Goal: Task Accomplishment & Management: Manage account settings

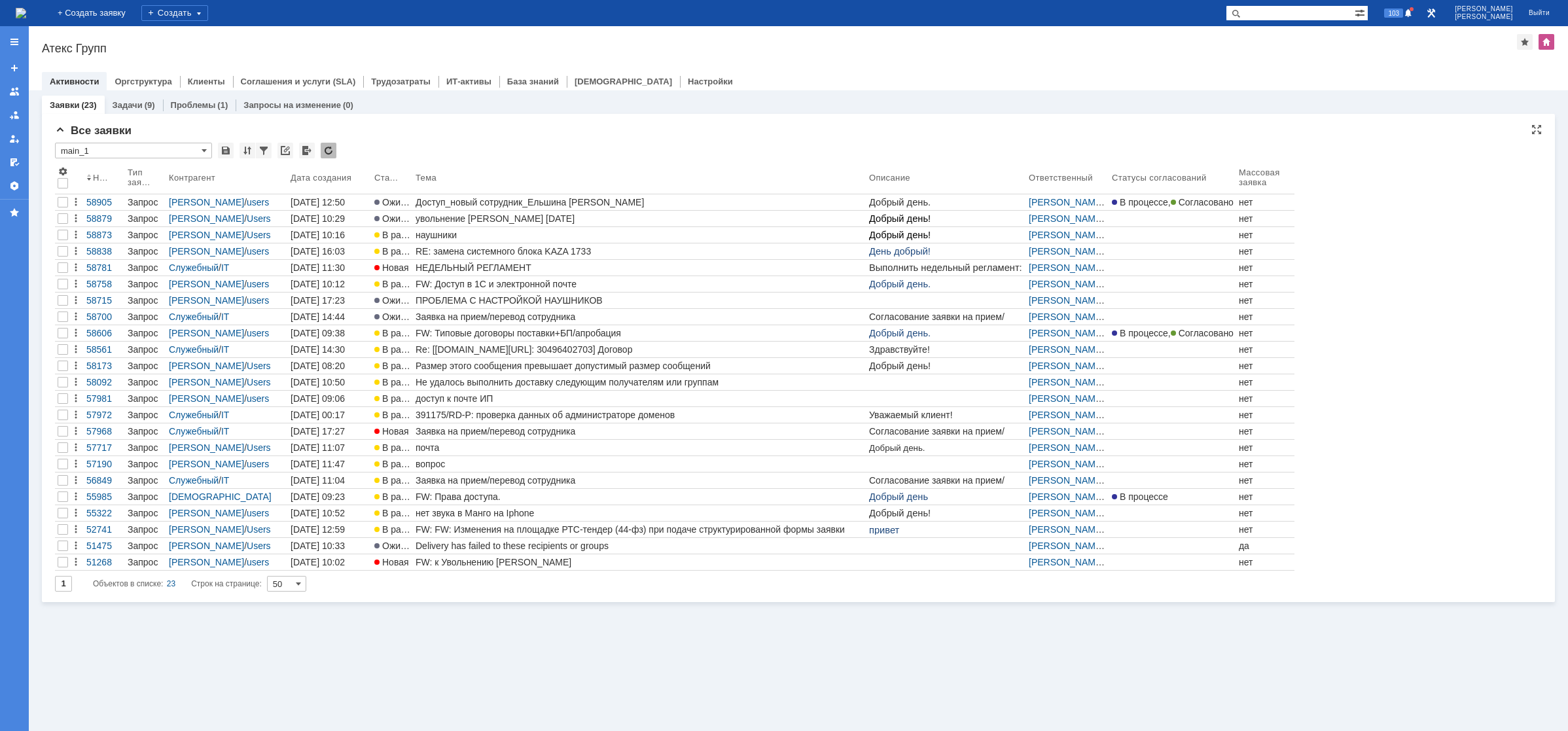
click at [1371, 163] on div "* main_1 Результаты поиска: 1 Объектов в списке: 23 Строк на странице: 50 Номер…" at bounding box center [798, 367] width 1487 height 449
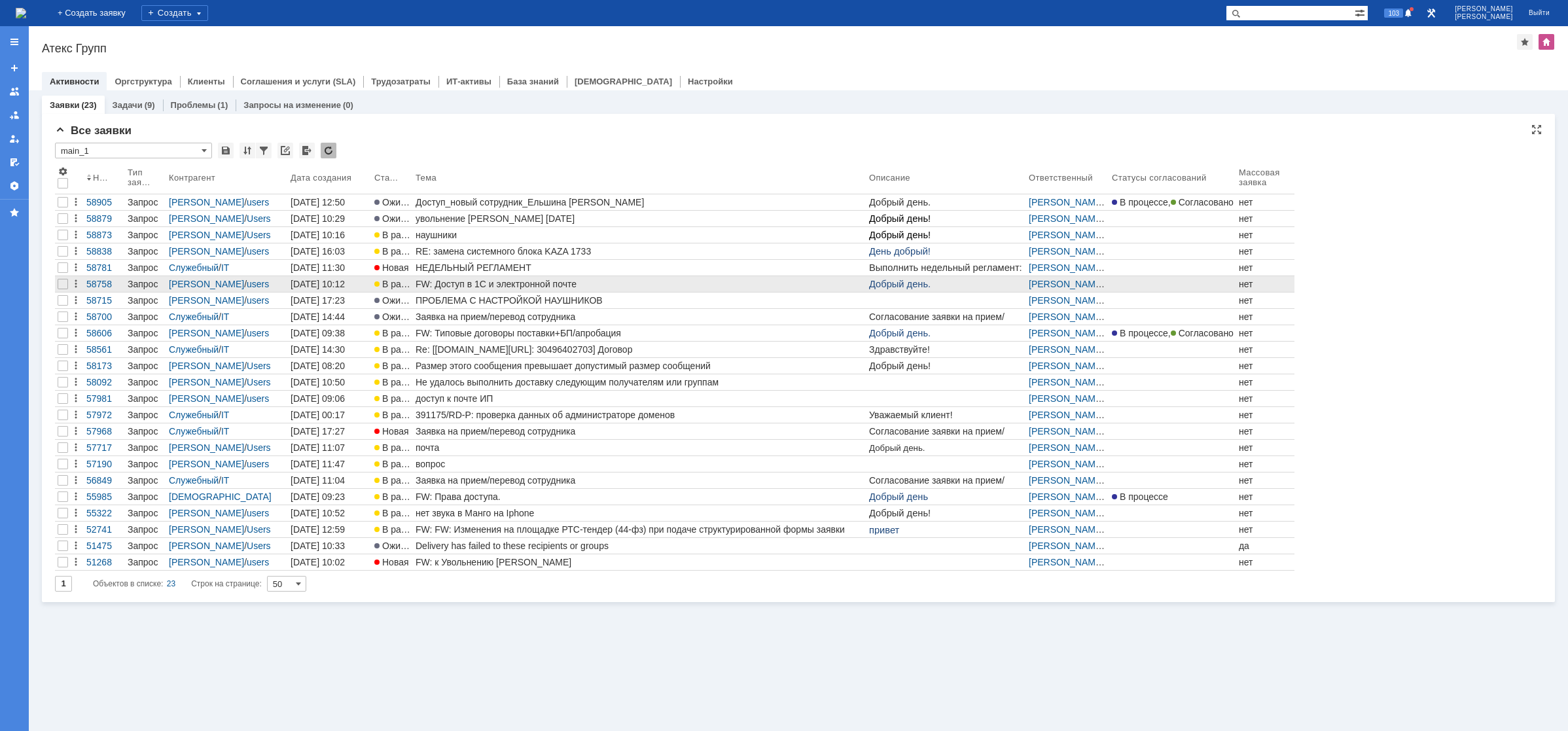
click at [480, 289] on div "FW: Доступ в 1С и электронной почте" at bounding box center [639, 284] width 448 height 10
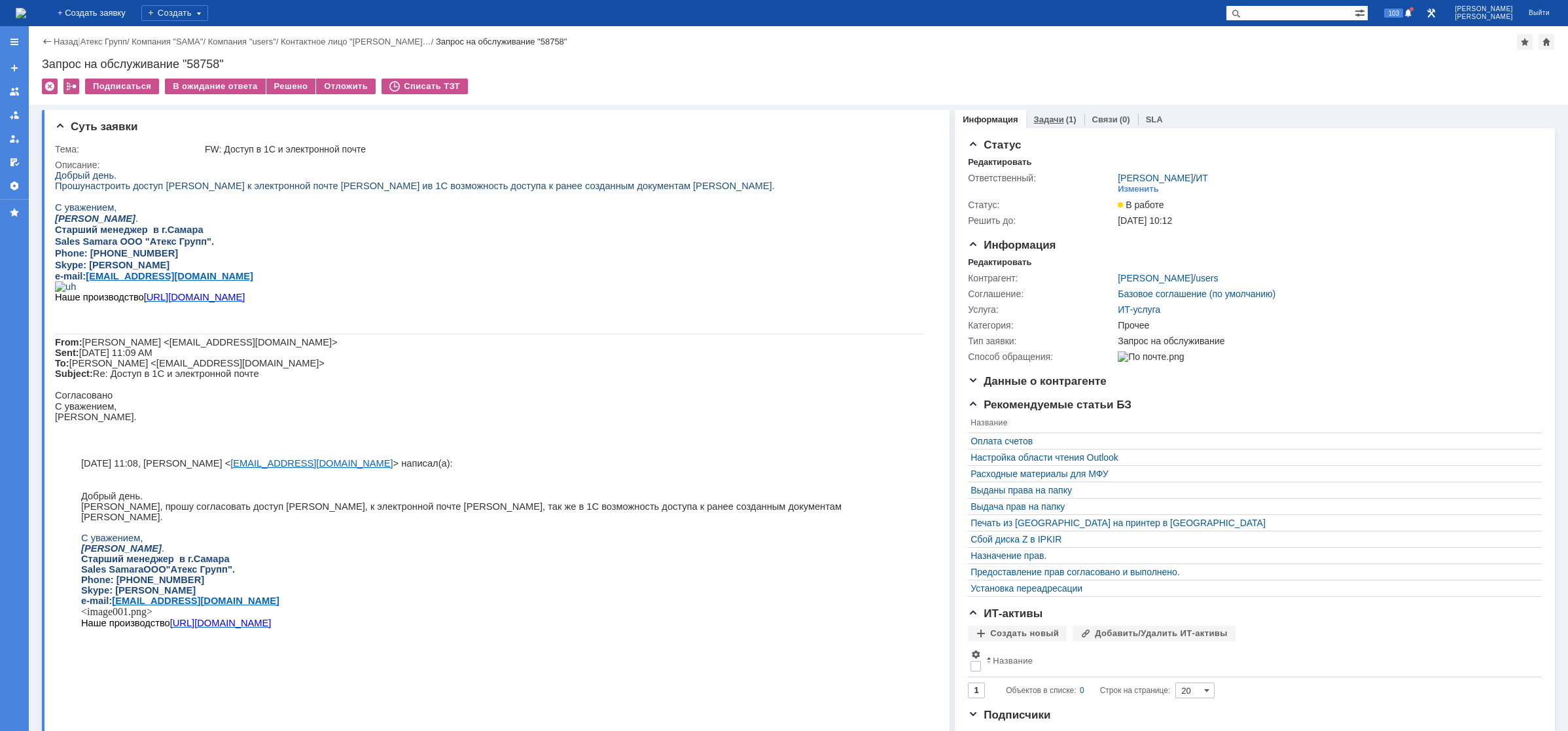
click at [1038, 115] on link "Задачи" at bounding box center [1048, 120] width 30 height 10
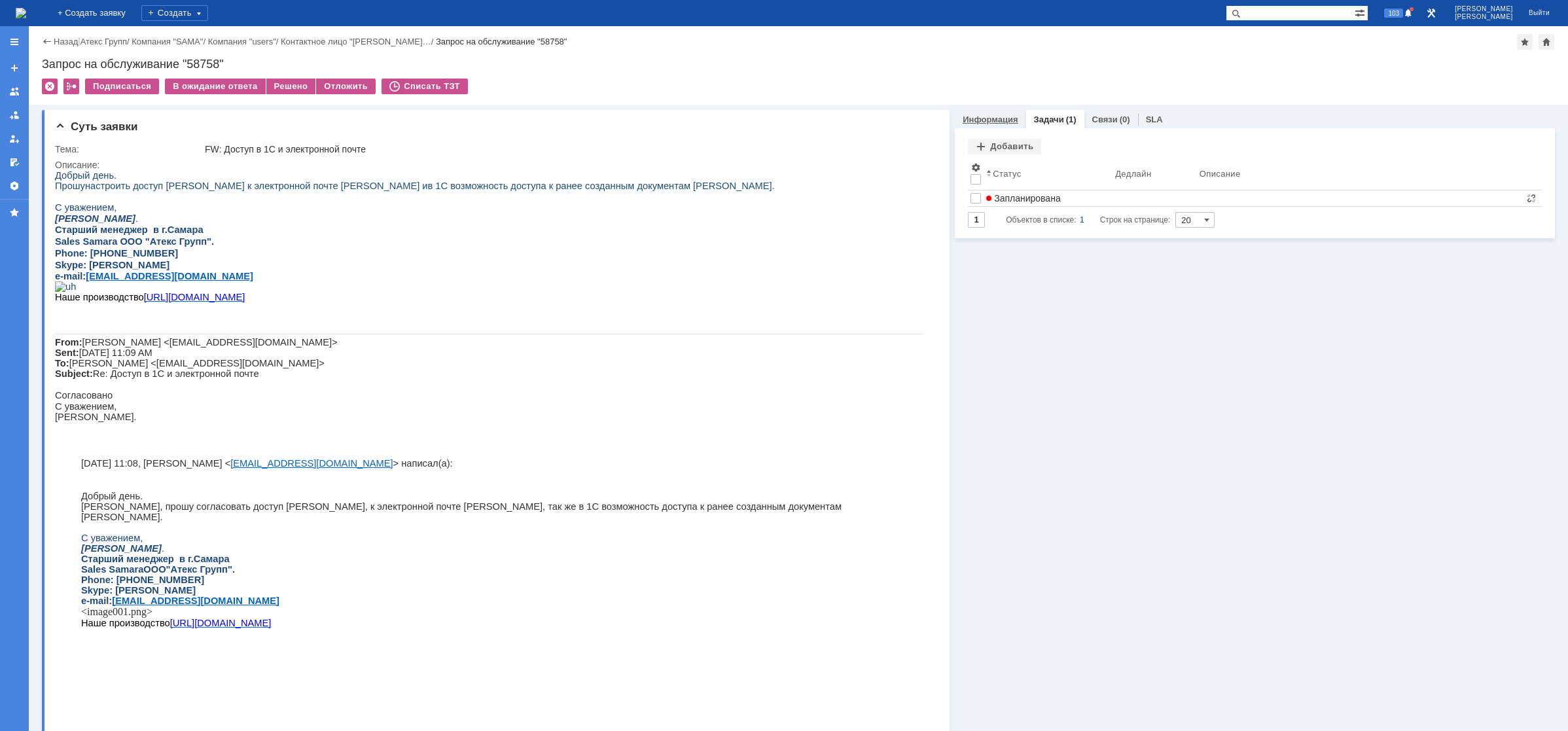
click at [1009, 126] on div "Информация" at bounding box center [990, 119] width 70 height 19
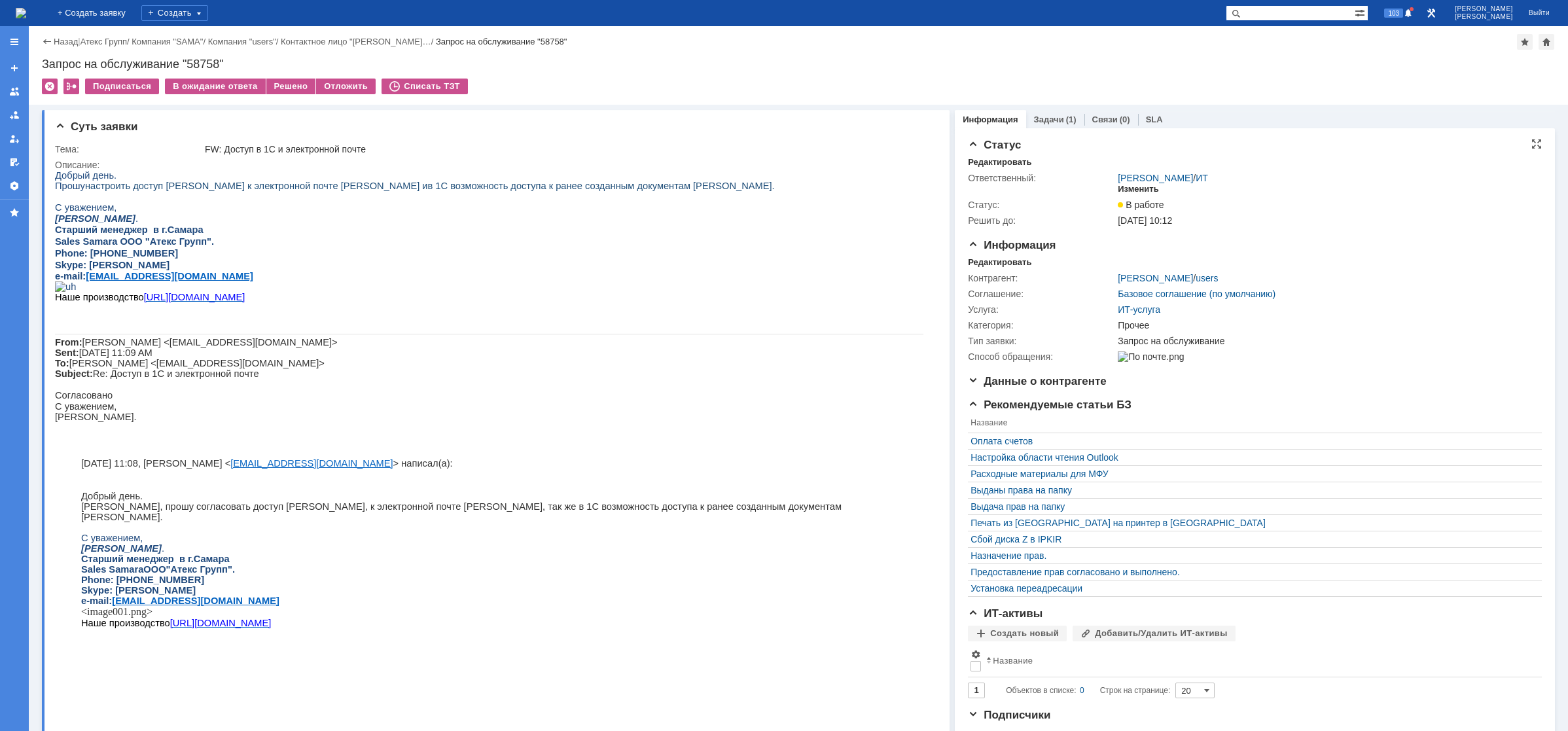
click at [1123, 186] on div "Изменить" at bounding box center [1138, 189] width 42 height 10
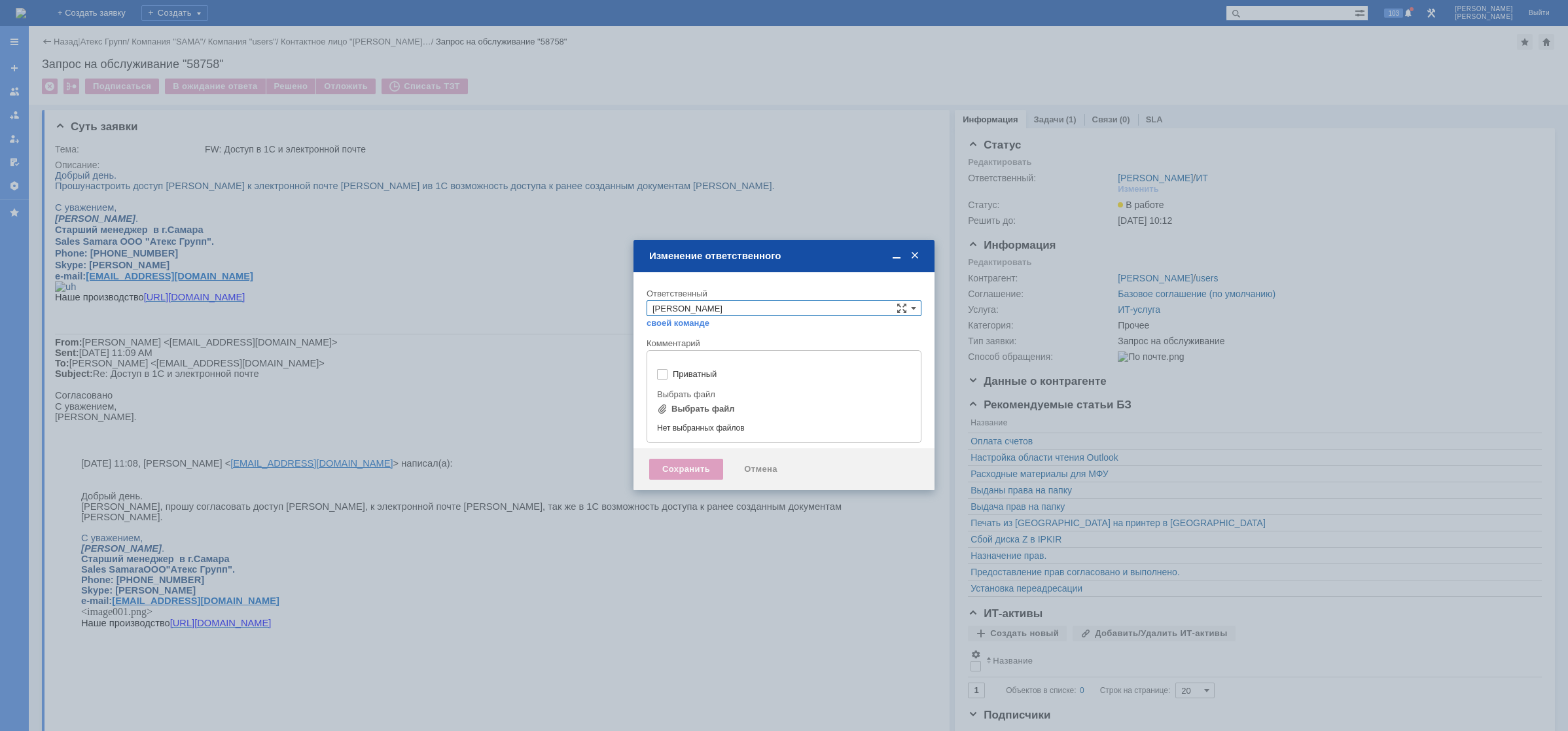
type input "[не указано]"
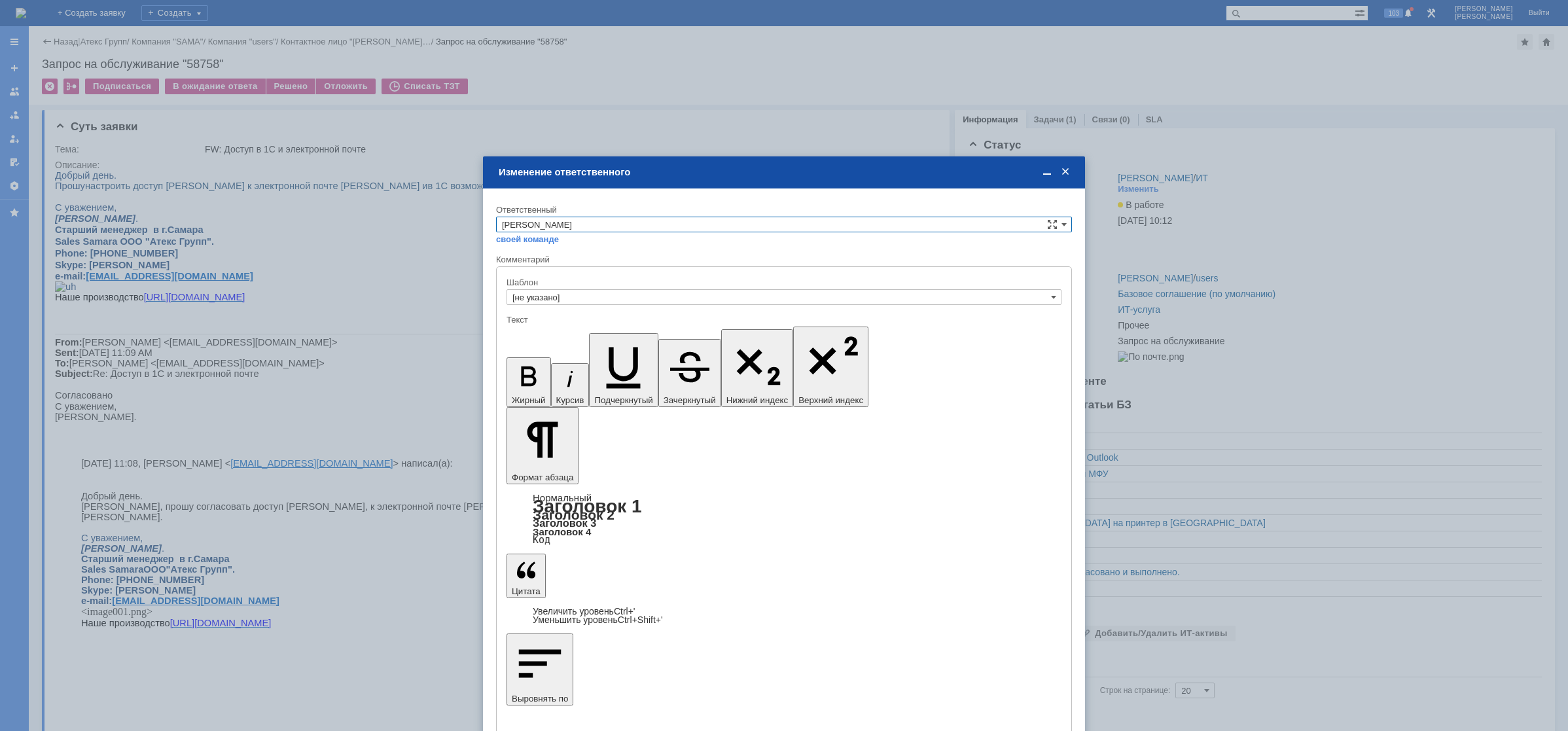
click at [604, 224] on input "[PERSON_NAME]" at bounding box center [784, 224] width 576 height 15
click at [537, 332] on span "АСУ" at bounding box center [784, 333] width 564 height 10
type input "АСУ"
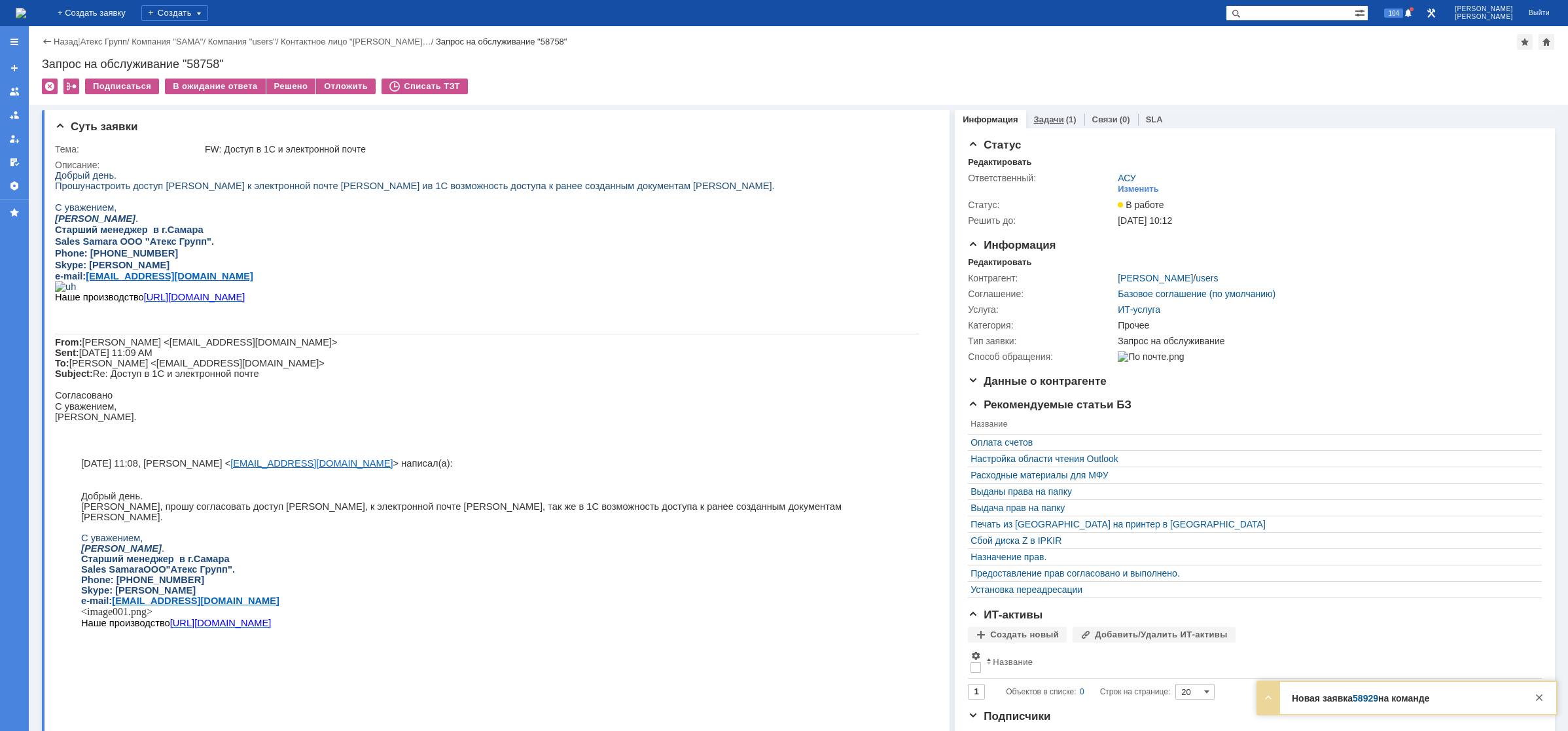
click at [1047, 119] on link "Задачи" at bounding box center [1048, 120] width 30 height 10
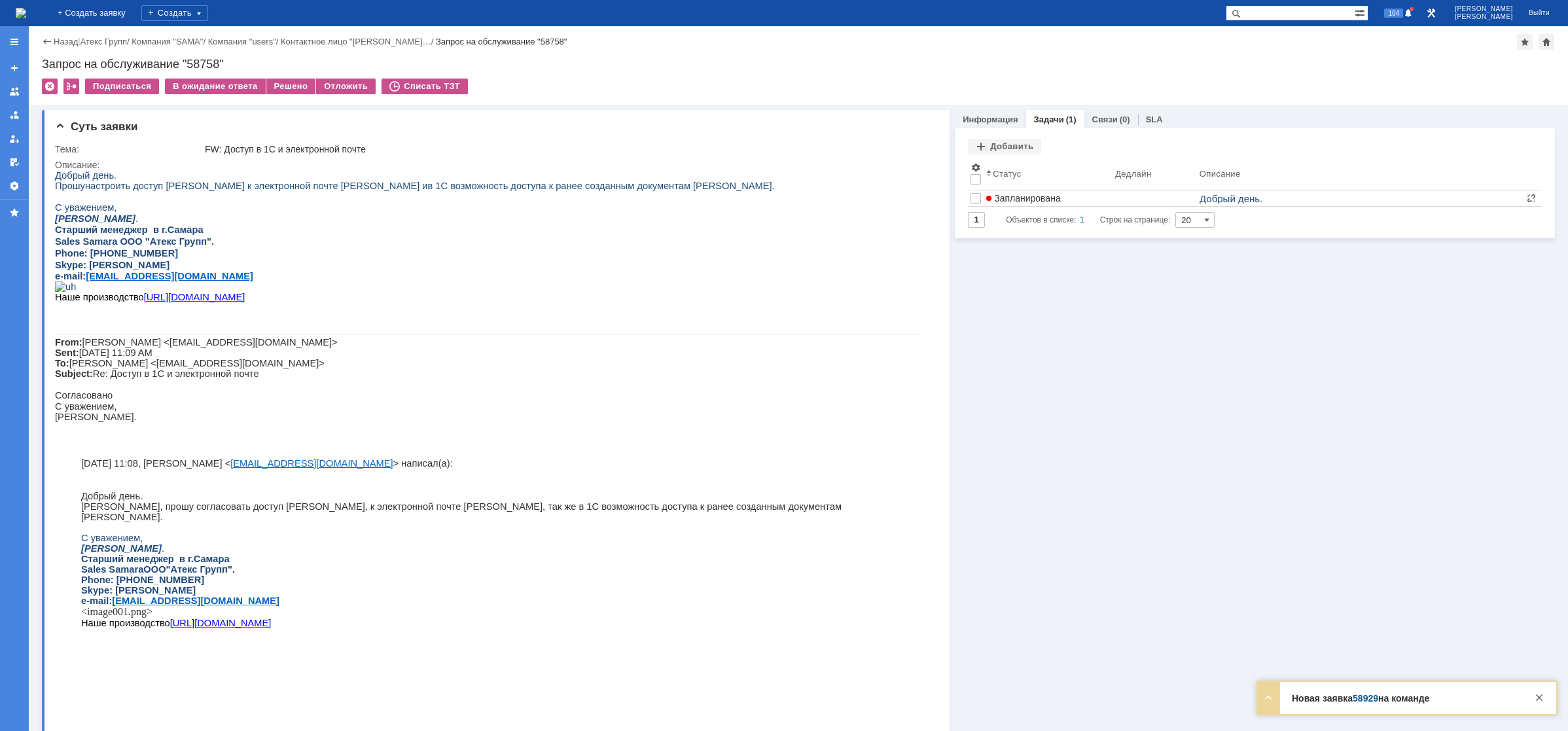
click at [1085, 198] on div "Запланирована" at bounding box center [1048, 198] width 124 height 10
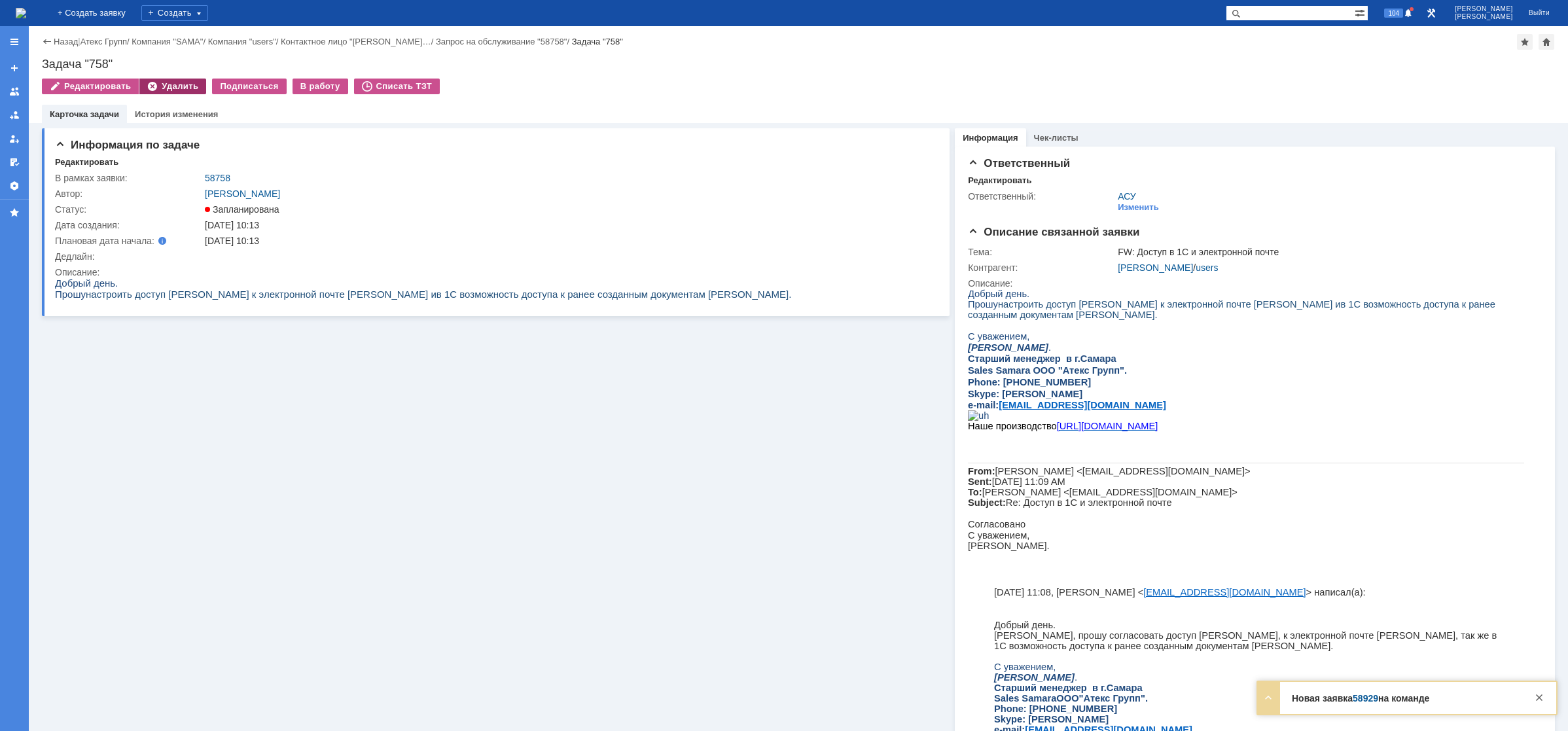
click at [172, 87] on div "Удалить" at bounding box center [172, 86] width 67 height 15
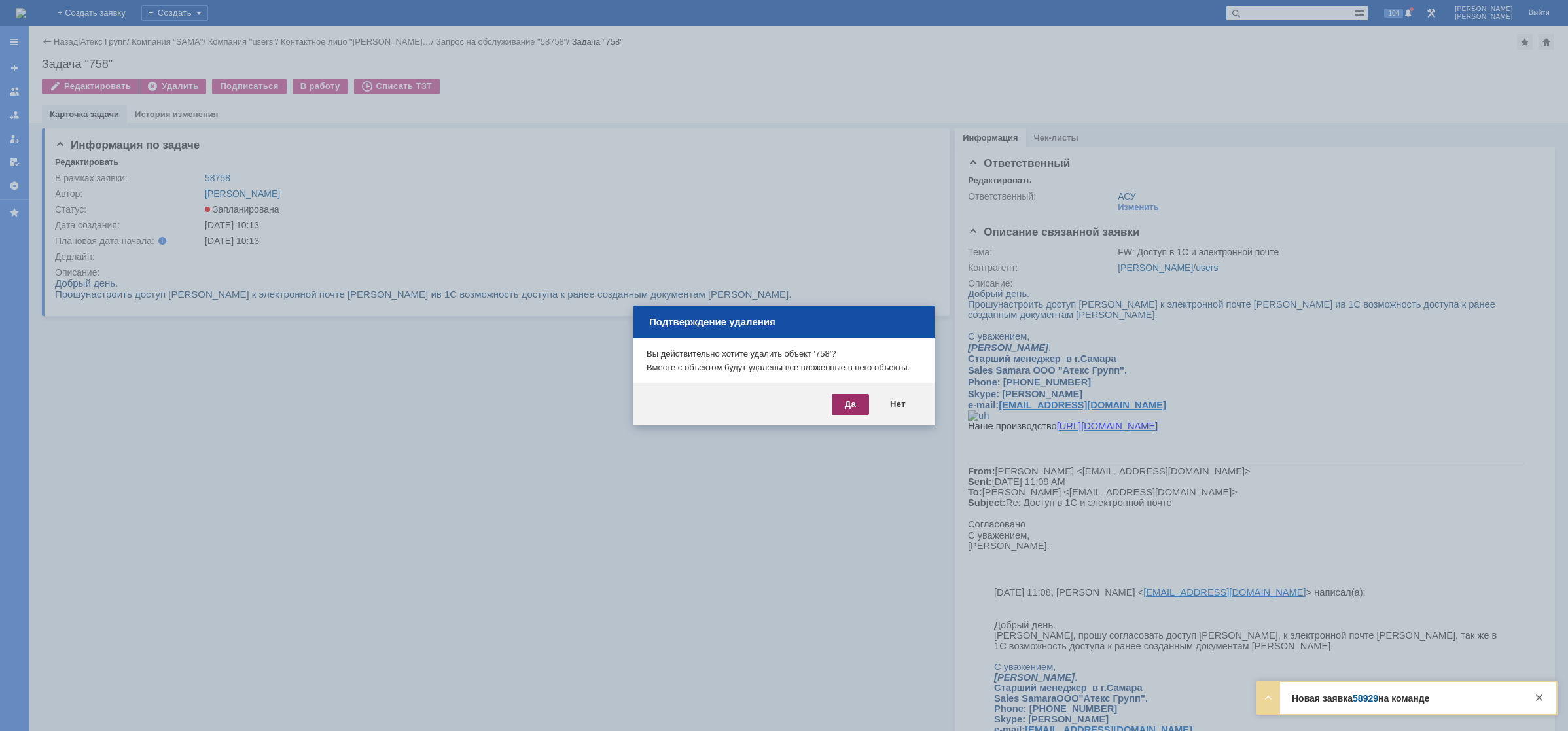
click at [848, 398] on div "Да" at bounding box center [851, 404] width 37 height 21
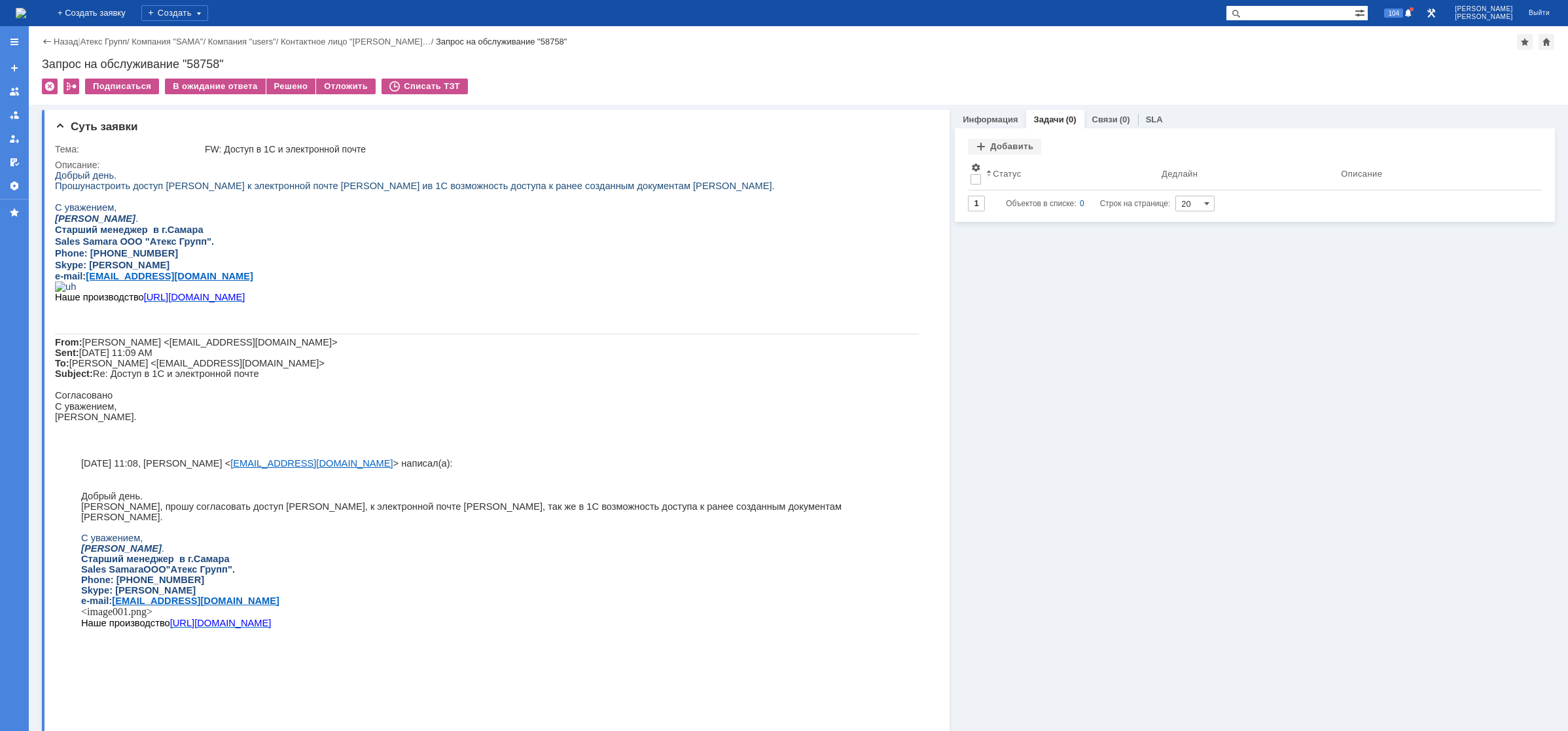
click at [26, 13] on img at bounding box center [20, 13] width 10 height 10
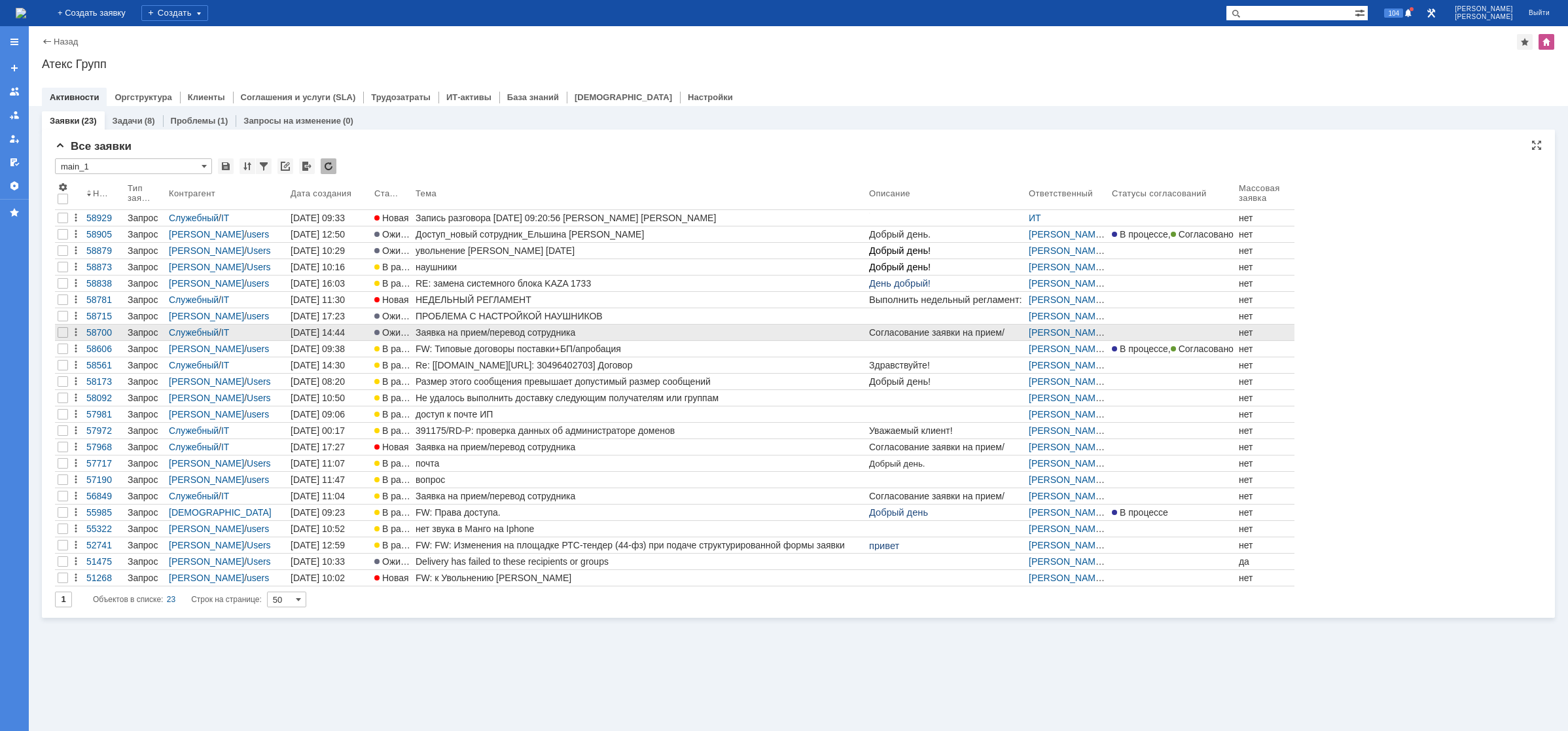
click at [520, 330] on div "Заявка на прием/перевод сотрудника" at bounding box center [639, 332] width 448 height 10
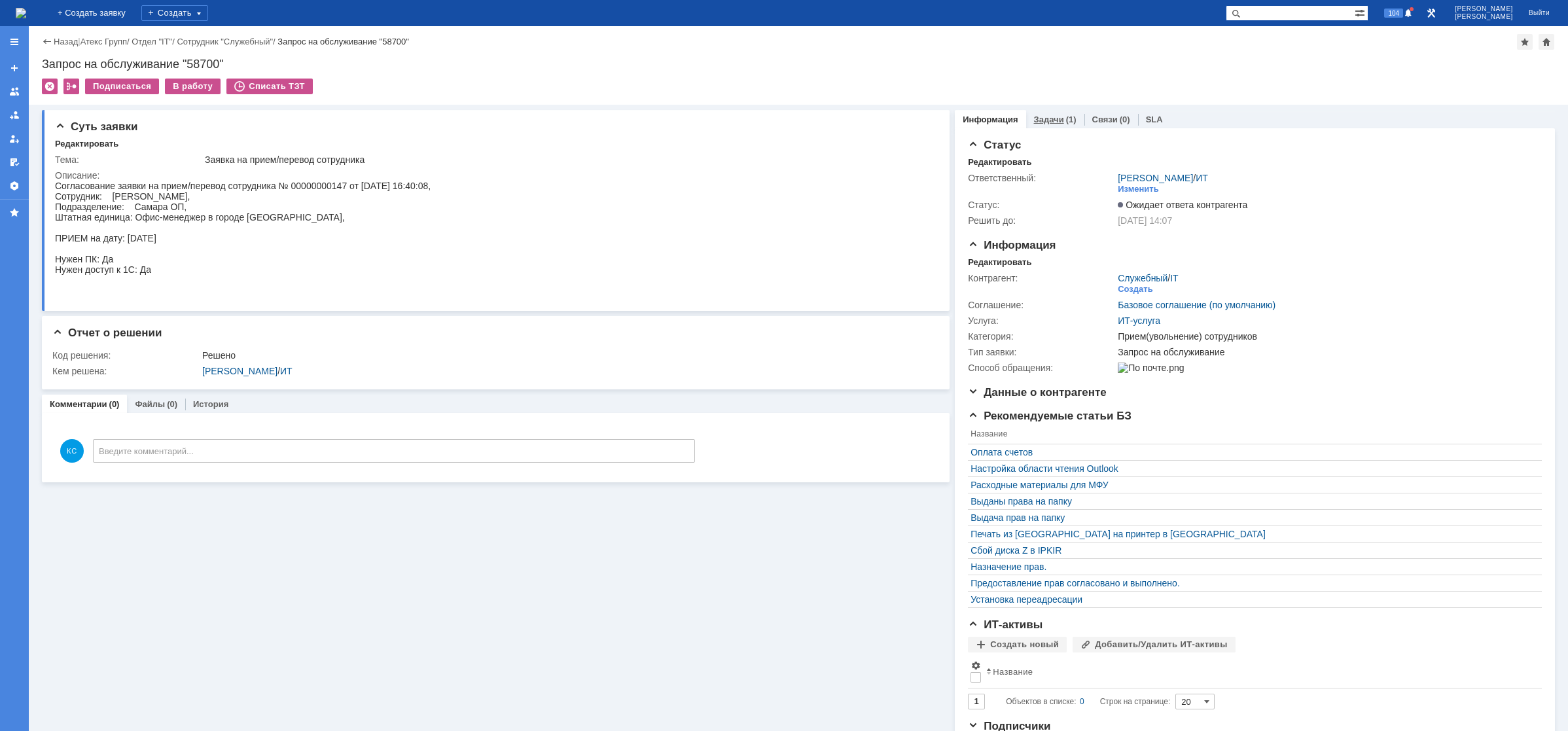
click at [1066, 121] on div "(1)" at bounding box center [1071, 120] width 10 height 10
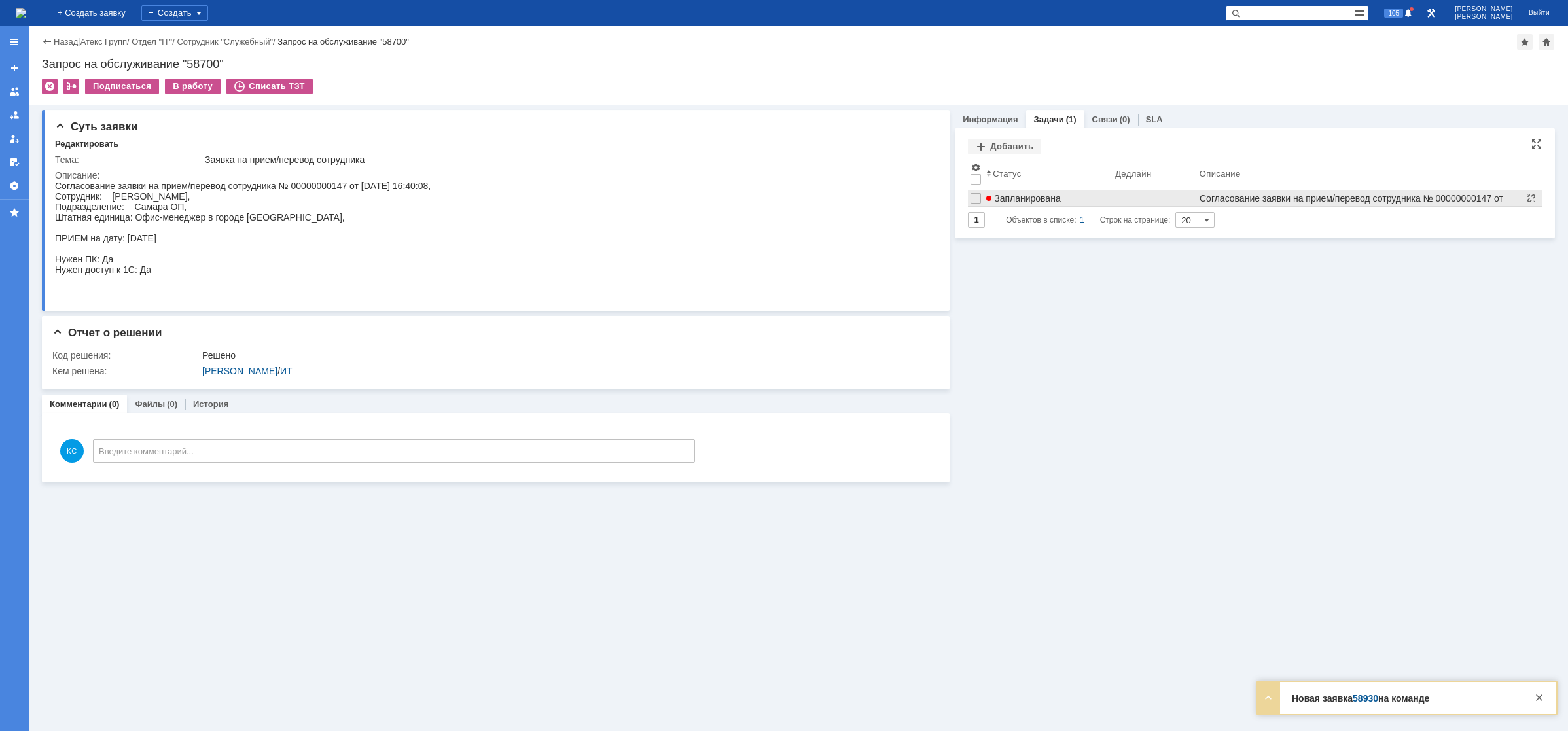
click at [1104, 201] on div "Запланирована" at bounding box center [1048, 198] width 124 height 10
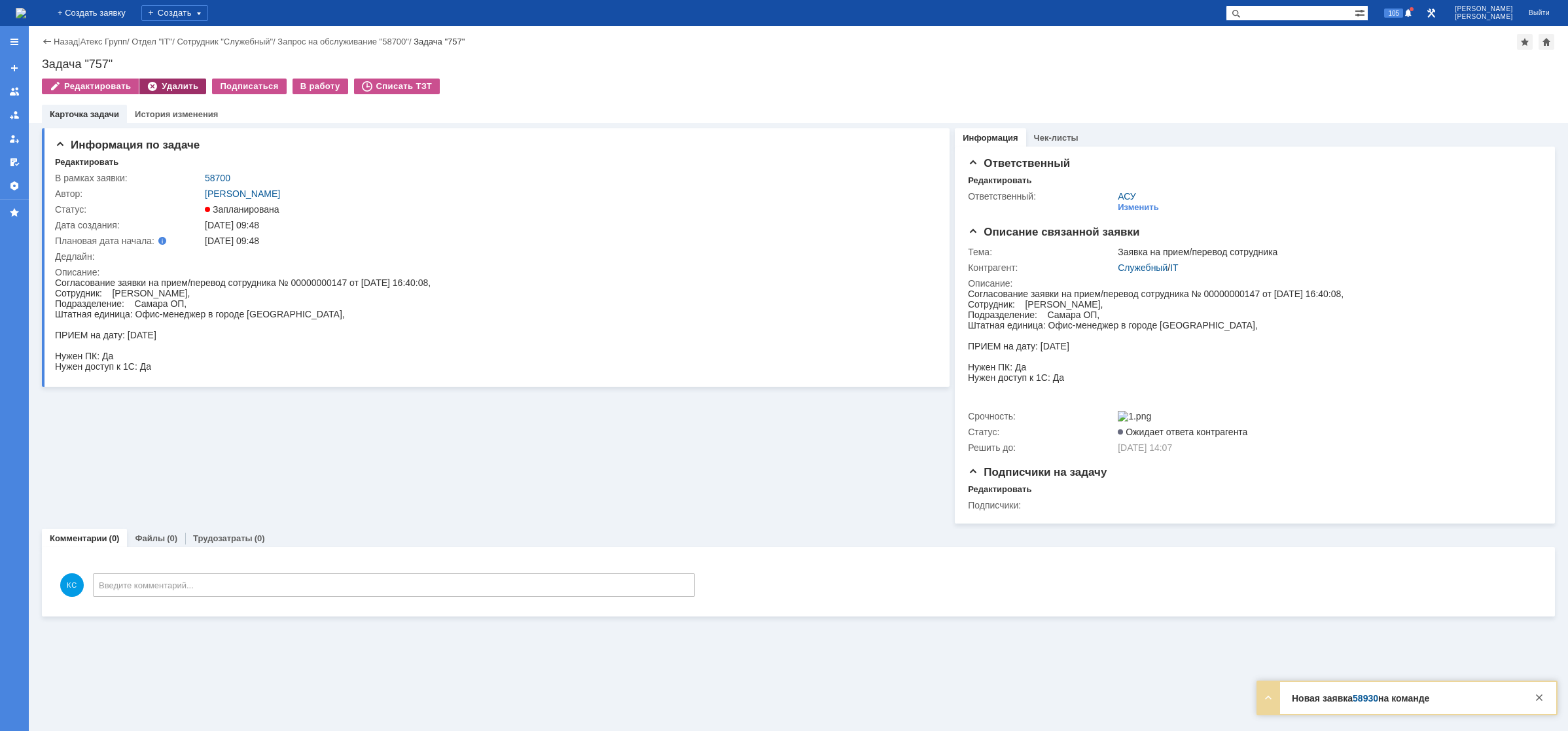
click at [171, 83] on div "Удалить" at bounding box center [172, 86] width 67 height 15
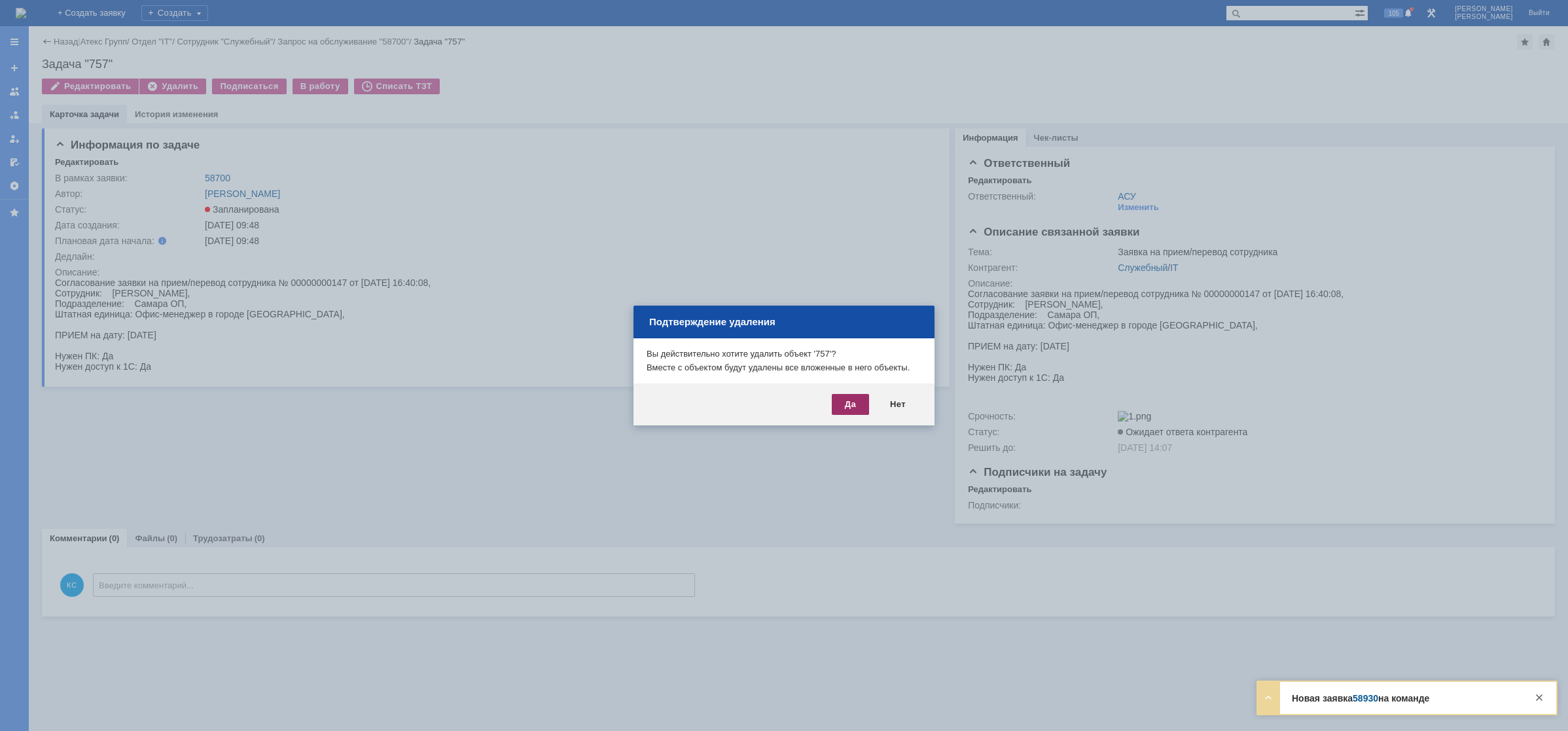
click at [851, 406] on div "Да" at bounding box center [851, 404] width 37 height 21
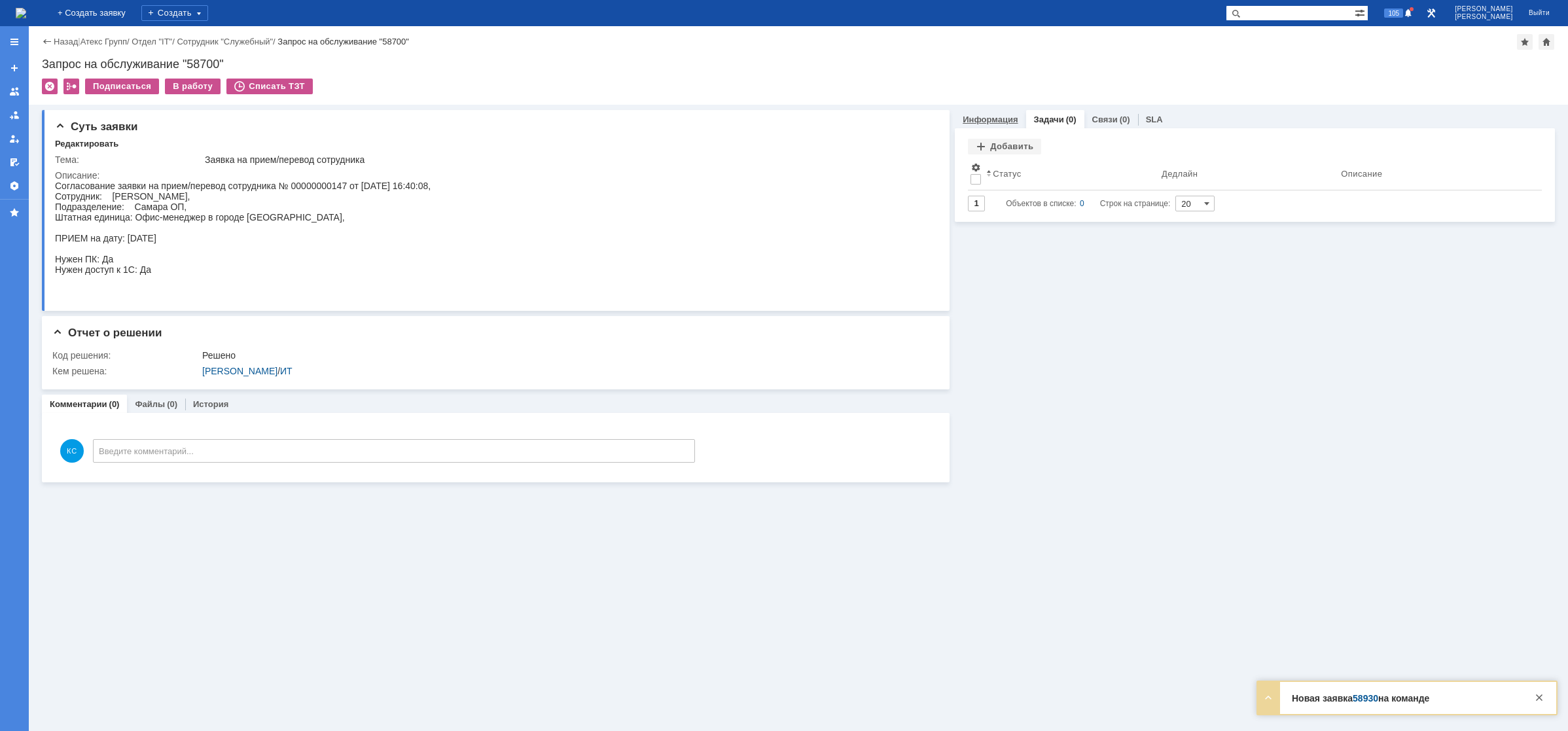
click at [977, 121] on link "Информация" at bounding box center [990, 120] width 55 height 10
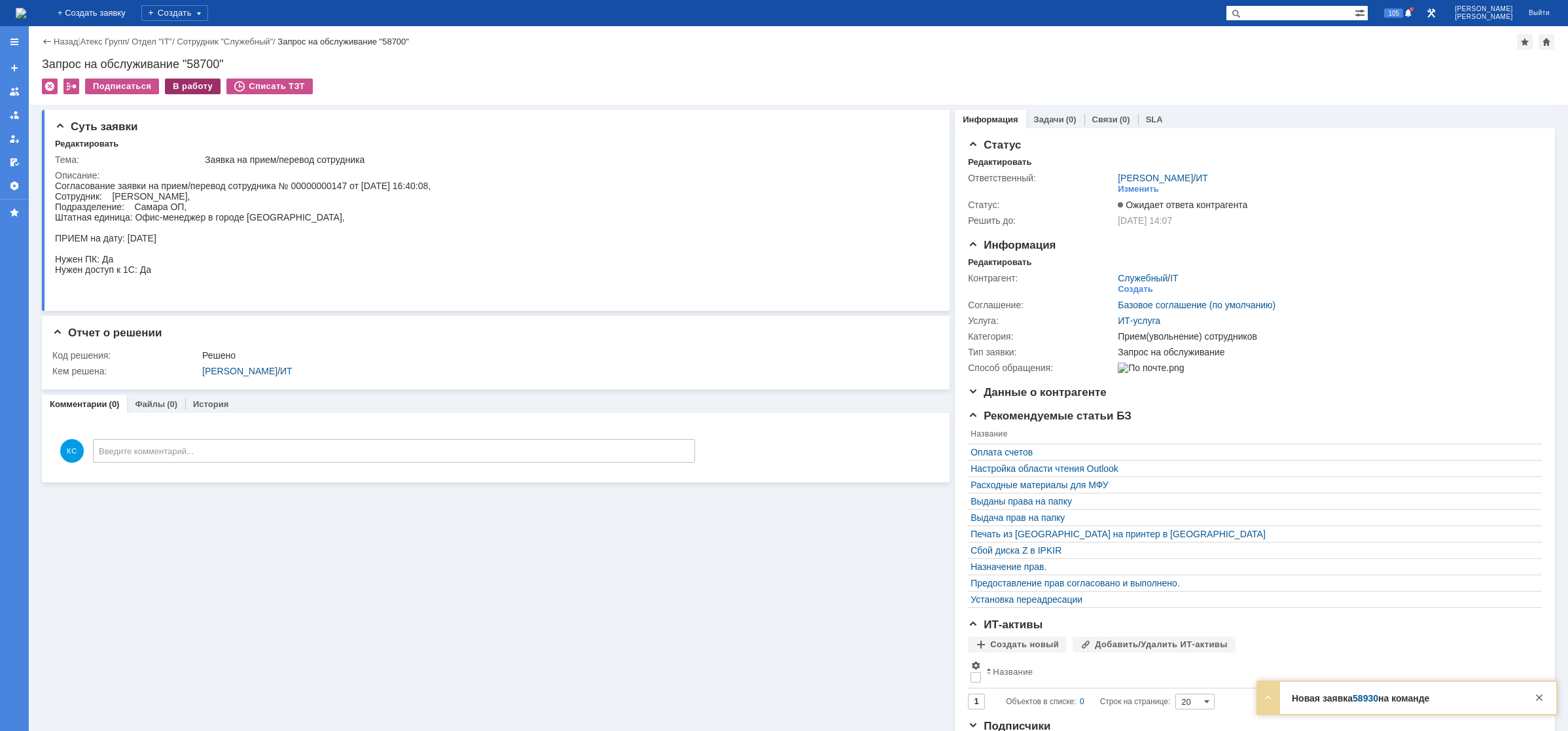
click at [195, 87] on div "В работу" at bounding box center [193, 86] width 56 height 15
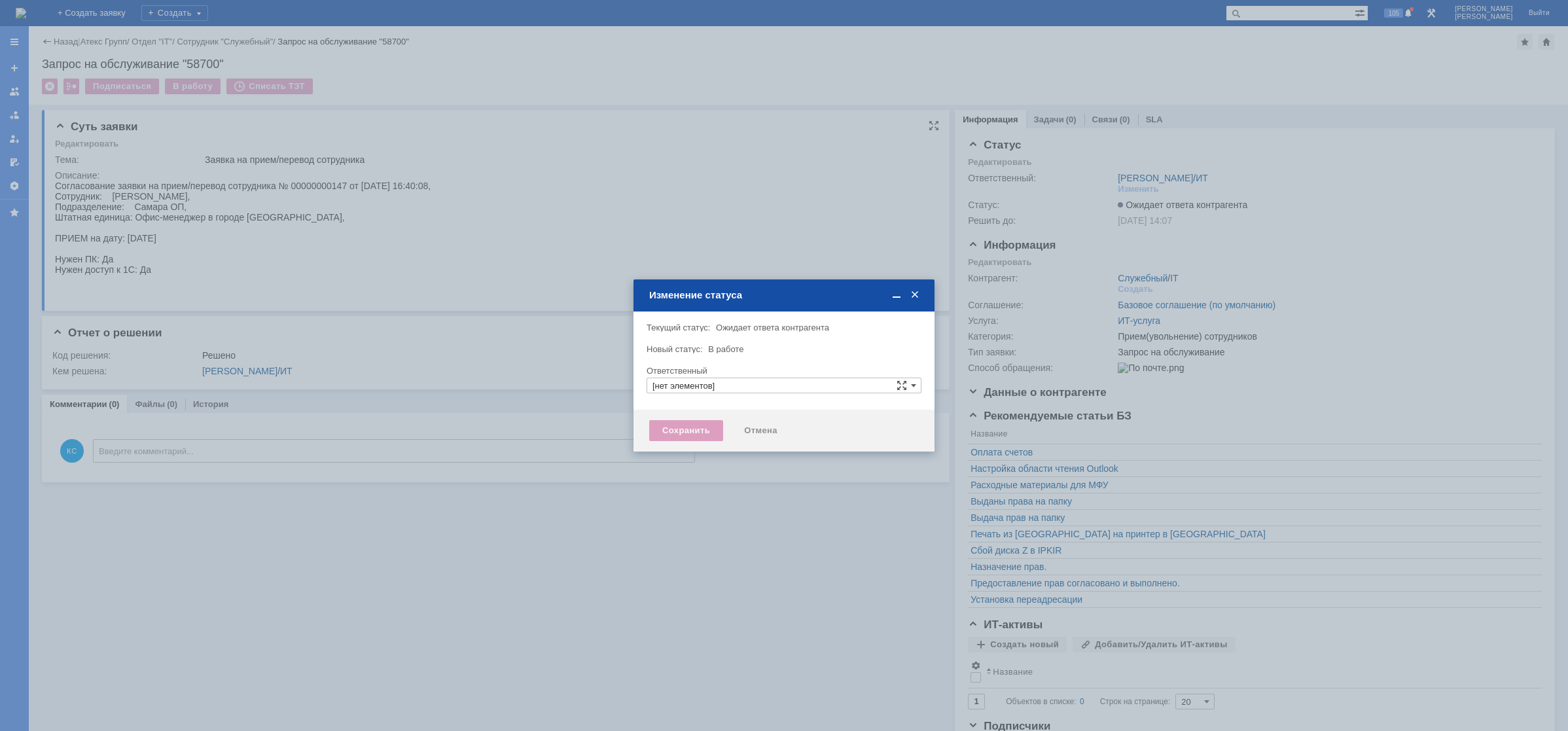
type input "[PERSON_NAME]"
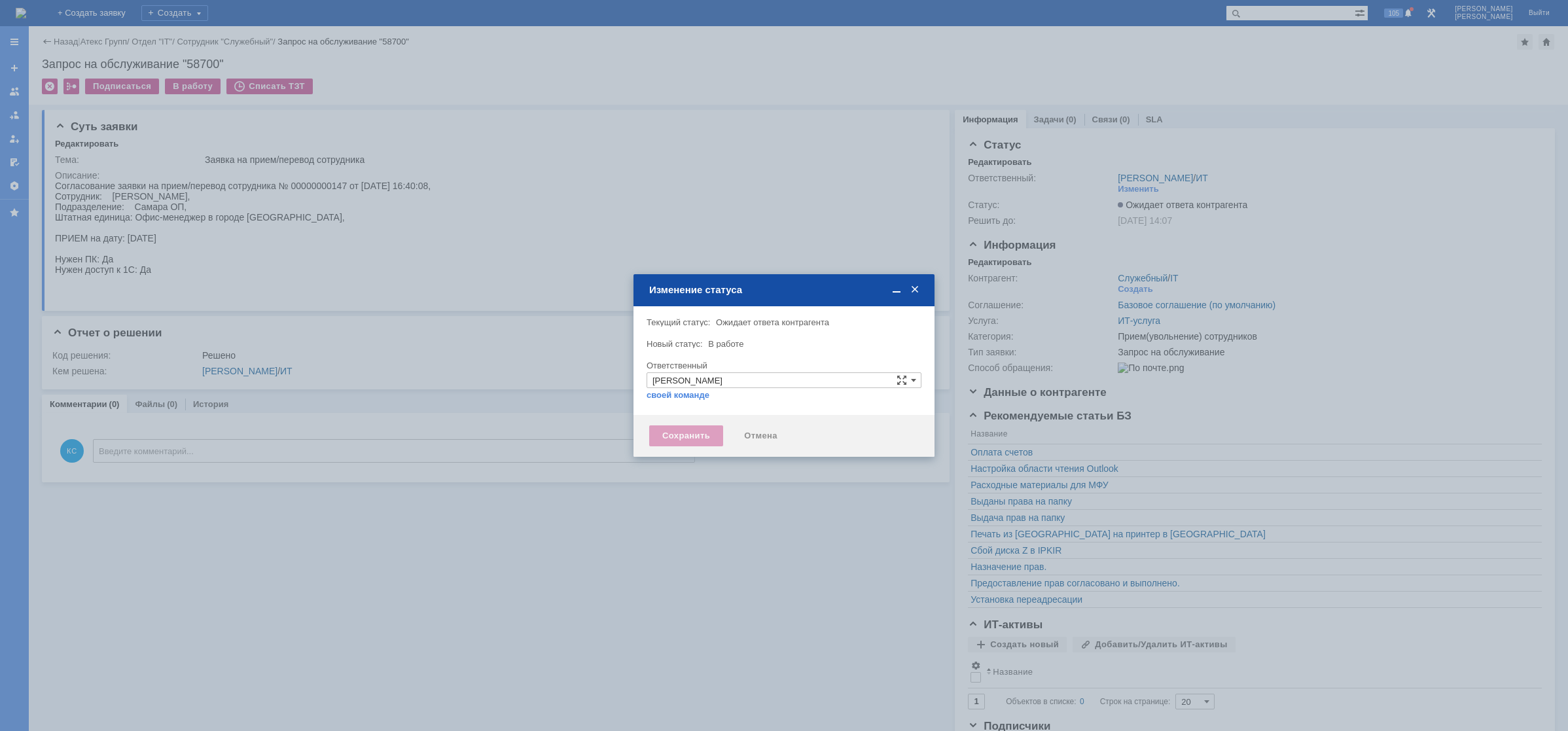
type input "Прием(увольнение) сотрудников"
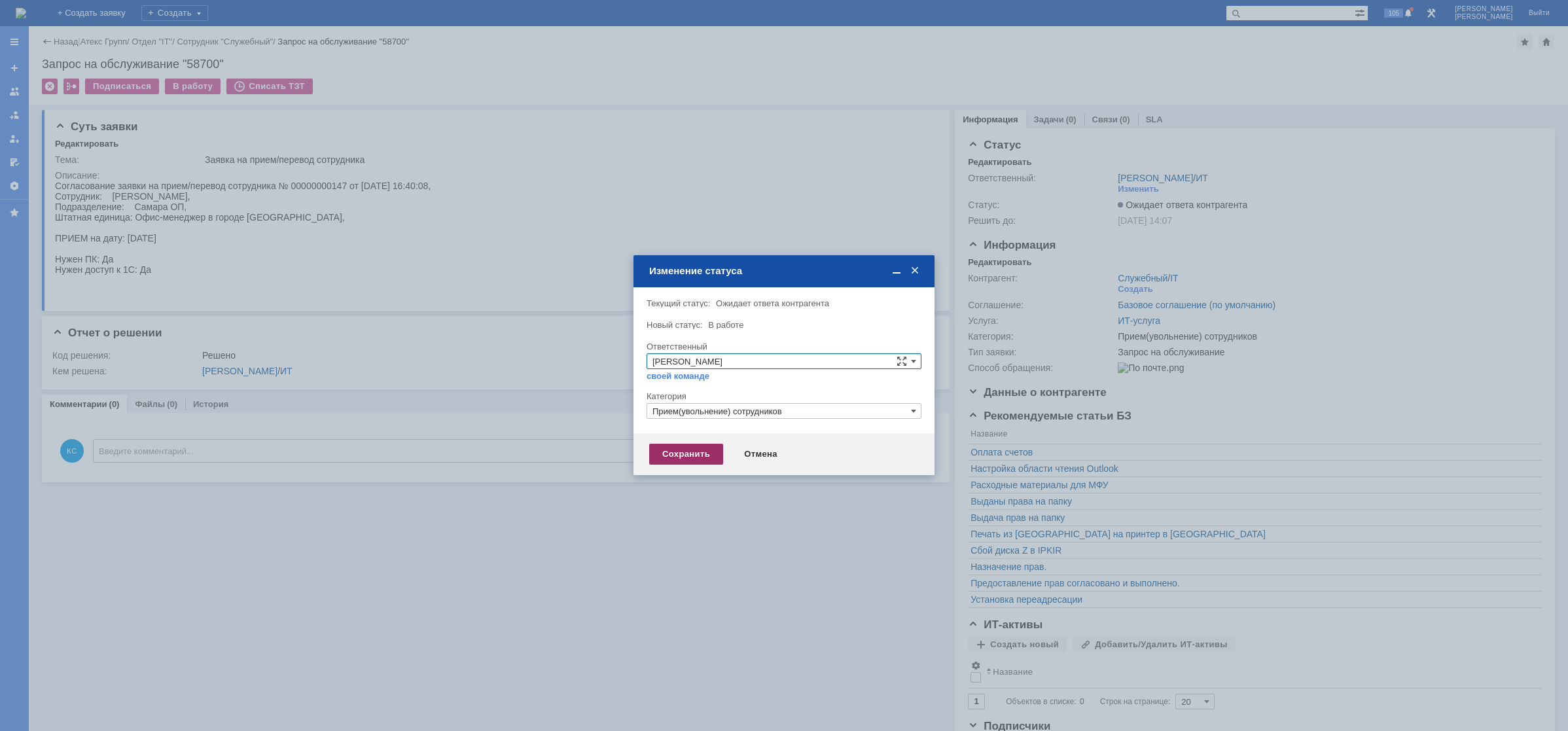
click at [700, 448] on div "Сохранить" at bounding box center [686, 454] width 74 height 21
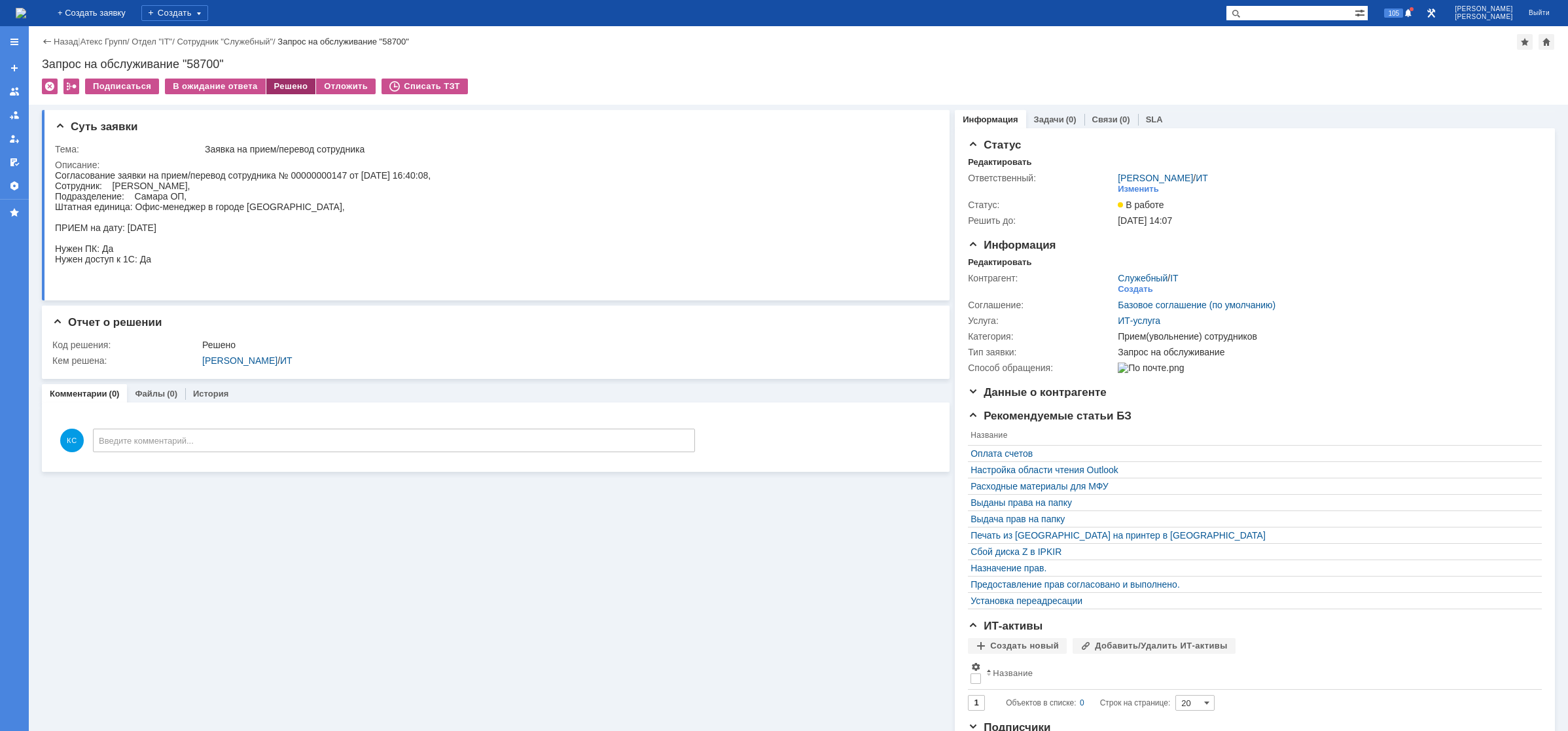
click at [290, 87] on div "Решено" at bounding box center [291, 86] width 50 height 15
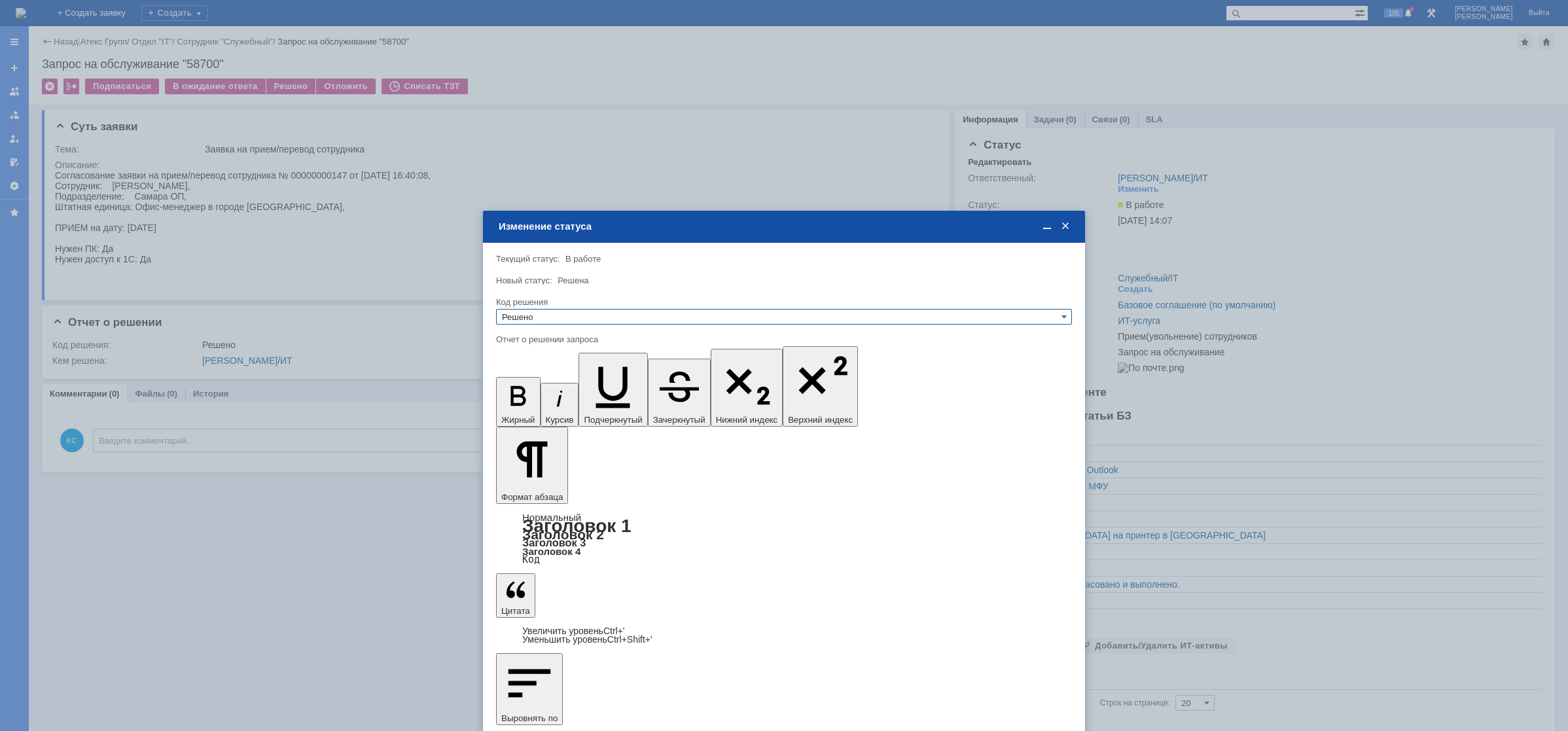
click at [661, 322] on input "Решено" at bounding box center [784, 317] width 576 height 15
type input "Решено"
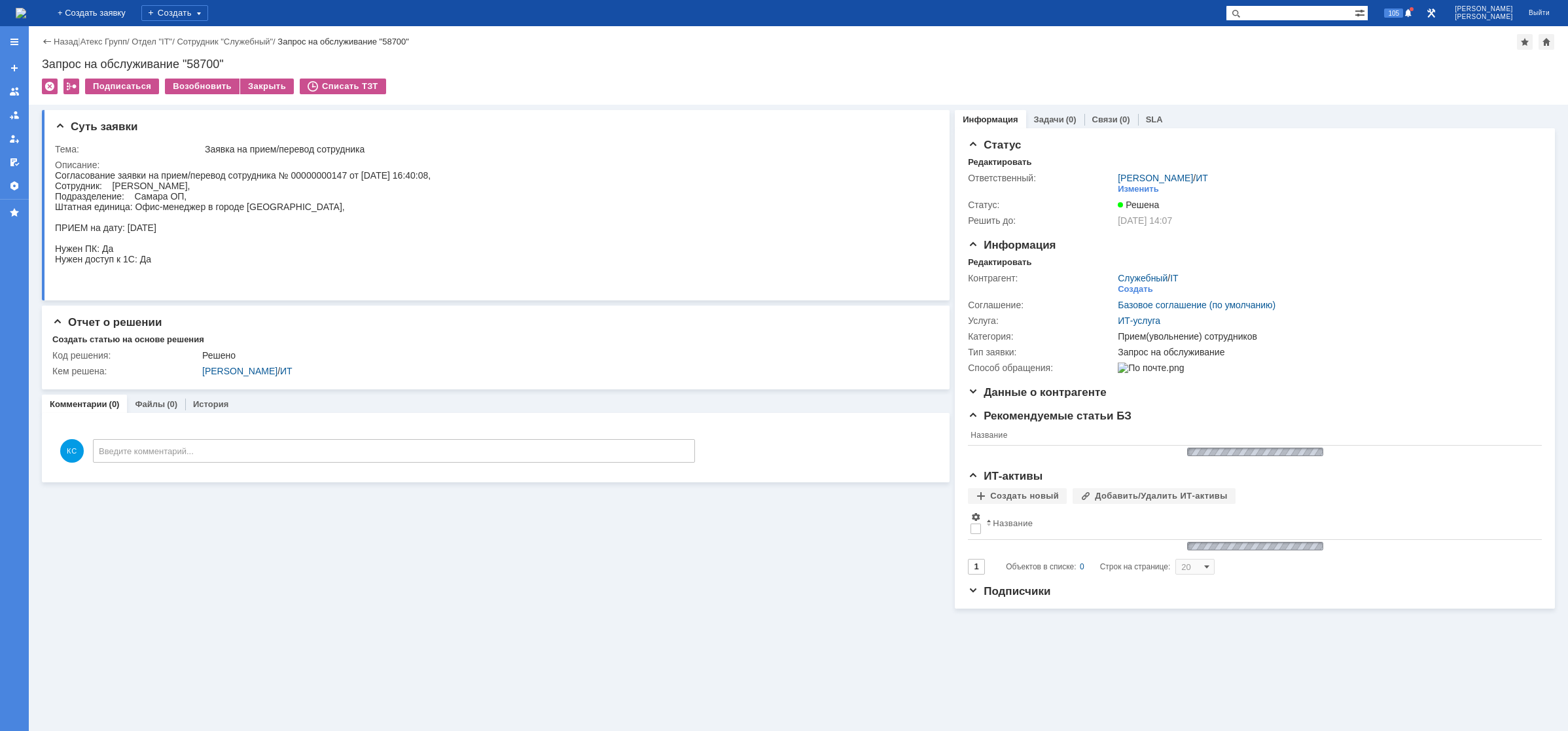
click at [26, 12] on img at bounding box center [20, 13] width 10 height 10
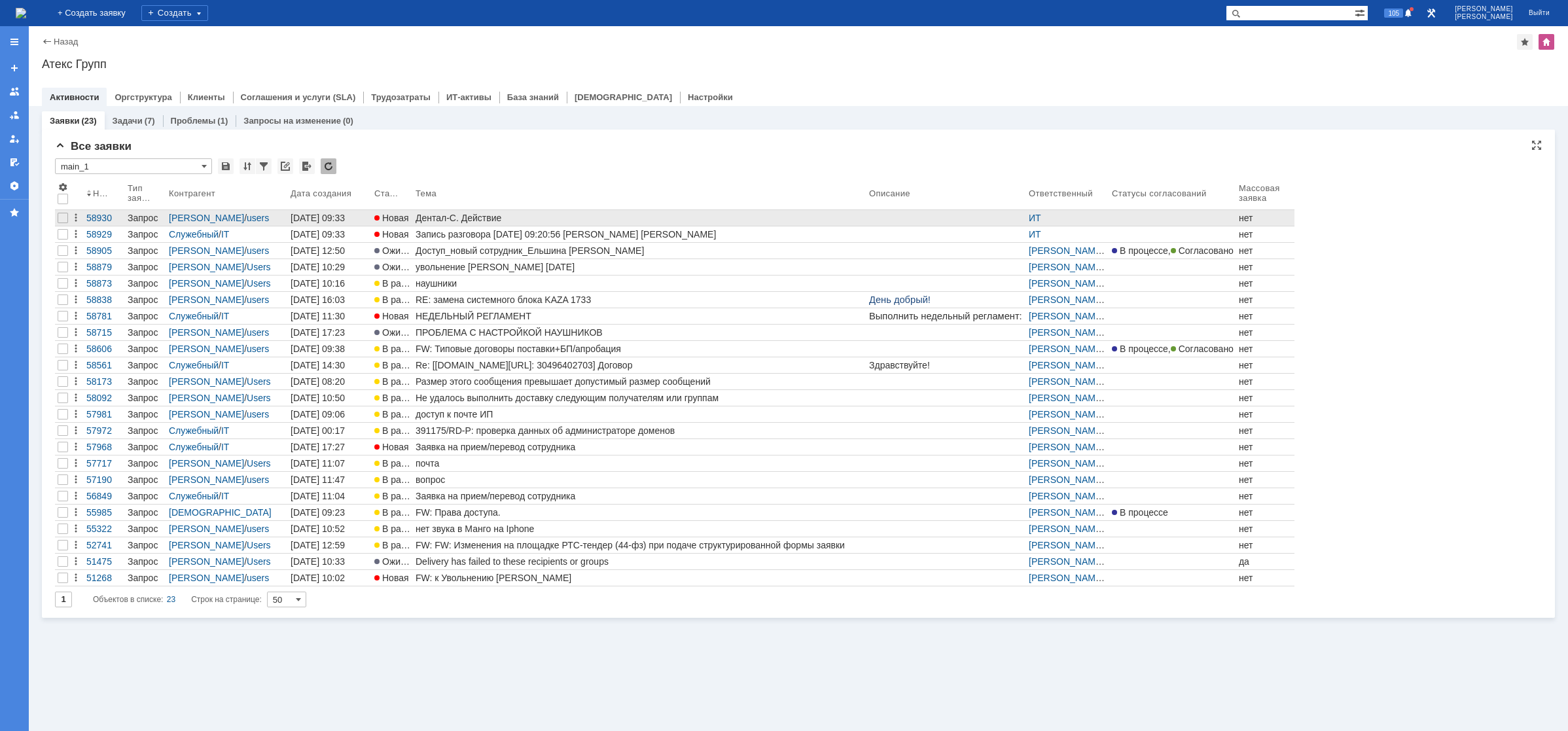
click at [441, 222] on div "Дентал-С. Действие" at bounding box center [639, 218] width 448 height 10
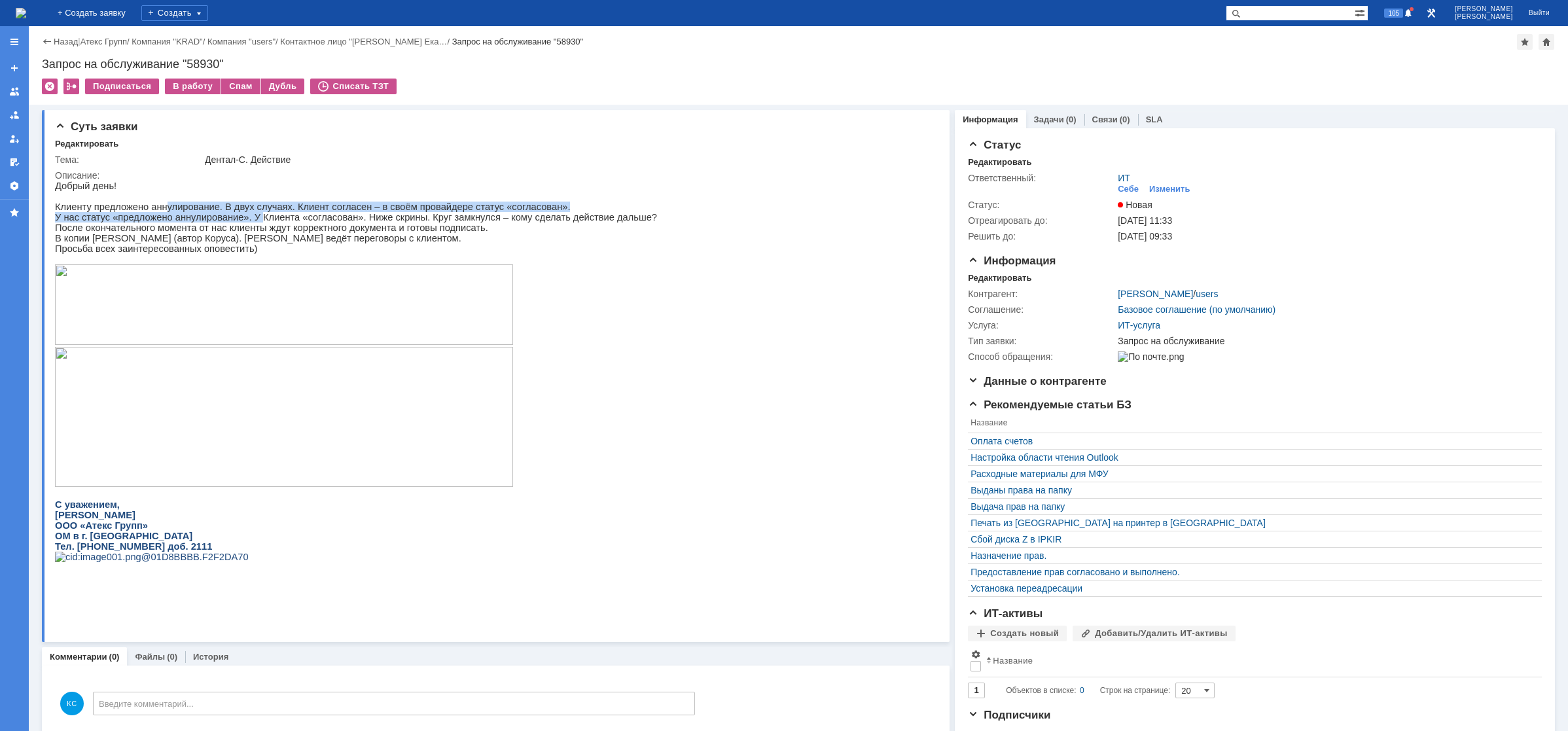
drag, startPoint x: 159, startPoint y: 215, endPoint x: 261, endPoint y: 217, distance: 102.0
click at [250, 217] on div "Добрый день! Клиенту предложено аннулирование. В двух случаях. Клиент согласен …" at bounding box center [356, 382] width 602 height 402
drag, startPoint x: 284, startPoint y: 219, endPoint x: 312, endPoint y: 222, distance: 28.2
click at [301, 222] on p "У нас статус «предложено аннулирование». У Клиента «согласован». Ниже скрины. К…" at bounding box center [356, 217] width 602 height 10
drag, startPoint x: 342, startPoint y: 218, endPoint x: 400, endPoint y: 218, distance: 58.0
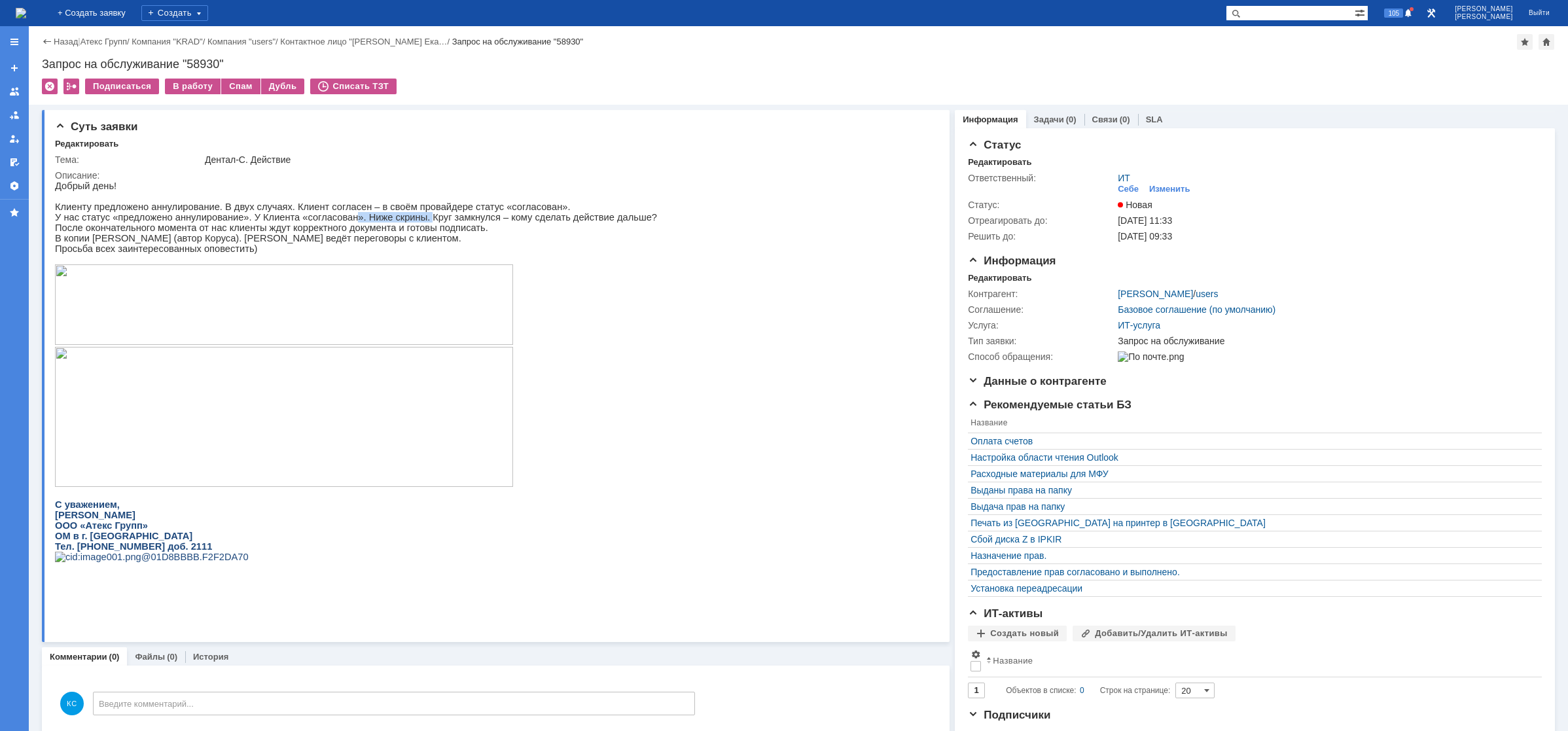
click at [400, 218] on p "У нас статус «предложено аннулирование». У Клиента «согласован». Ниже скрины. К…" at bounding box center [356, 217] width 602 height 10
drag, startPoint x: 172, startPoint y: 215, endPoint x: 244, endPoint y: 222, distance: 72.3
click at [244, 222] on div "Добрый день! Клиенту предложено аннулирование. В двух случаях. Клиент согласен …" at bounding box center [356, 382] width 602 height 402
drag, startPoint x: 280, startPoint y: 224, endPoint x: 338, endPoint y: 232, distance: 58.5
click at [338, 232] on div "Добрый день! Клиенту предложено аннулирование. В двух случаях. Клиент согласен …" at bounding box center [356, 382] width 602 height 402
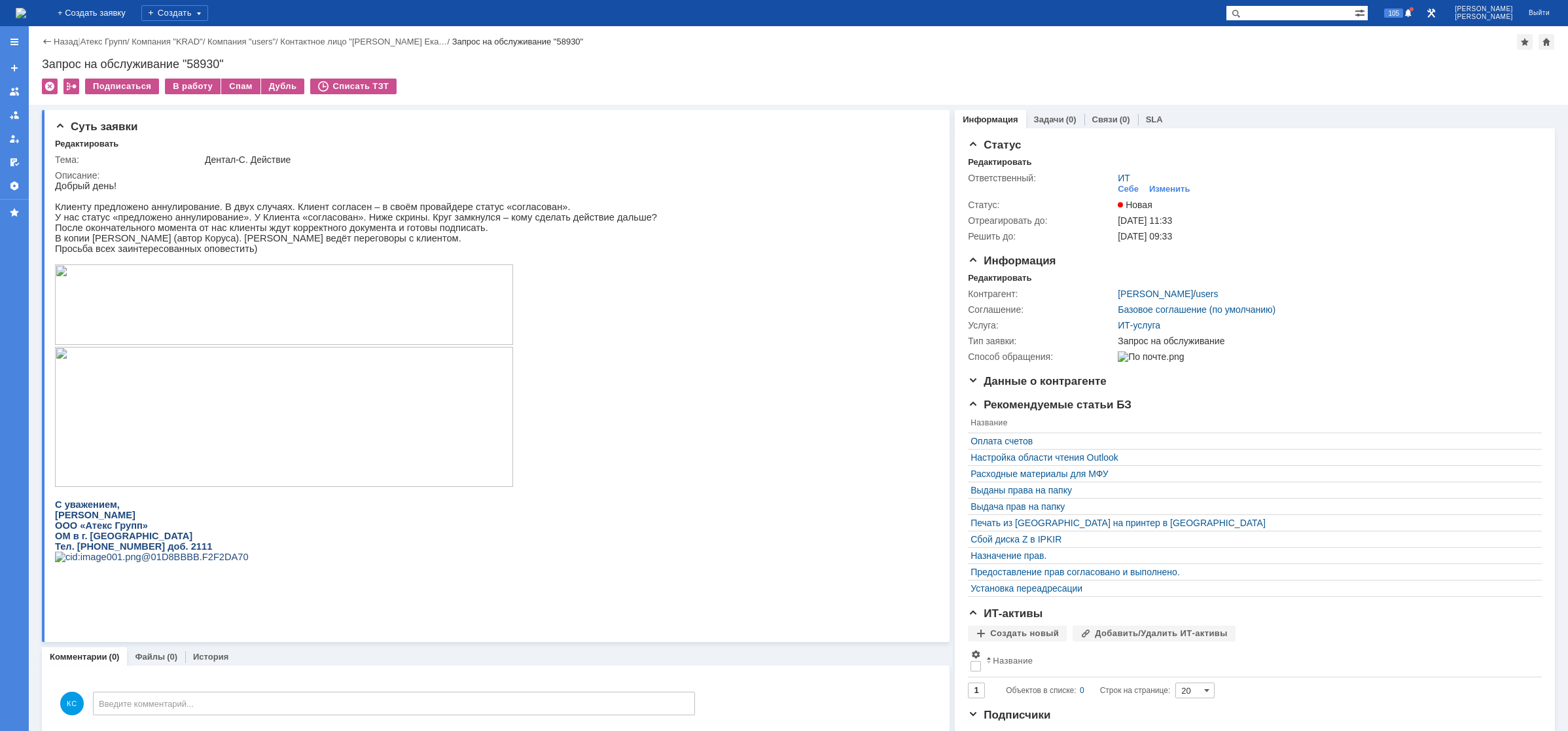
drag, startPoint x: 381, startPoint y: 230, endPoint x: 402, endPoint y: 230, distance: 21.0
click at [396, 230] on p "После окончательного момента от нас клиенты ждут корректного документа и готовы…" at bounding box center [356, 228] width 602 height 10
drag, startPoint x: 414, startPoint y: 222, endPoint x: 447, endPoint y: 225, distance: 33.1
click at [447, 222] on p "У нас статус «предложено аннулирование». У Клиента «согласован». Ниже скрины. К…" at bounding box center [356, 217] width 602 height 10
drag, startPoint x: 464, startPoint y: 225, endPoint x: 491, endPoint y: 225, distance: 27.0
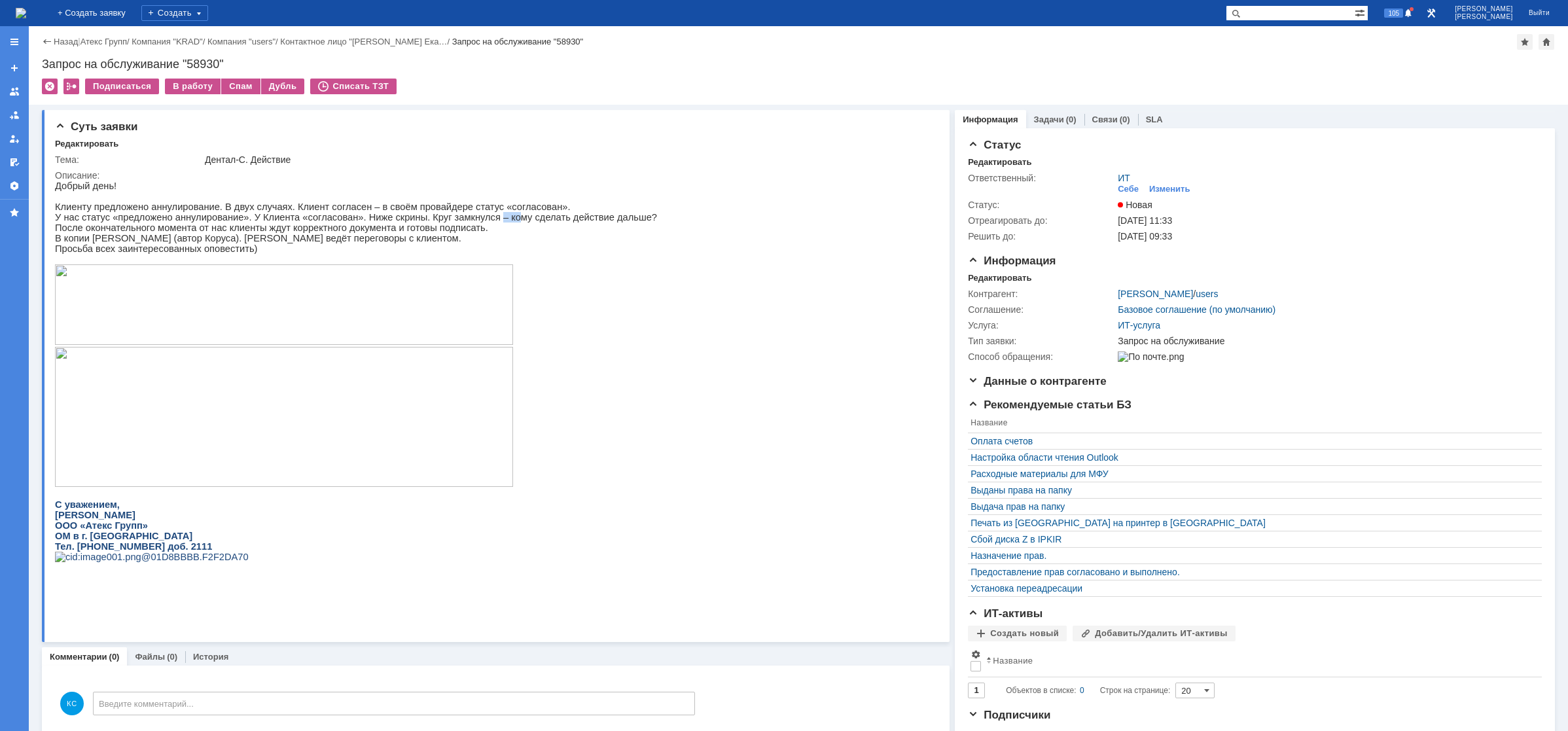
click at [490, 222] on p "У нас статус «предложено аннулирование». У Клиента «согласован». Ниже скрины. К…" at bounding box center [356, 217] width 602 height 10
click at [511, 222] on p "У нас статус «предложено аннулирование». У Клиента «согласован». Ниже скрины. К…" at bounding box center [356, 217] width 602 height 10
drag, startPoint x: 90, startPoint y: 231, endPoint x: 168, endPoint y: 231, distance: 78.0
click at [160, 231] on p "После окончательного момента от нас клиенты ждут корректного документа и готовы…" at bounding box center [356, 228] width 602 height 10
drag, startPoint x: 216, startPoint y: 237, endPoint x: 286, endPoint y: 239, distance: 70.0
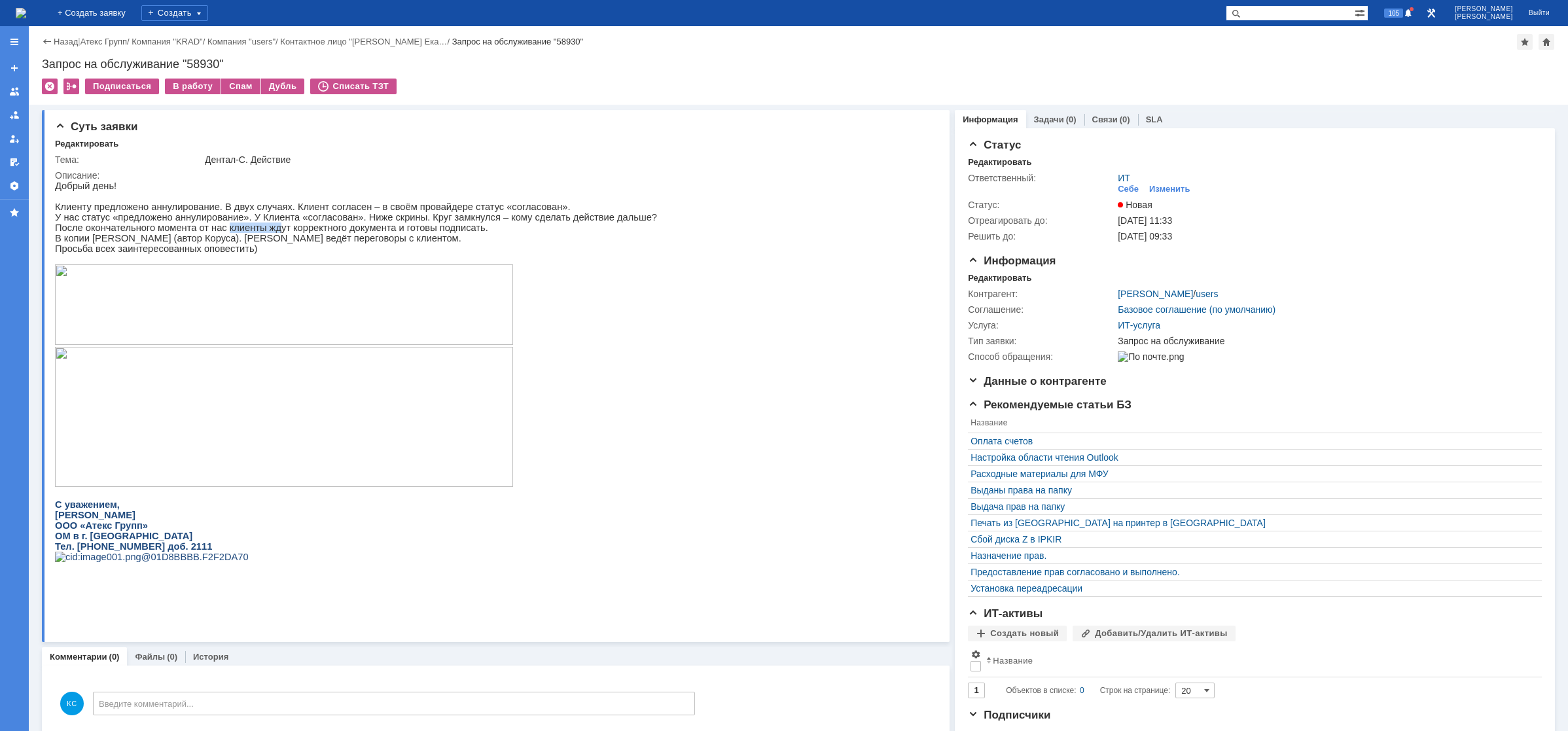
click at [284, 233] on p "После окончательного момента от нас клиенты ждут корректного документа и готовы…" at bounding box center [356, 228] width 602 height 10
drag, startPoint x: 307, startPoint y: 239, endPoint x: 367, endPoint y: 239, distance: 60.0
click at [367, 233] on p "После окончательного момента от нас клиенты ждут корректного документа и готовы…" at bounding box center [356, 228] width 602 height 10
drag, startPoint x: 98, startPoint y: 245, endPoint x: 167, endPoint y: 245, distance: 69.0
click at [167, 244] on p "В копии Виктория Яценко (автор Коруса). Екатерина Козлова ведёт переговоры с кл…" at bounding box center [356, 238] width 602 height 10
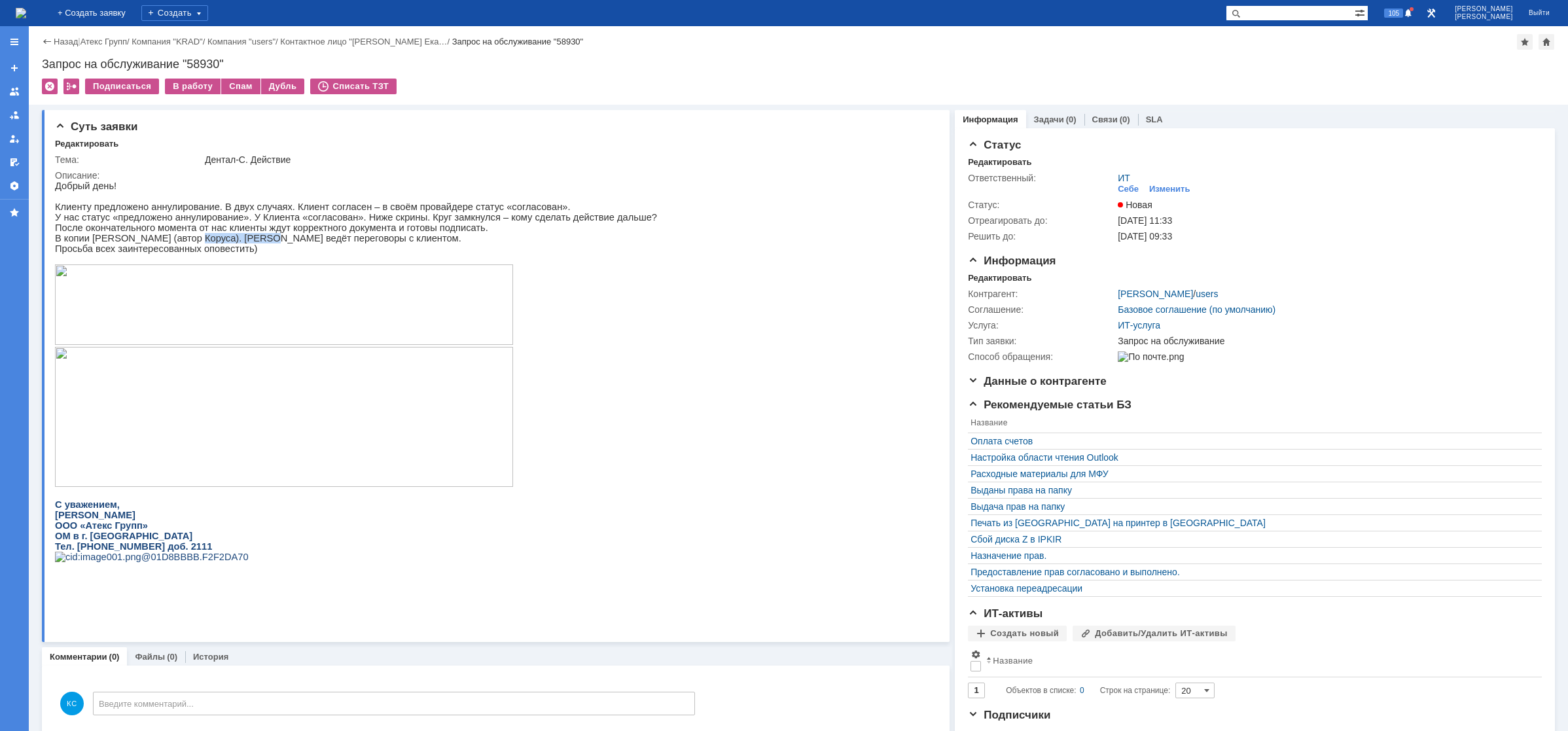
drag, startPoint x: 185, startPoint y: 242, endPoint x: 276, endPoint y: 250, distance: 91.4
click at [257, 244] on p "В копии Виктория Яценко (автор Коруса). Екатерина Козлова ведёт переговоры с кл…" at bounding box center [356, 238] width 602 height 10
drag, startPoint x: 328, startPoint y: 247, endPoint x: 347, endPoint y: 248, distance: 19.0
click at [345, 244] on p "В копии Виктория Яценко (автор Коруса). Екатерина Козлова ведёт переговоры с кл…" at bounding box center [356, 238] width 602 height 10
click at [396, 244] on p "В копии Виктория Яценко (автор Коруса). Екатерина Козлова ведёт переговоры с кл…" at bounding box center [356, 238] width 602 height 10
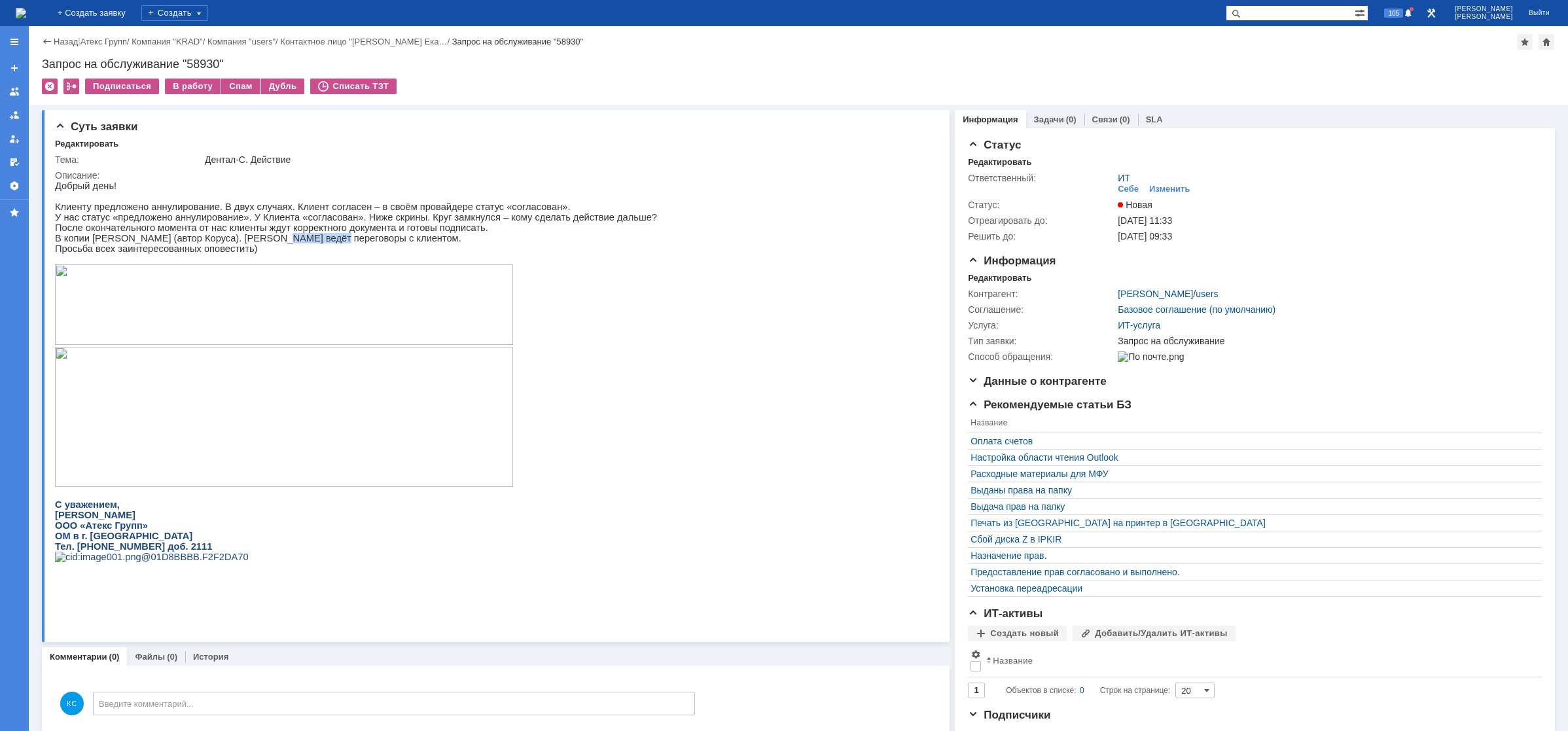
drag, startPoint x: 250, startPoint y: 245, endPoint x: 319, endPoint y: 244, distance: 69.0
click at [306, 243] on p "В копии Виктория Яценко (автор Коруса). Екатерина Козлова ведёт переговоры с кл…" at bounding box center [356, 238] width 602 height 10
drag, startPoint x: 319, startPoint y: 244, endPoint x: 393, endPoint y: 251, distance: 74.3
click at [381, 244] on p "В копии Виктория Яценко (автор Коруса). Екатерина Козлова ведёт переговоры с кл…" at bounding box center [356, 238] width 602 height 10
drag, startPoint x: 437, startPoint y: 254, endPoint x: 383, endPoint y: 265, distance: 55.1
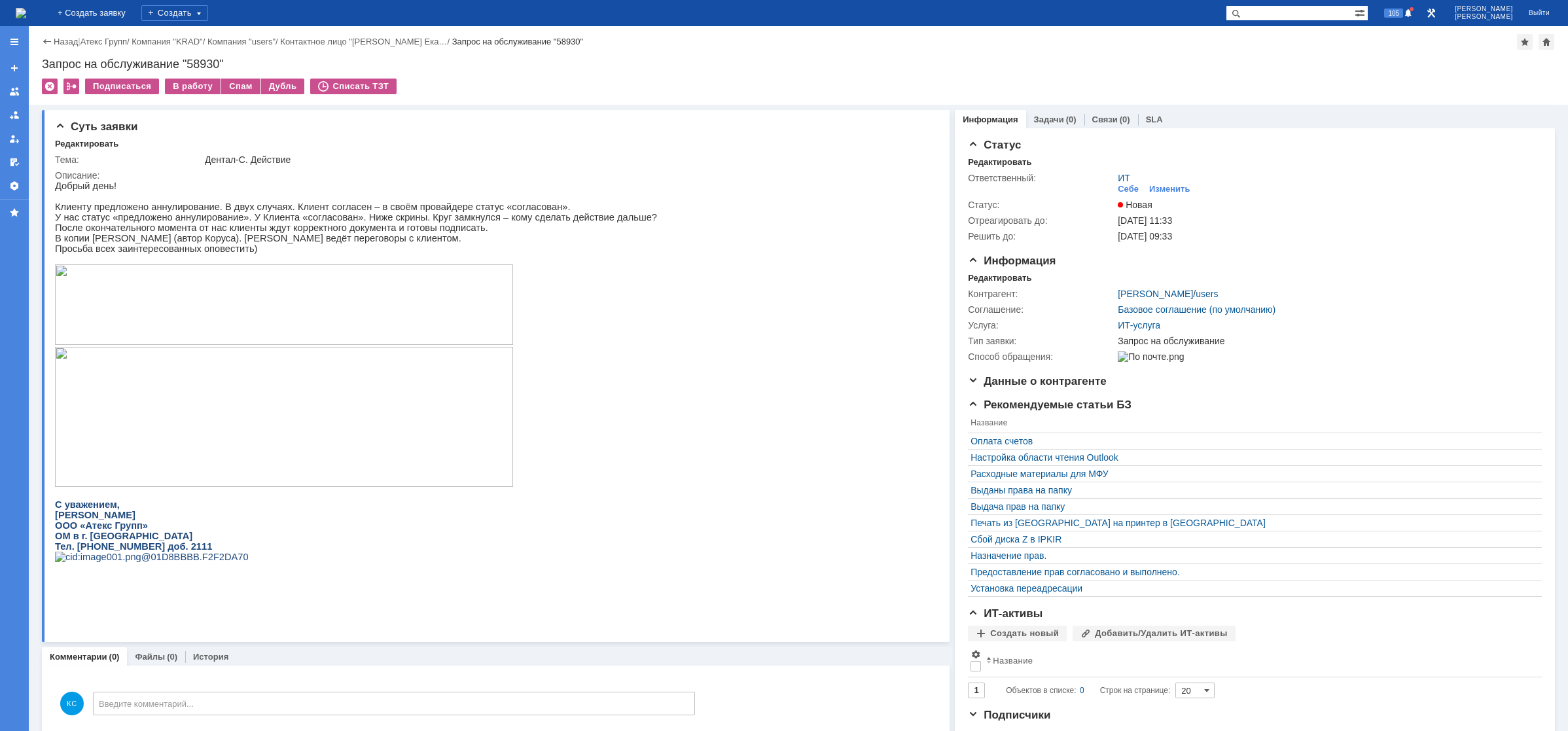
click at [446, 254] on p "Просьба всех заинтересованных оповестить)" at bounding box center [356, 249] width 602 height 10
drag, startPoint x: 105, startPoint y: 260, endPoint x: 138, endPoint y: 254, distance: 33.5
click at [138, 254] on p "Просьба всех заинтересованных оповестить)" at bounding box center [356, 249] width 602 height 10
click at [1149, 190] on div "Изменить" at bounding box center [1170, 189] width 42 height 10
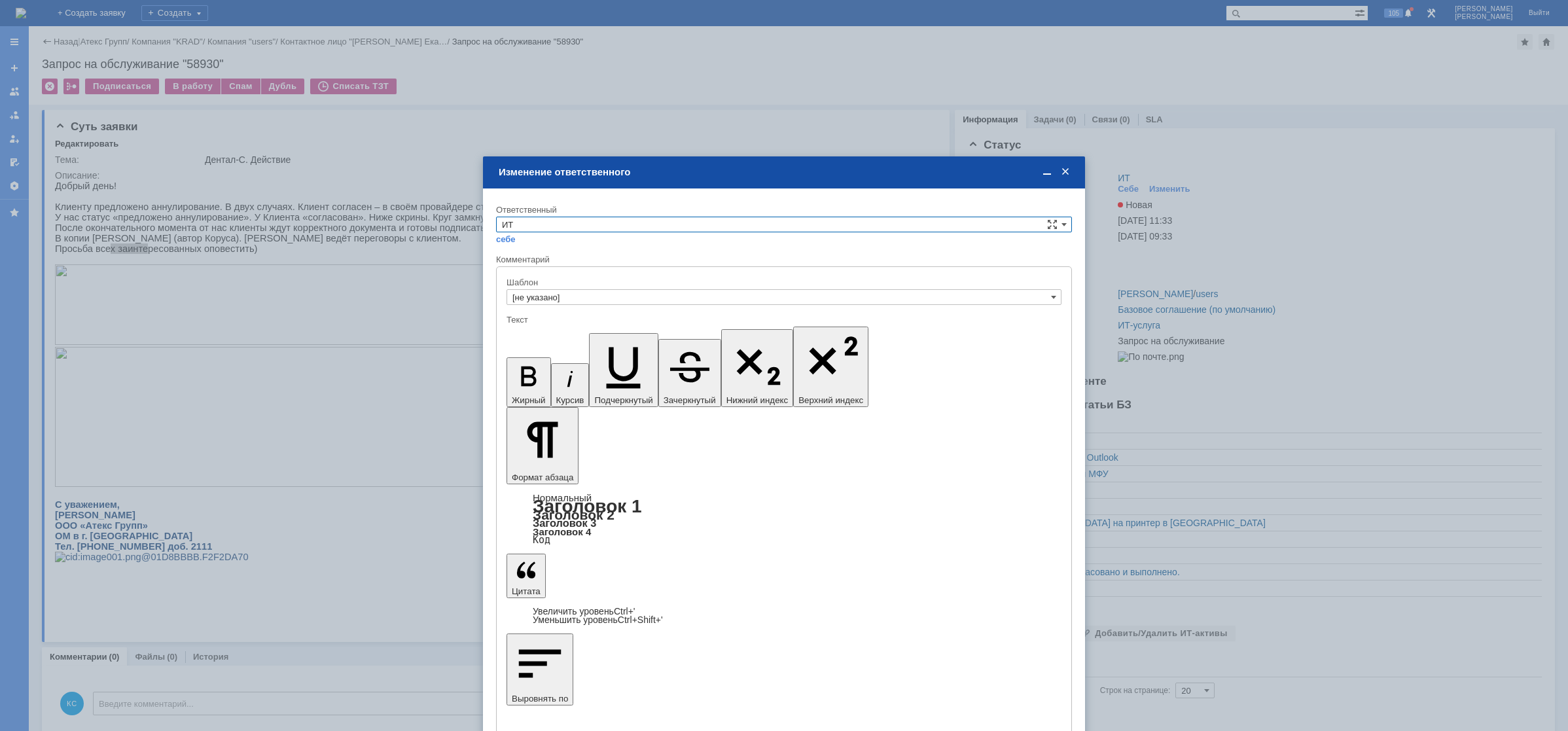
click at [562, 223] on input "ИТ" at bounding box center [784, 224] width 576 height 15
click at [529, 335] on span "АСУ" at bounding box center [784, 333] width 564 height 10
type input "АСУ"
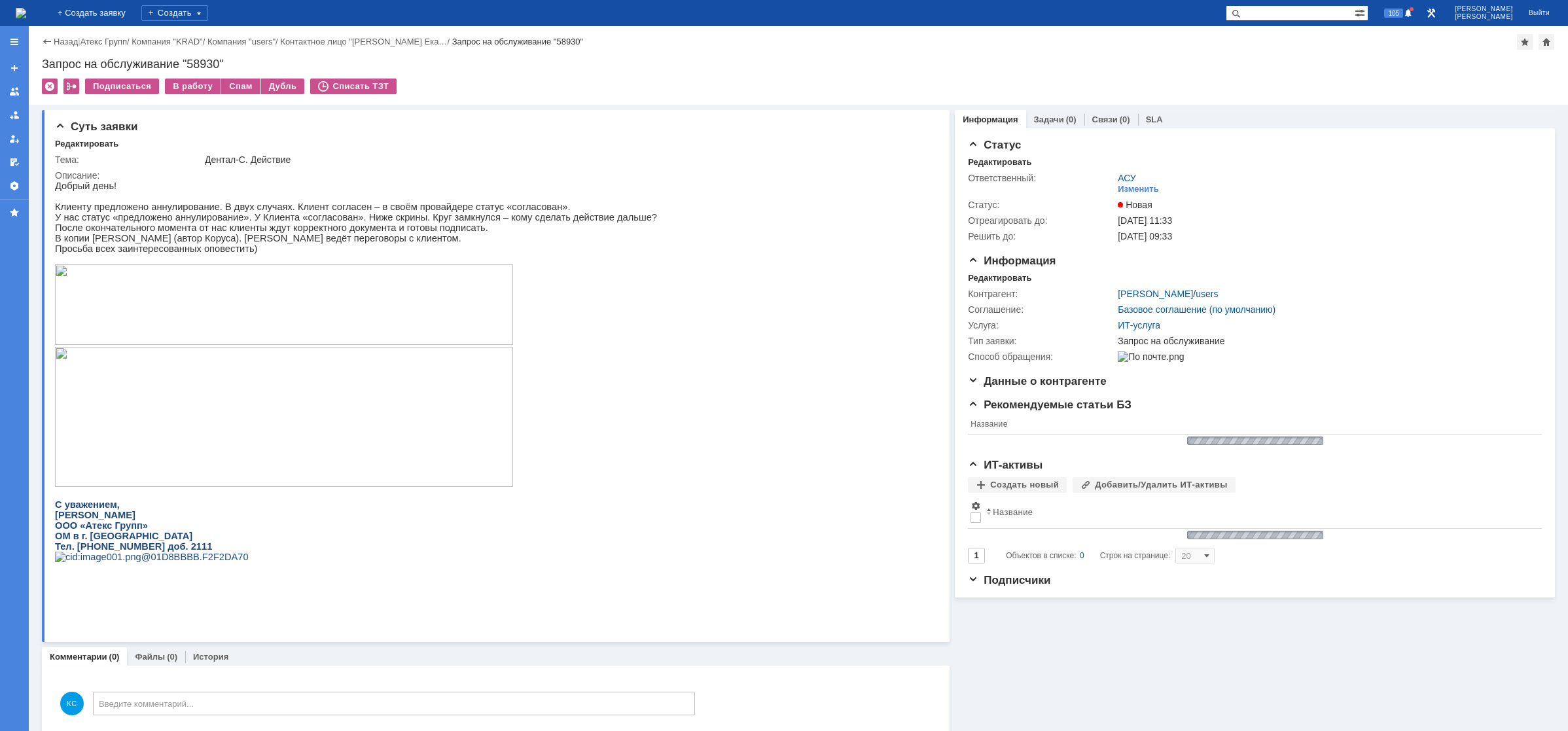
click at [26, 16] on img at bounding box center [20, 13] width 10 height 10
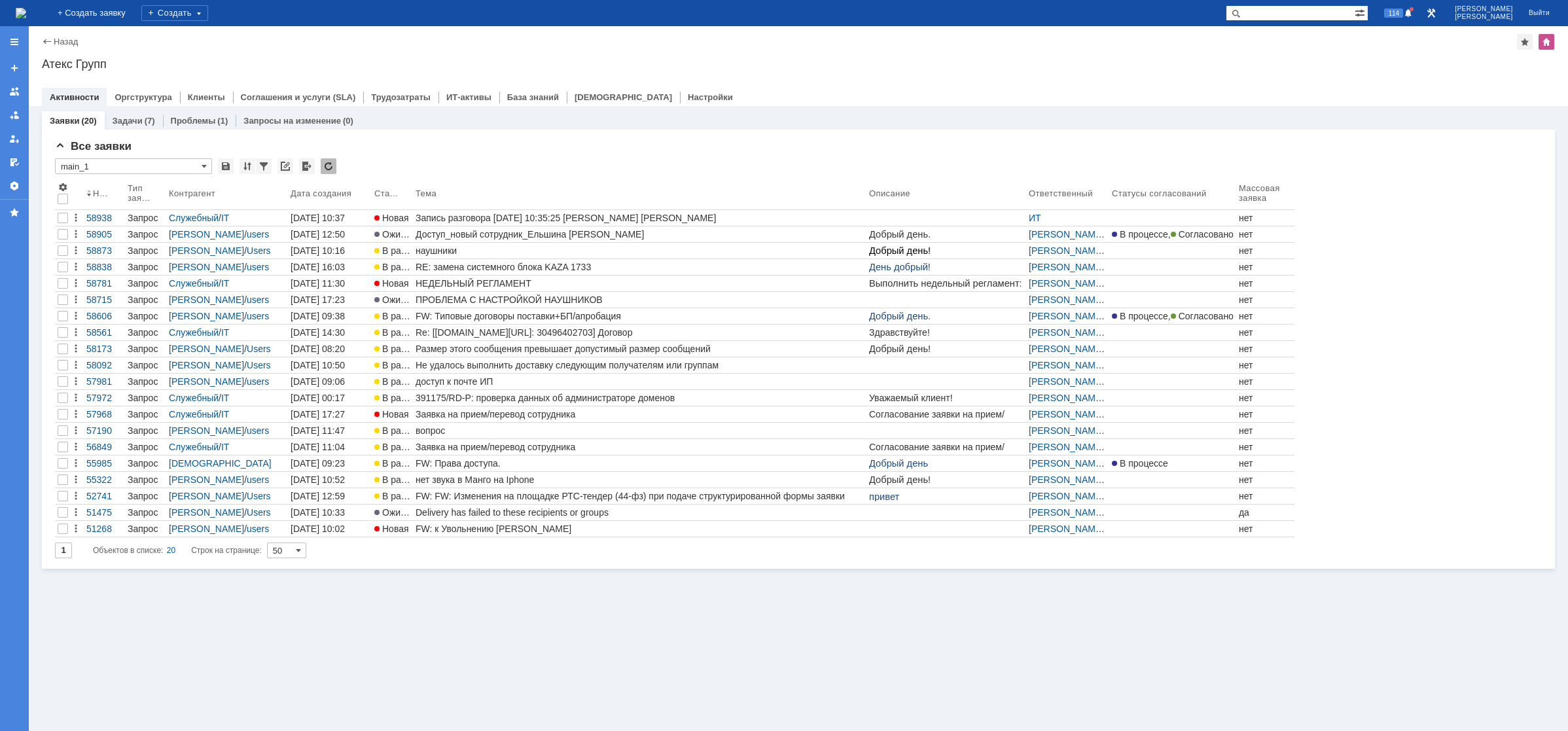
click at [26, 13] on img at bounding box center [20, 13] width 10 height 10
click at [26, 8] on img at bounding box center [20, 13] width 10 height 10
click at [26, 13] on img at bounding box center [20, 13] width 10 height 10
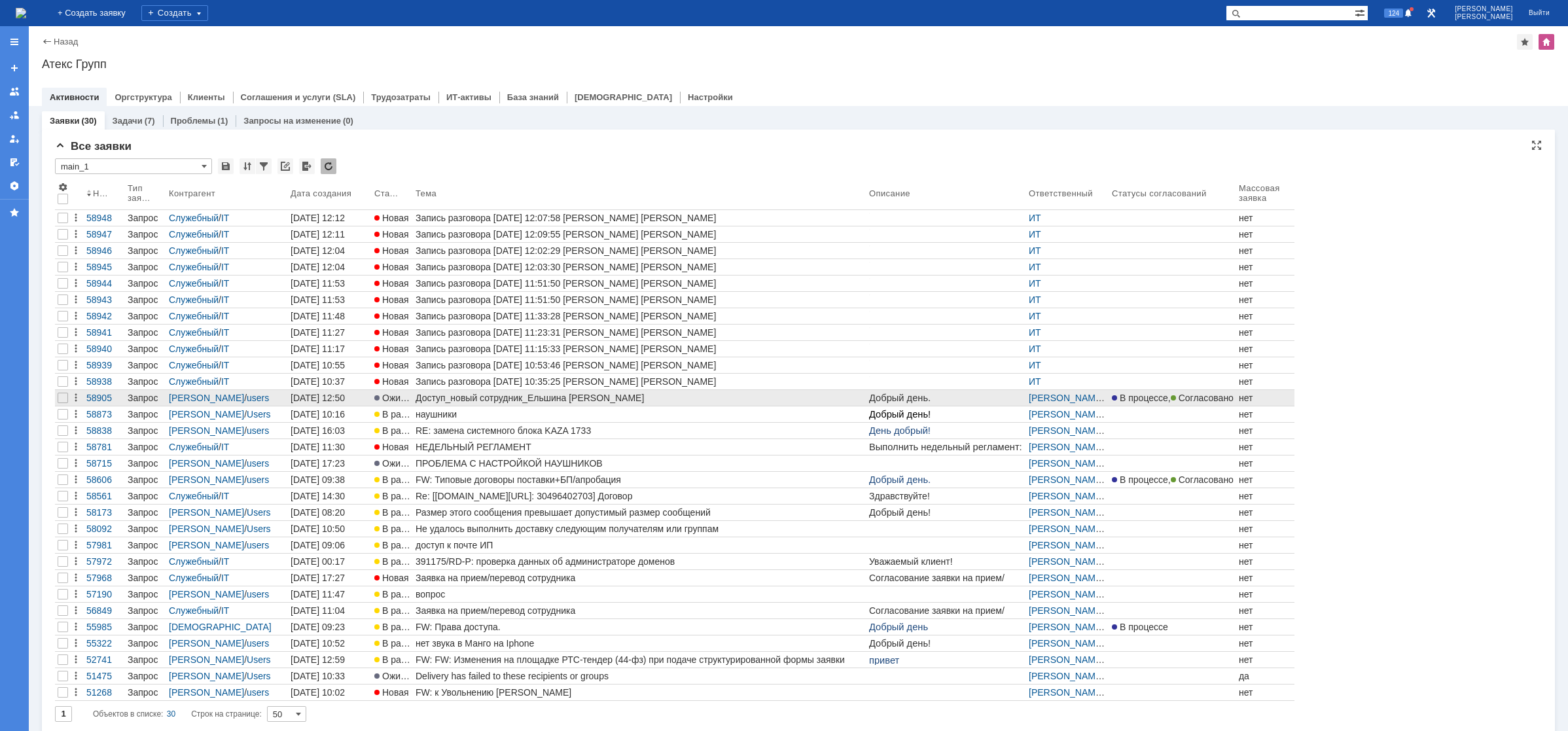
click at [478, 401] on div "Доступ_новый сотрудник_Ельшина [PERSON_NAME]" at bounding box center [639, 397] width 448 height 10
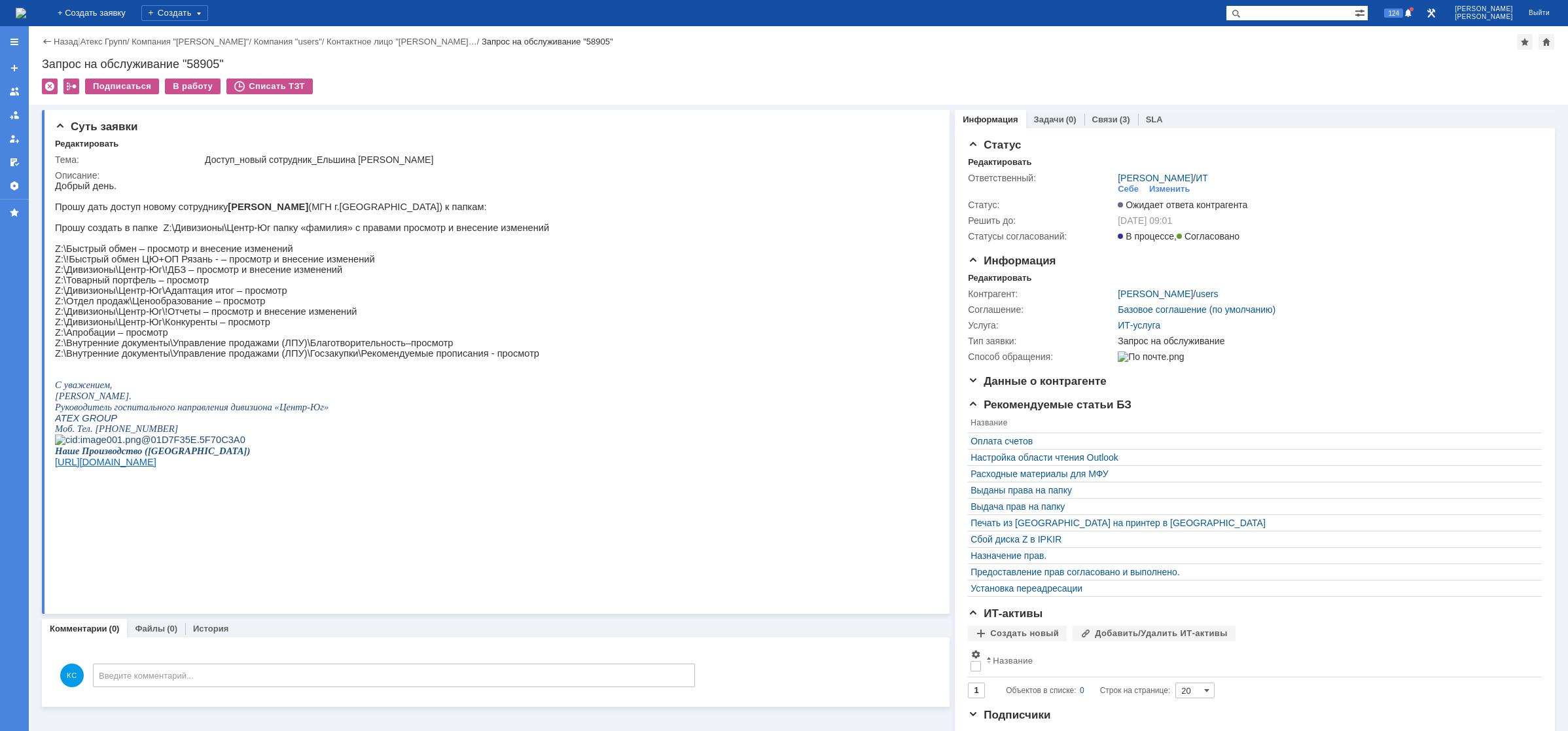
click at [26, 15] on img at bounding box center [20, 13] width 10 height 10
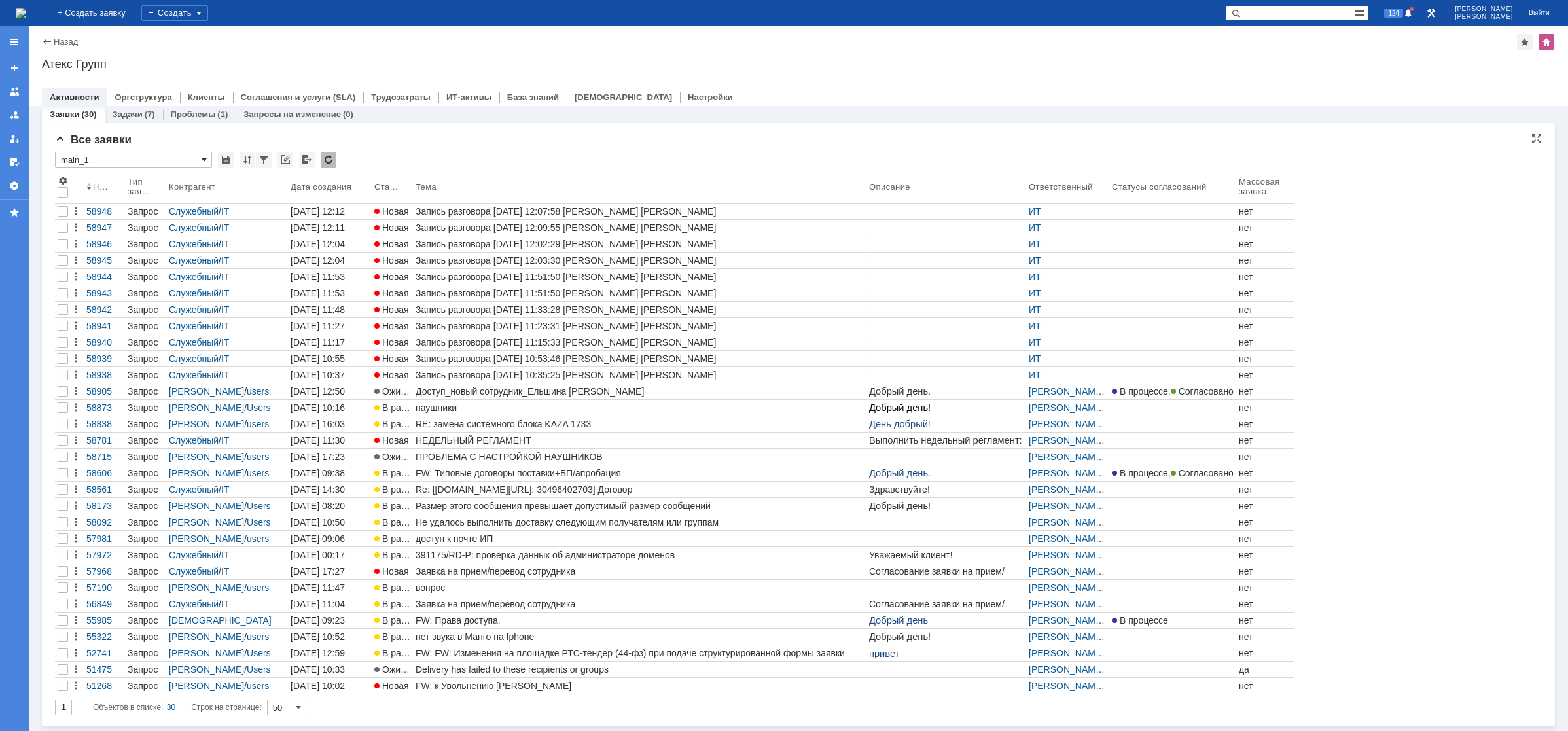
click at [205, 159] on span at bounding box center [204, 160] width 5 height 10
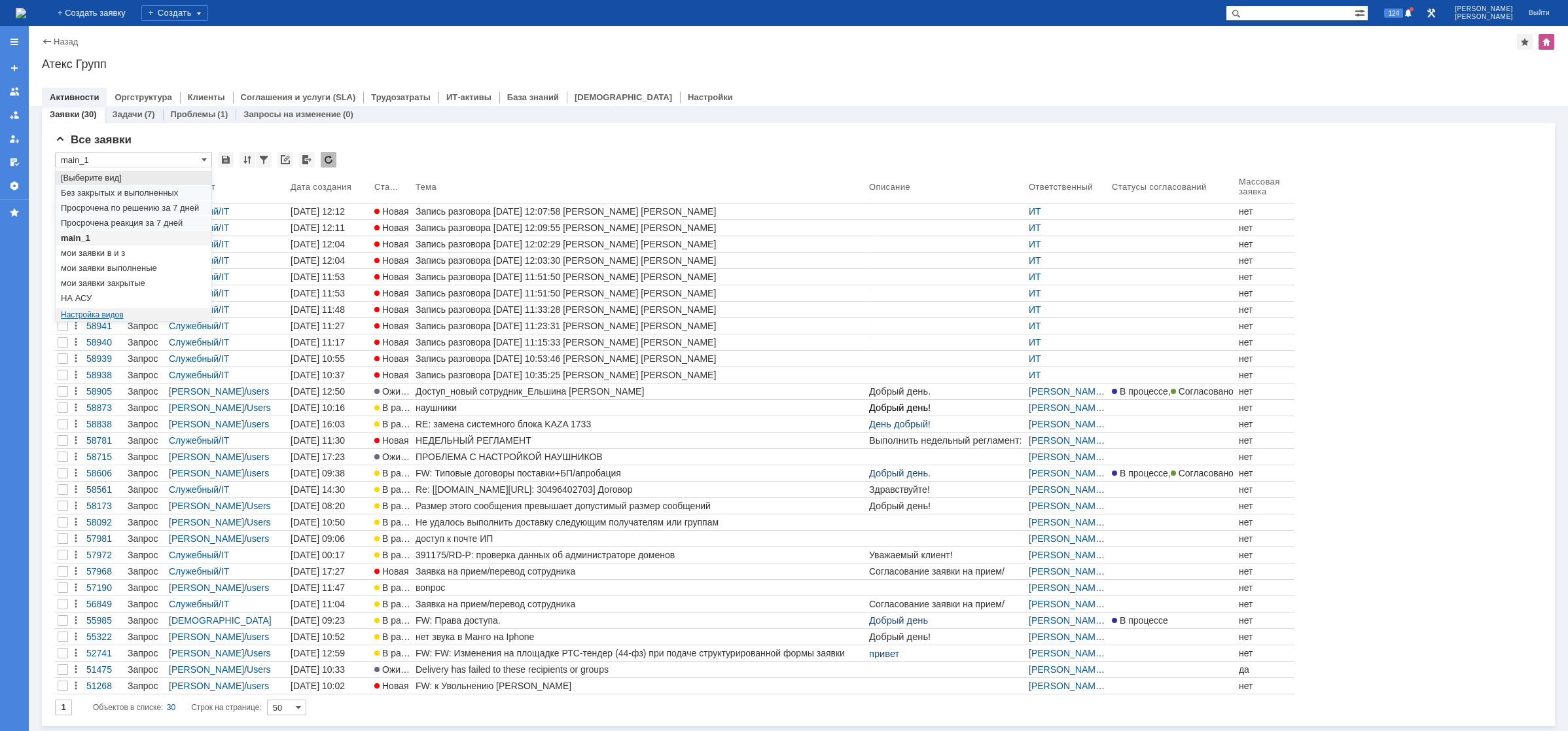
click at [113, 311] on link "Настройка видов" at bounding box center [93, 314] width 63 height 9
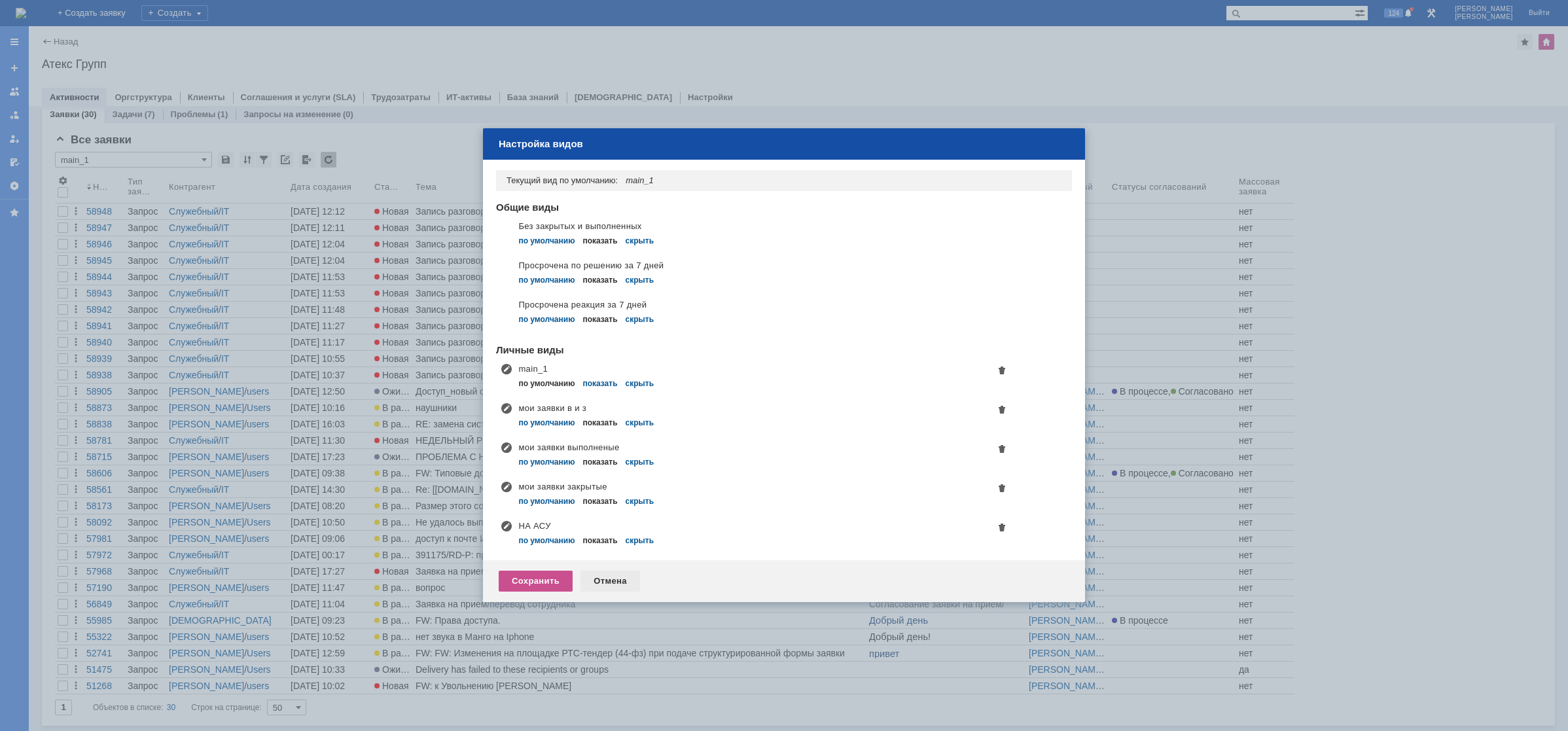
click at [604, 576] on div "Отмена" at bounding box center [610, 581] width 59 height 21
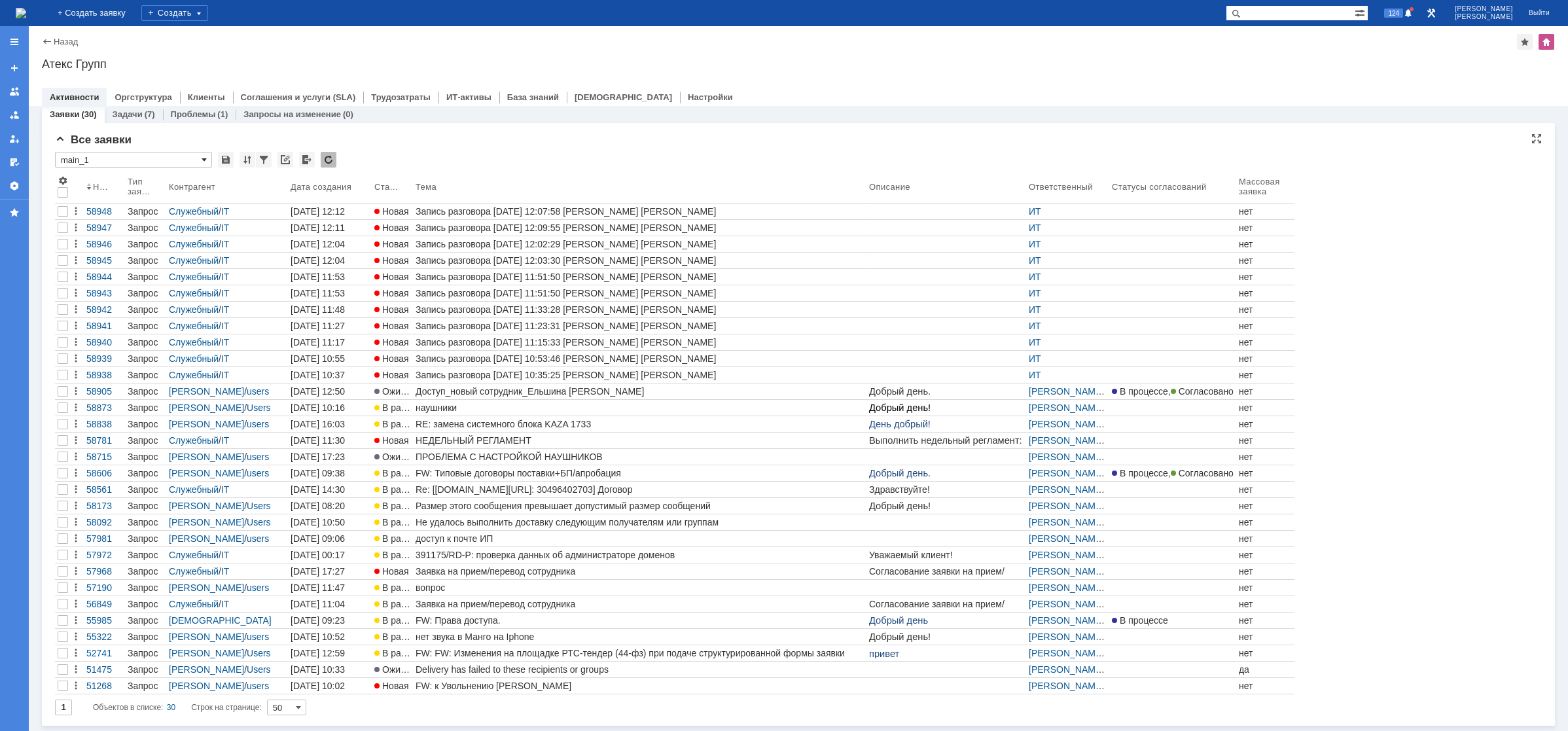
click at [205, 158] on span at bounding box center [204, 160] width 5 height 10
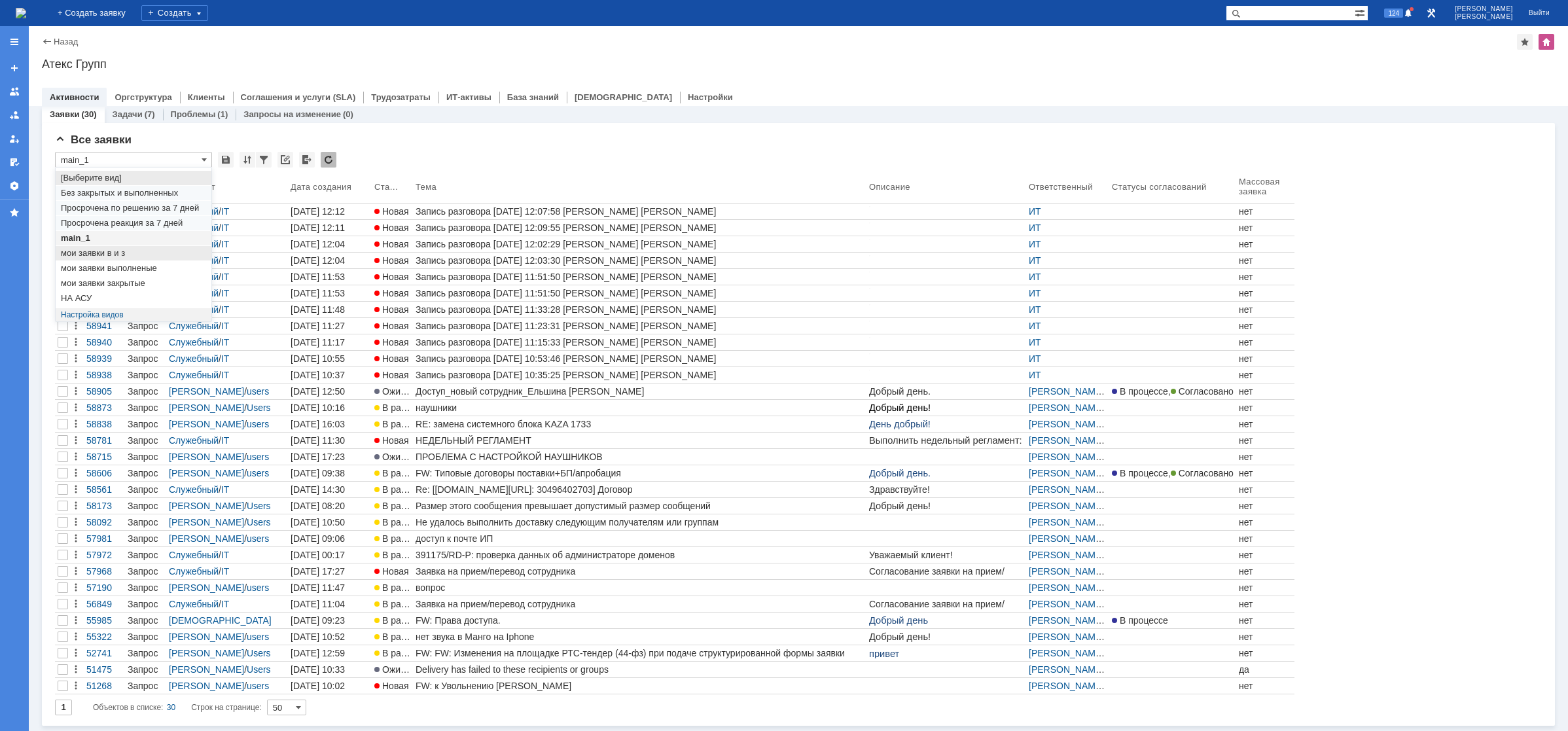
click at [129, 252] on span "мои заявки в и з" at bounding box center [133, 253] width 145 height 10
type input "мои заявки в и з"
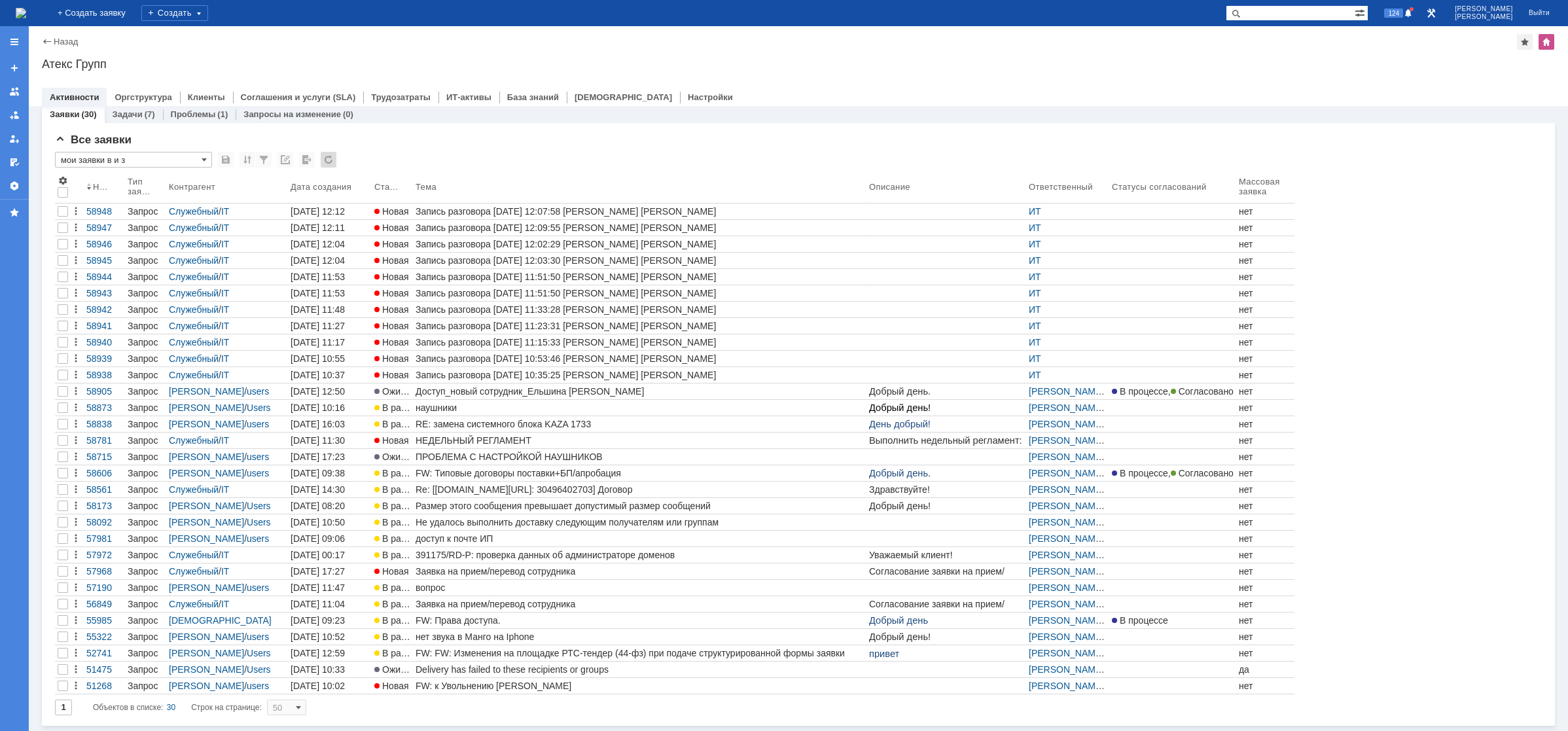
type input "20"
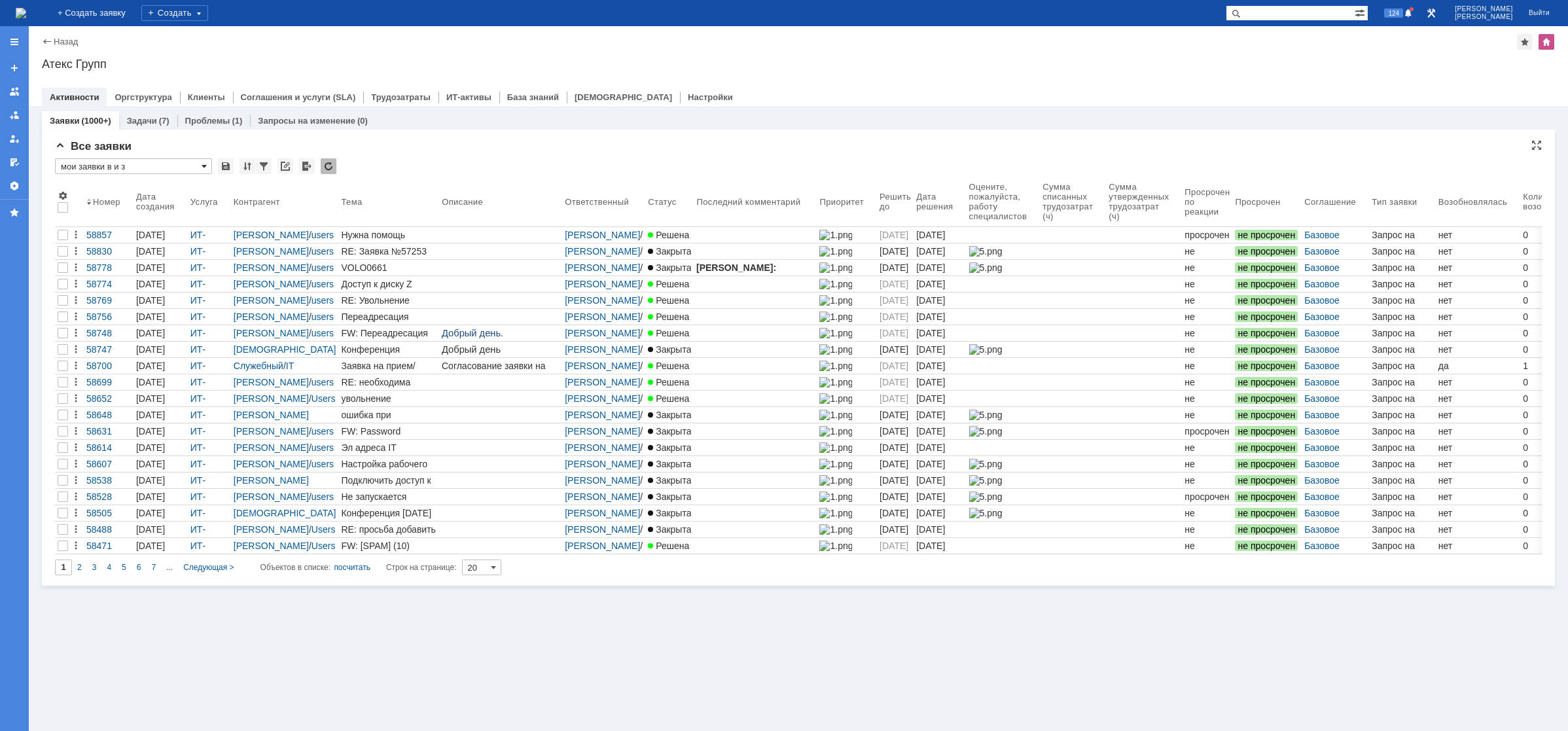
click at [201, 164] on span at bounding box center [204, 166] width 5 height 10
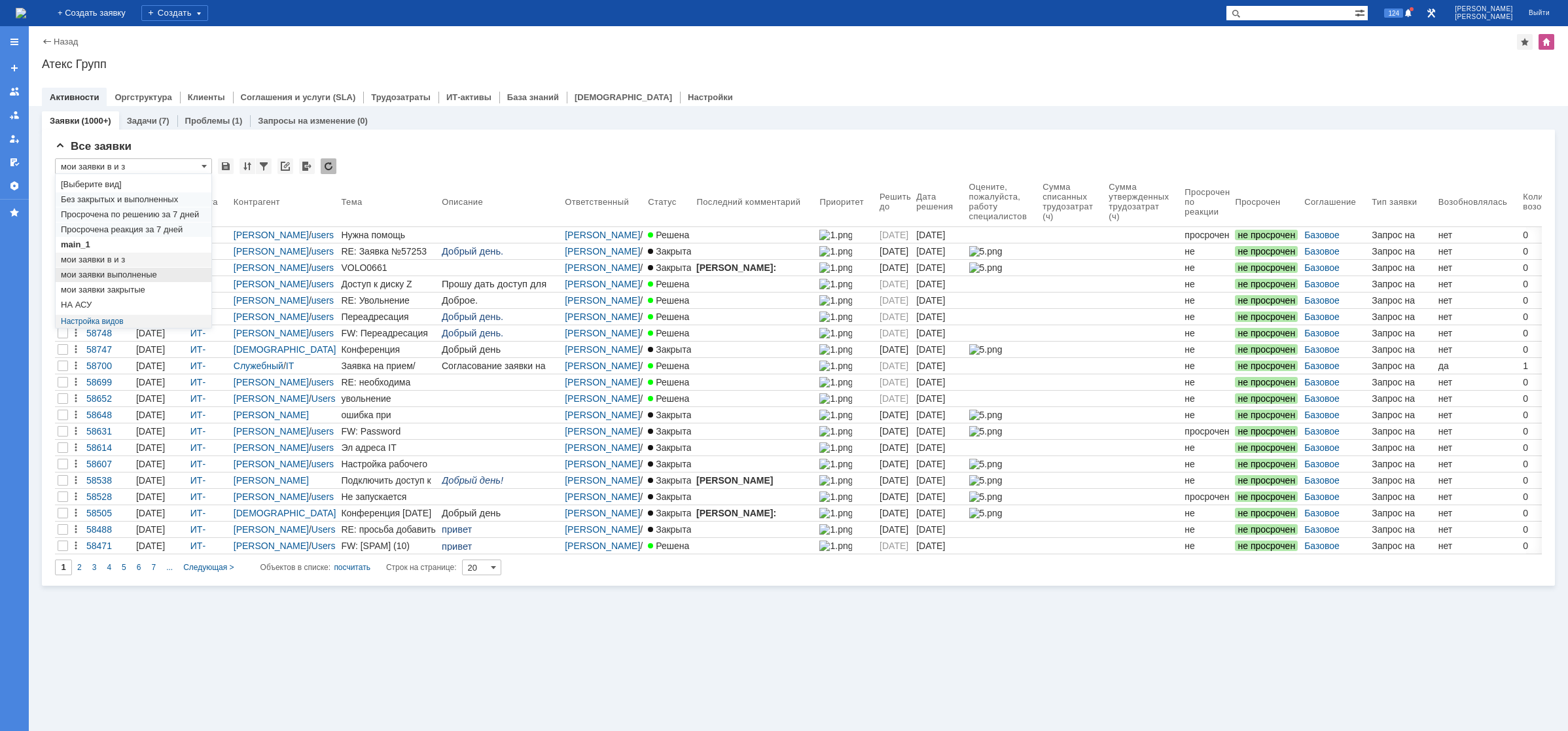
click at [149, 273] on span "мои заявки выполненые" at bounding box center [133, 275] width 145 height 10
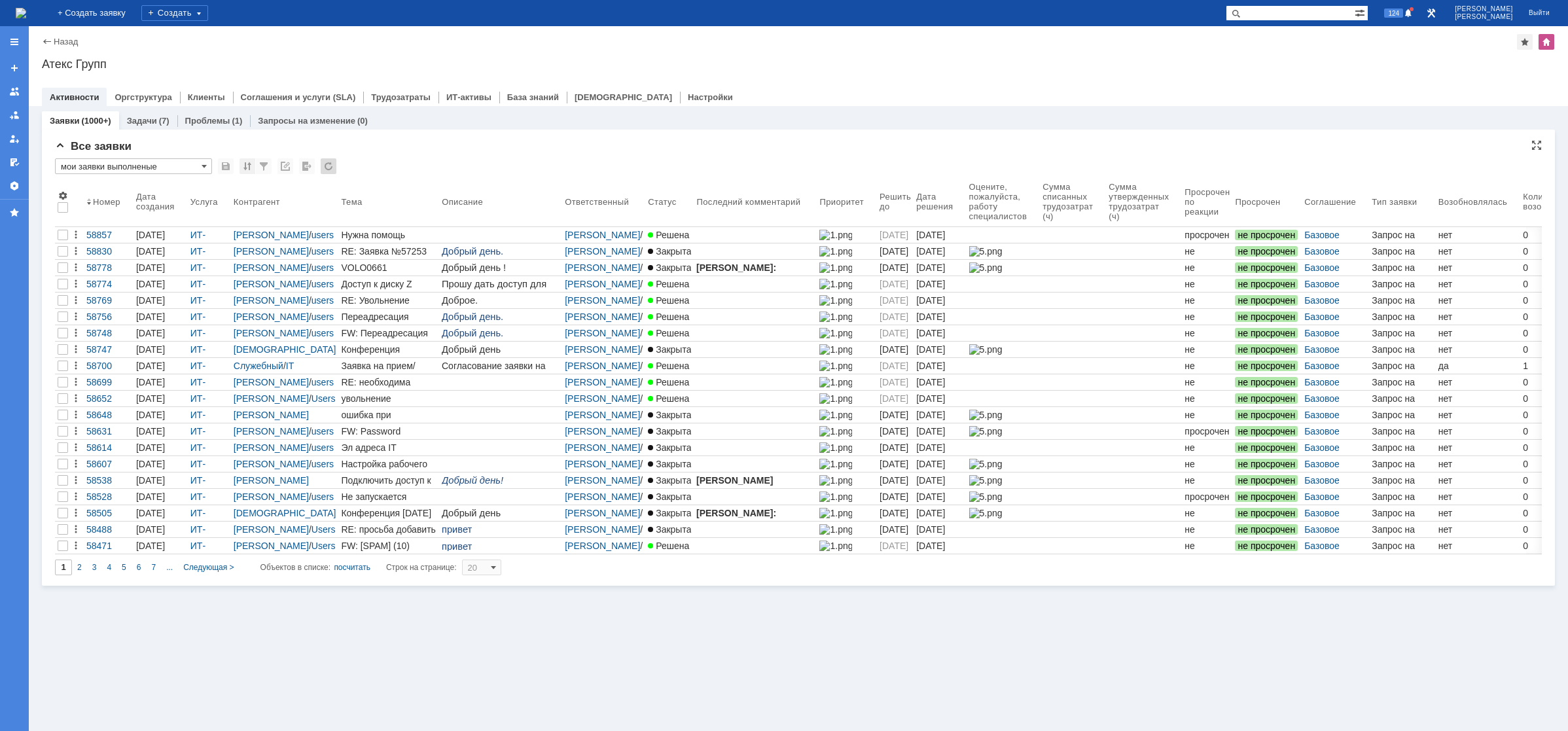
type input "мои заявки выполненые"
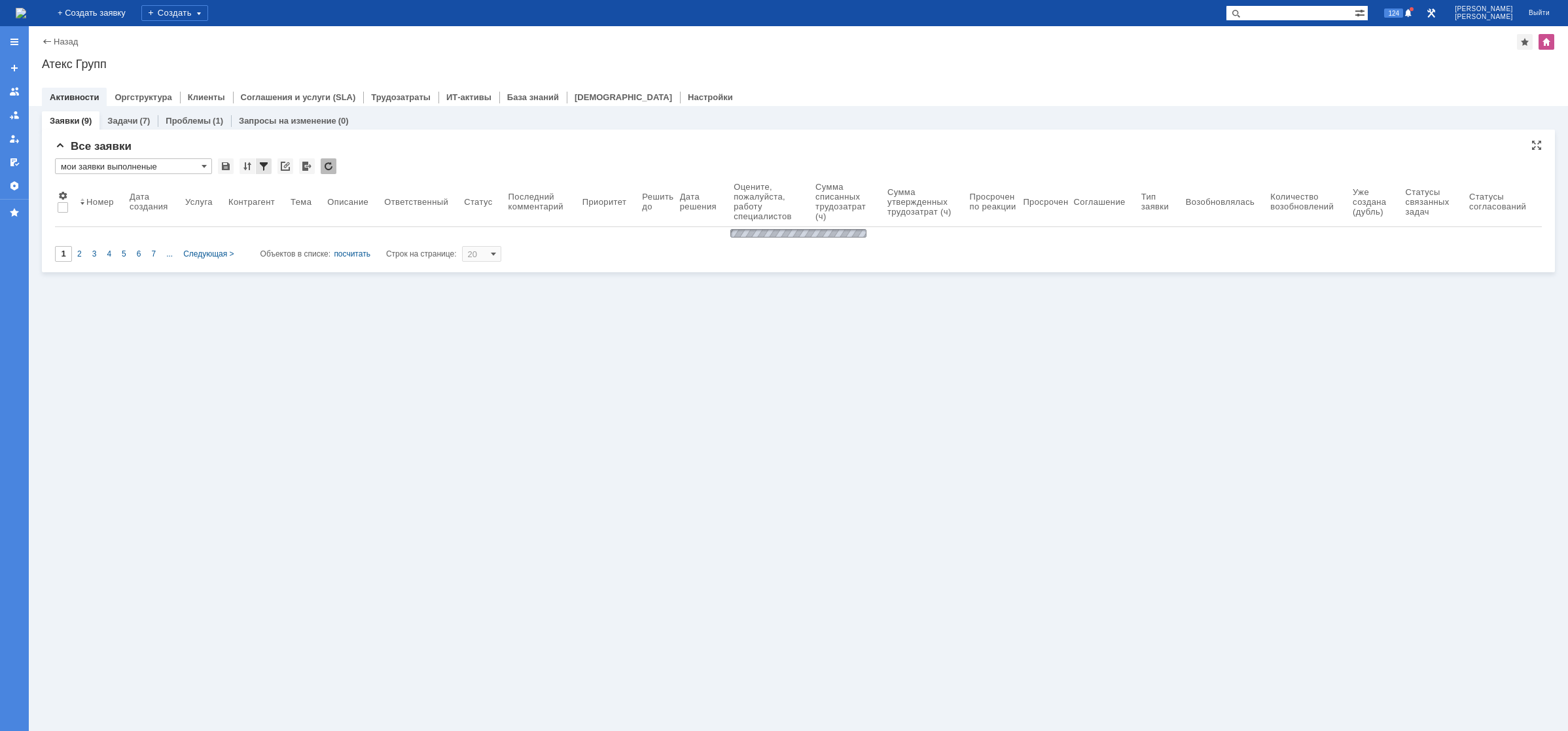
click at [264, 167] on div at bounding box center [263, 166] width 15 height 15
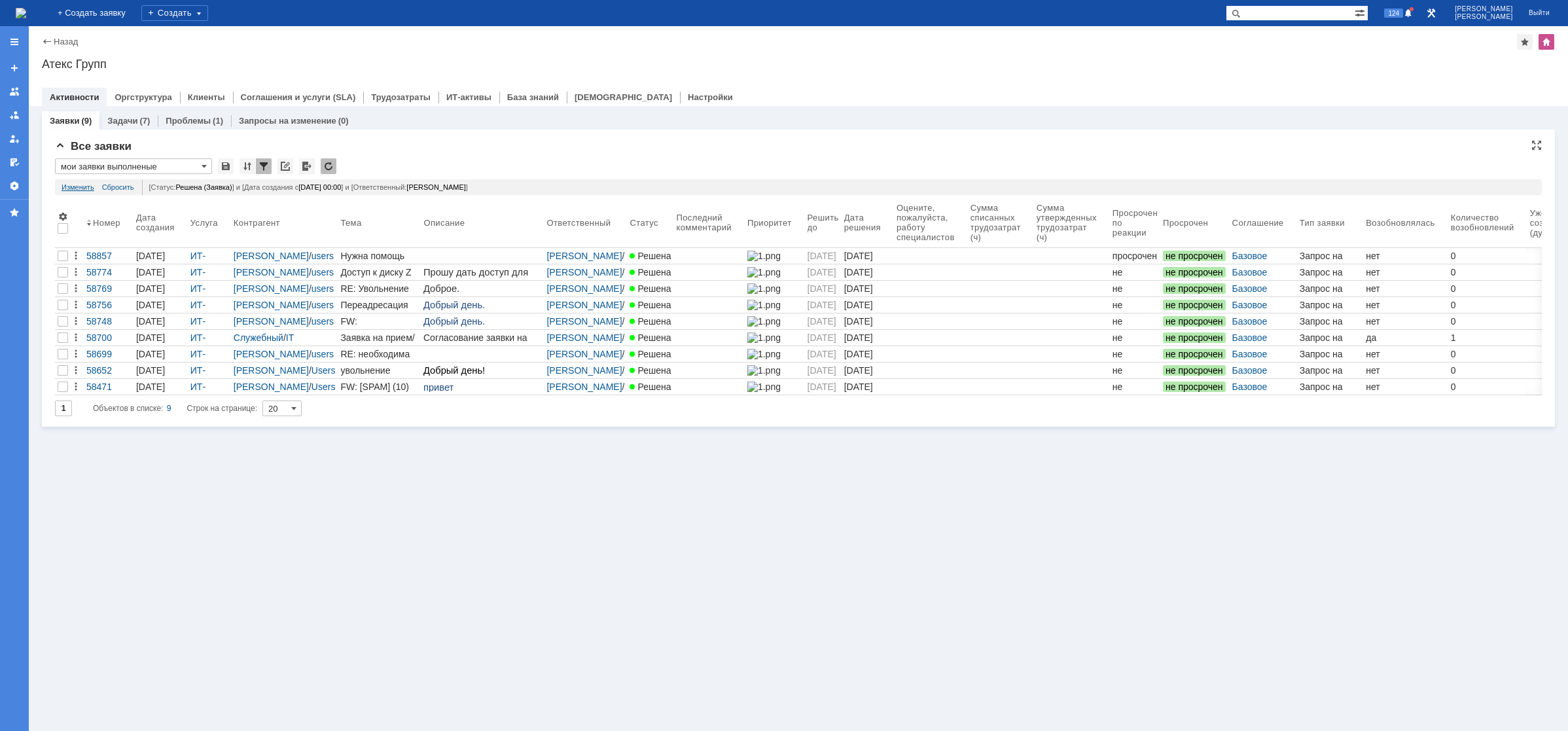
click at [73, 185] on link "Изменить" at bounding box center [77, 187] width 33 height 15
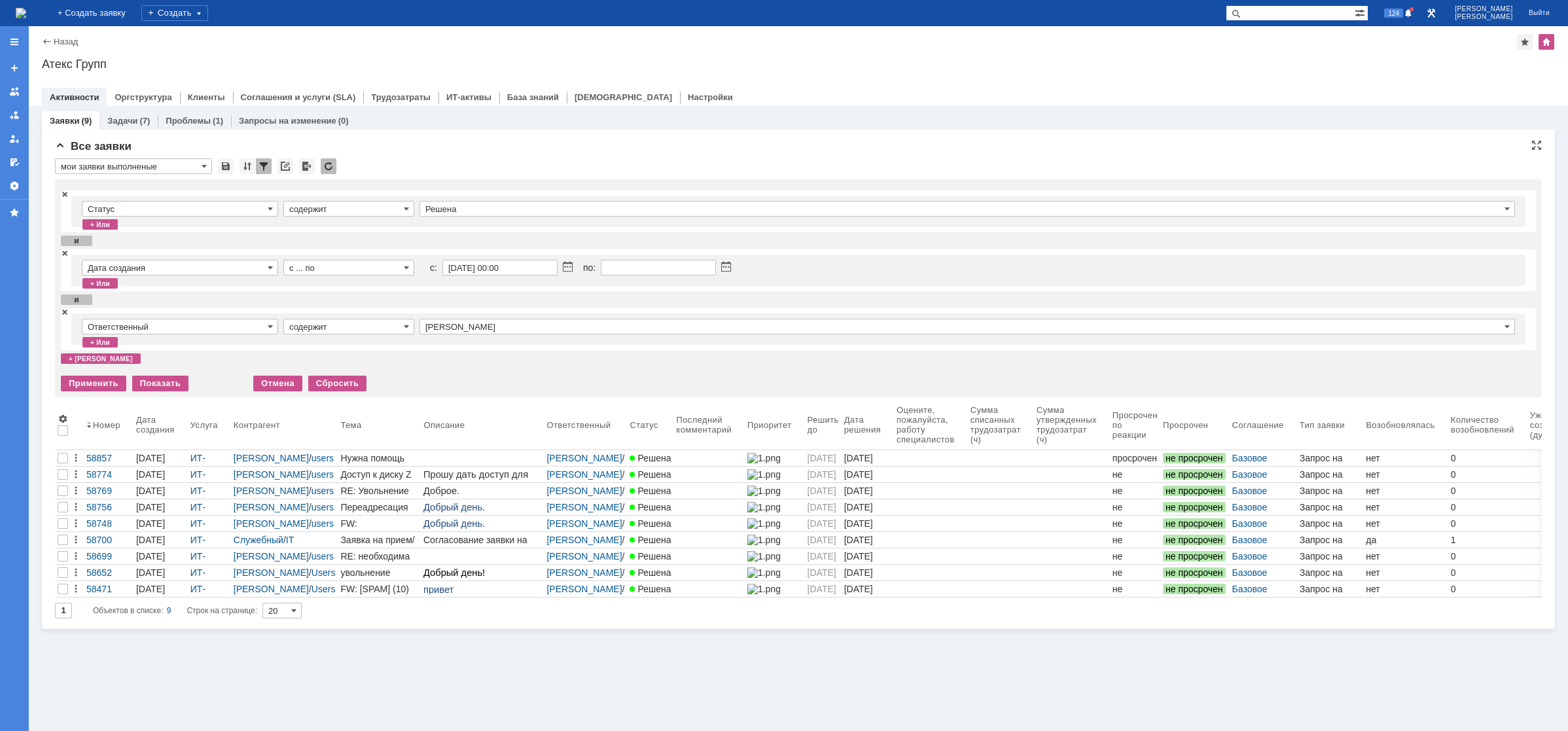
click at [66, 312] on span at bounding box center [65, 312] width 8 height 9
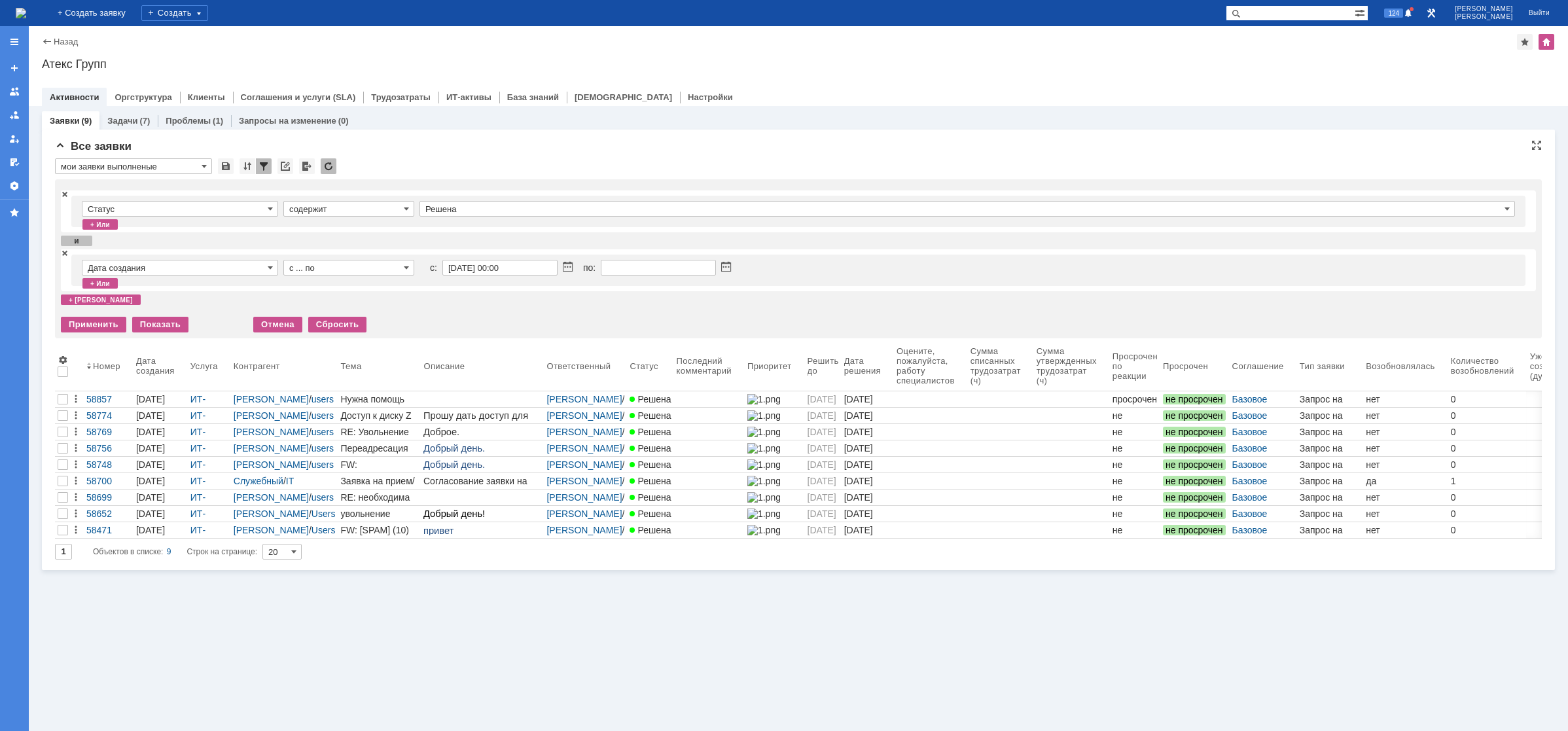
click at [201, 170] on input "мои заявки выполненые" at bounding box center [133, 166] width 157 height 15
click at [121, 239] on span "main_1" at bounding box center [133, 245] width 145 height 10
type input "main_1"
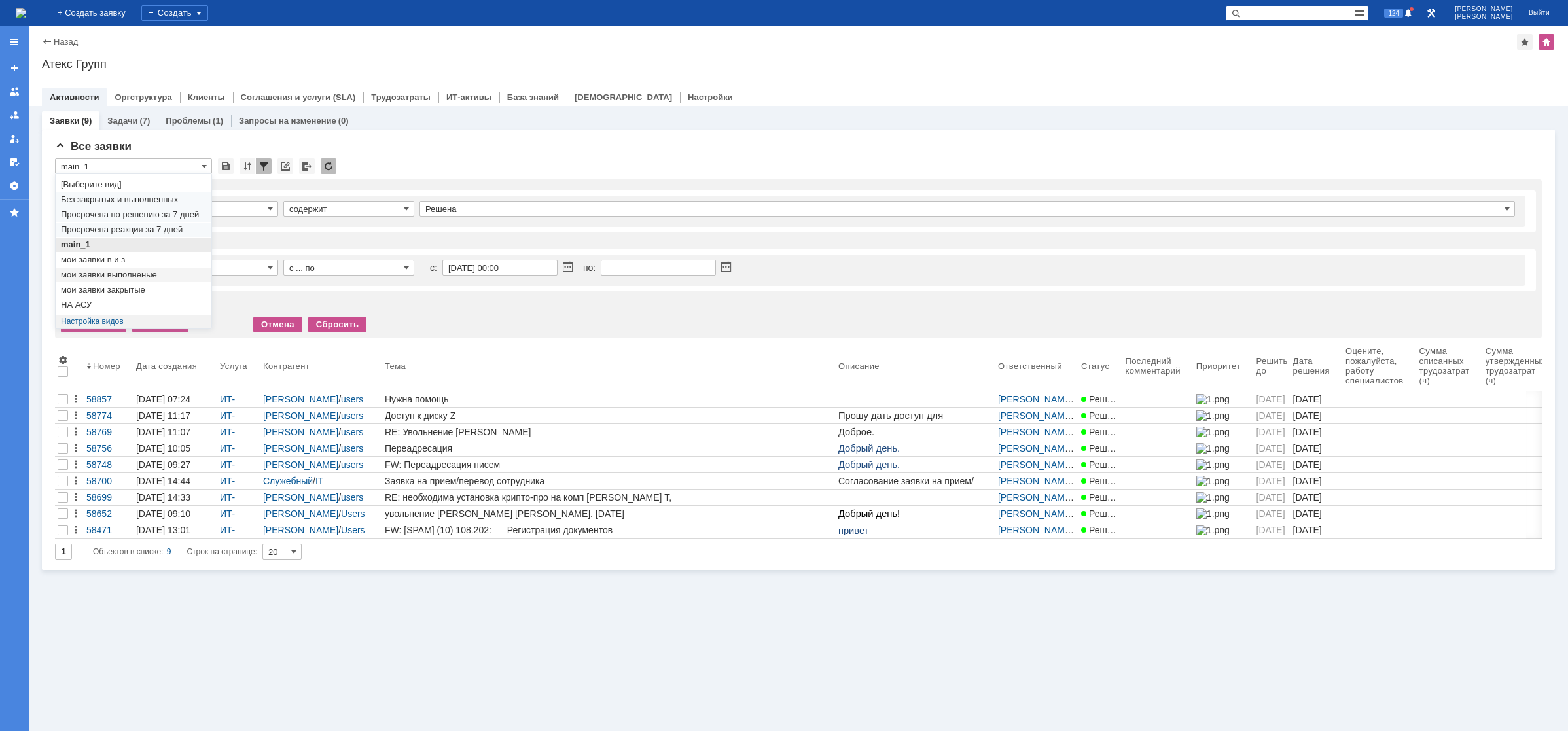
type input "50"
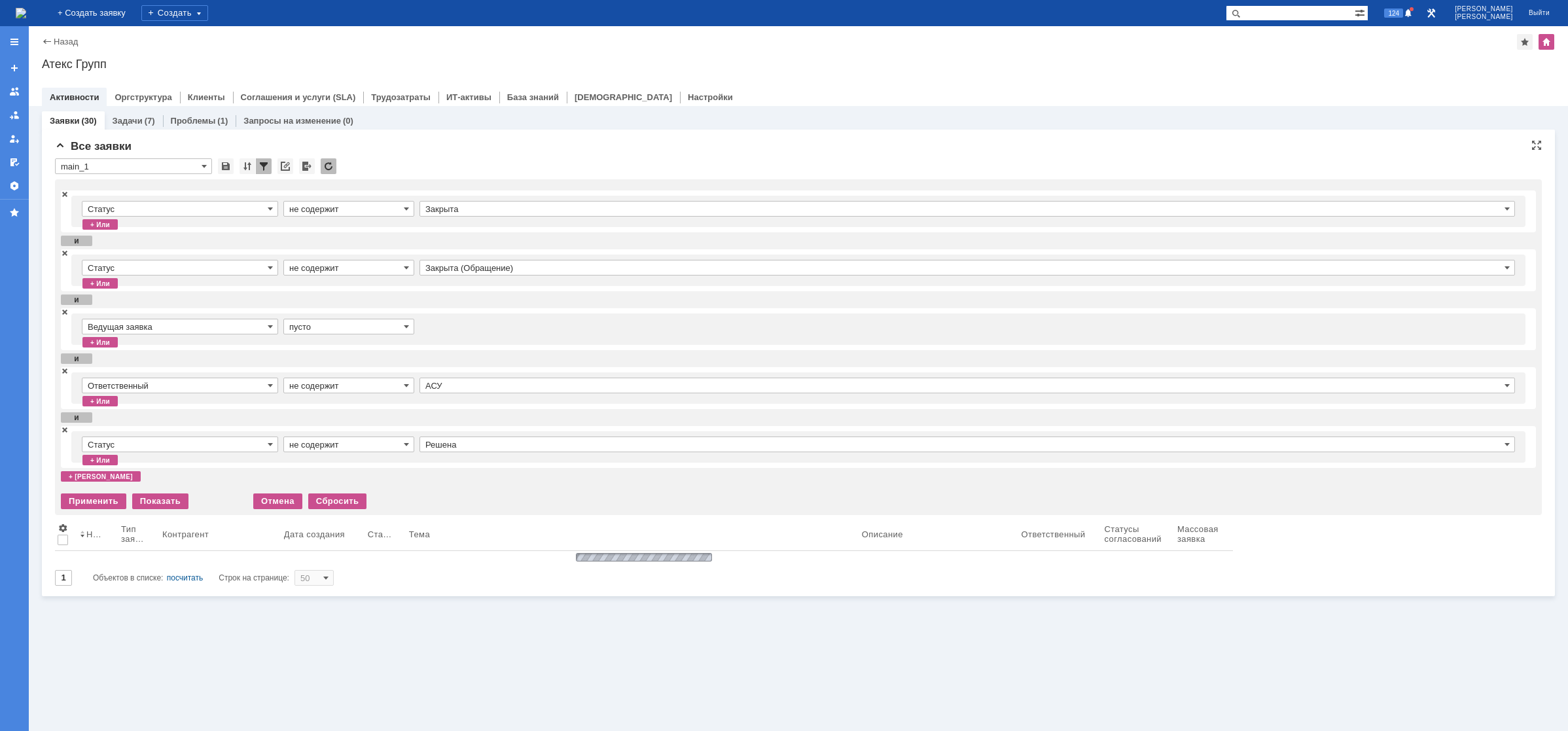
type input "main_1"
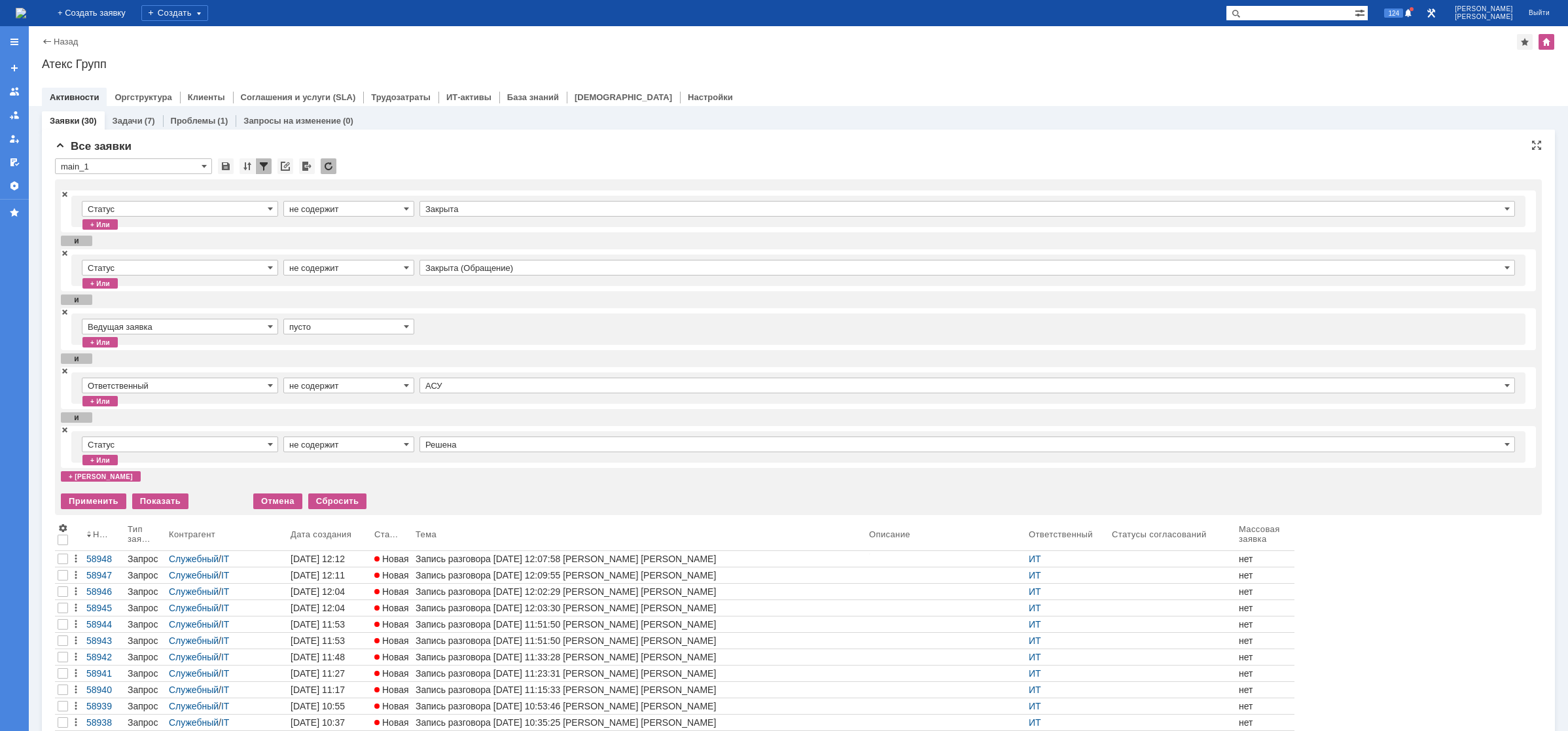
click at [261, 166] on div at bounding box center [263, 166] width 15 height 15
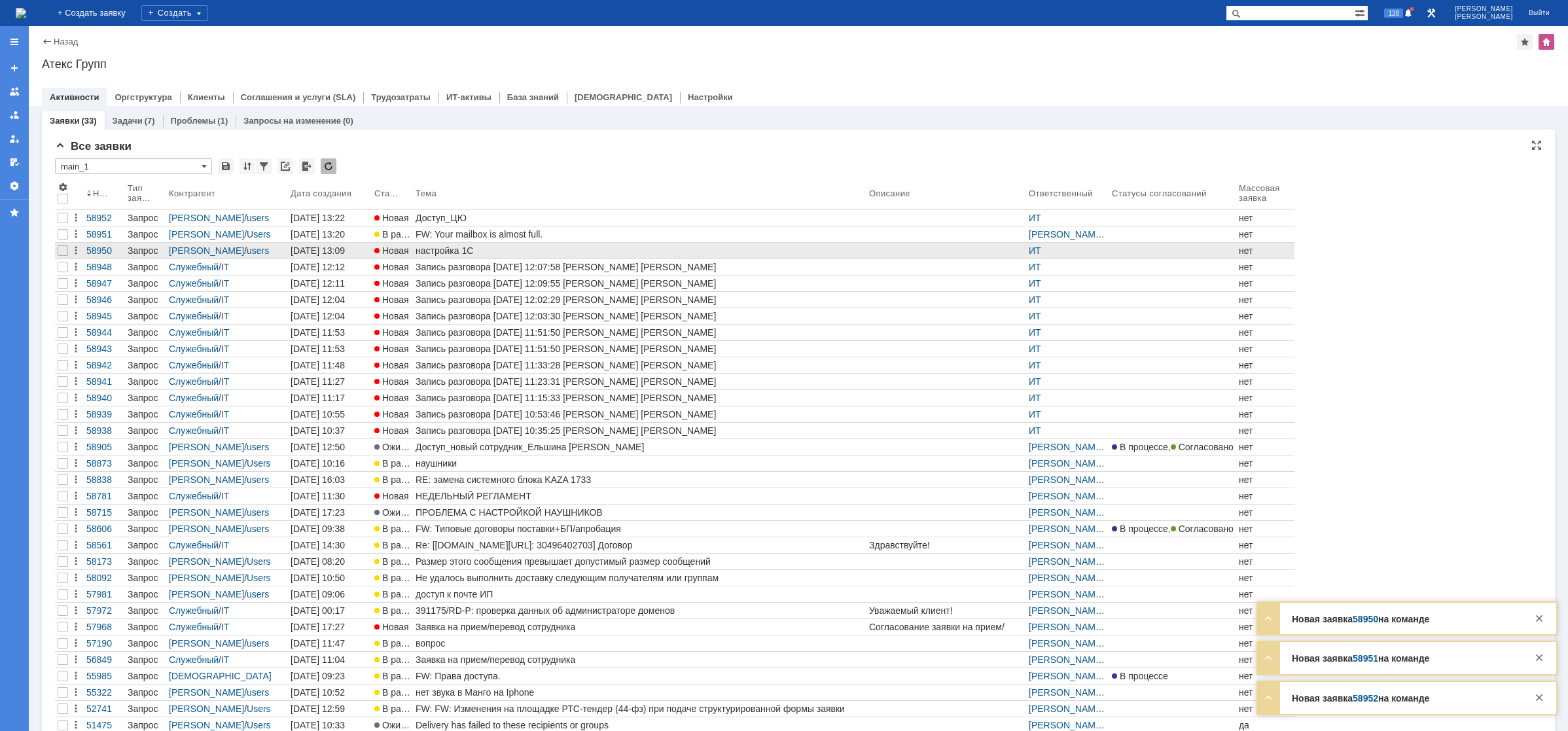
click at [501, 245] on div "настройка 1С" at bounding box center [639, 250] width 448 height 10
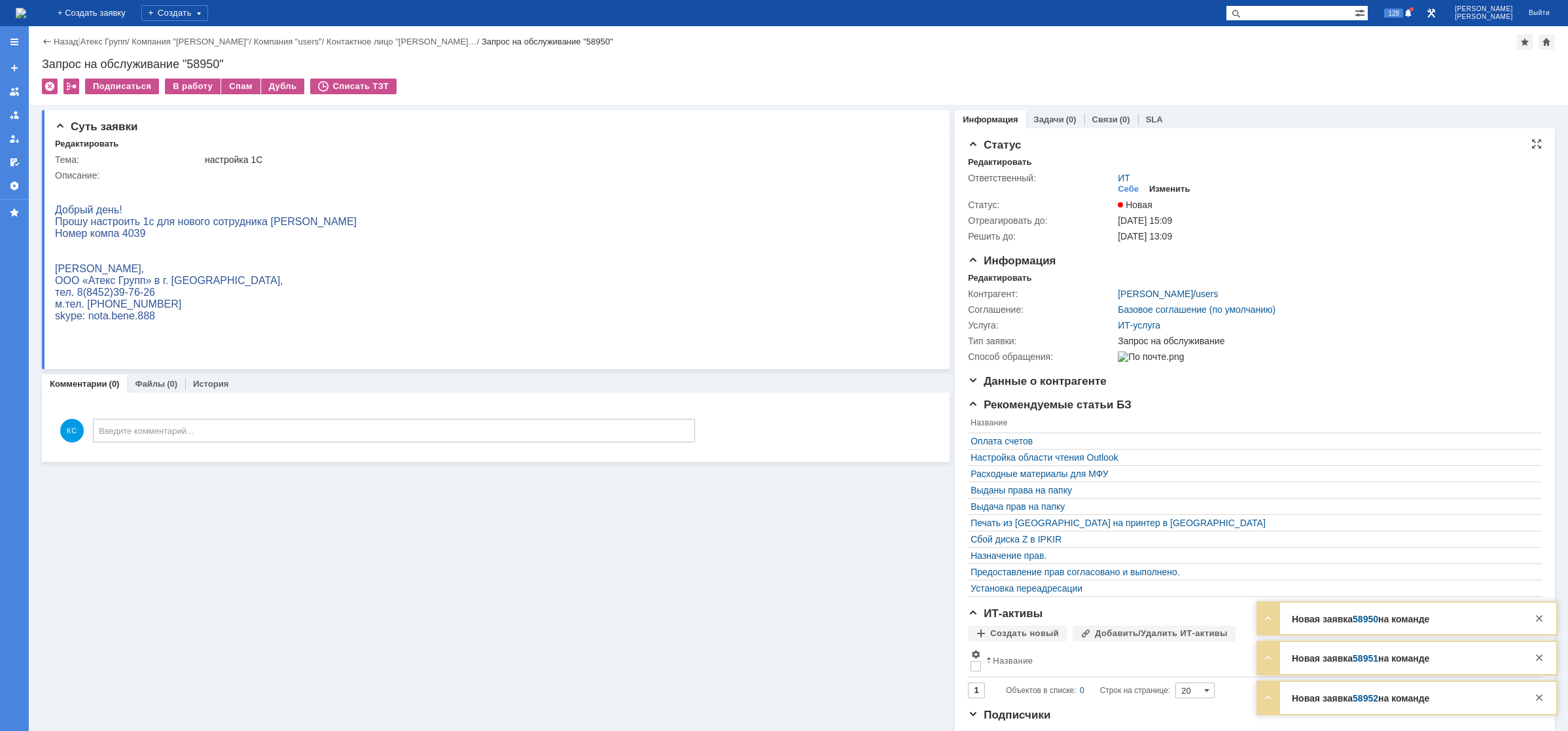
click at [1149, 188] on div "Изменить" at bounding box center [1170, 189] width 42 height 10
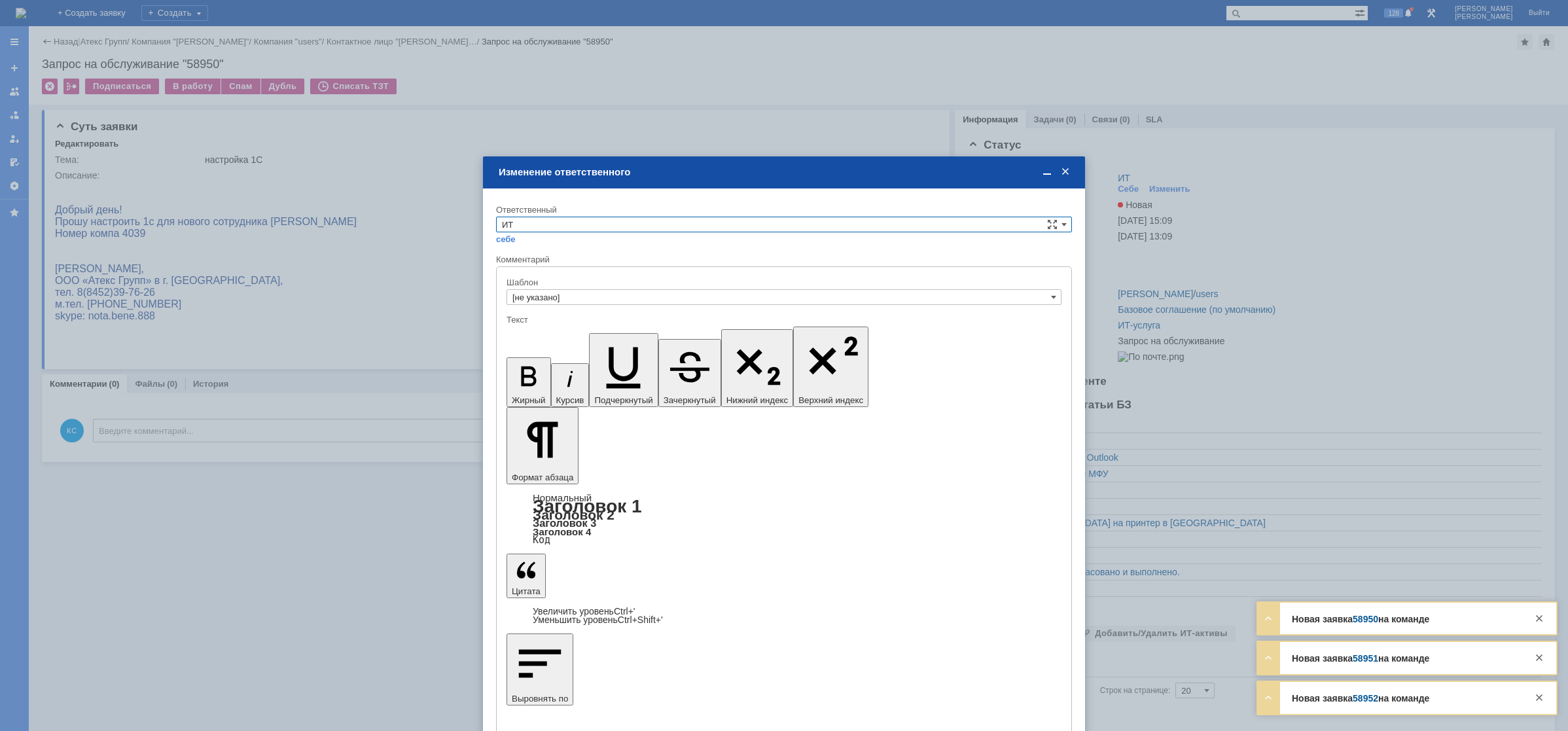
click at [594, 219] on input "ИТ" at bounding box center [784, 224] width 576 height 15
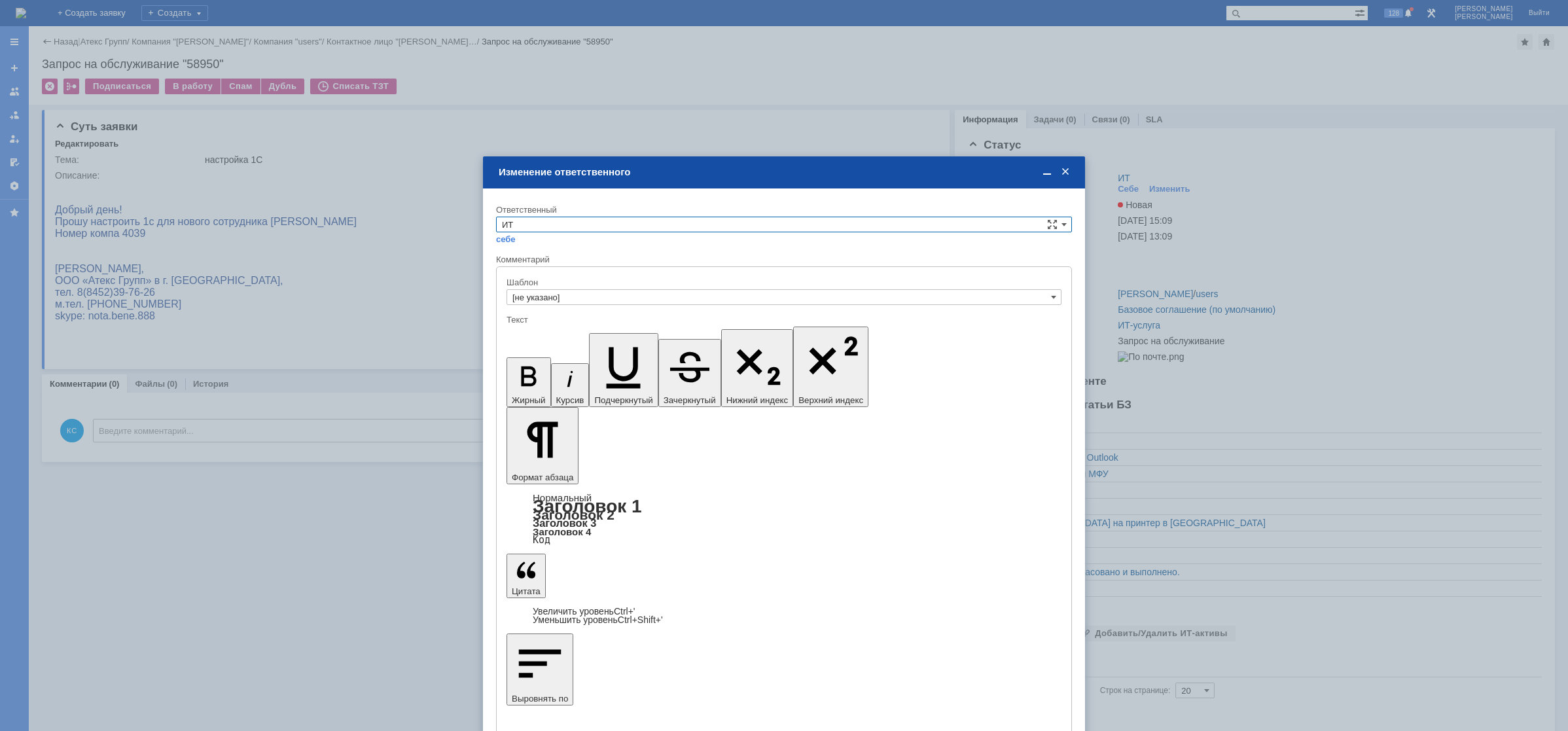
click at [521, 329] on span "АСУ" at bounding box center [784, 333] width 564 height 10
type input "АСУ"
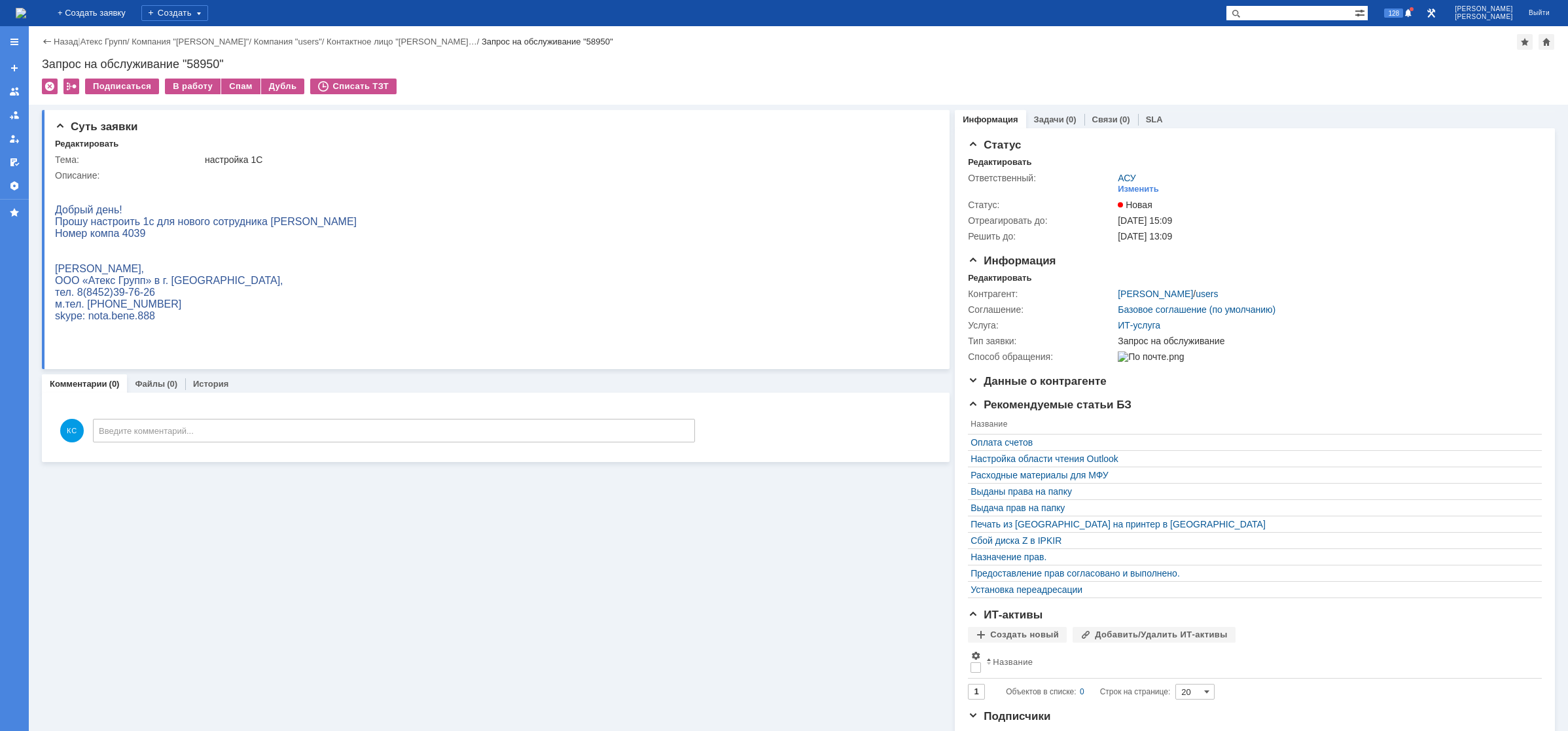
click at [26, 8] on img at bounding box center [20, 13] width 10 height 10
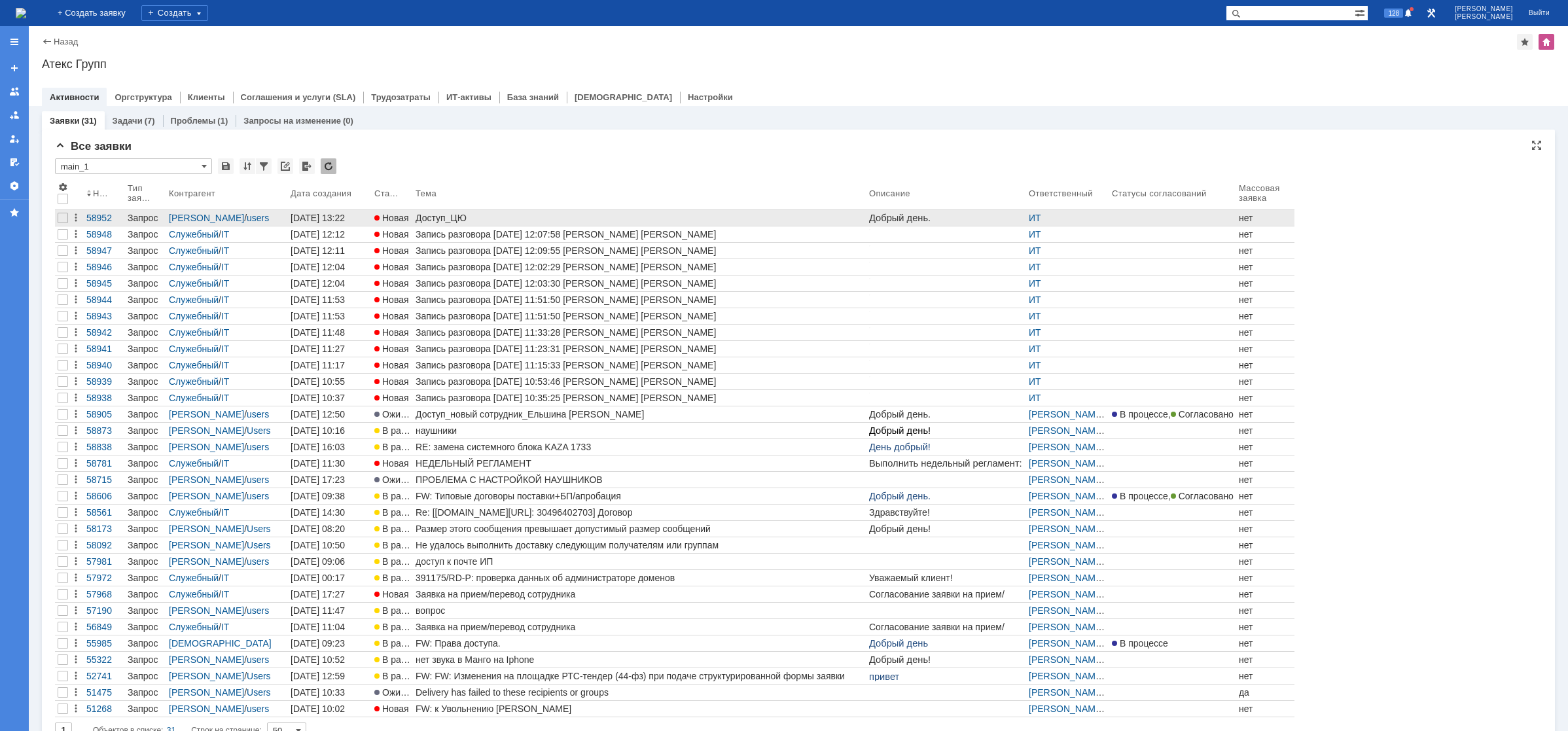
click at [454, 213] on div "Доступ_ЦЮ" at bounding box center [639, 218] width 448 height 10
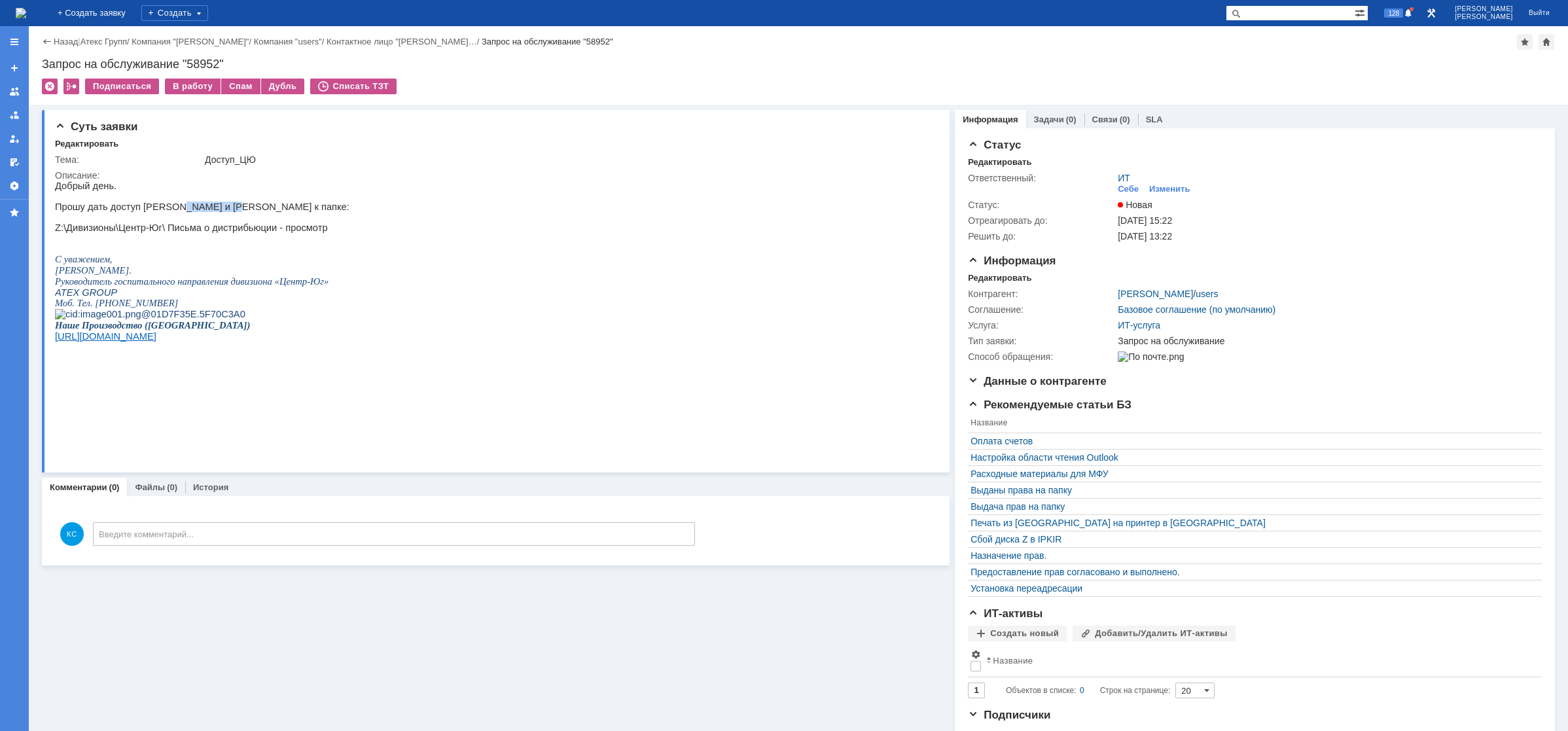
drag, startPoint x: 170, startPoint y: 212, endPoint x: 222, endPoint y: 212, distance: 52.0
click at [219, 212] on p "Прошу дать доступ [PERSON_NAME] и [PERSON_NAME] к папке:" at bounding box center [202, 206] width 295 height 10
drag, startPoint x: 235, startPoint y: 210, endPoint x: 250, endPoint y: 210, distance: 15.0
click at [249, 210] on p "Прошу дать доступ [PERSON_NAME] и [PERSON_NAME] к папке:" at bounding box center [202, 206] width 295 height 10
drag, startPoint x: 150, startPoint y: 238, endPoint x: 171, endPoint y: 239, distance: 21.0
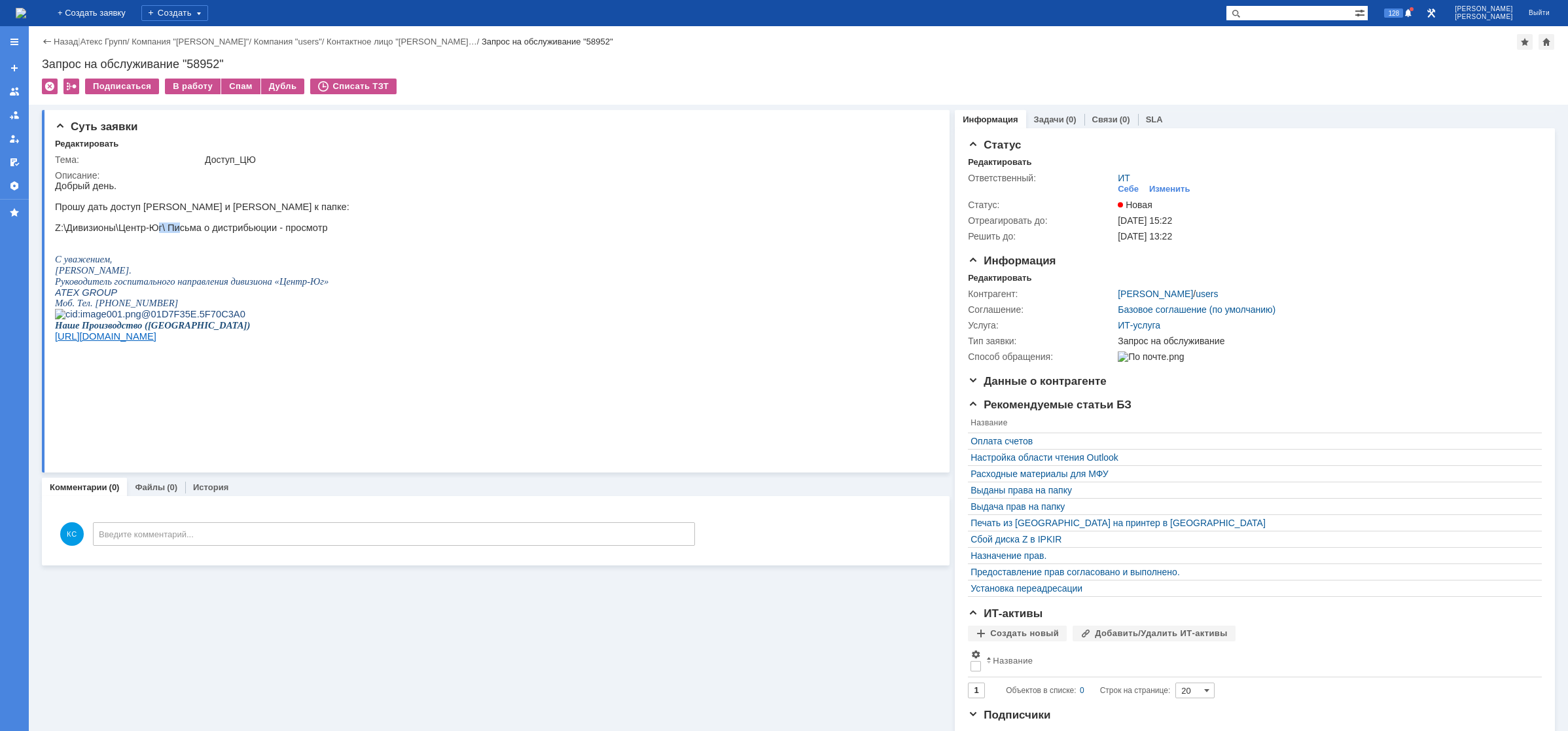
click at [171, 233] on p "Z:\Дивизионы\Центр-Юг\ Письма о дистрибьюции - просмотр" at bounding box center [202, 228] width 295 height 10
click at [195, 239] on p at bounding box center [202, 238] width 295 height 10
click at [1093, 121] on link "Связи" at bounding box center [1104, 120] width 25 height 10
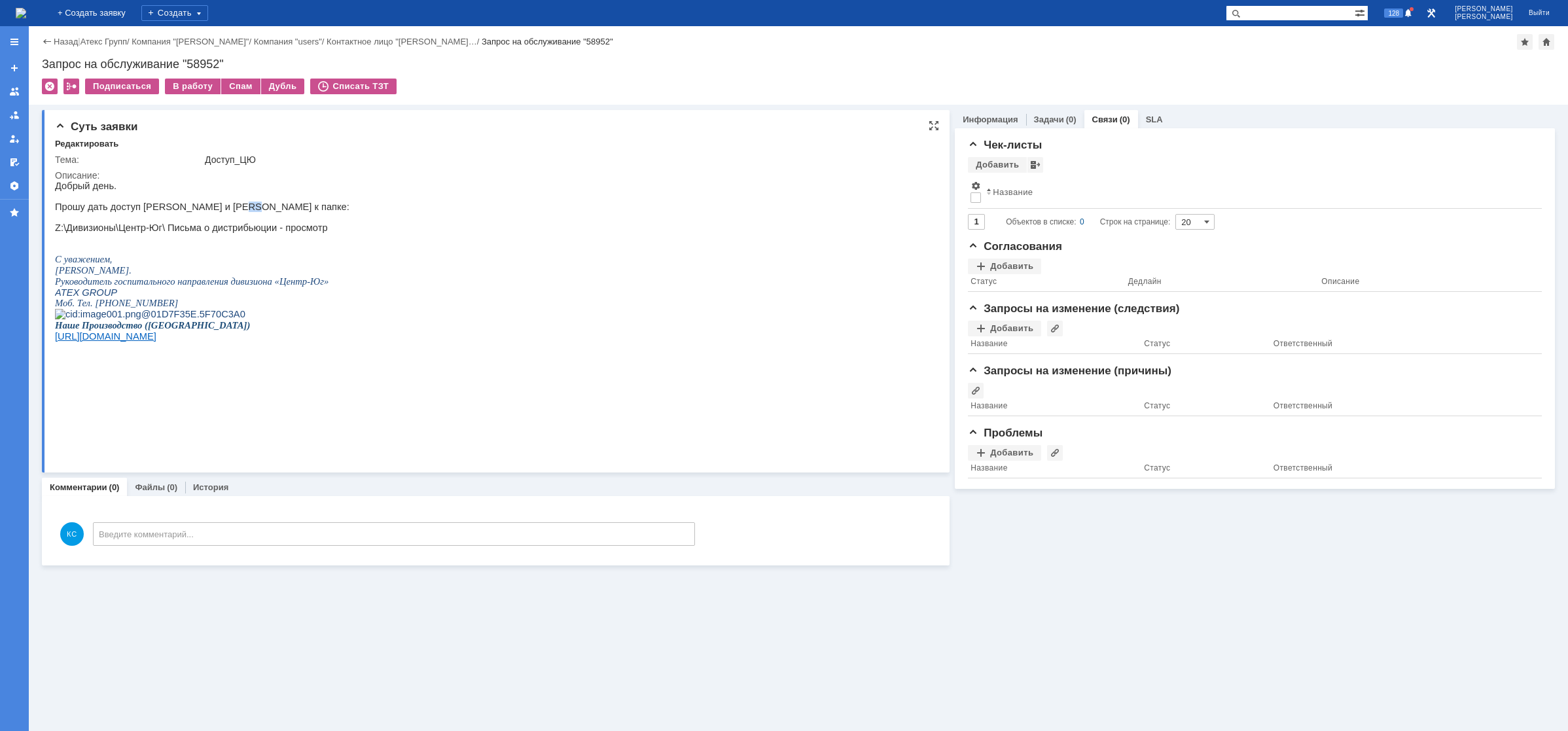
drag, startPoint x: 221, startPoint y: 211, endPoint x: 241, endPoint y: 213, distance: 20.1
click at [240, 212] on p "Прошу дать доступ [PERSON_NAME] и [PERSON_NAME] к папке:" at bounding box center [202, 206] width 295 height 10
click at [261, 212] on p "Прошу дать доступ [PERSON_NAME] и [PERSON_NAME] к папке:" at bounding box center [202, 206] width 295 height 10
click at [250, 233] on p "Z:\Дивизионы\Центр-Юг\ Письма о дистрибьюции - просмотр" at bounding box center [202, 228] width 295 height 10
click at [26, 18] on img at bounding box center [20, 13] width 10 height 10
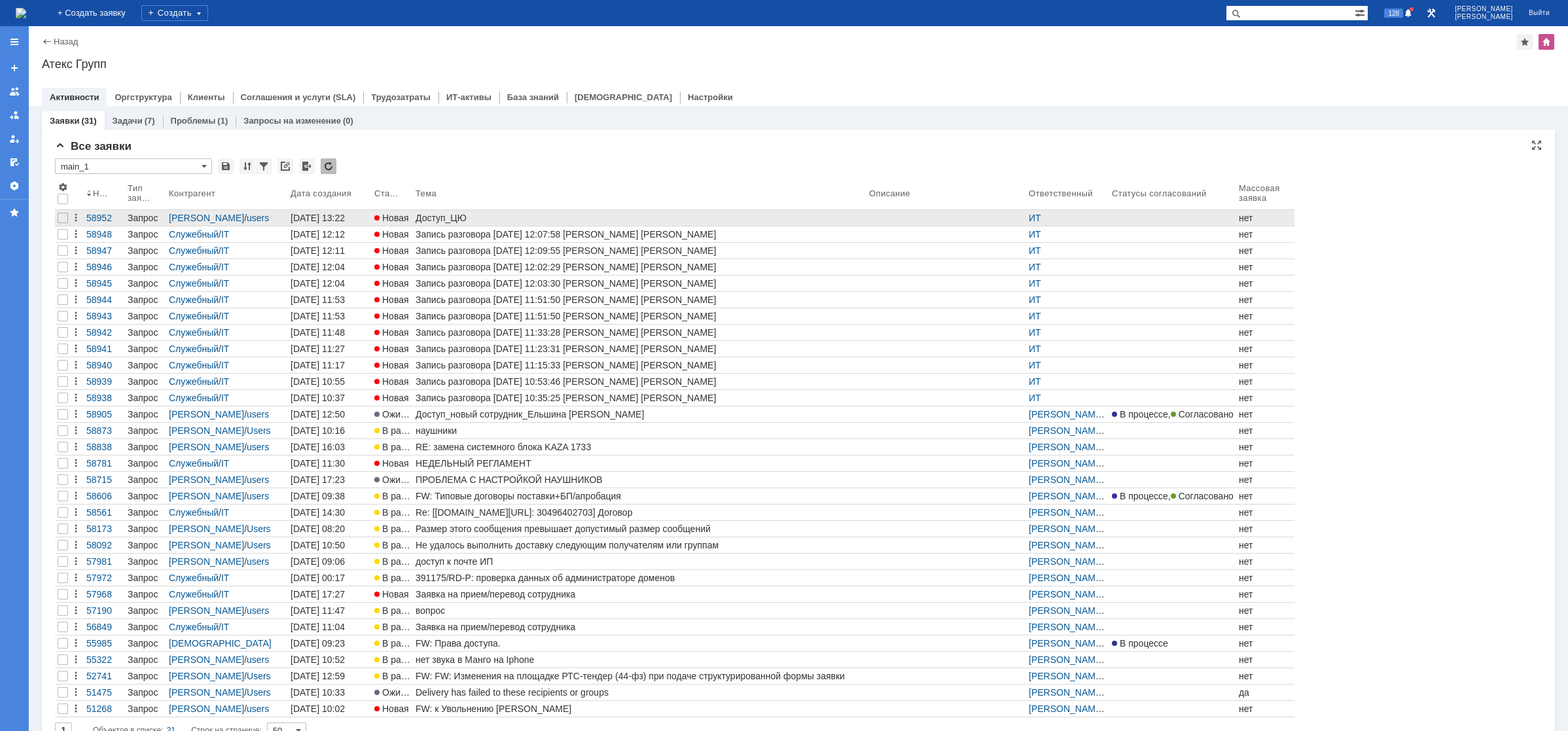
click at [492, 218] on div "Доступ_ЦЮ" at bounding box center [639, 218] width 448 height 10
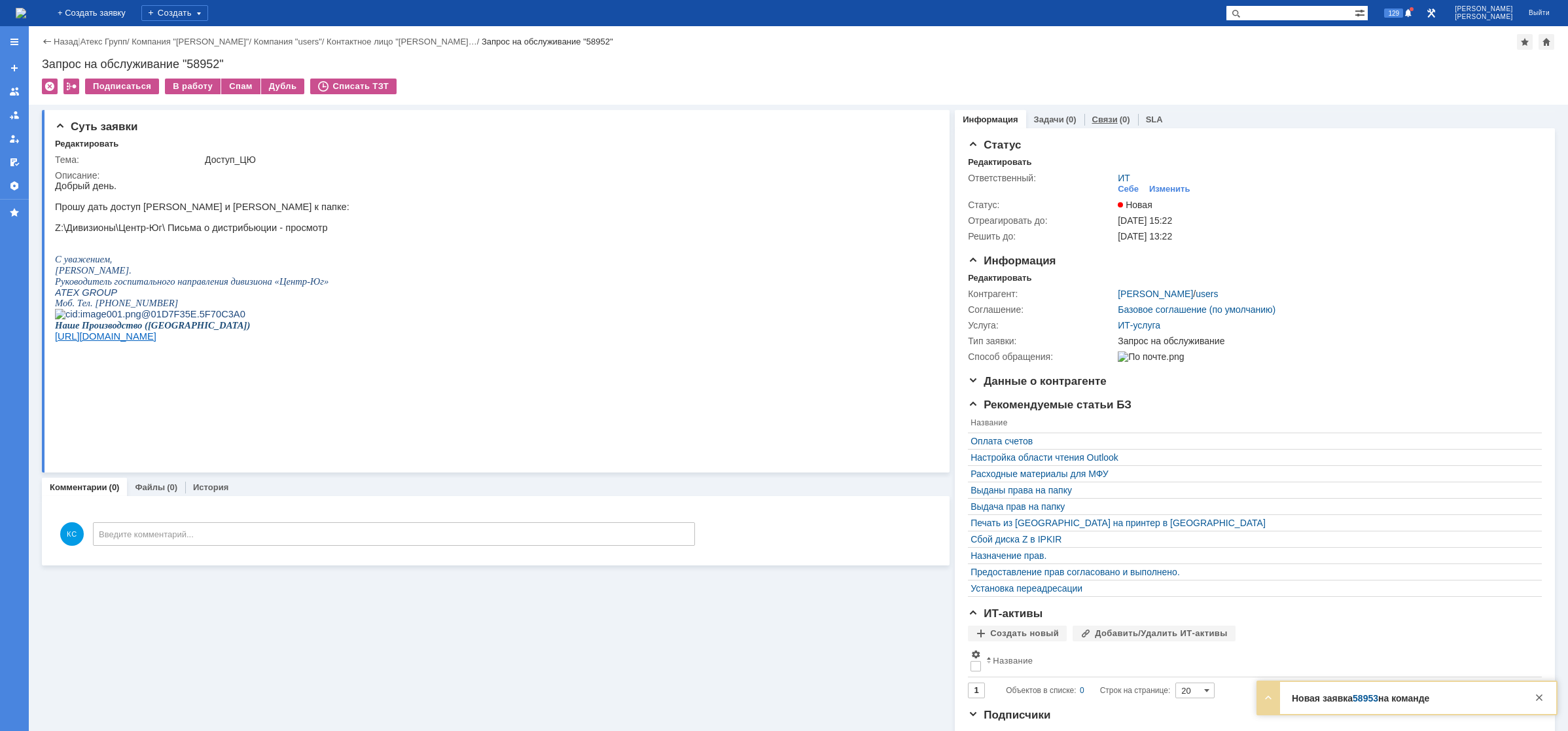
click at [1104, 122] on link "Связи" at bounding box center [1104, 120] width 25 height 10
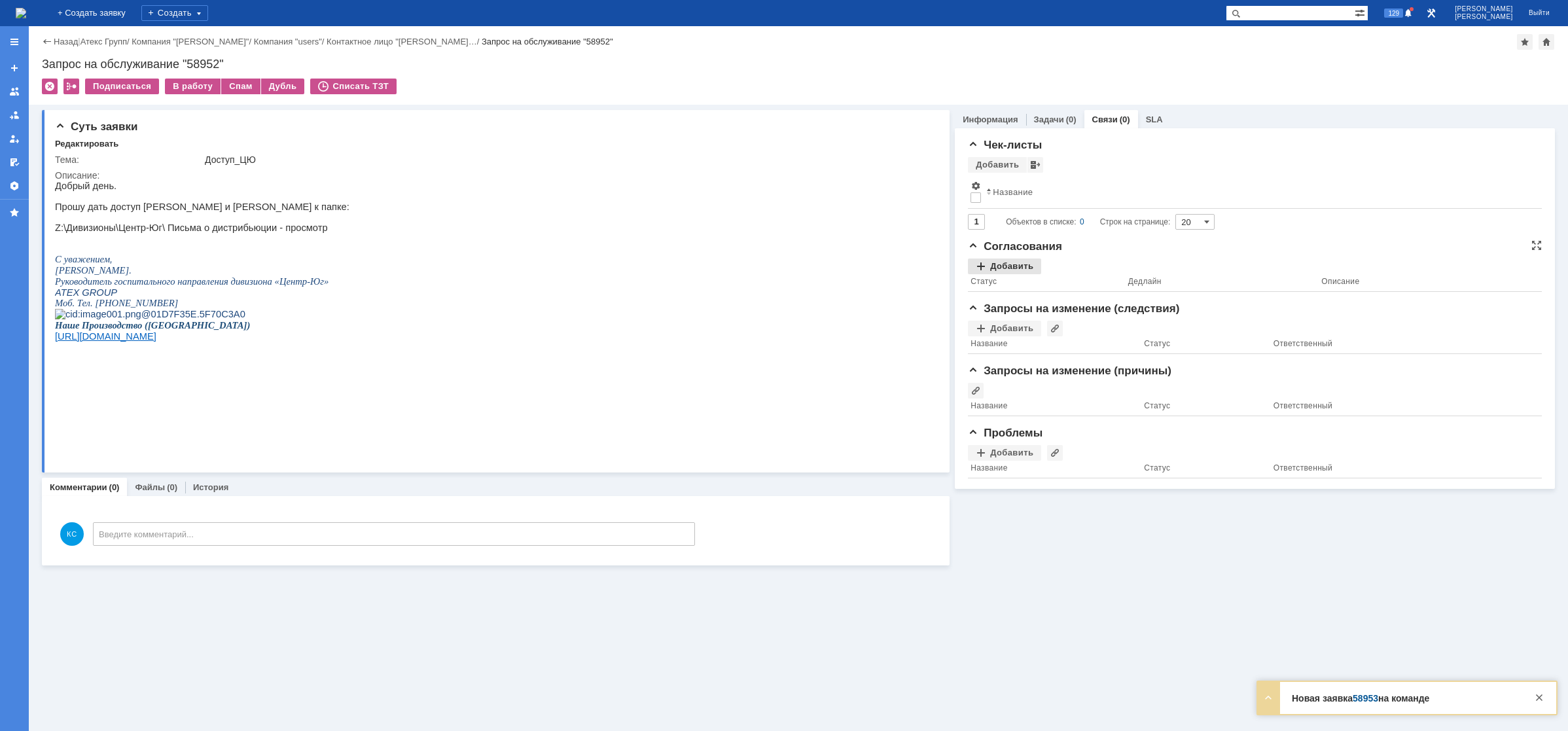
click at [1015, 258] on div "Добавить" at bounding box center [1004, 266] width 73 height 15
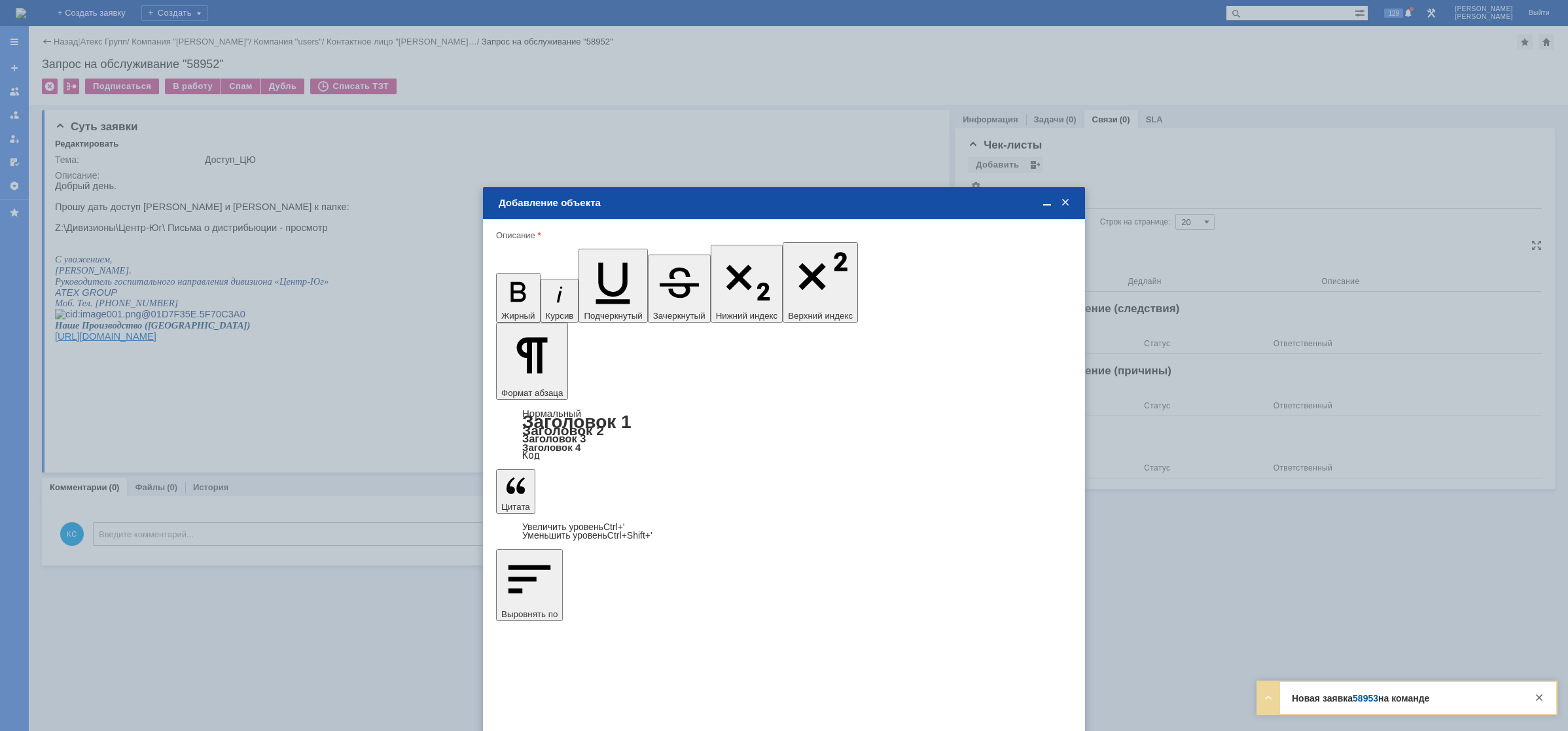
type input "Выбрано: 0 (объекты класса 'Сотрудник')"
type input "t"
click at [610, 472] on span "[PERSON_NAME]" at bounding box center [604, 470] width 70 height 10
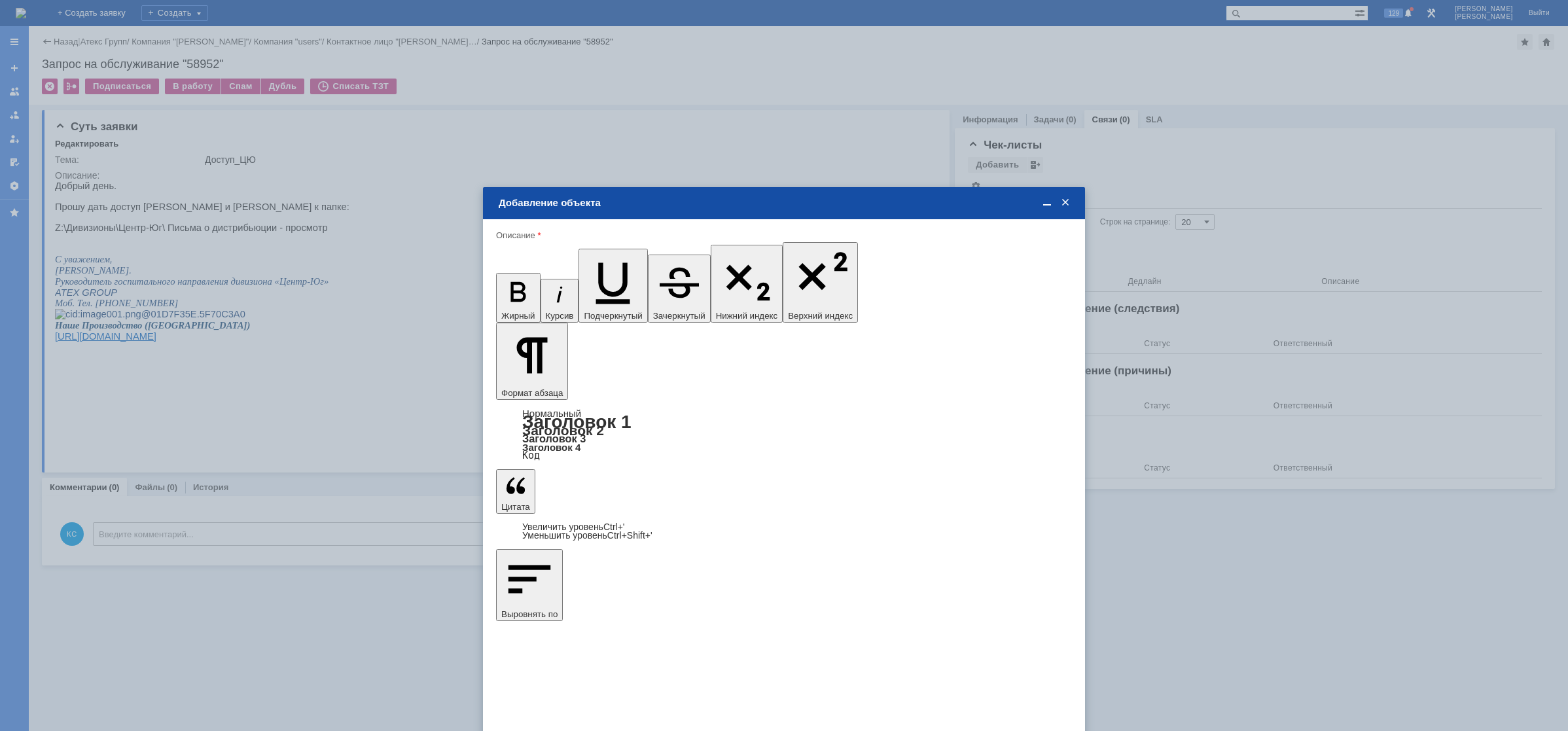
click at [0, 0] on input "[PERSON_NAME]" at bounding box center [0, 0] width 0 height 0
type input "Выбрано: 1 (объекты класса 'Сотрудник')"
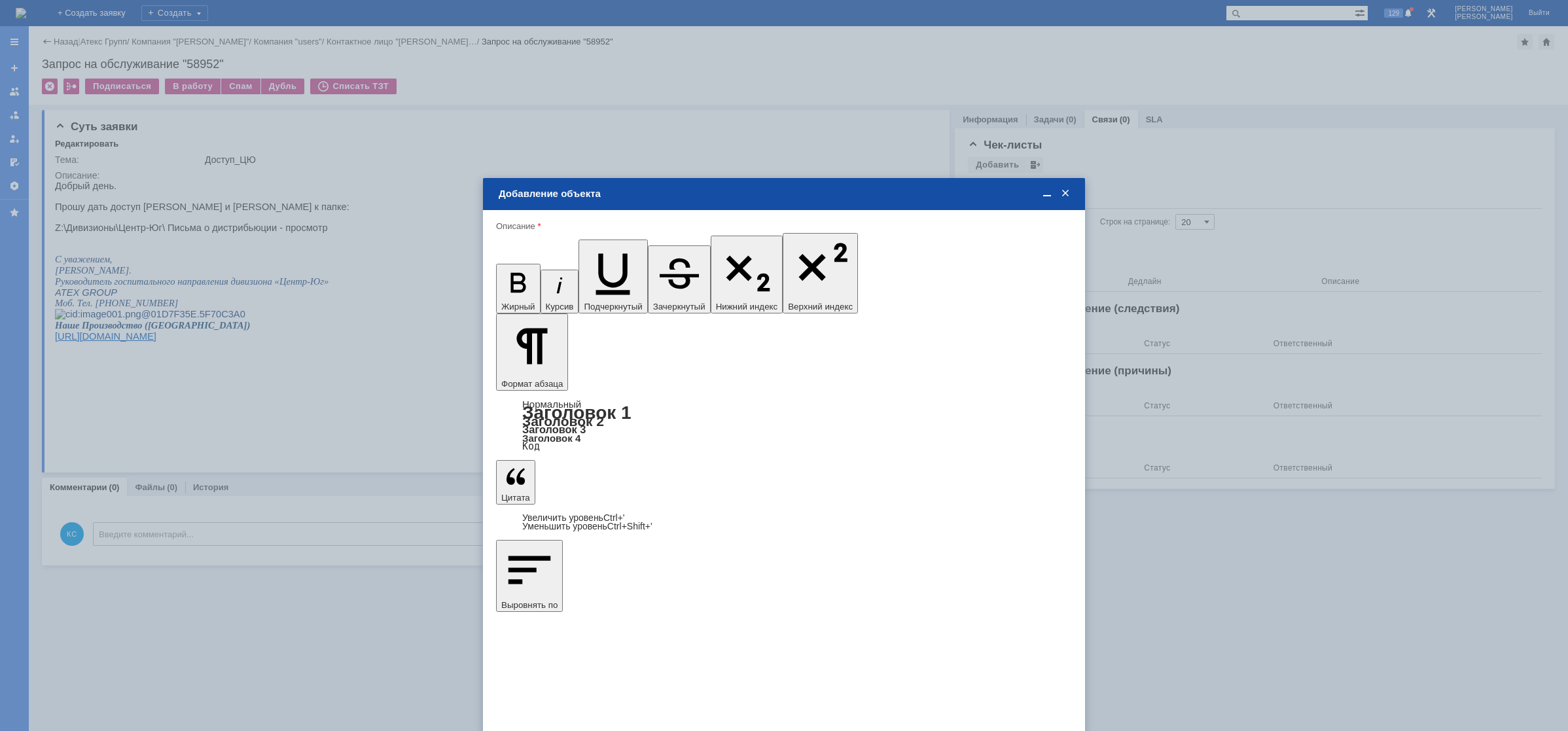
type input "1"
click at [872, 486] on span "дней" at bounding box center [881, 483] width 51 height 10
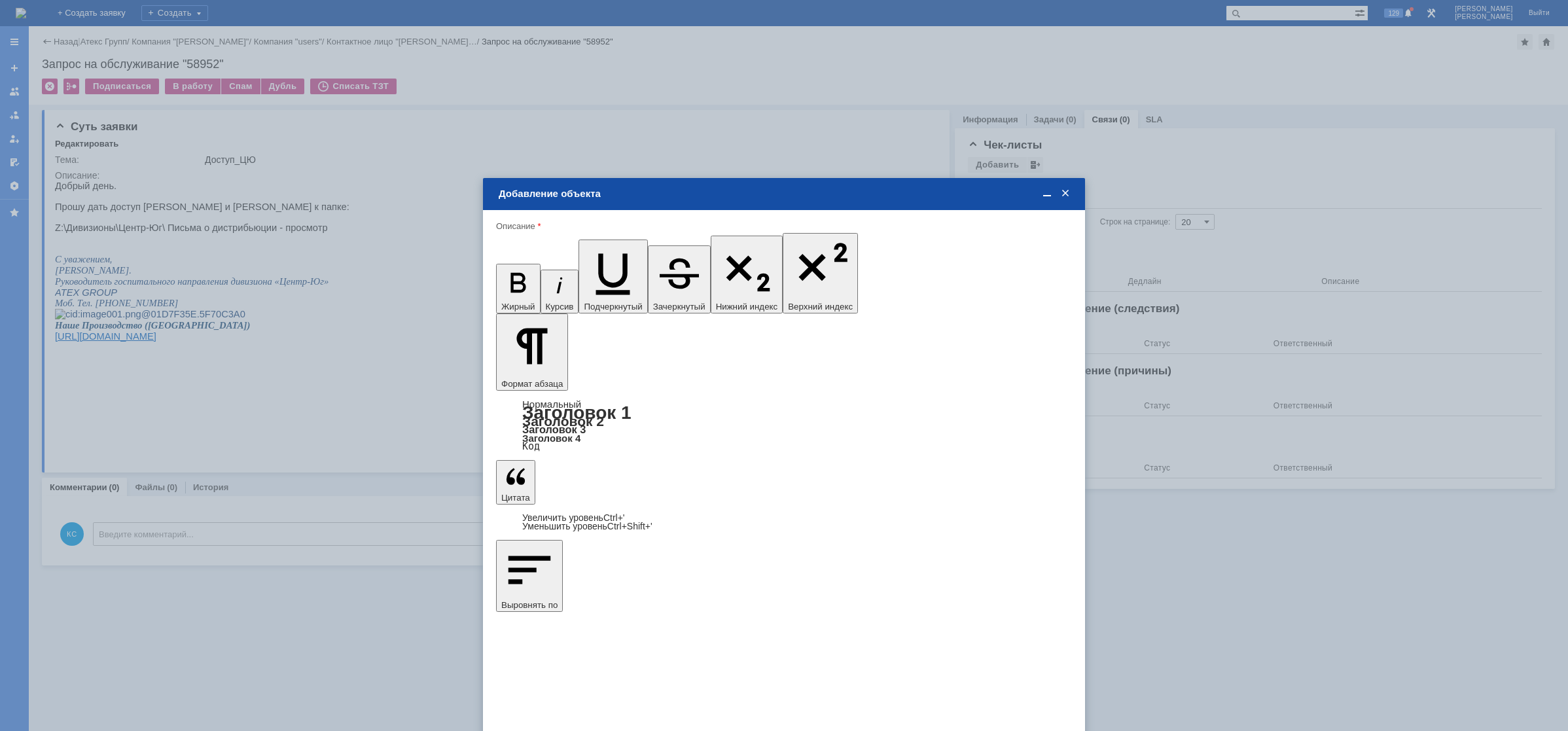
type input "дней"
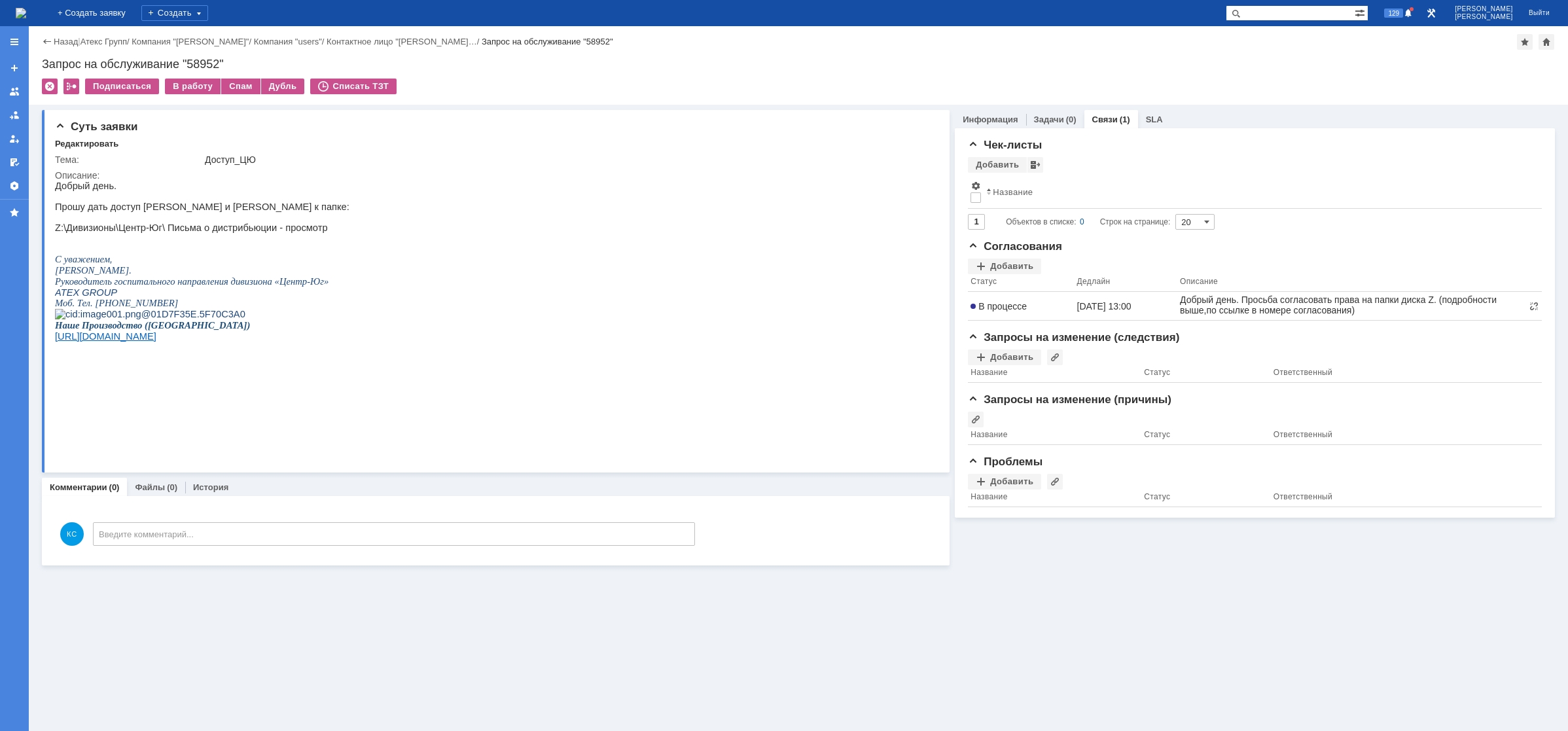
click at [26, 8] on img at bounding box center [20, 13] width 10 height 10
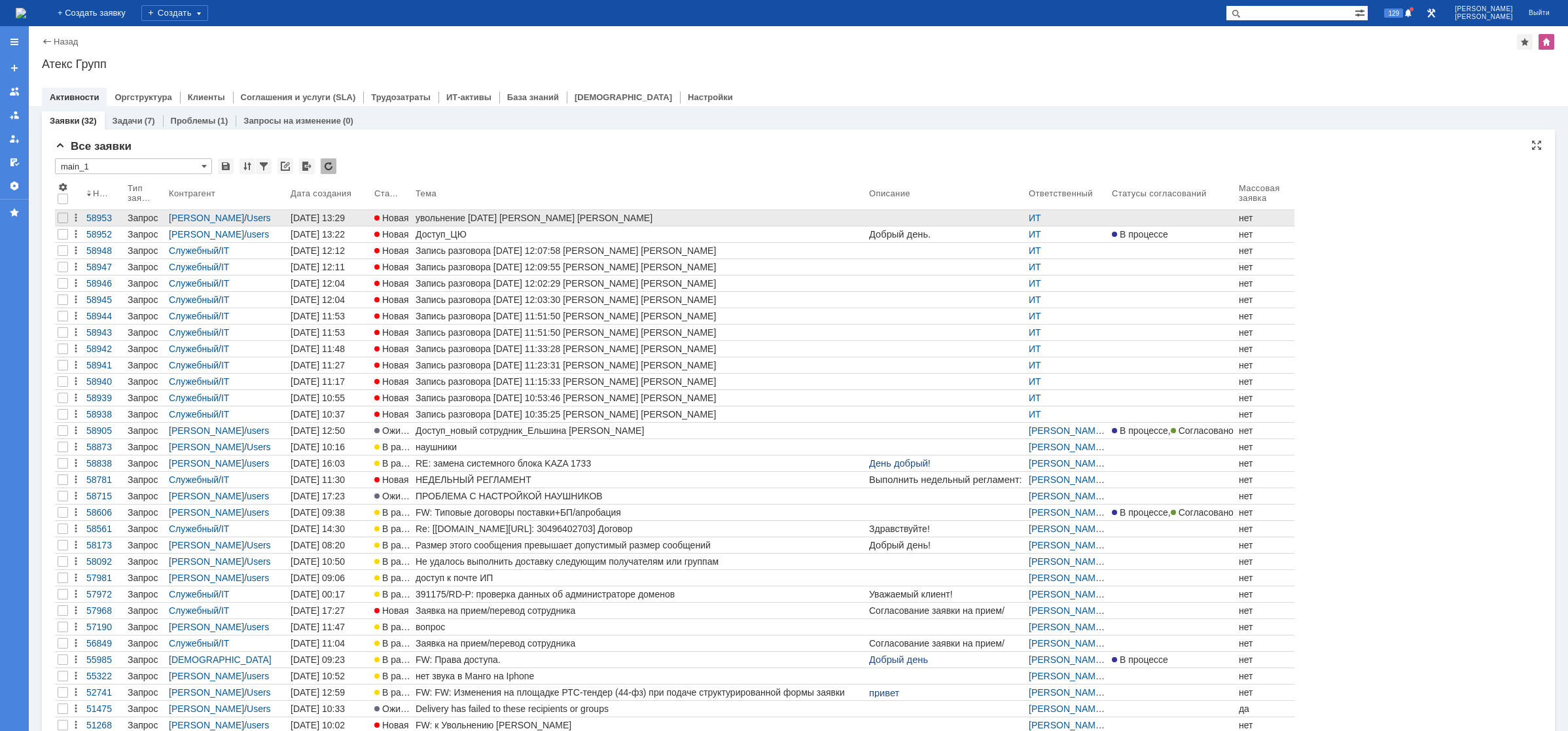
click at [518, 216] on div "увольнение [DATE] [PERSON_NAME] [PERSON_NAME]" at bounding box center [639, 218] width 448 height 10
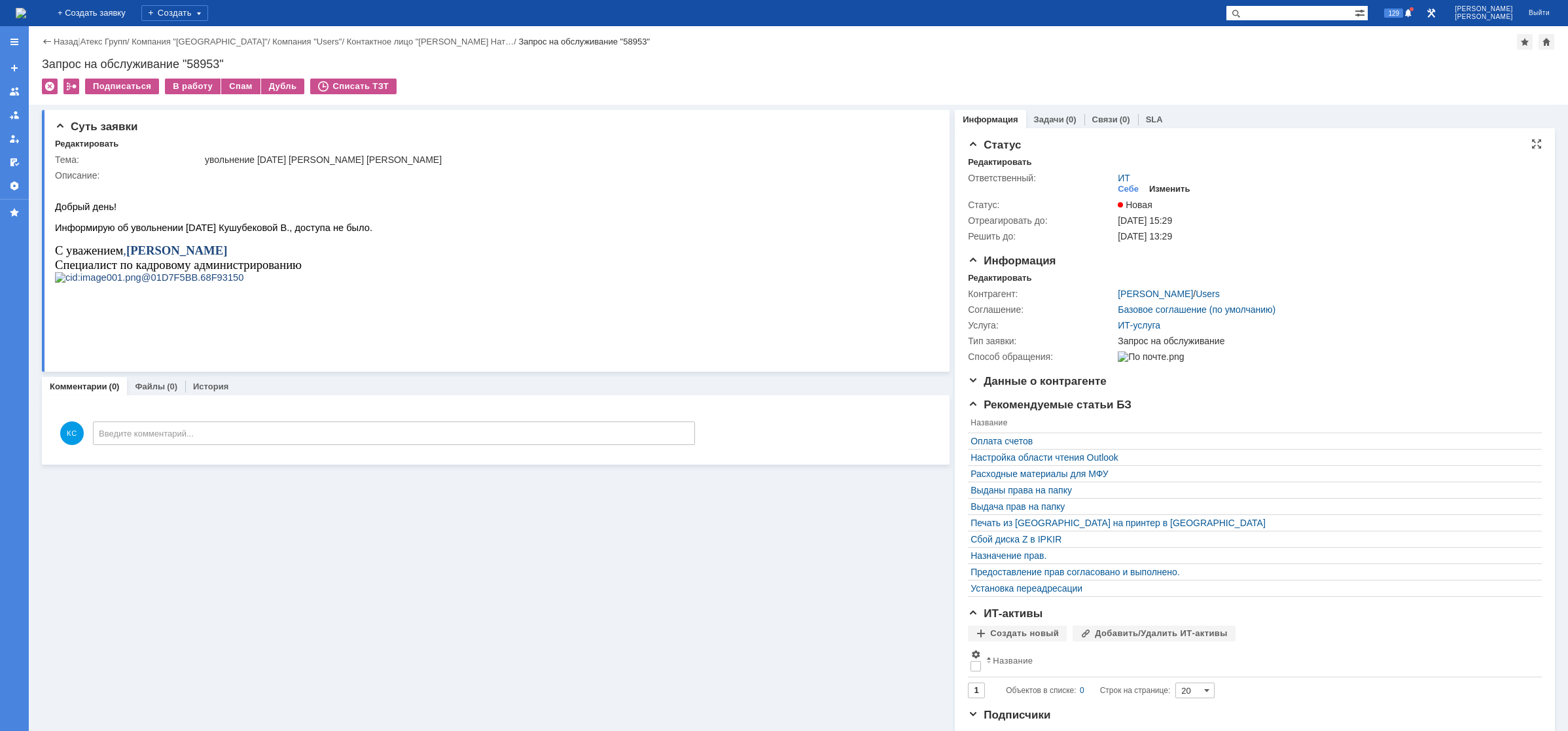
click at [1172, 188] on div "Изменить" at bounding box center [1170, 189] width 42 height 10
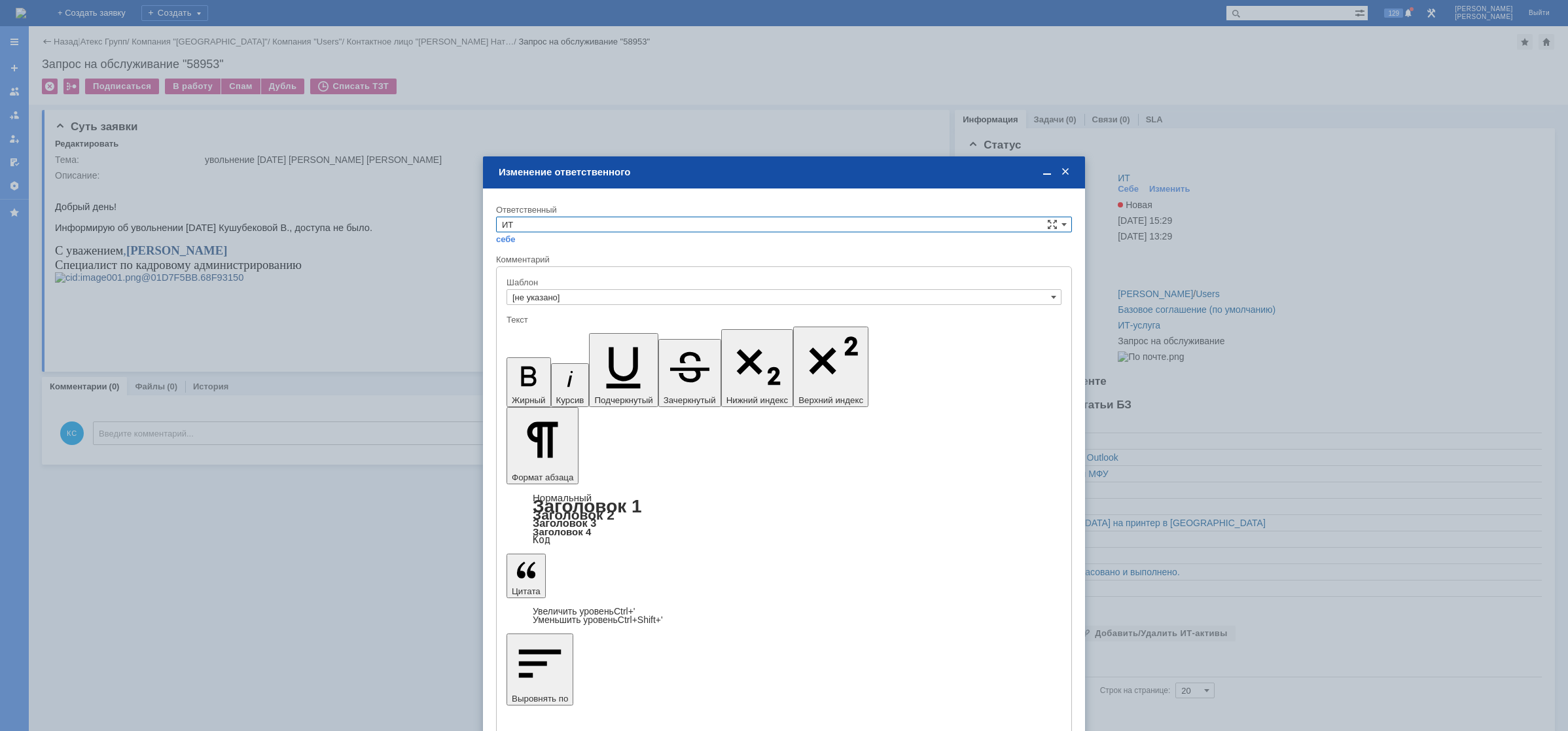
click at [781, 219] on input "ИТ" at bounding box center [784, 224] width 576 height 15
click at [532, 329] on span "АСУ" at bounding box center [784, 333] width 564 height 10
type input "АСУ"
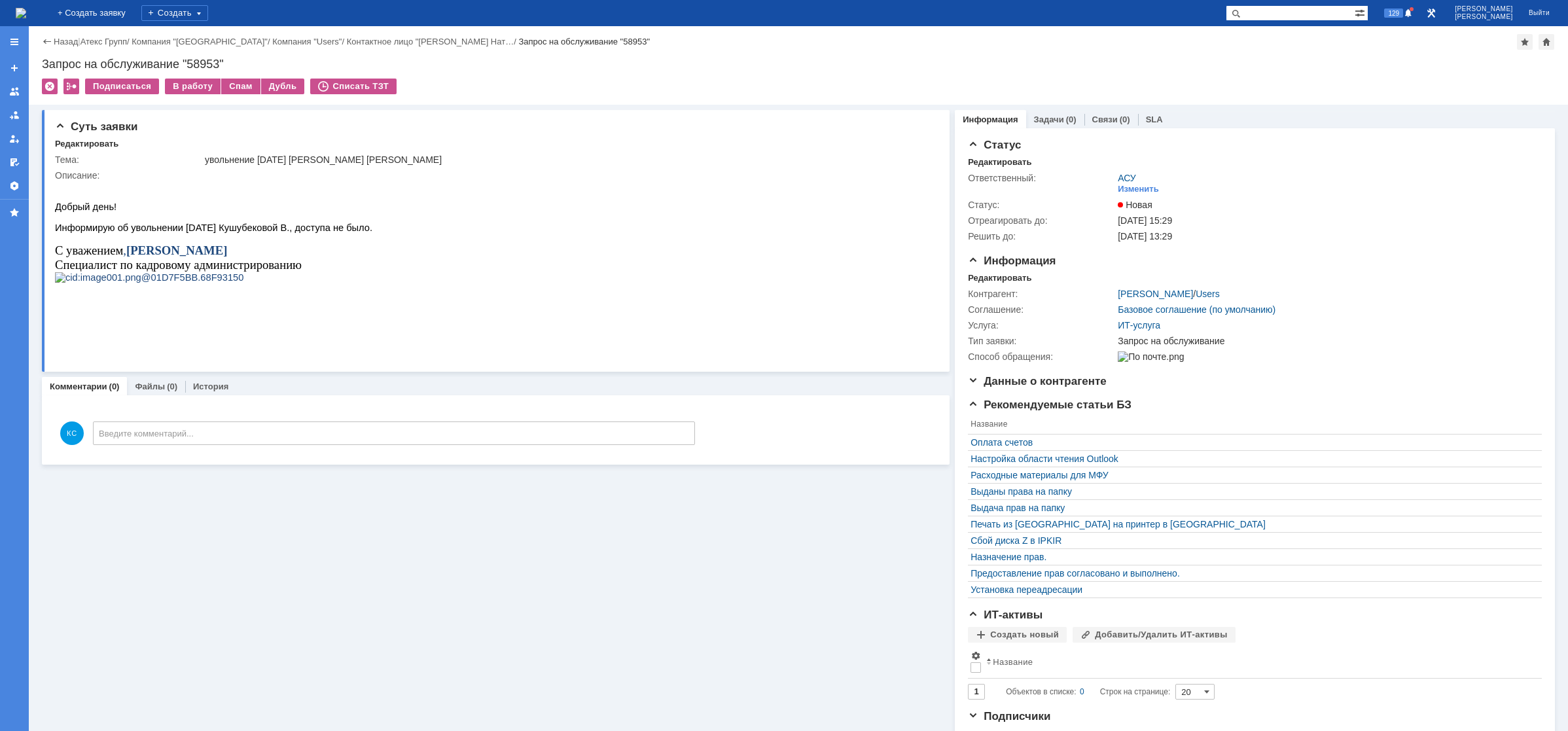
click at [26, 10] on img at bounding box center [20, 13] width 10 height 10
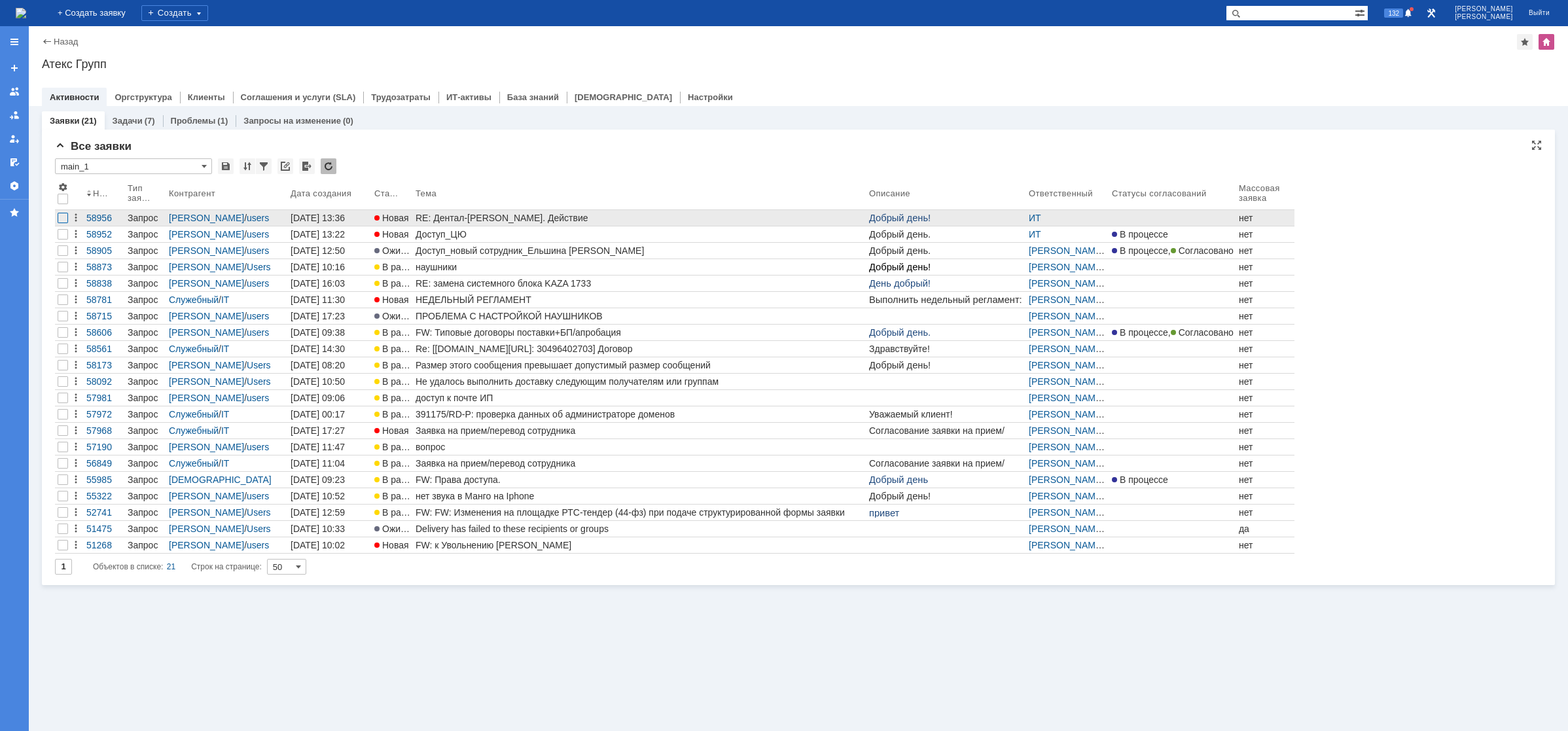
click at [62, 219] on div at bounding box center [63, 218] width 10 height 10
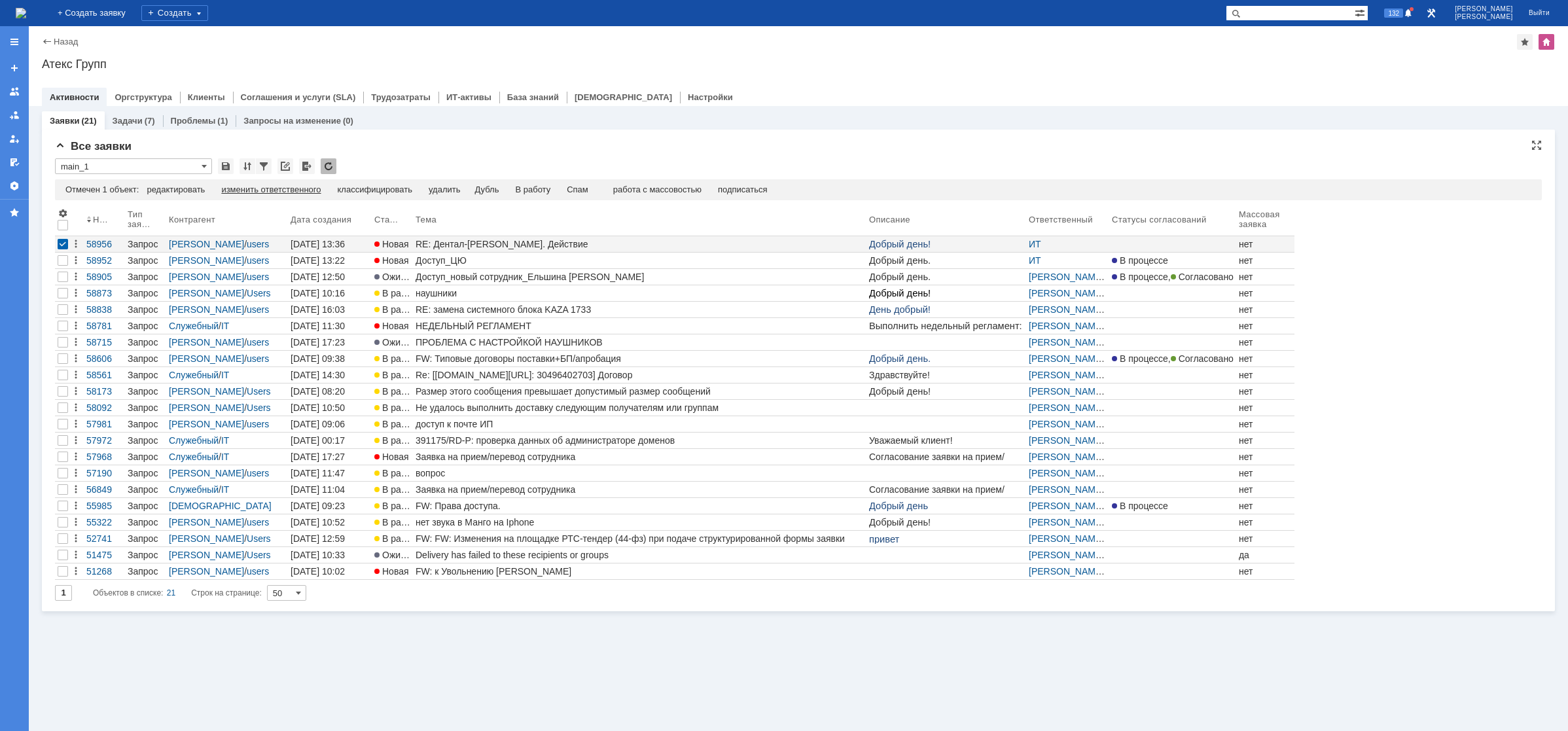
click at [310, 186] on div "изменить ответственного" at bounding box center [271, 189] width 99 height 10
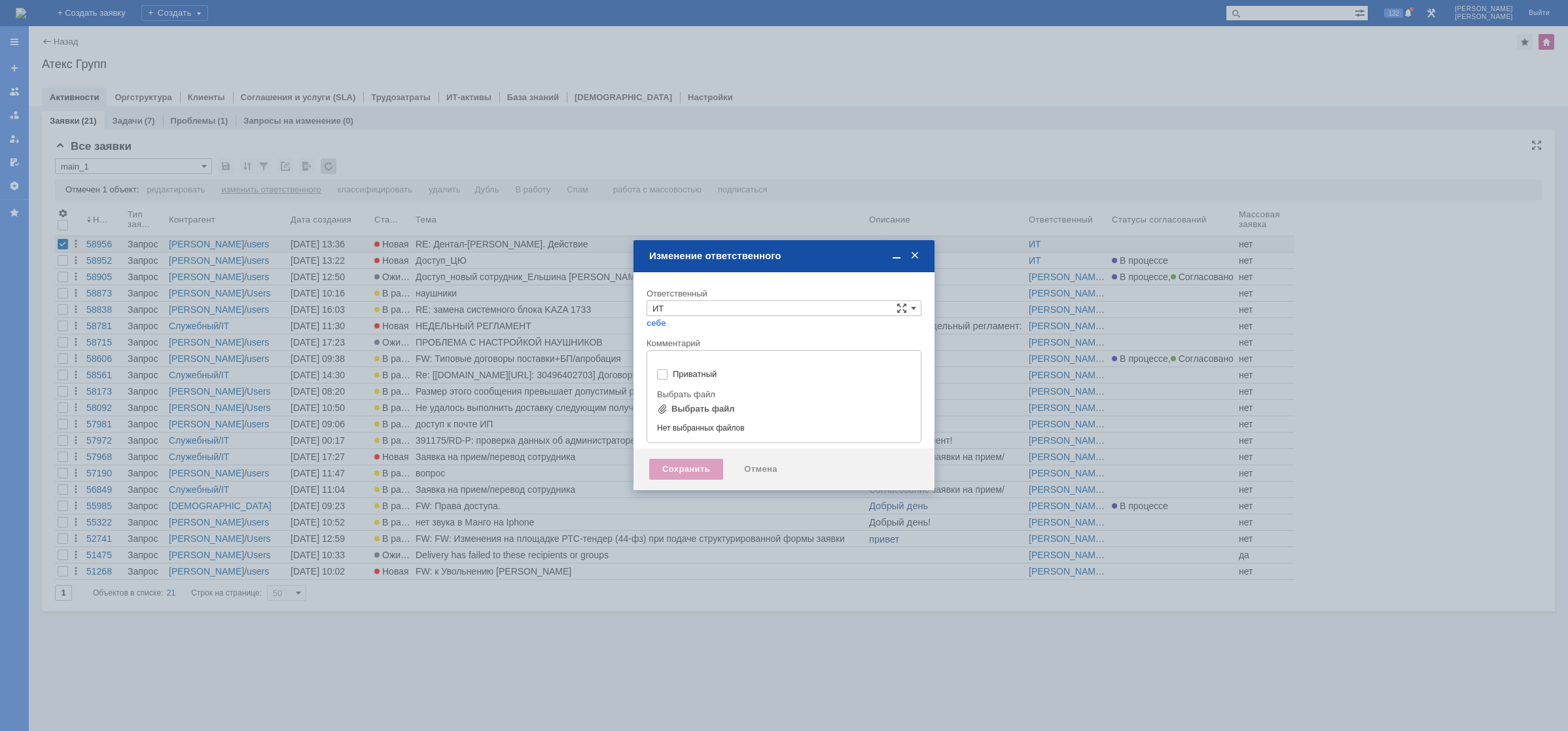
type input "[не указано]"
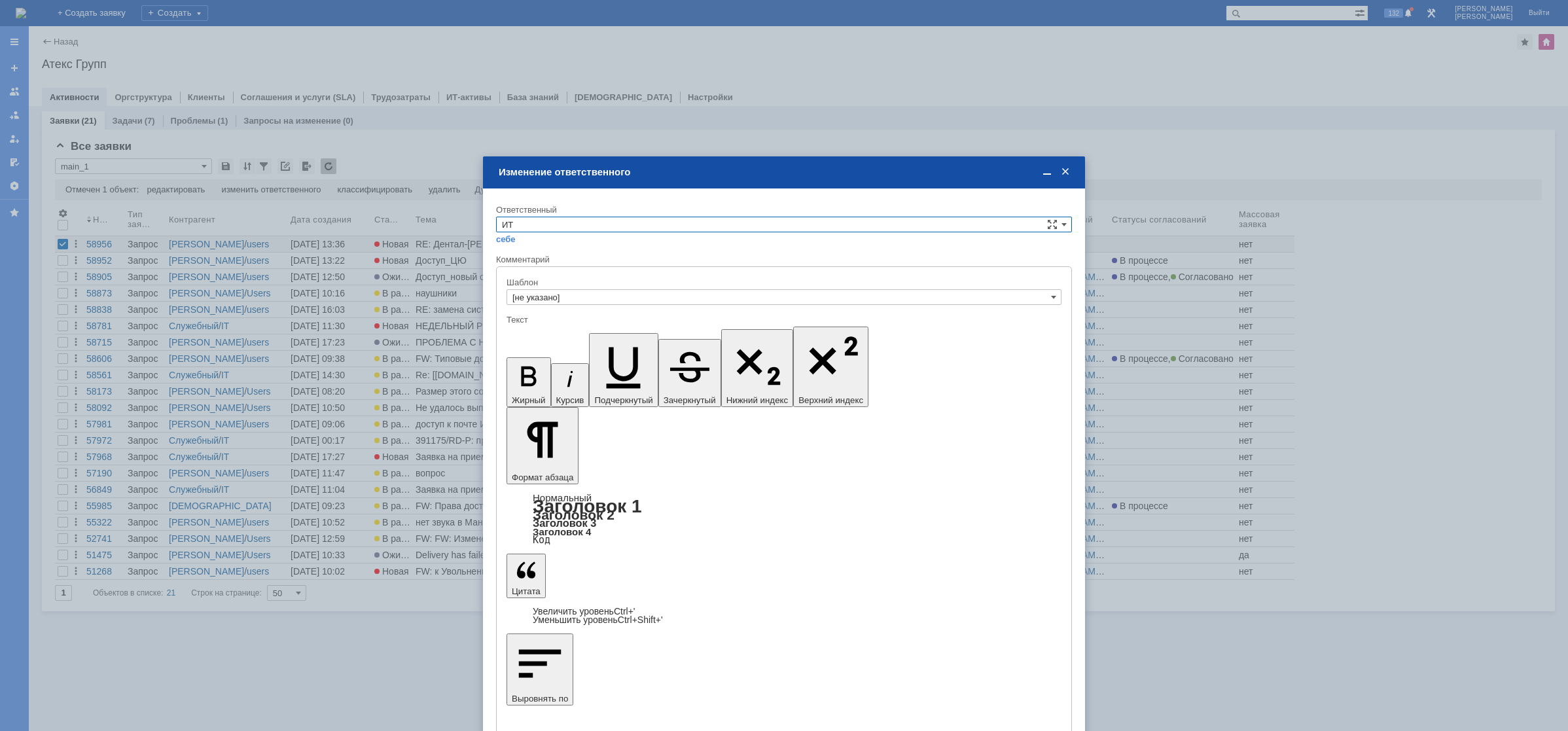
click at [556, 222] on input "ИТ" at bounding box center [784, 224] width 576 height 15
click at [530, 326] on div "АСУ" at bounding box center [784, 333] width 575 height 14
type input "АСУ"
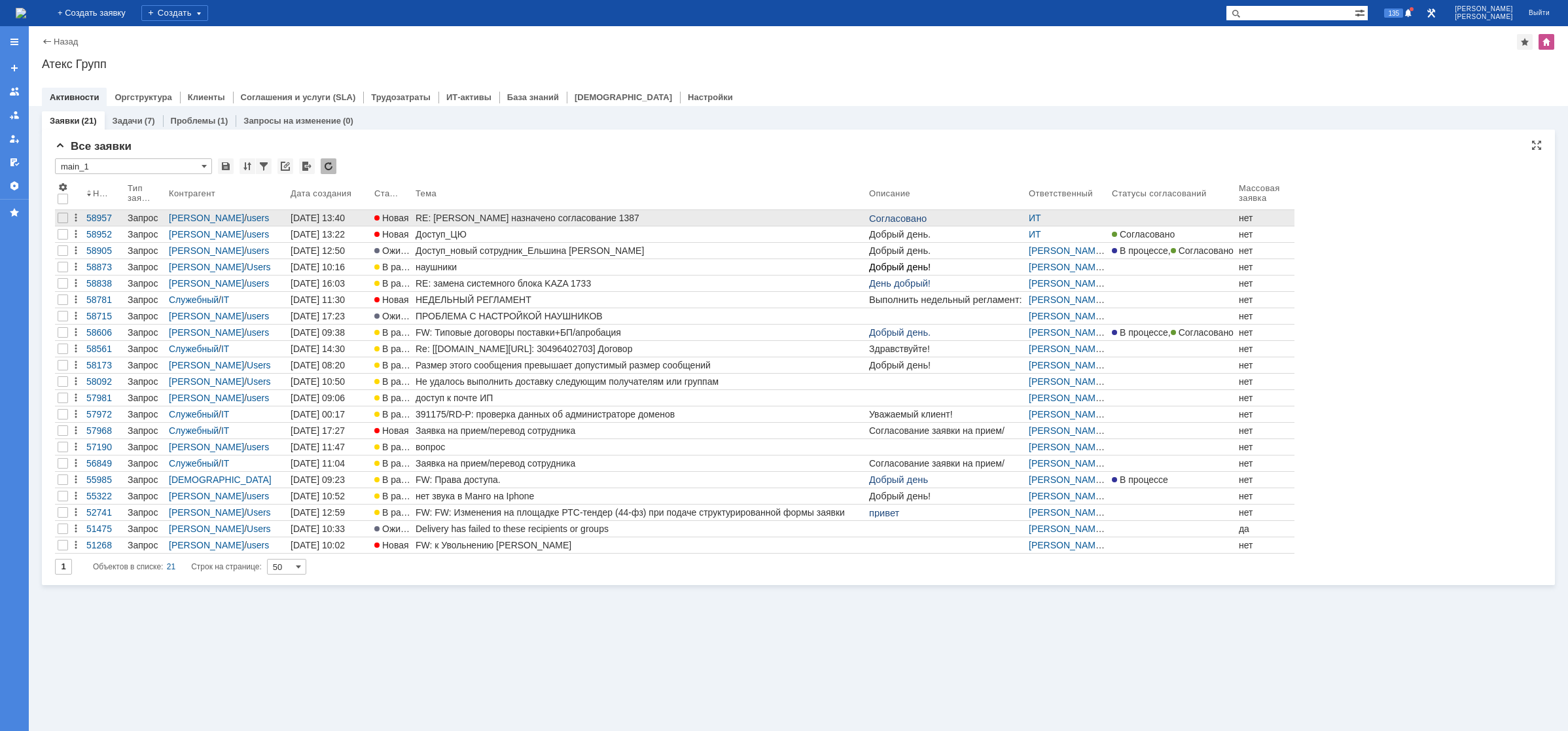
click at [497, 221] on div "RE: Вам назначено согласование 1387" at bounding box center [639, 218] width 448 height 10
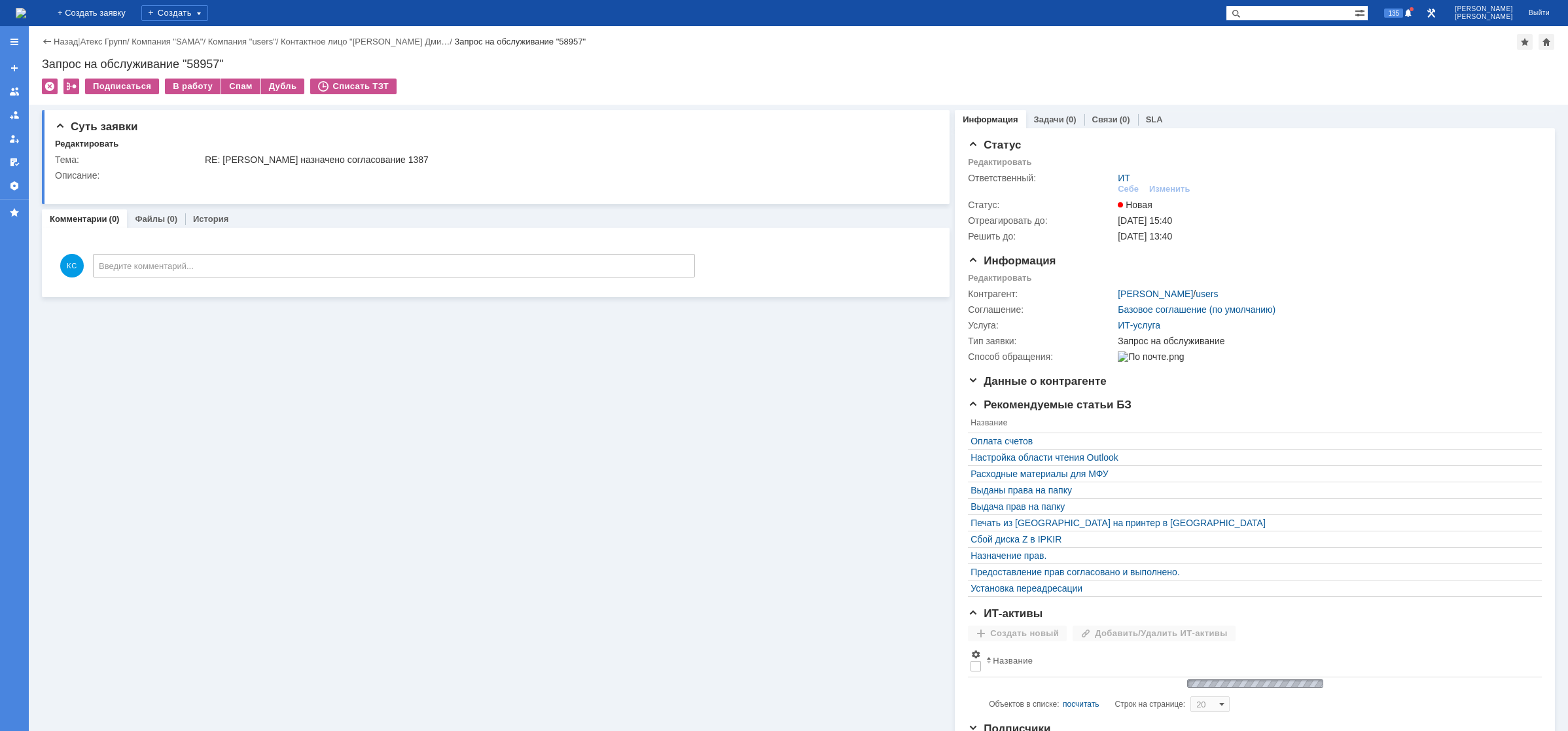
click at [26, 8] on img at bounding box center [20, 13] width 10 height 10
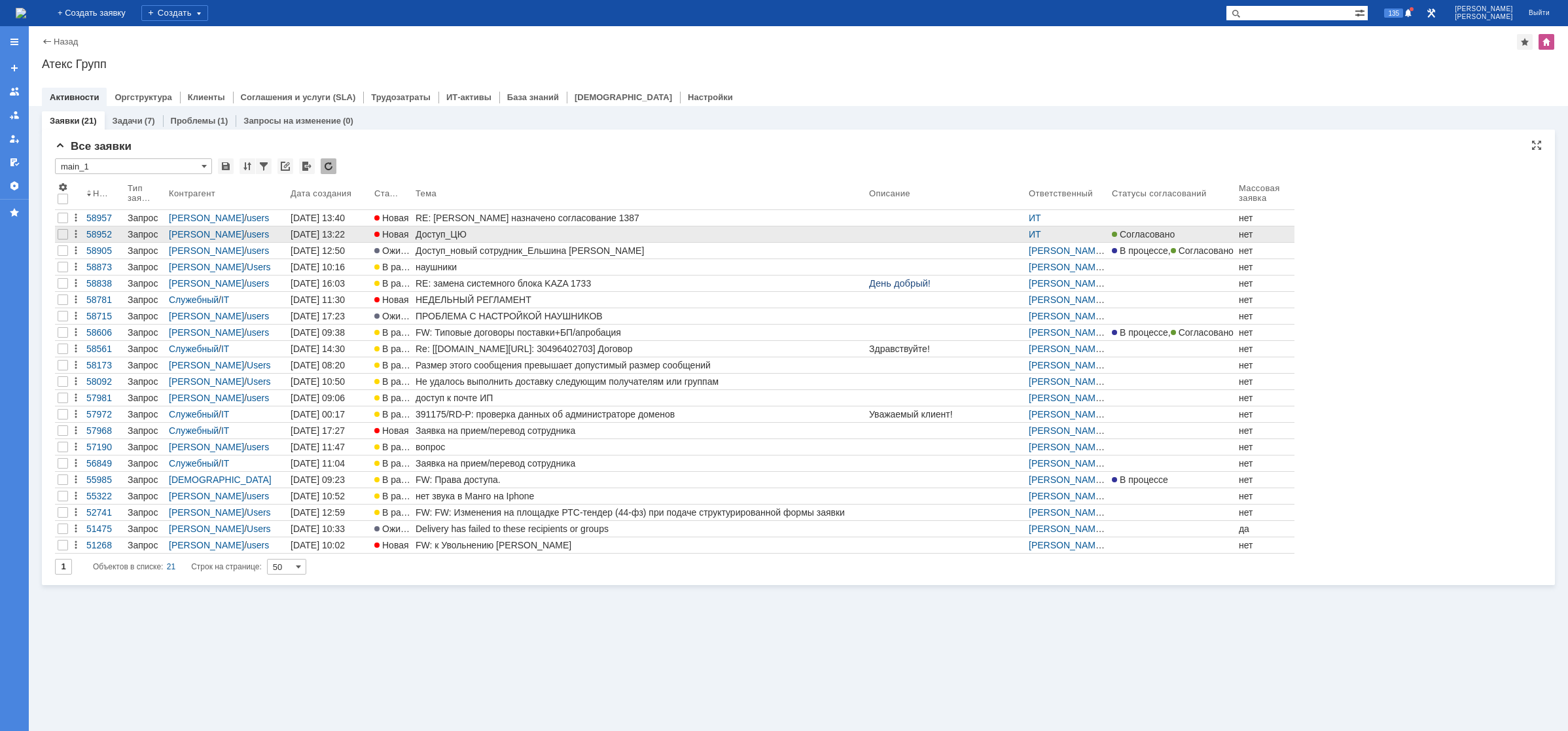
click at [444, 237] on div "Доступ_ЦЮ" at bounding box center [639, 234] width 448 height 10
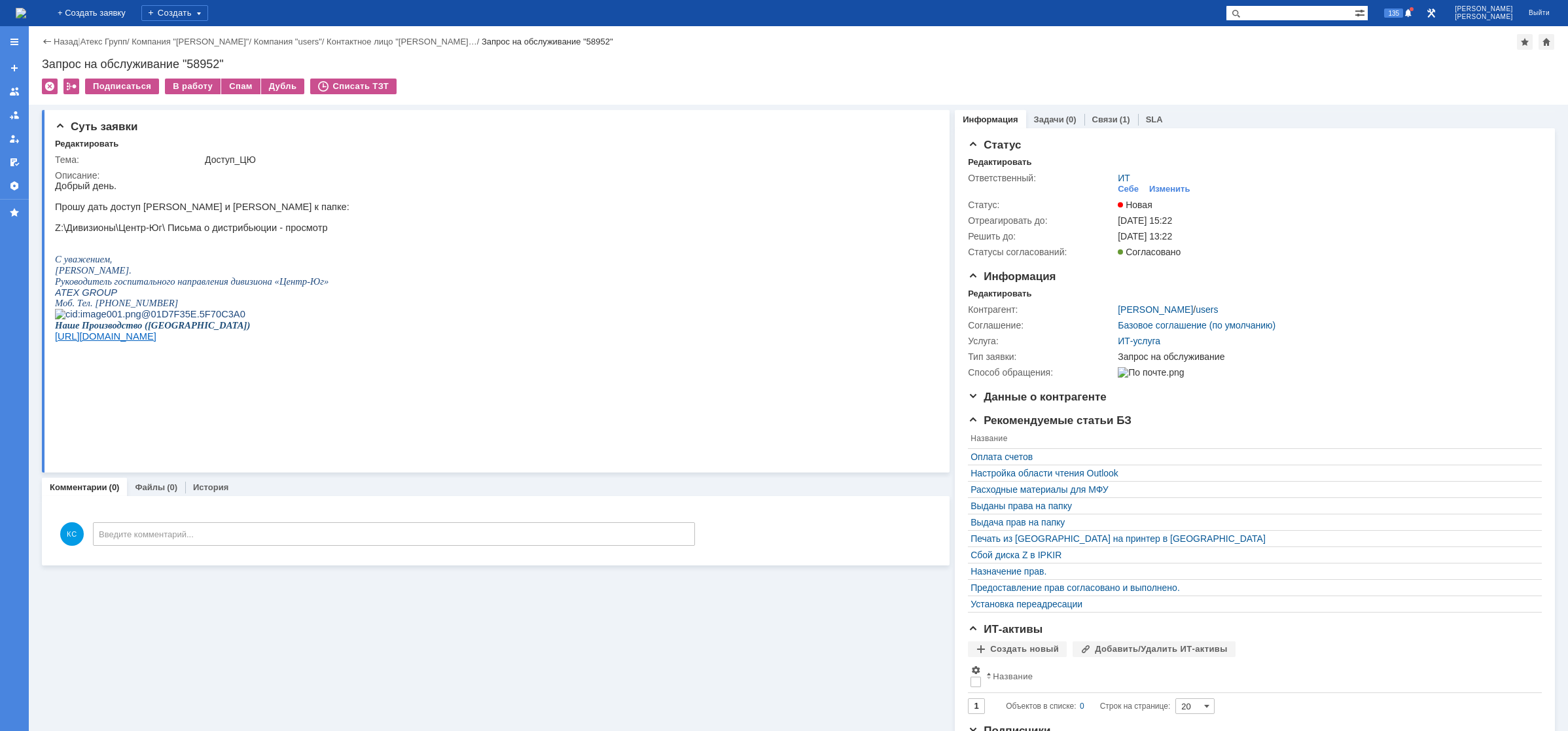
click at [26, 16] on img at bounding box center [20, 13] width 10 height 10
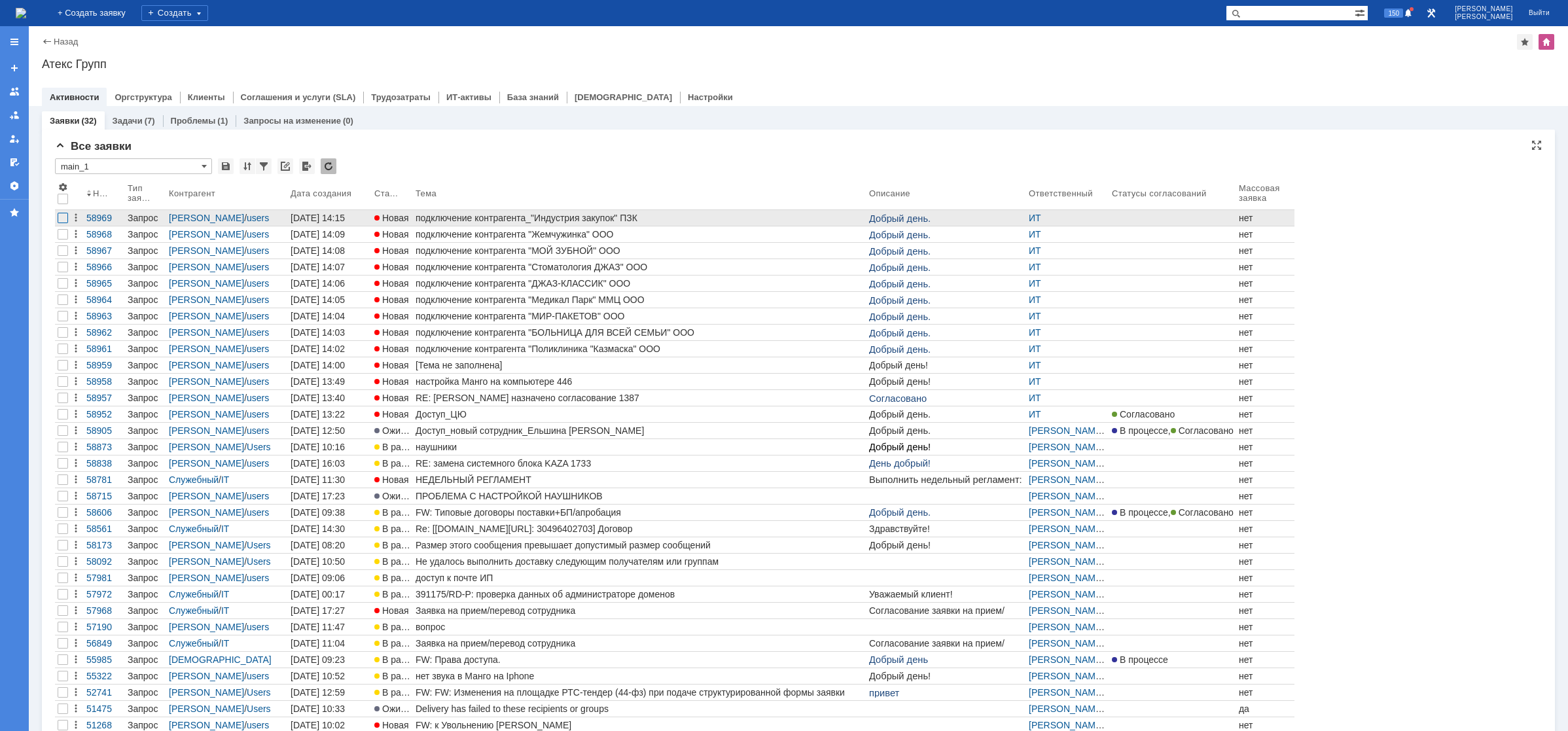
click at [64, 222] on div at bounding box center [63, 218] width 10 height 10
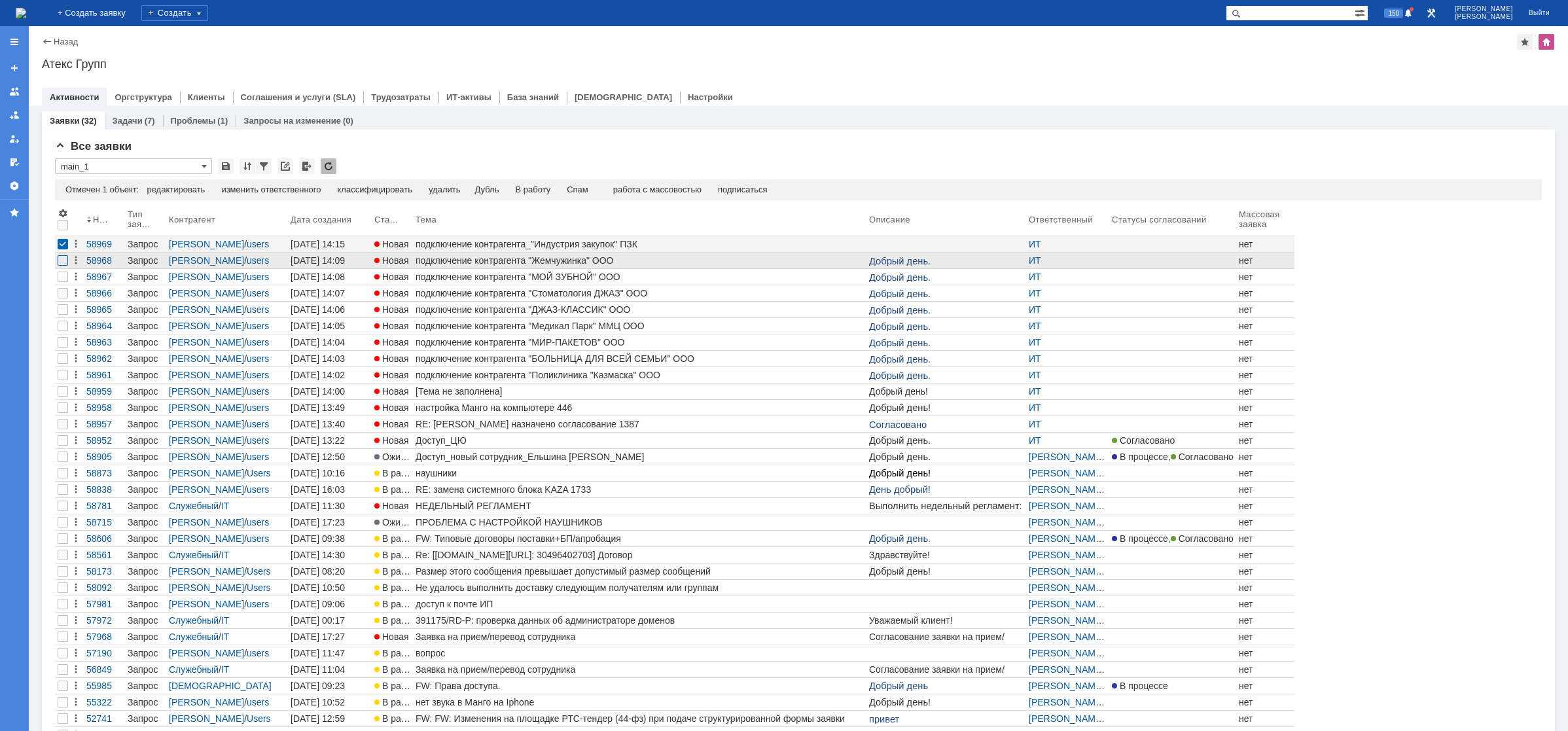
click at [65, 263] on div at bounding box center [63, 261] width 10 height 10
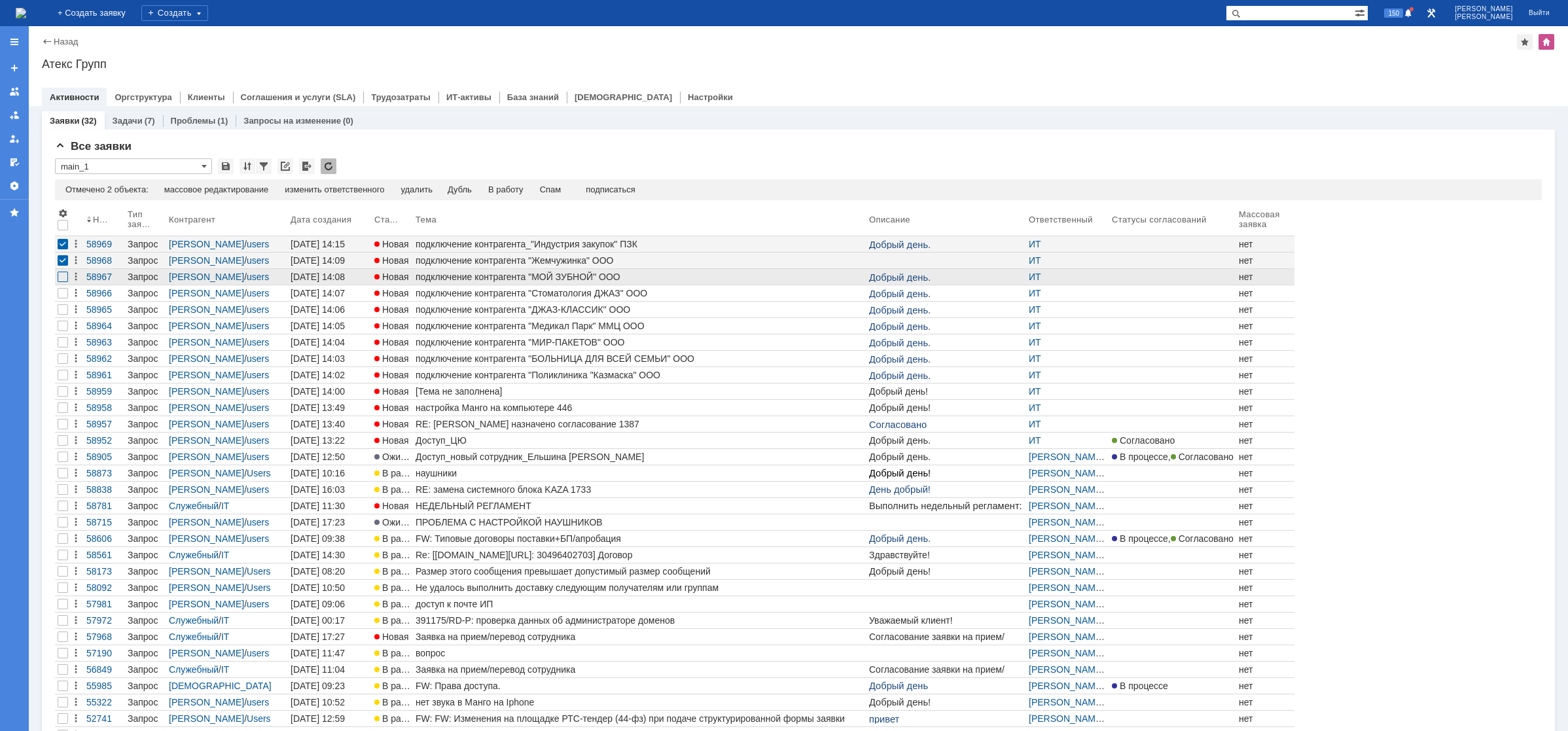
click at [63, 281] on div at bounding box center [63, 277] width 10 height 10
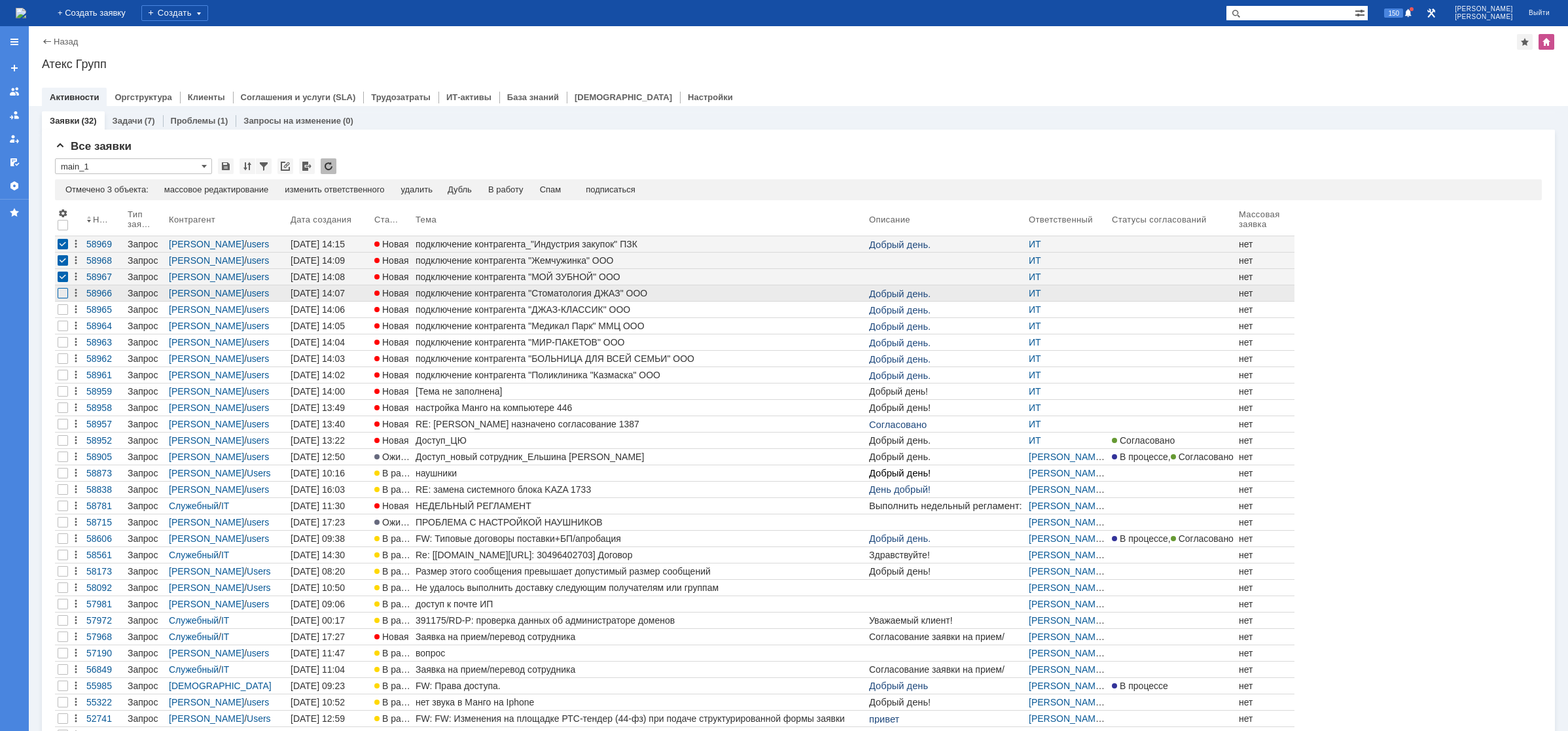
click at [65, 295] on div at bounding box center [63, 293] width 10 height 10
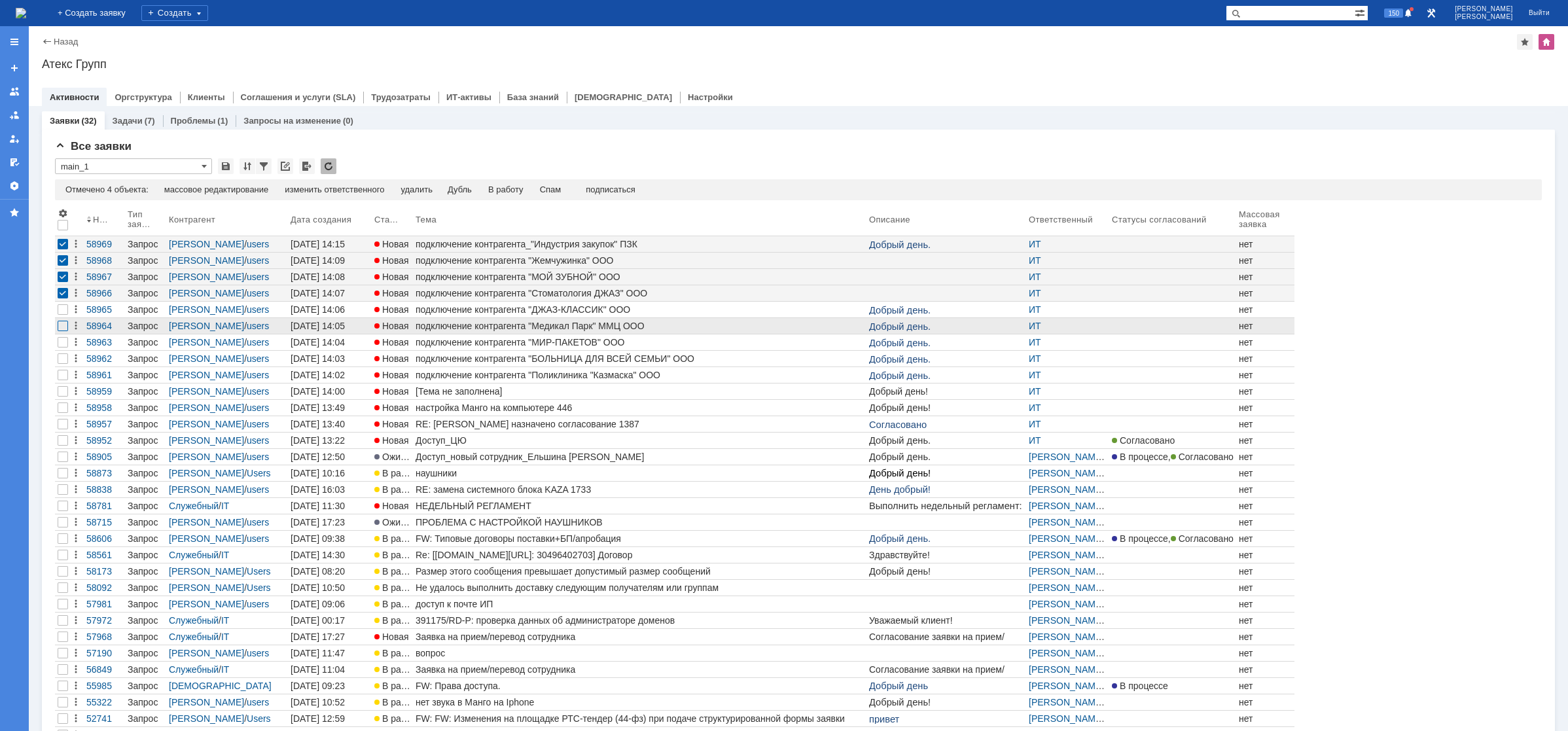
click at [61, 321] on div at bounding box center [63, 326] width 10 height 10
click at [63, 307] on div at bounding box center [63, 309] width 15 height 15
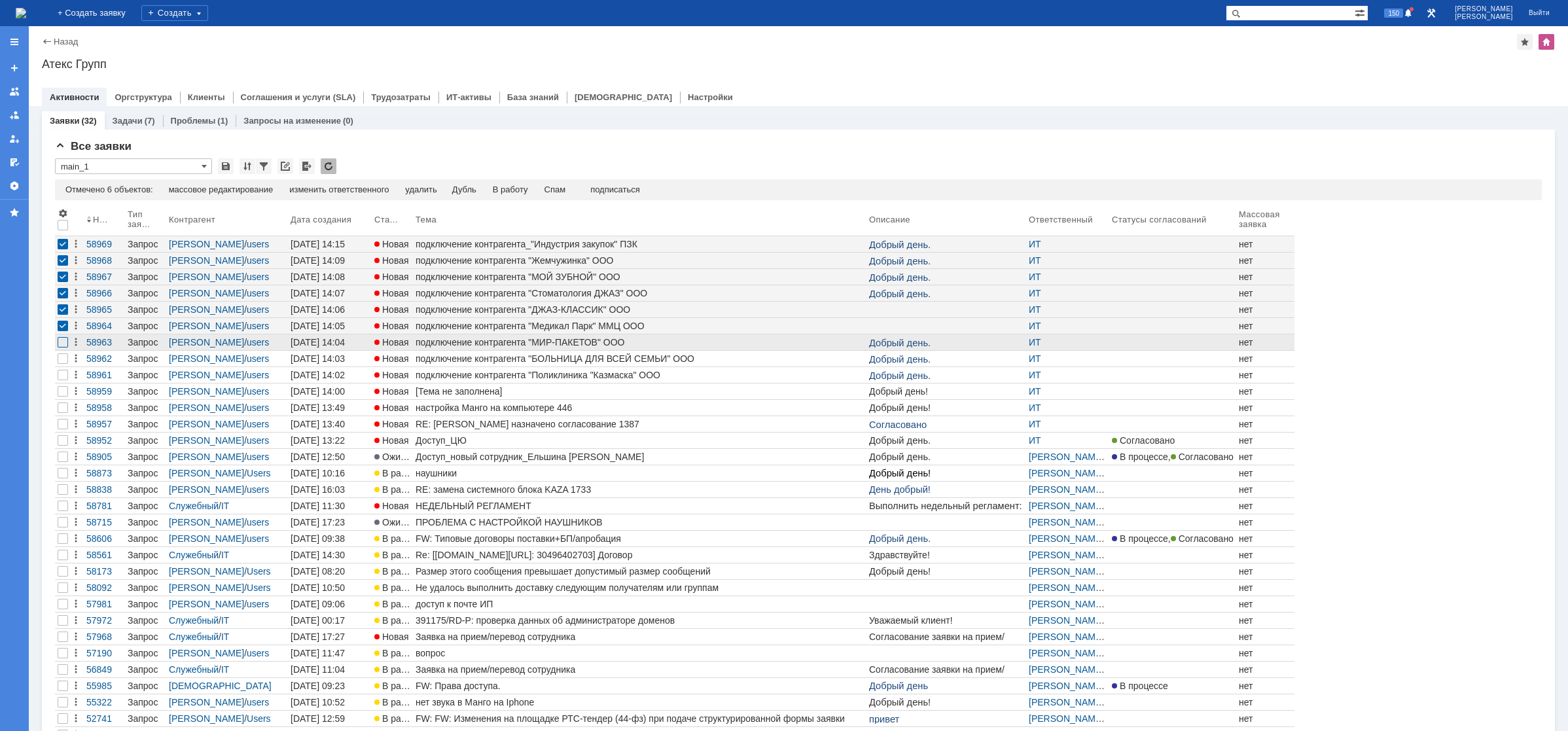
click at [65, 344] on div at bounding box center [63, 342] width 10 height 10
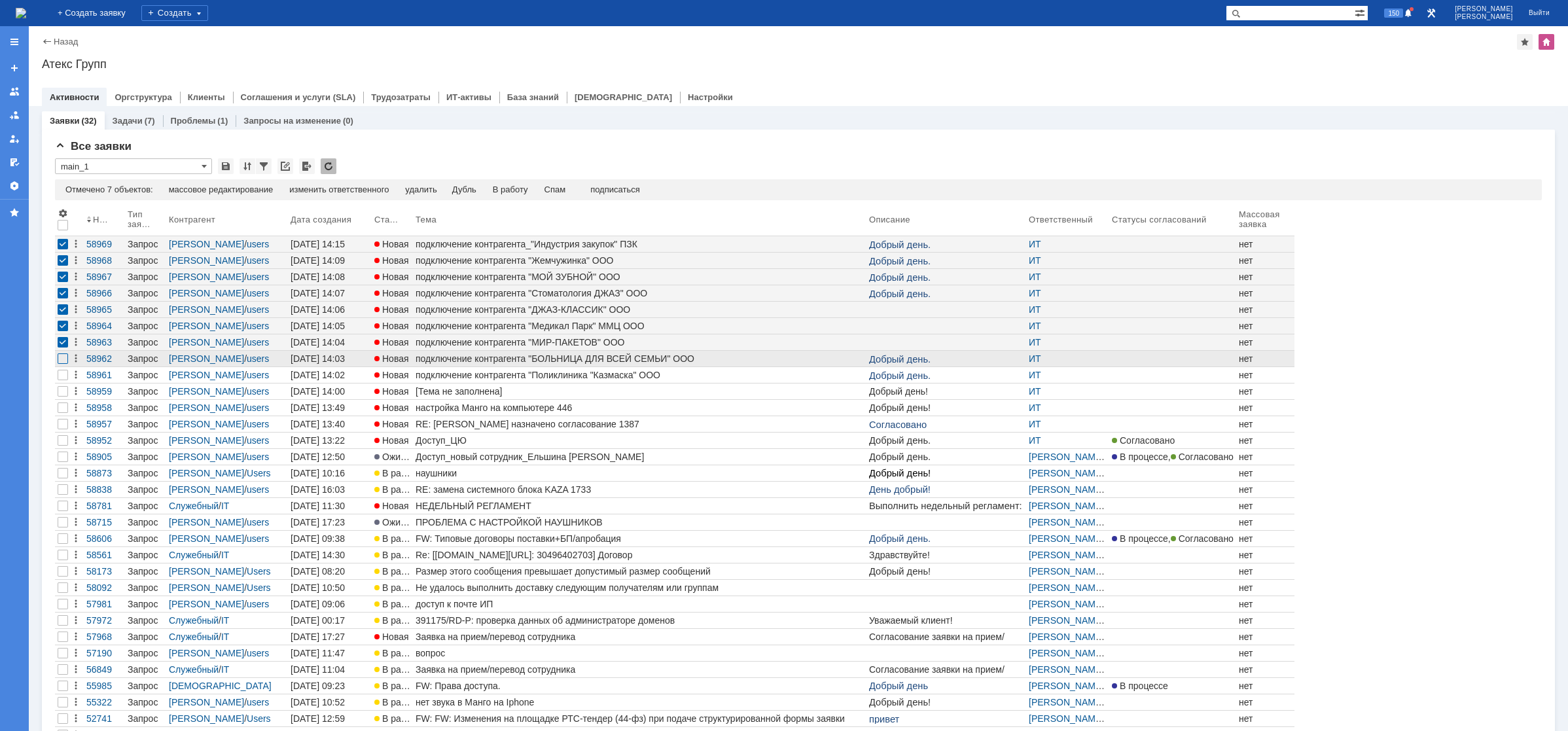
click at [63, 359] on div at bounding box center [63, 358] width 10 height 10
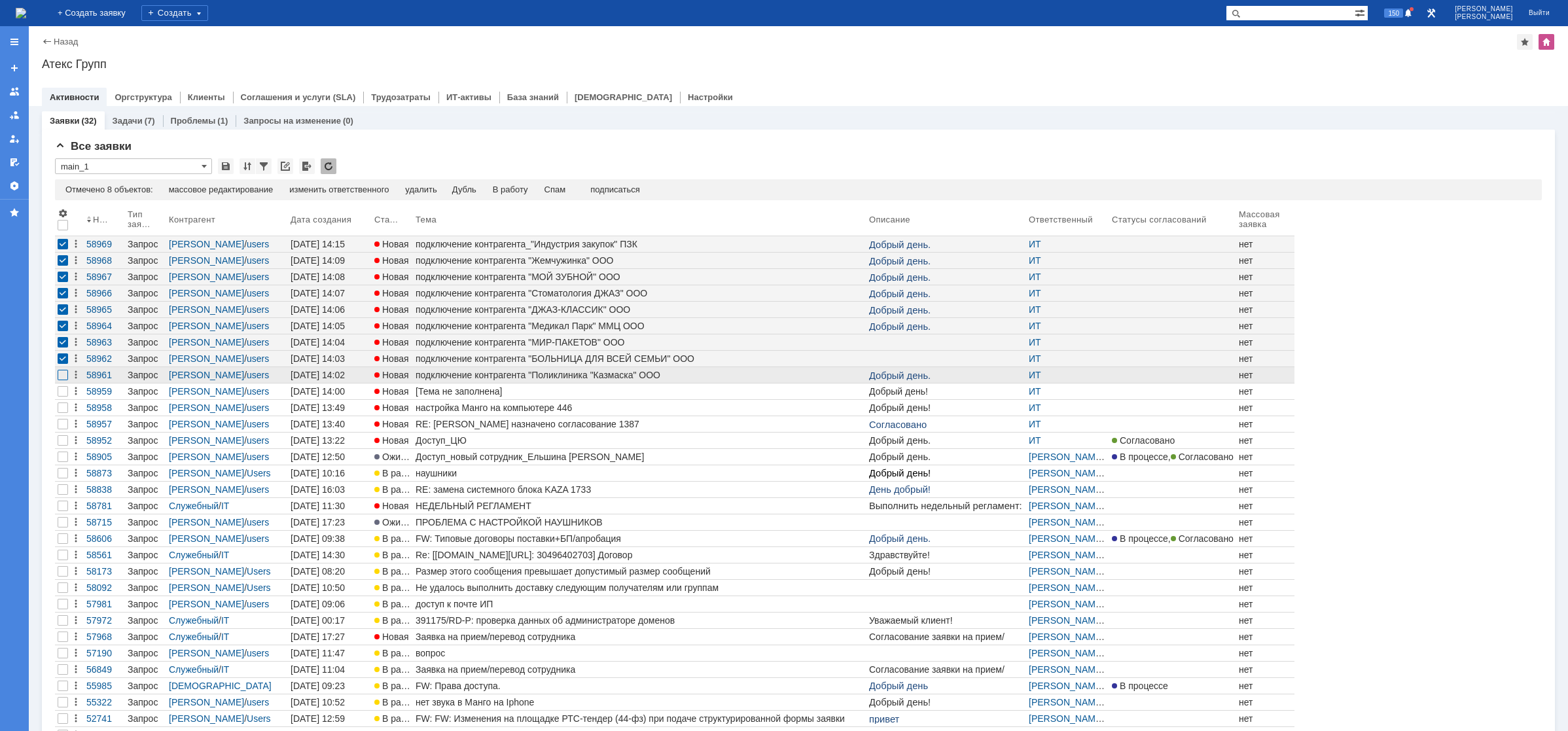
click at [65, 373] on div at bounding box center [63, 375] width 10 height 10
click at [318, 191] on div "изменить ответственного" at bounding box center [339, 189] width 99 height 10
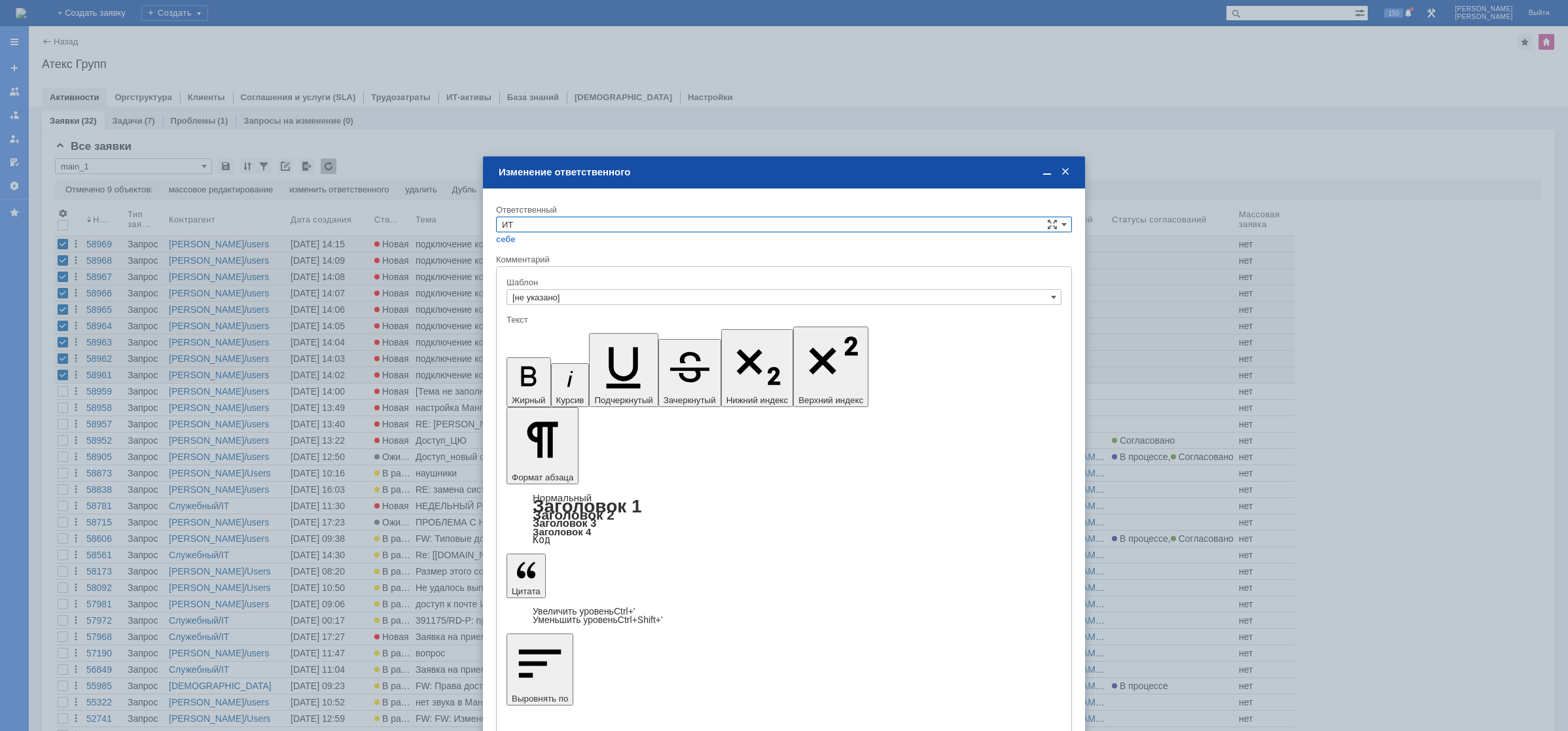
click at [568, 230] on input "ИТ" at bounding box center [784, 224] width 576 height 15
click at [537, 256] on span "АСУ" at bounding box center [784, 258] width 564 height 10
type input "АСУ"
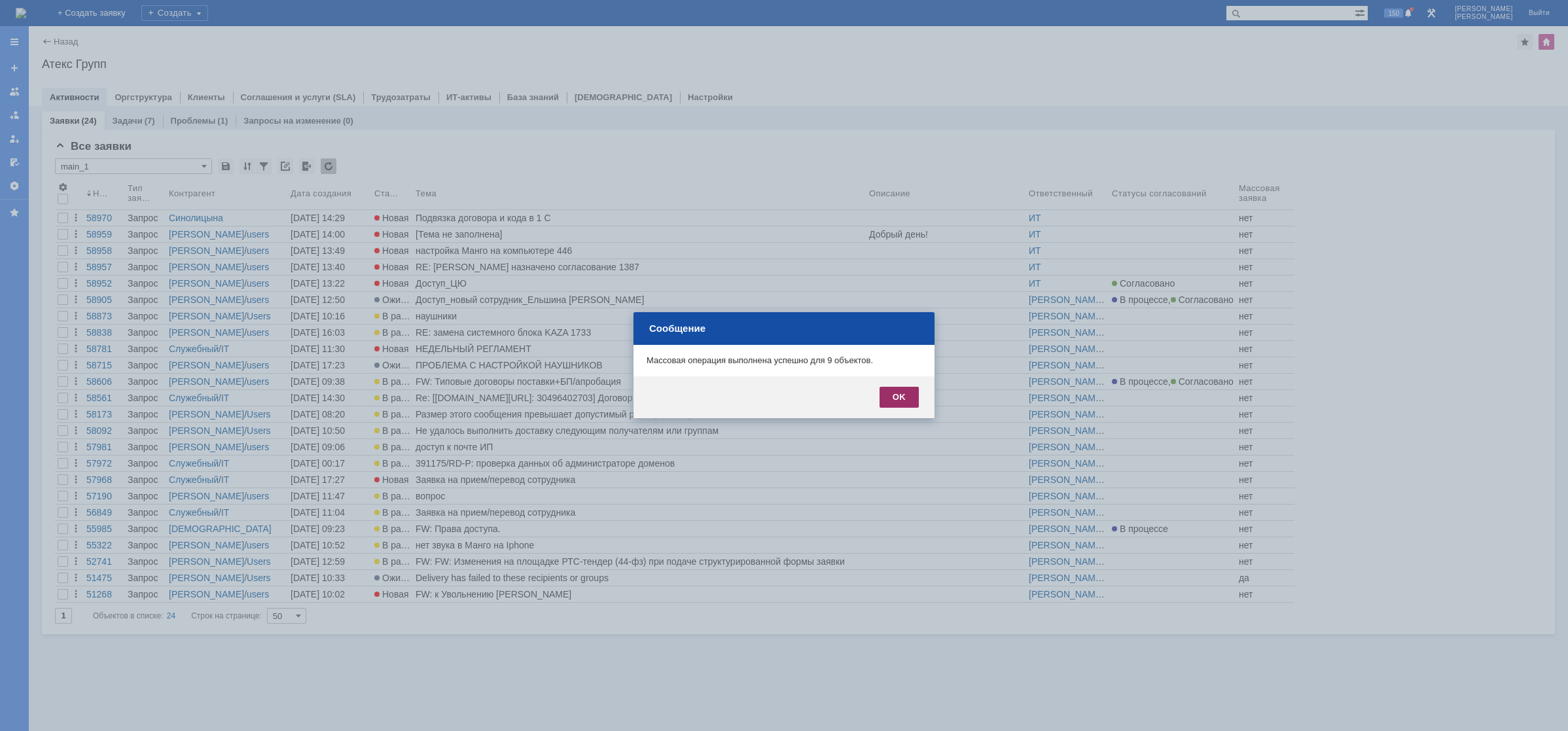
click at [906, 392] on div "OK" at bounding box center [899, 397] width 39 height 21
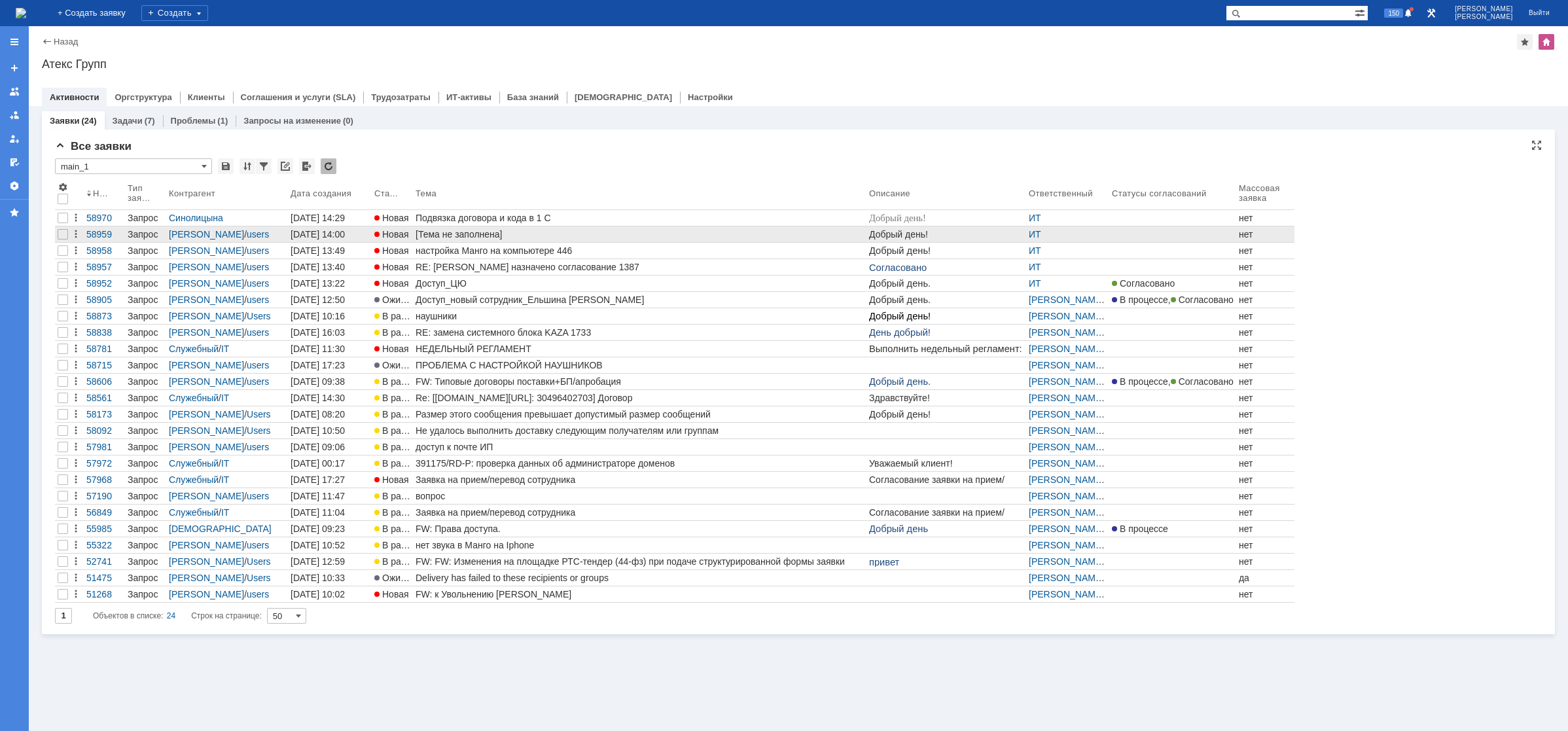
click at [400, 234] on span "Новая" at bounding box center [391, 234] width 35 height 10
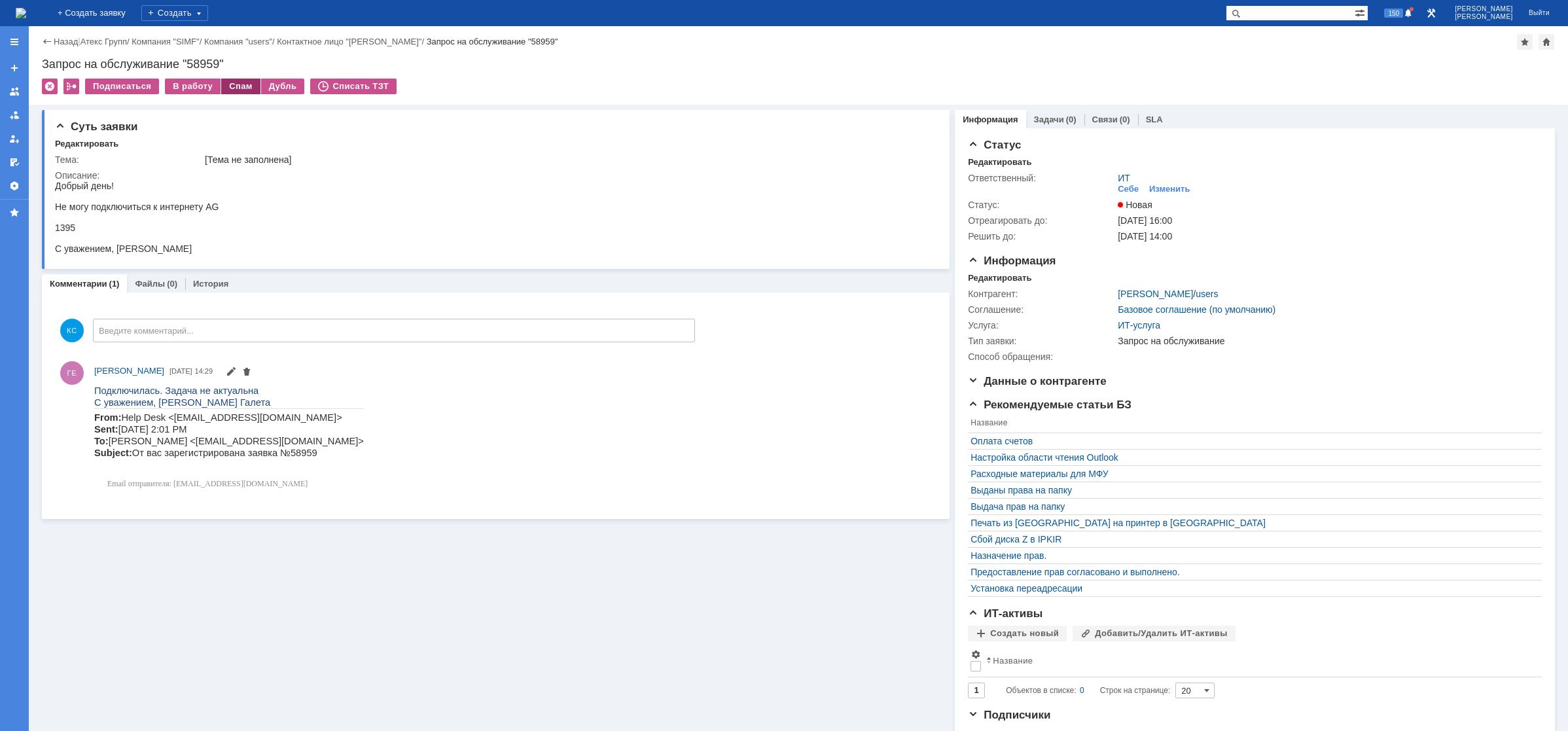
click at [222, 85] on div "Спам" at bounding box center [241, 86] width 39 height 15
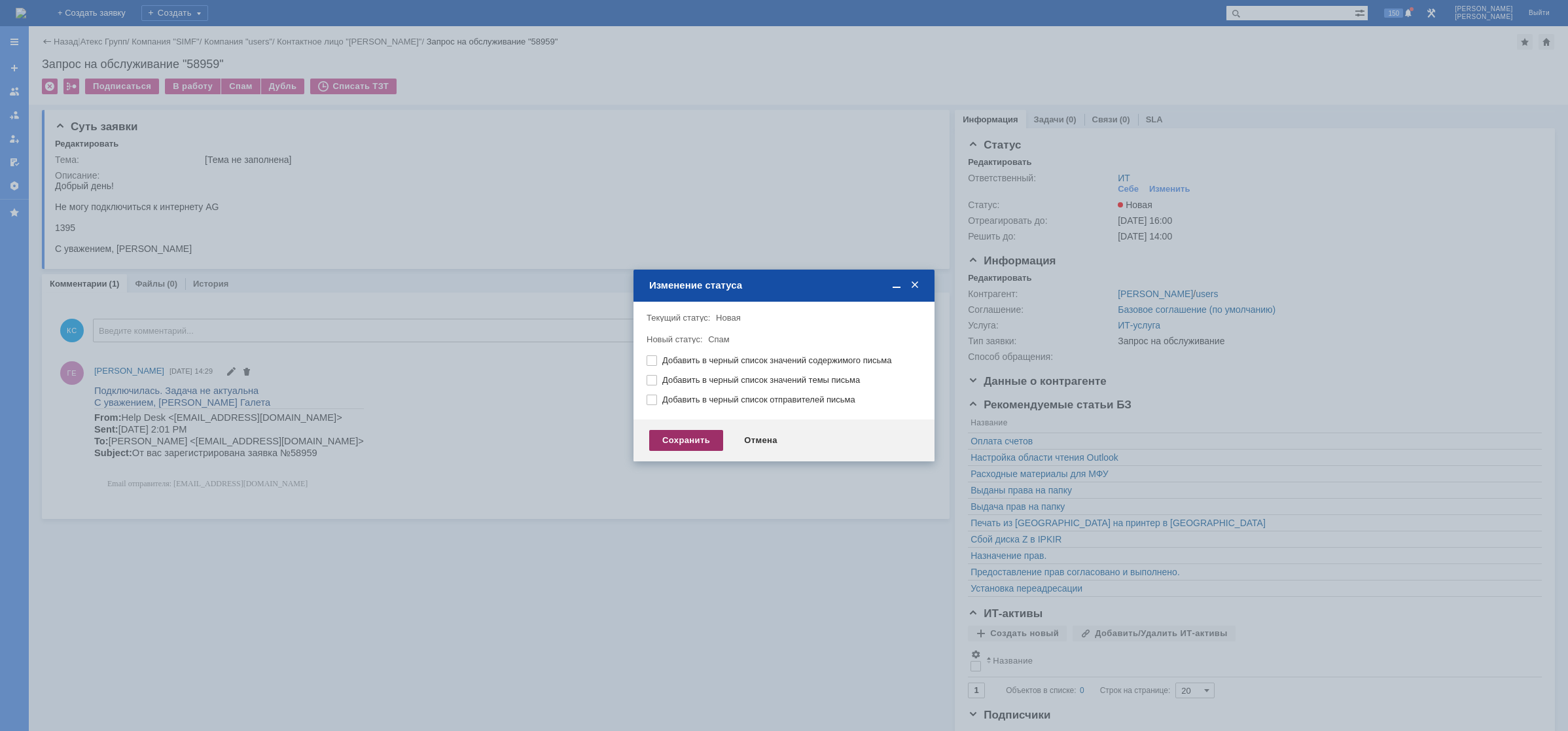
click at [703, 440] on div "Сохранить" at bounding box center [686, 440] width 74 height 21
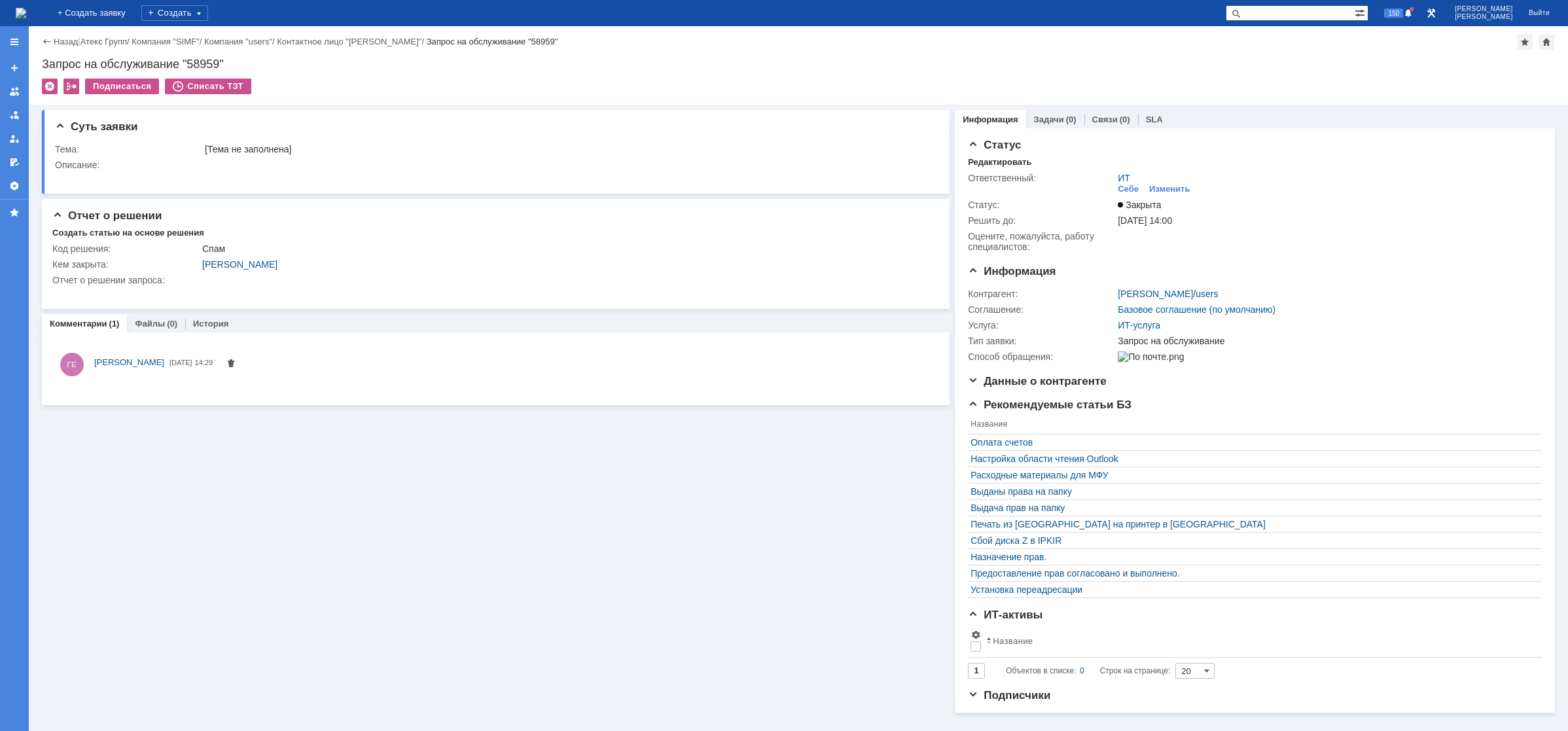
click at [26, 8] on img at bounding box center [20, 13] width 10 height 10
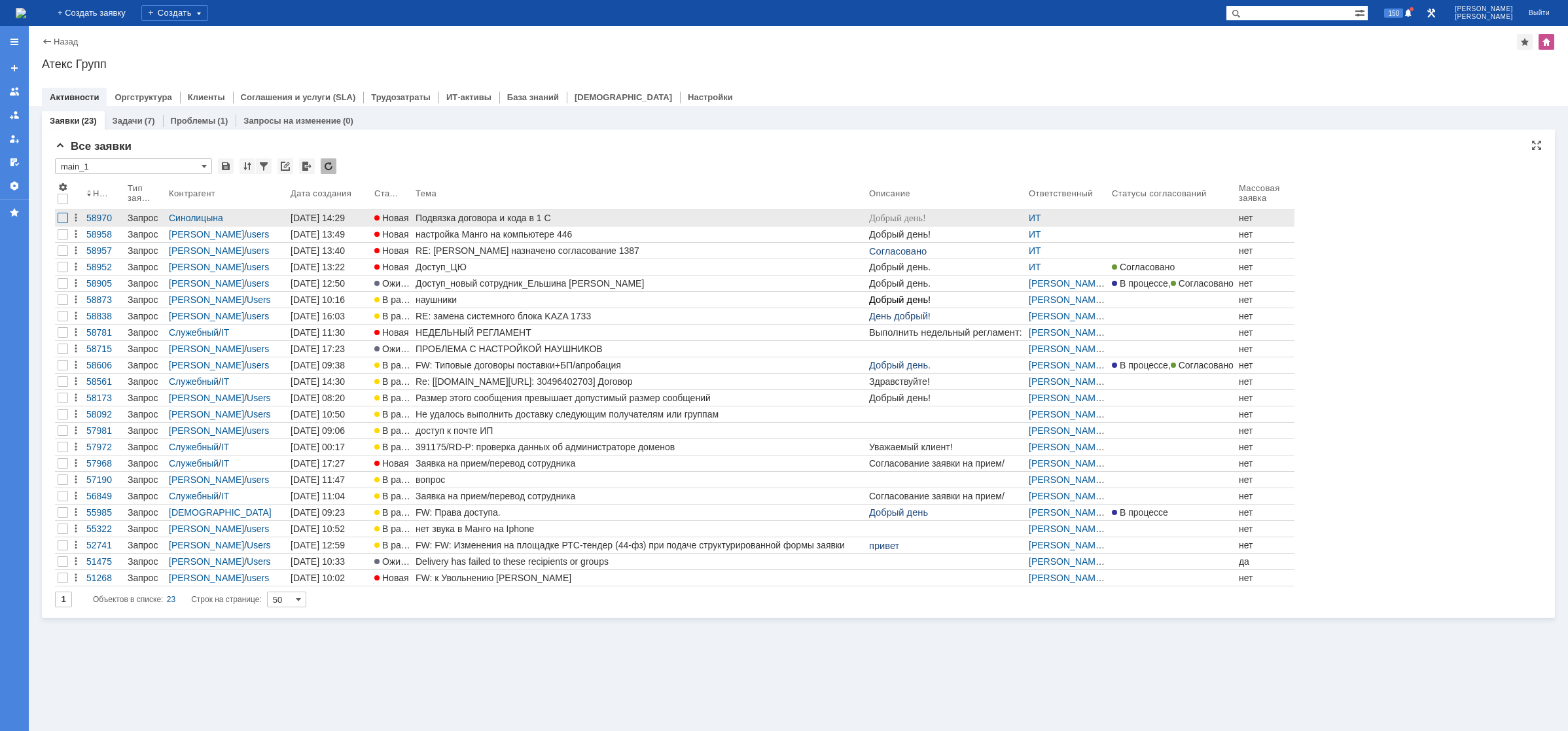
click at [61, 215] on div at bounding box center [63, 218] width 10 height 10
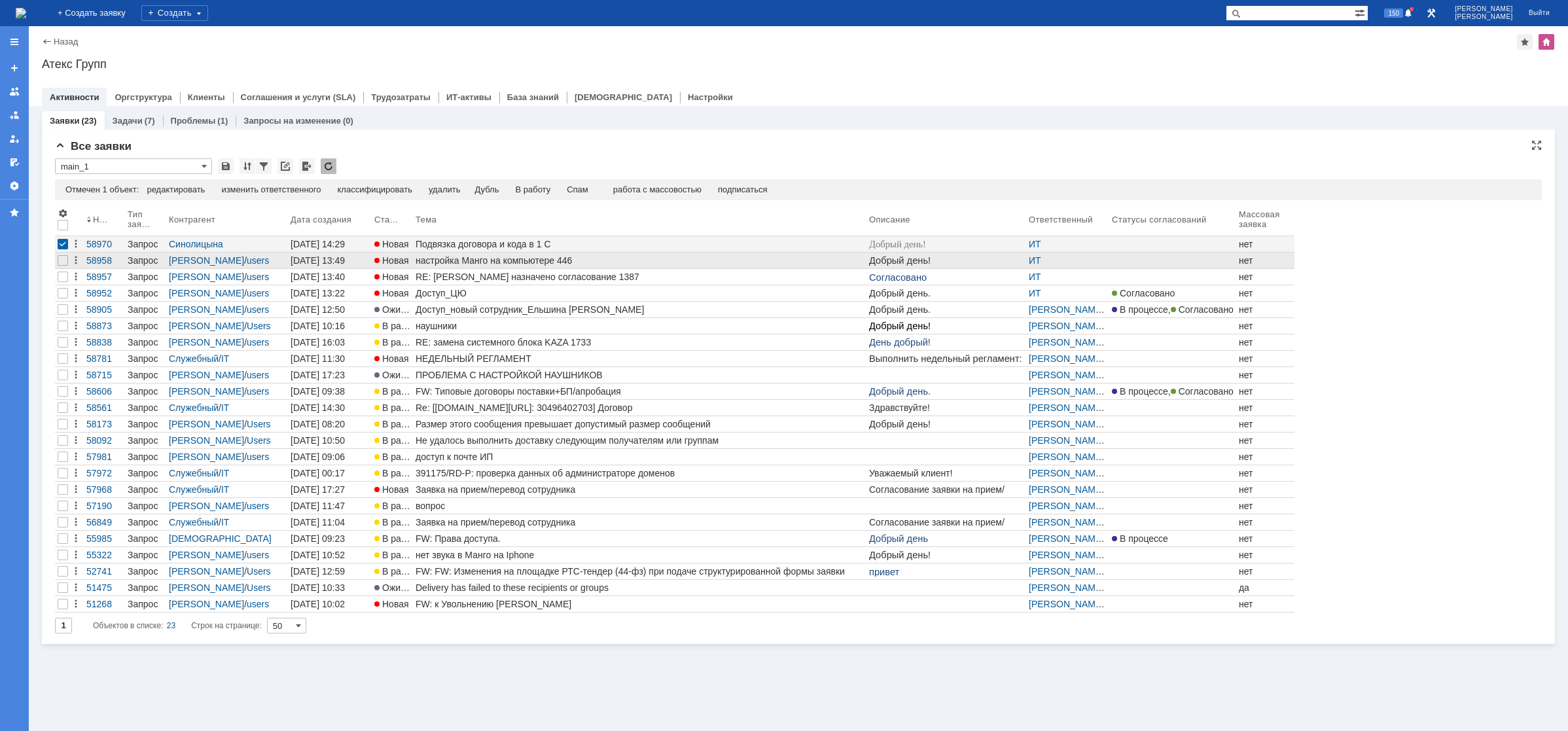
click at [454, 264] on div "настройка Манго на компьютере 446" at bounding box center [639, 261] width 448 height 10
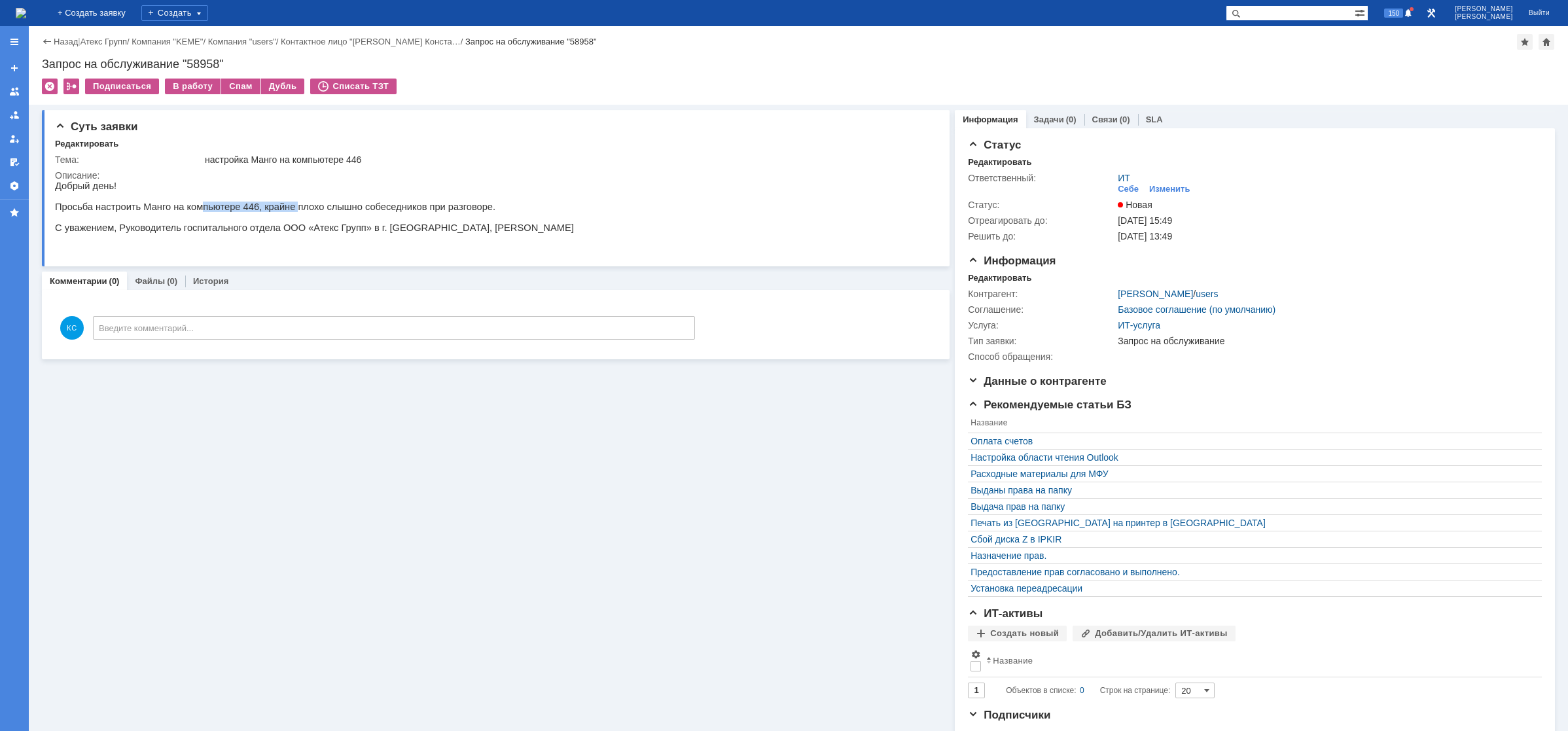
drag, startPoint x: 189, startPoint y: 214, endPoint x: 289, endPoint y: 211, distance: 100.0
click at [281, 211] on p "Просьба настроить Манго на компьютере 446, крайне плохо слышно собеседников при…" at bounding box center [314, 206] width 519 height 10
drag, startPoint x: 364, startPoint y: 213, endPoint x: 436, endPoint y: 213, distance: 72.0
click at [435, 212] on p "Просьба настроить Манго на компьютере 446, крайне плохо слышно собеседников при…" at bounding box center [314, 206] width 519 height 10
click at [26, 12] on img at bounding box center [20, 13] width 10 height 10
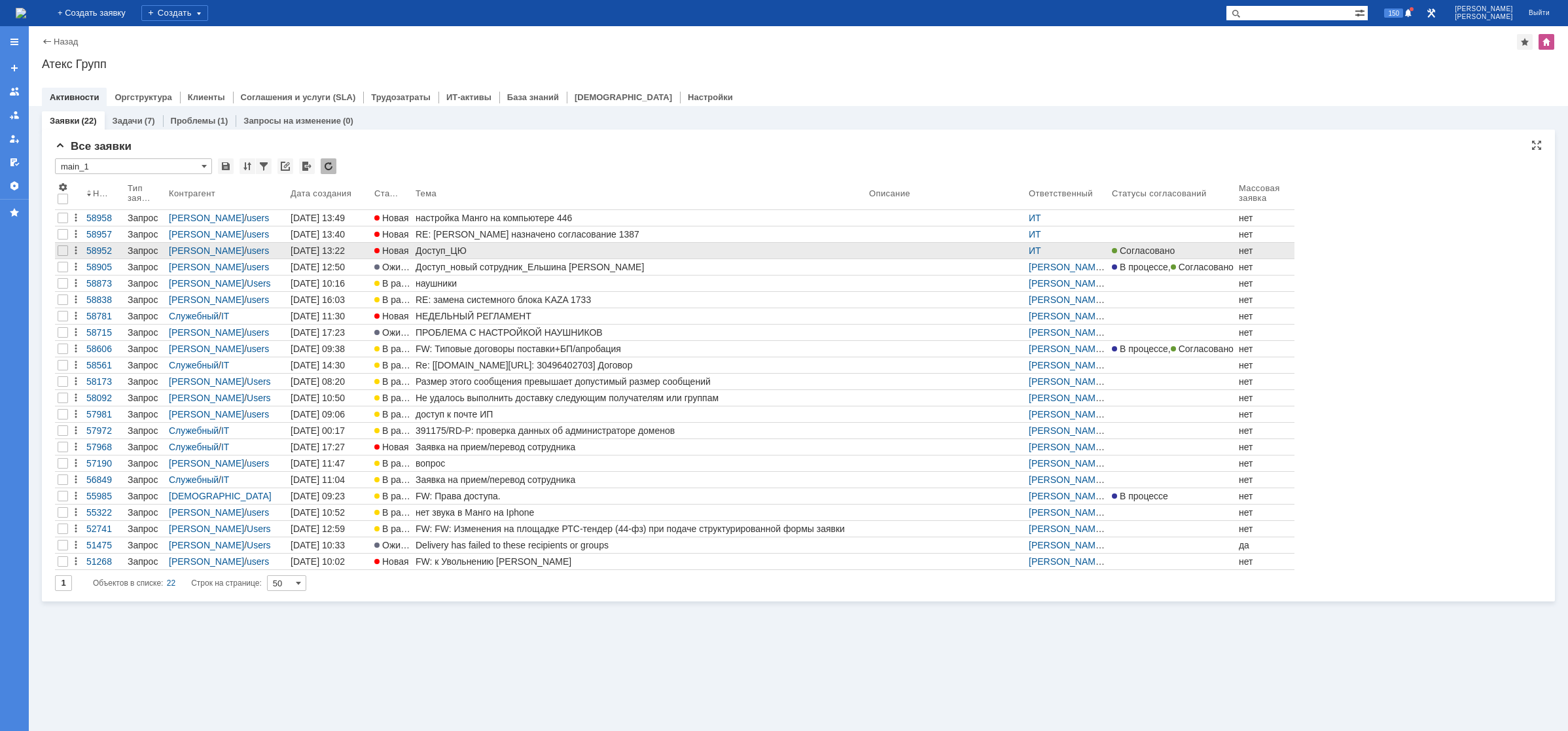
click at [441, 253] on div "Доступ_ЦЮ" at bounding box center [639, 250] width 448 height 10
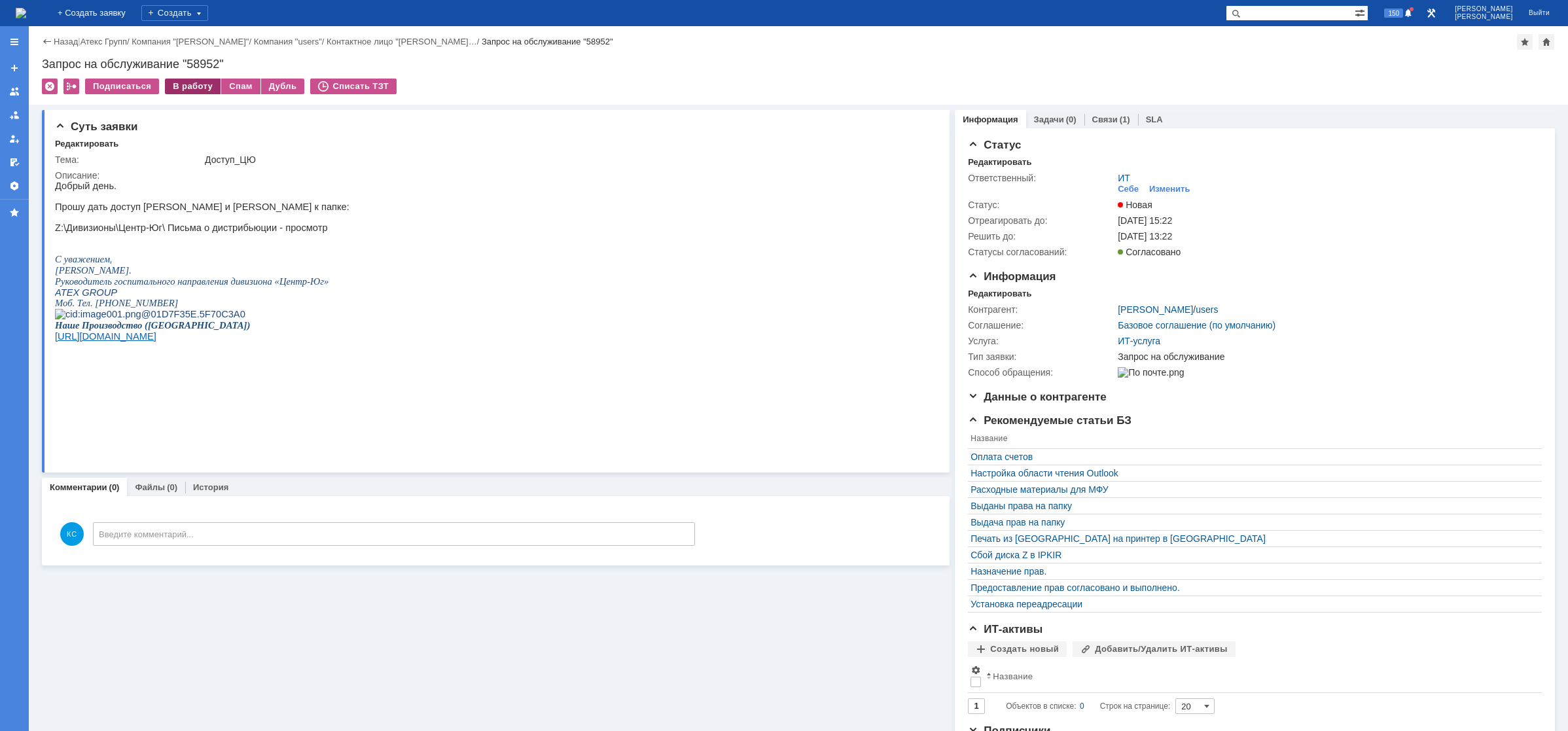
click at [192, 84] on div "В работу" at bounding box center [193, 86] width 56 height 15
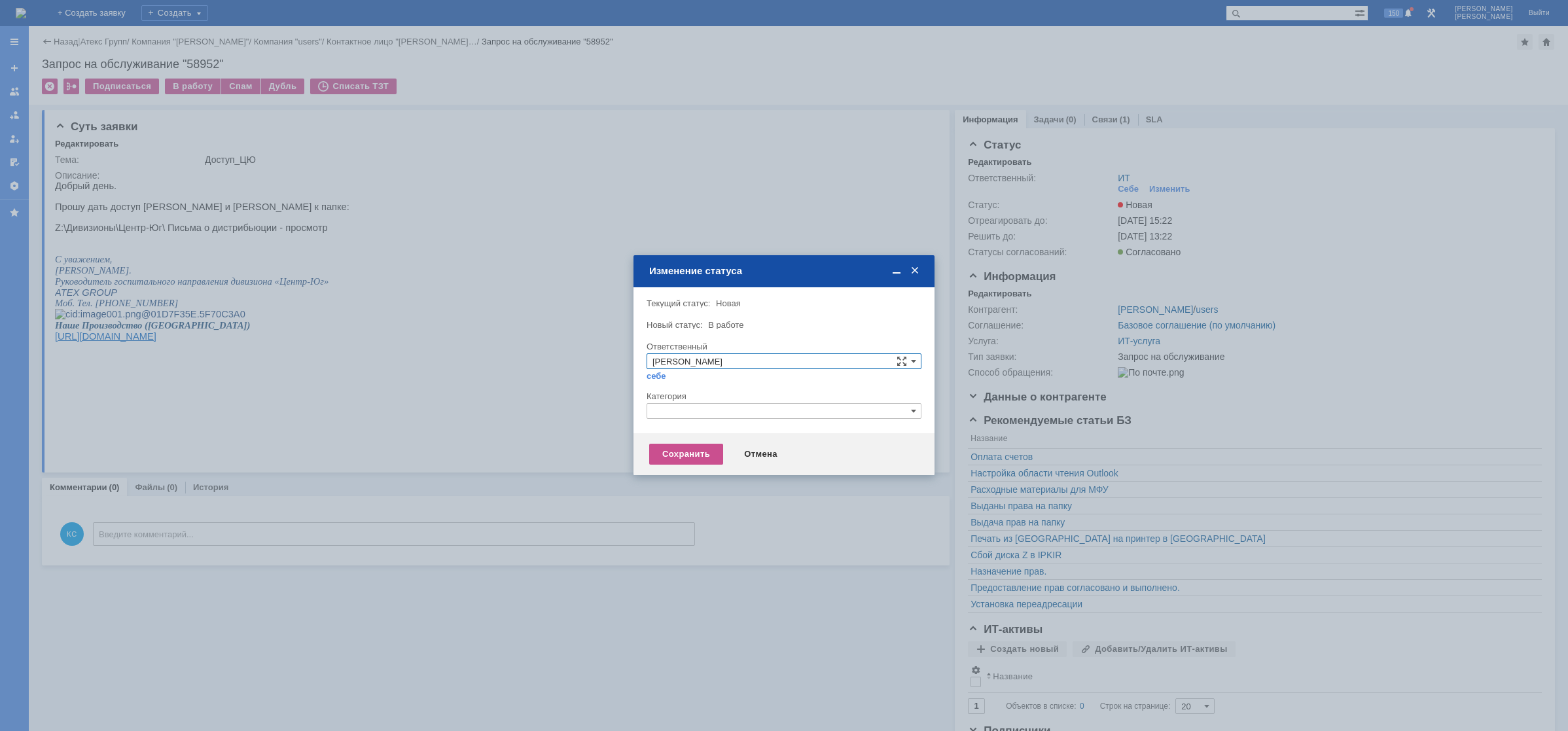
click at [704, 413] on input "text" at bounding box center [784, 411] width 275 height 15
click at [705, 469] on span "Назначение доступа (файловые ресурсы)" at bounding box center [784, 472] width 263 height 10
type input "Назначение доступа (файловые ресурсы)"
click at [683, 456] on div "Сохранить" at bounding box center [686, 454] width 74 height 21
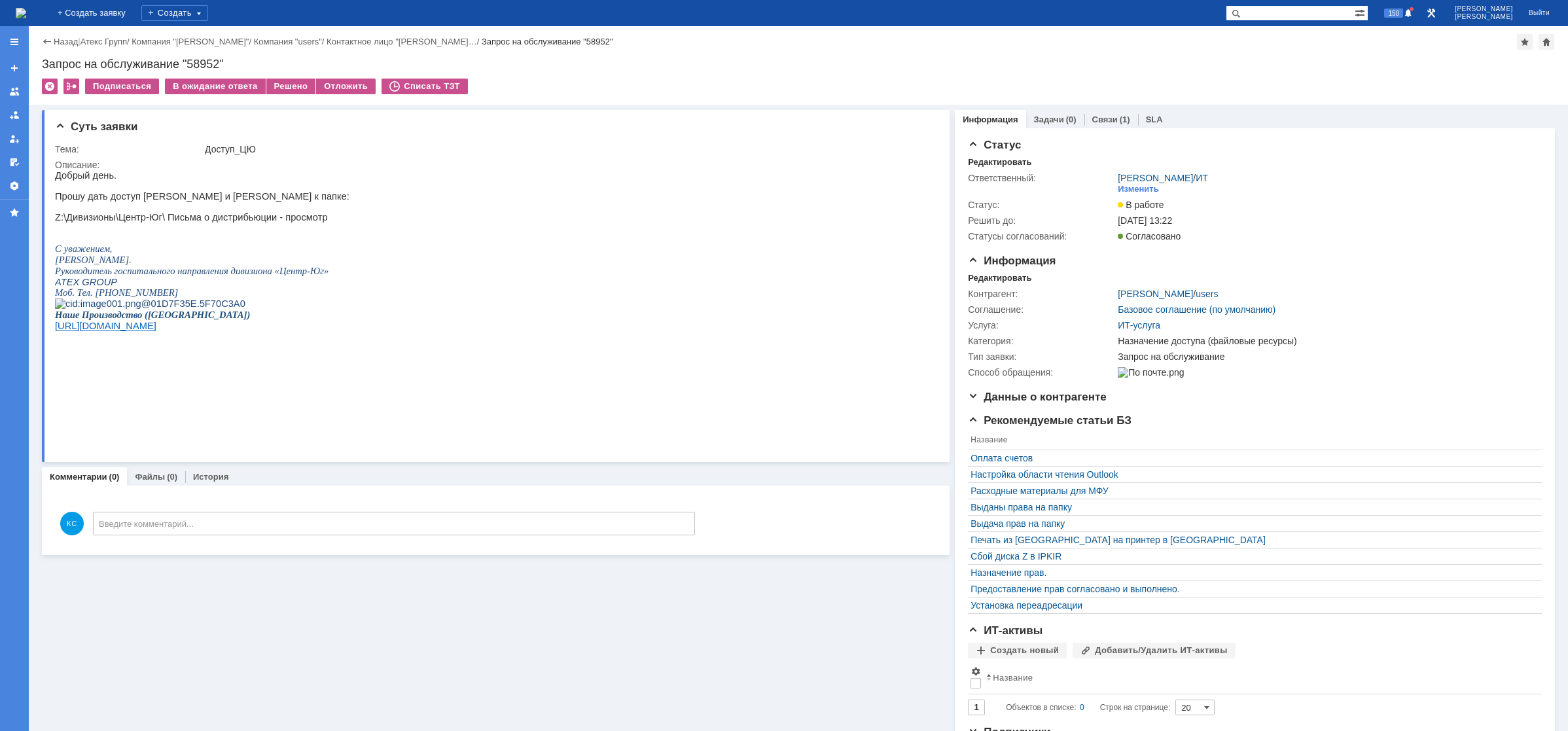
click at [412, 239] on html "Добрый день. Прошу дать доступ Ельшиной Анне и Васютиной Татьяне к папке: Z:\Ди…" at bounding box center [492, 272] width 875 height 205
click at [293, 85] on div "Решено" at bounding box center [291, 86] width 50 height 15
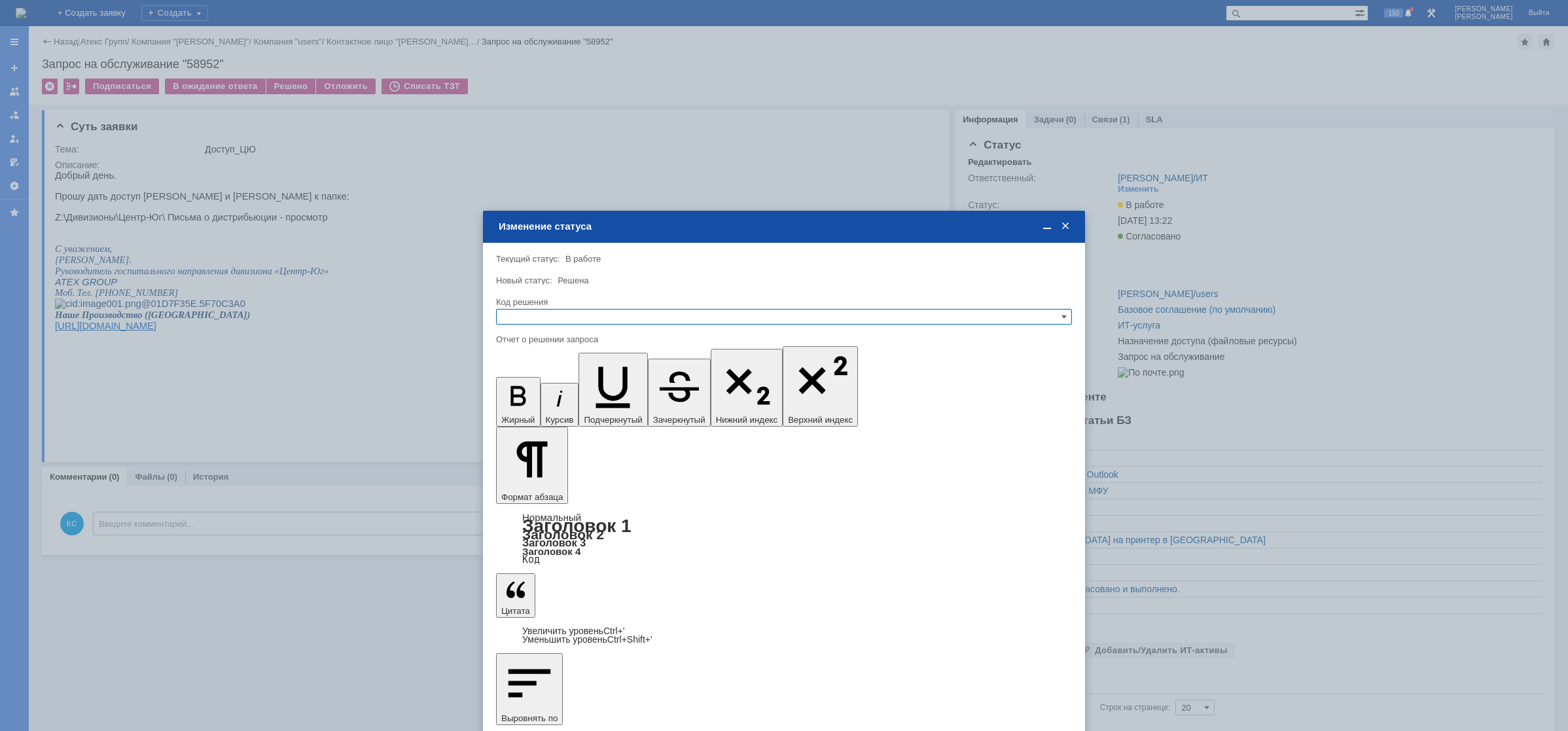
click at [515, 319] on input "text" at bounding box center [784, 317] width 576 height 15
click at [552, 374] on div "Решено" at bounding box center [784, 380] width 575 height 14
type input "Решено"
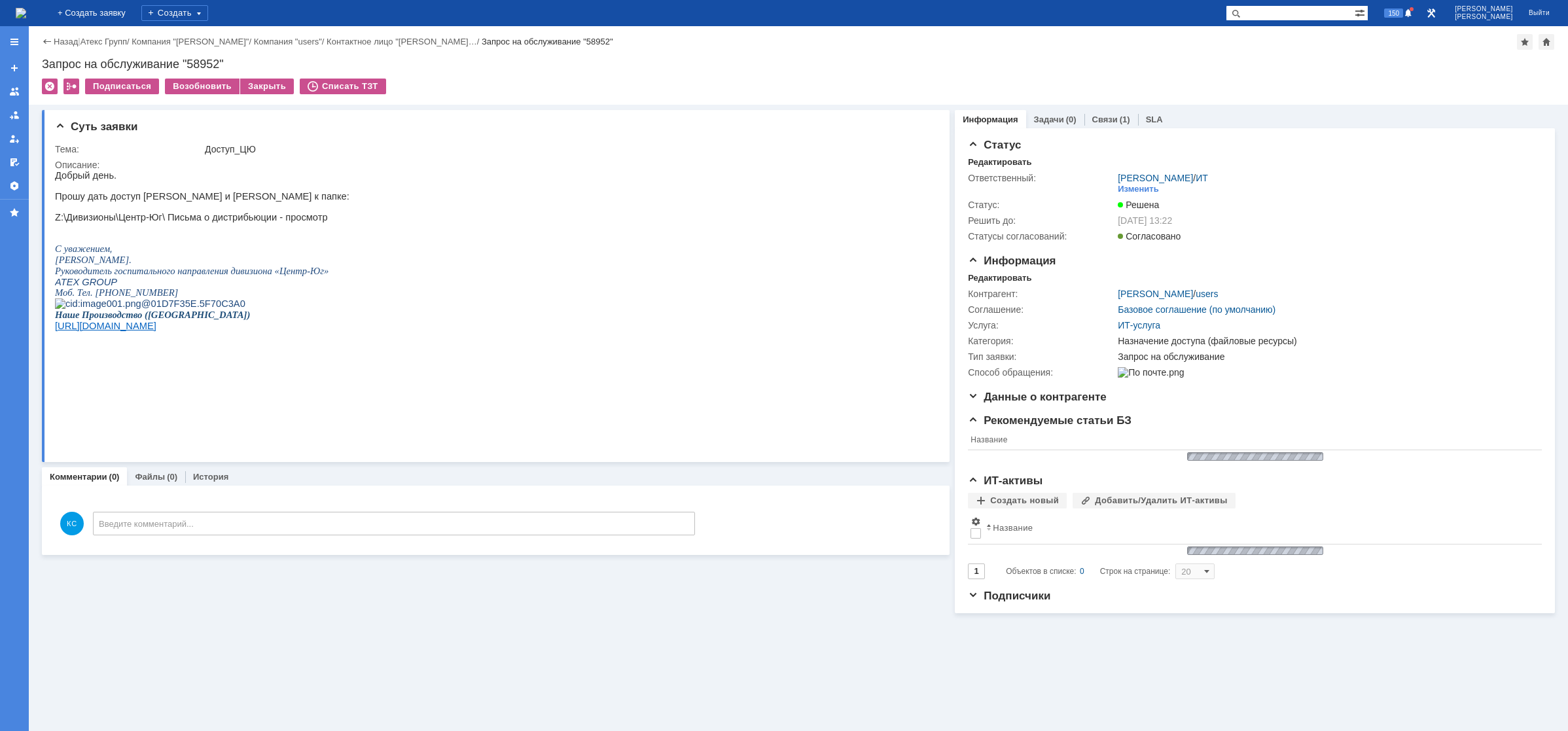
click at [26, 8] on img at bounding box center [20, 13] width 10 height 10
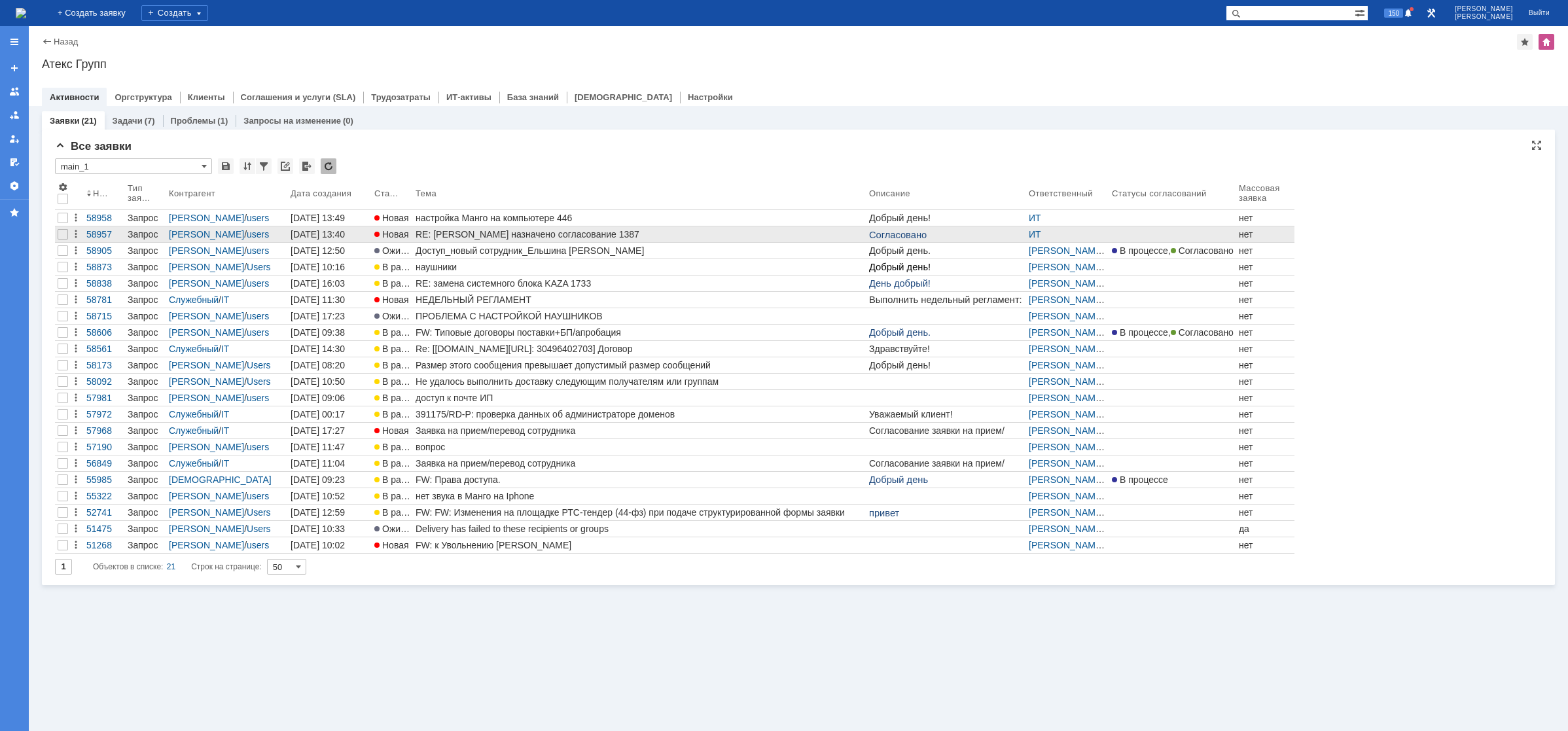
click at [443, 241] on link "RE: Вам назначено согласование 1387" at bounding box center [639, 234] width 453 height 15
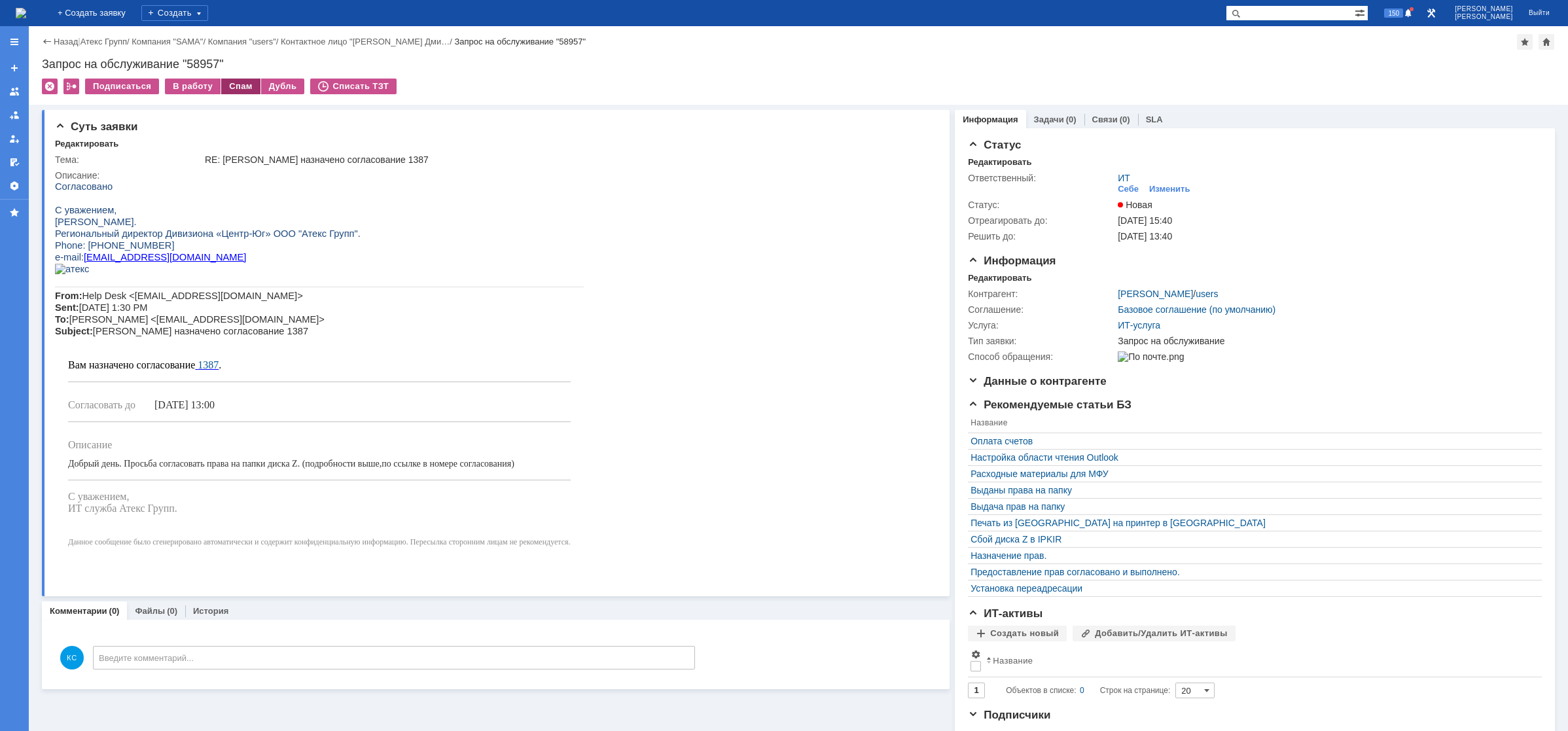
click at [240, 87] on div "Спам" at bounding box center [241, 86] width 39 height 15
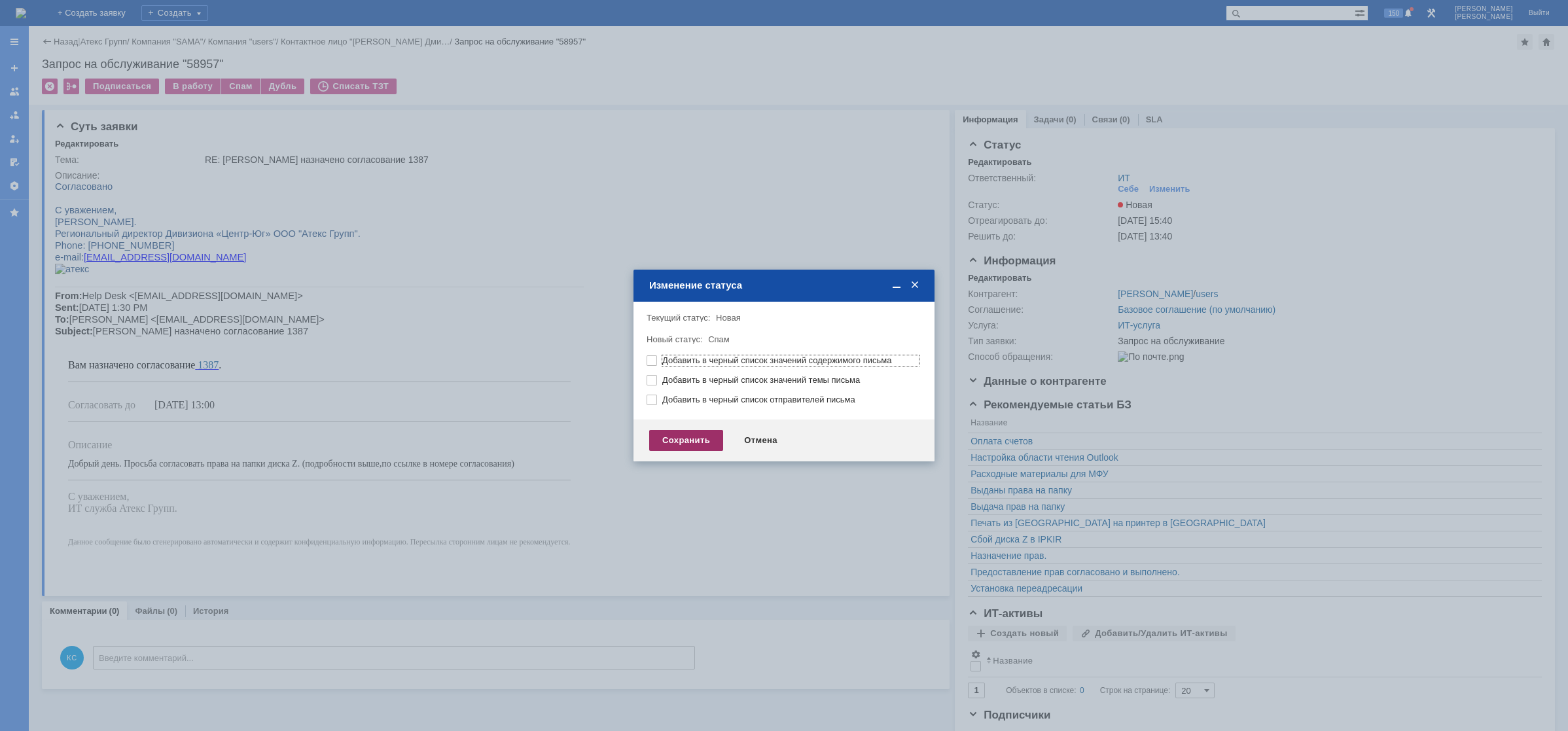
click at [677, 441] on div "Сохранить" at bounding box center [686, 440] width 74 height 21
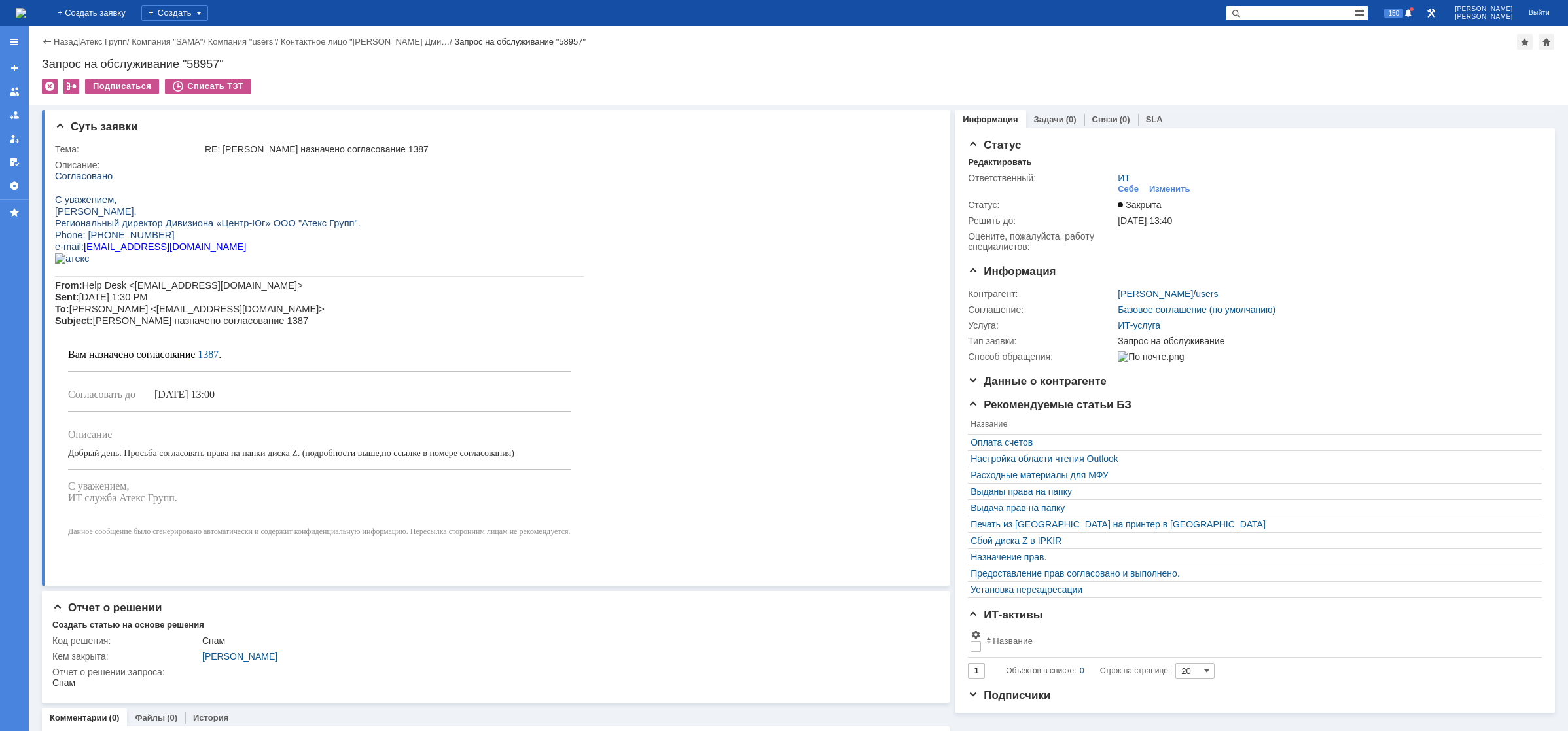
click at [26, 10] on img at bounding box center [20, 13] width 10 height 10
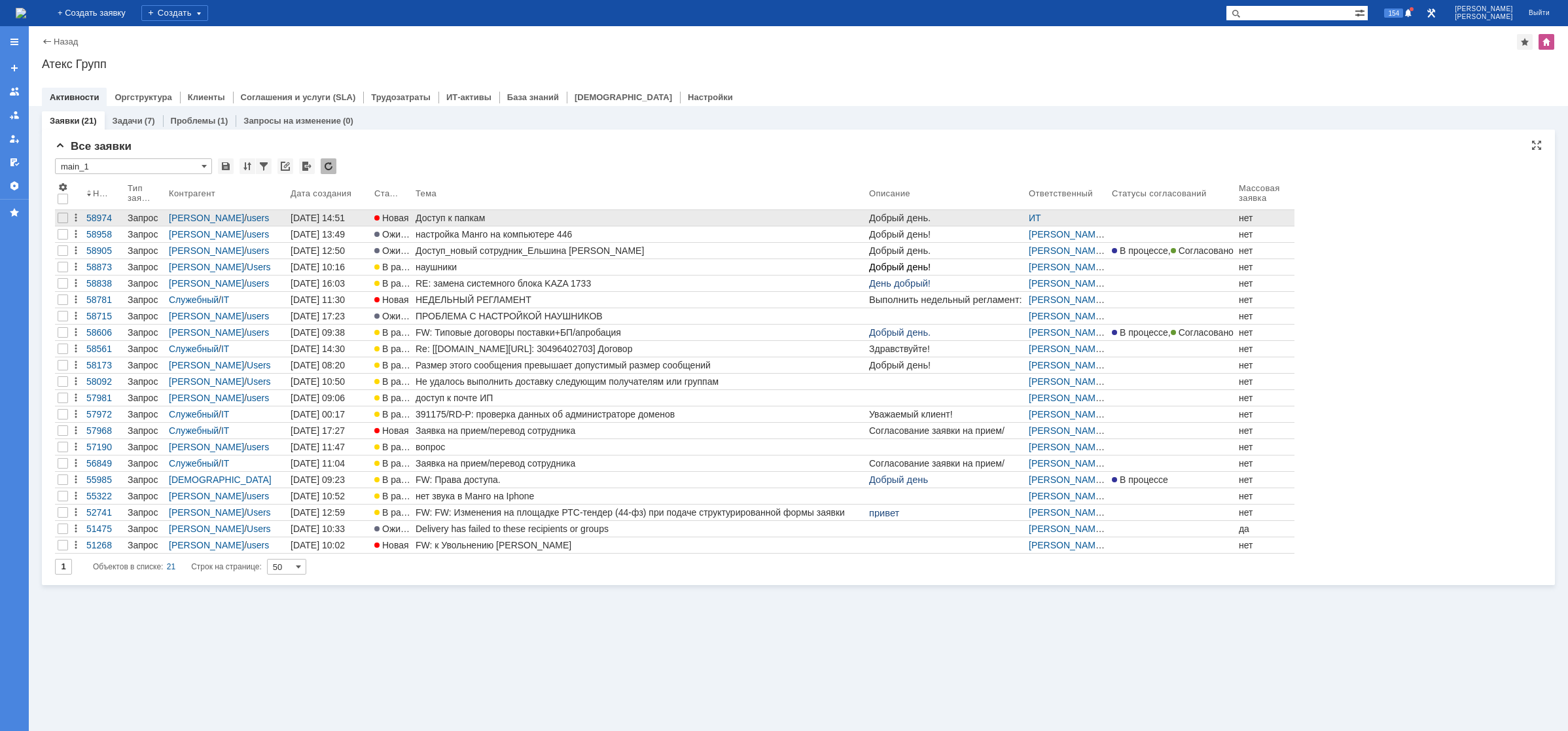
click at [458, 217] on div "Доступ к папкам" at bounding box center [639, 218] width 448 height 10
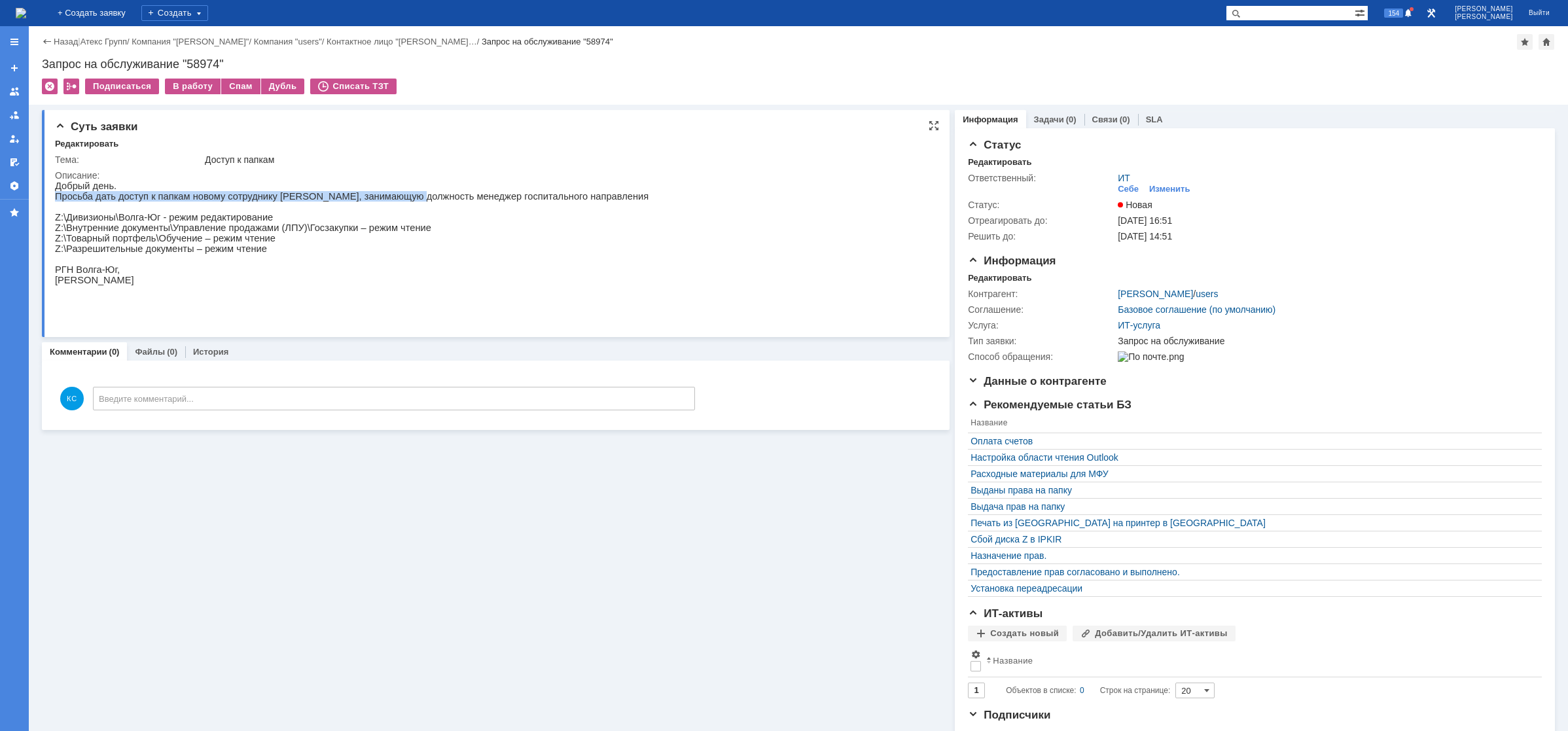
drag, startPoint x: 387, startPoint y: 197, endPoint x: 472, endPoint y: 187, distance: 85.6
click at [472, 187] on div "Добрый день. Просьба дать доступ к папкам новому сотруднику Леин Елене, занимаю…" at bounding box center [351, 244] width 593 height 126
click at [487, 199] on p "Просьба дать доступ к папкам новому сотруднику Леин Елене, занимающую должность…" at bounding box center [351, 196] width 593 height 10
drag, startPoint x: 144, startPoint y: 222, endPoint x: 164, endPoint y: 221, distance: 20.0
click at [163, 221] on p "Z:\Дивизионы\Волга-Юг - режим редактирование" at bounding box center [351, 217] width 593 height 10
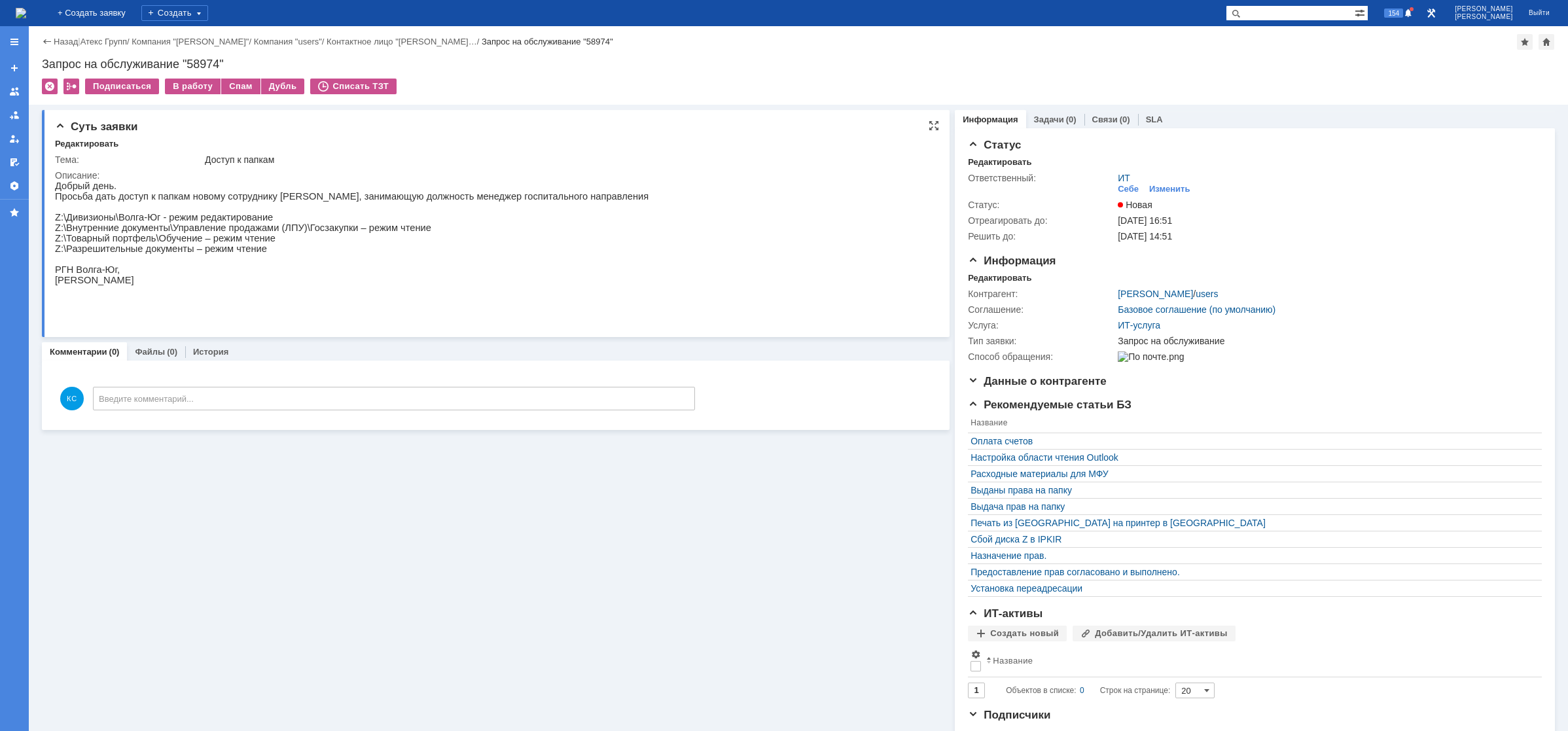
click at [171, 221] on p "Z:\Дивизионы\Волга-Юг - режим редактирование" at bounding box center [351, 217] width 593 height 10
drag, startPoint x: 143, startPoint y: 245, endPoint x: 179, endPoint y: 245, distance: 36.0
click at [178, 244] on p "Z:\Товарный портфель\Обучение – режим чтение" at bounding box center [351, 238] width 593 height 10
click at [156, 254] on p "Z:\Разрешительные документы – режим чтение" at bounding box center [351, 249] width 593 height 10
drag, startPoint x: 194, startPoint y: 245, endPoint x: 224, endPoint y: 245, distance: 30.0
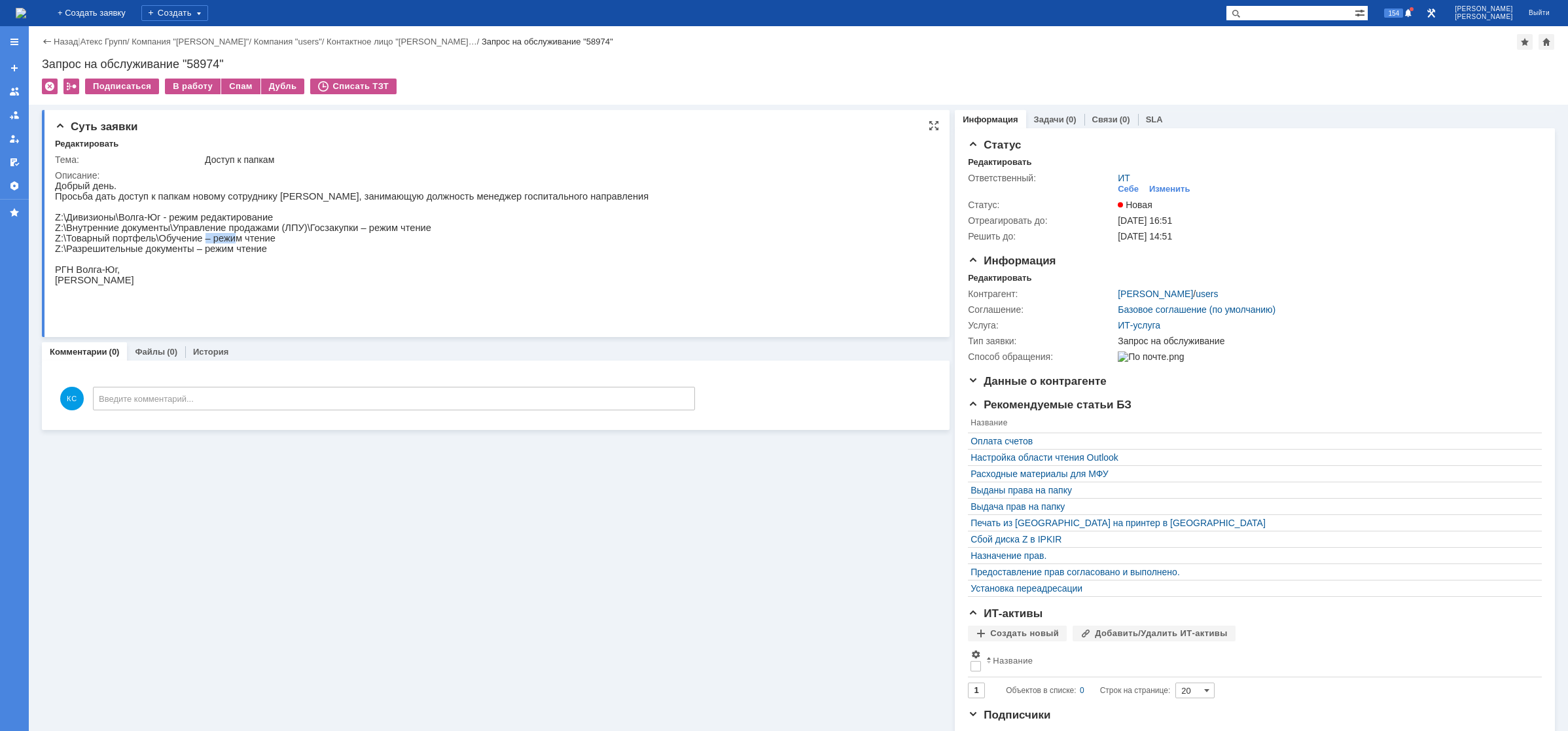
click at [224, 244] on p "Z:\Товарный портфель\Обучение – режим чтение" at bounding box center [351, 238] width 593 height 10
click at [212, 254] on p "Z:\Разрешительные документы – режим чтение" at bounding box center [351, 249] width 593 height 10
click at [26, 11] on img at bounding box center [20, 13] width 10 height 10
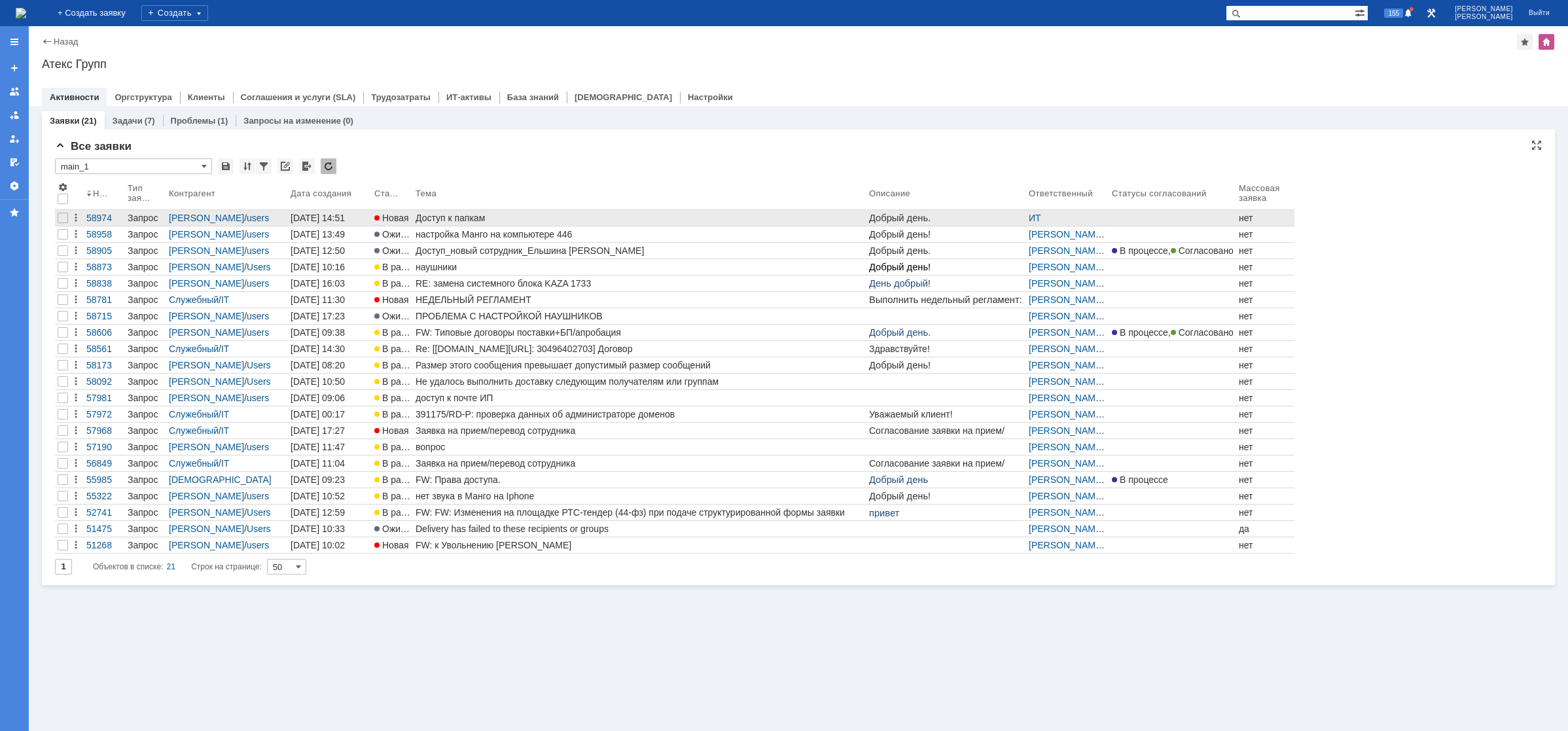
click at [478, 218] on div "Доступ к папкам" at bounding box center [639, 218] width 448 height 10
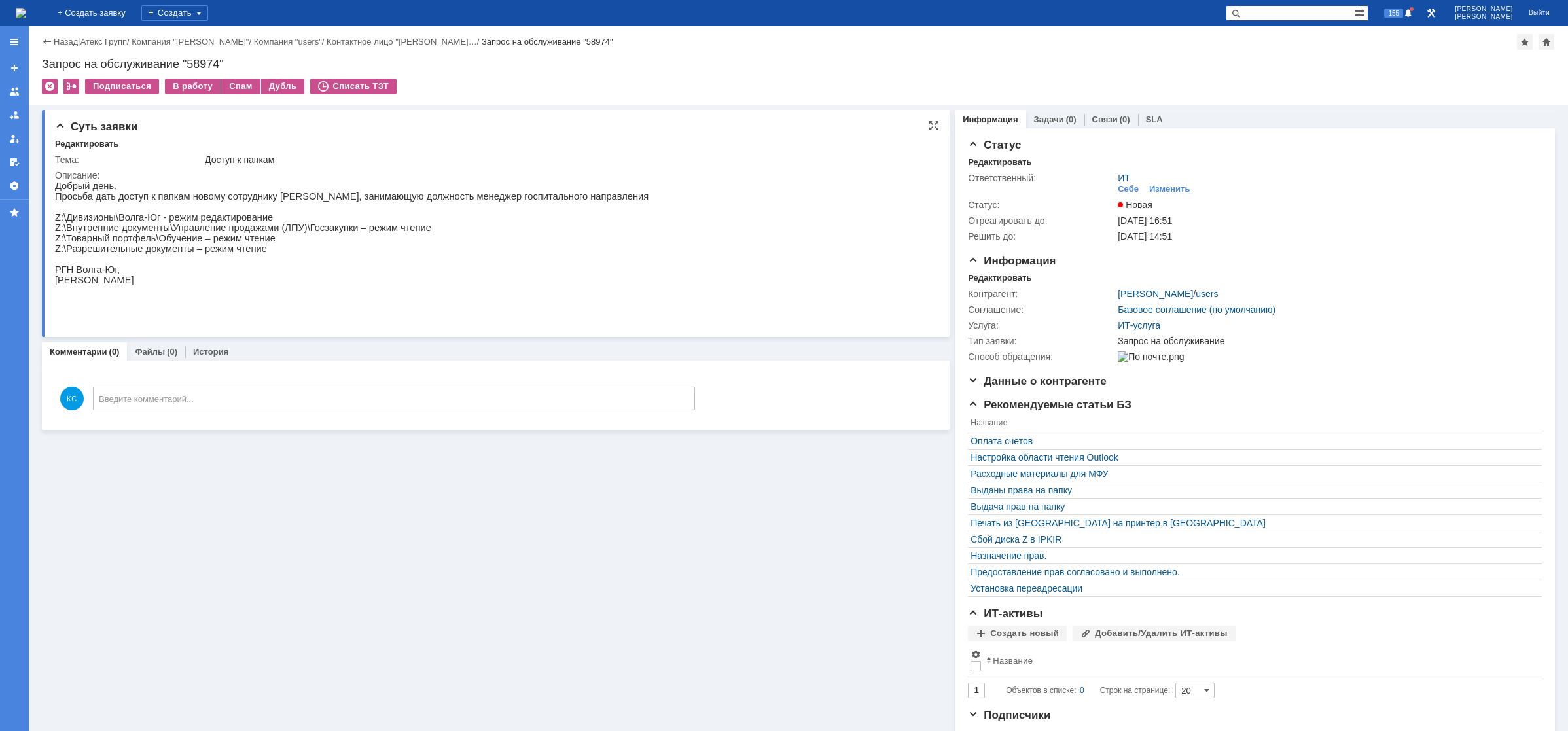
click at [193, 231] on p "Z:\Внутренние документы\Управление продажами (ЛПУ)\Госзакупки – режим чтение" at bounding box center [351, 228] width 593 height 10
drag, startPoint x: 223, startPoint y: 234, endPoint x: 244, endPoint y: 234, distance: 21.0
click at [224, 233] on p "Z:\Внутренние документы\Управление продажами (ЛПУ)\Госзакупки – режим чтение" at bounding box center [351, 228] width 593 height 10
click at [250, 233] on p "Z:\Внутренние документы\Управление продажами (ЛПУ)\Госзакупки – режим чтение" at bounding box center [351, 228] width 593 height 10
click at [1092, 116] on link "Связи" at bounding box center [1104, 120] width 25 height 10
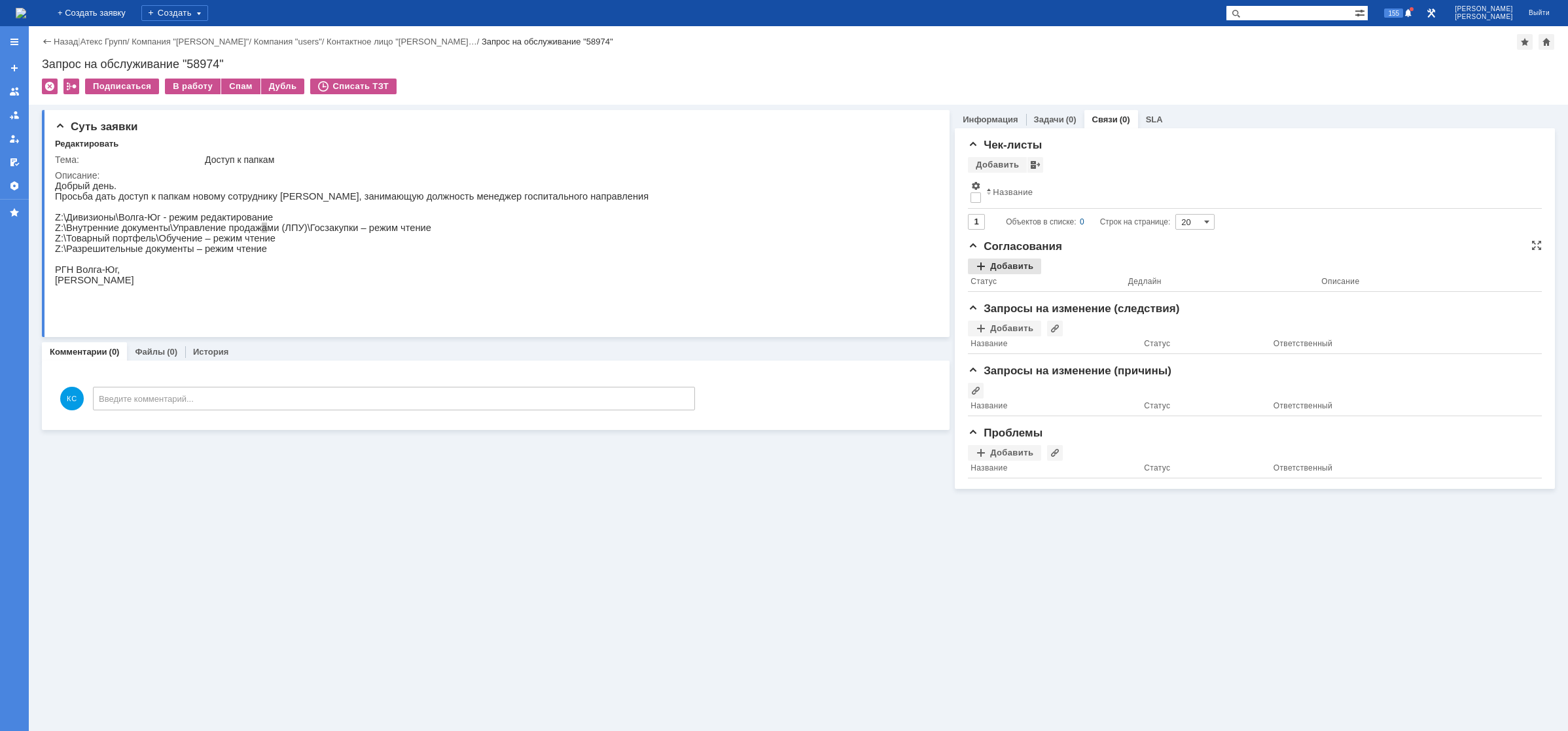
click at [998, 270] on div "Добавить" at bounding box center [1004, 266] width 73 height 15
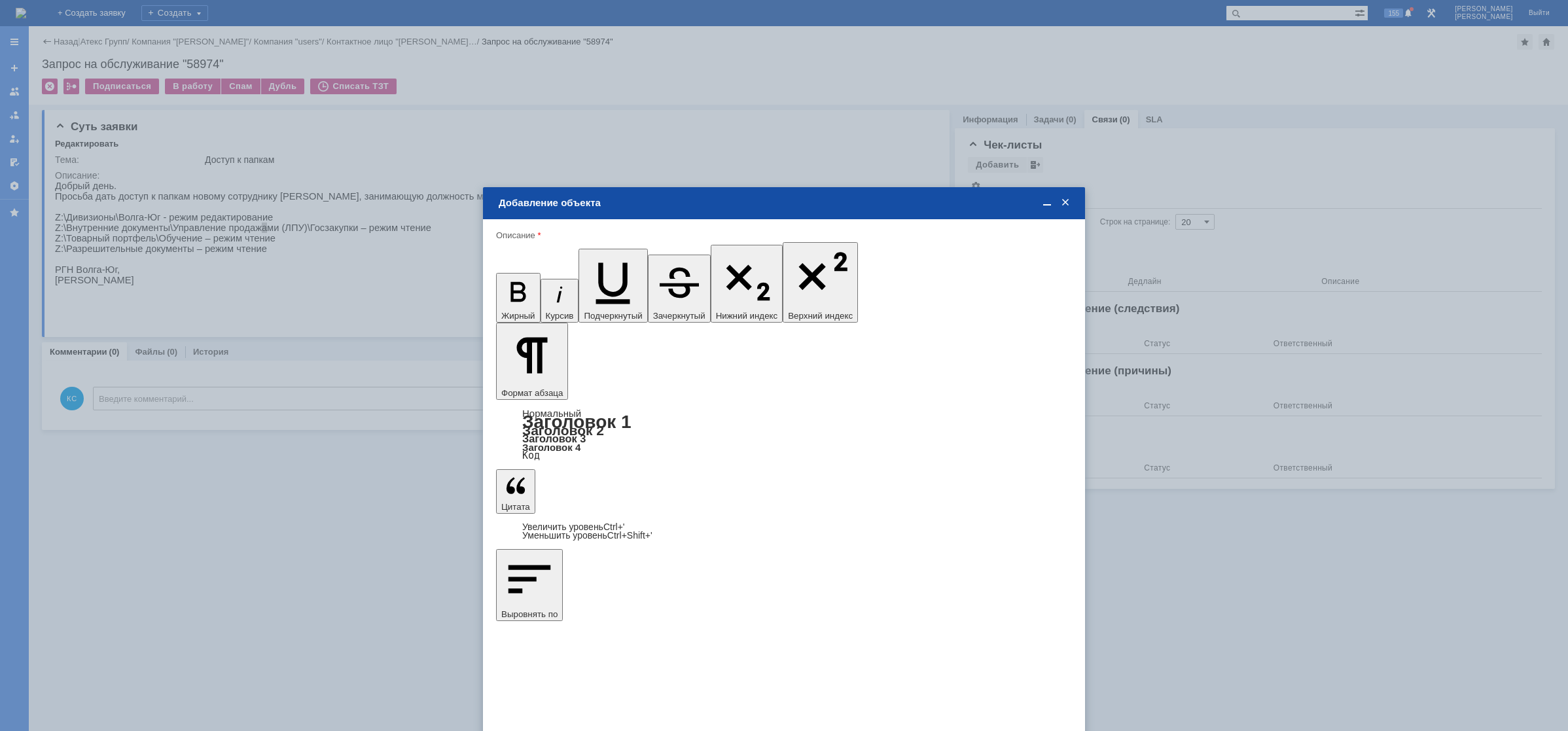
click at [580, 469] on span "[PERSON_NAME]" at bounding box center [604, 470] width 70 height 10
click at [0, 0] on input "[PERSON_NAME]" at bounding box center [0, 0] width 0 height 0
type input "Выбрано: 1 (объекты класса 'Сотрудник')"
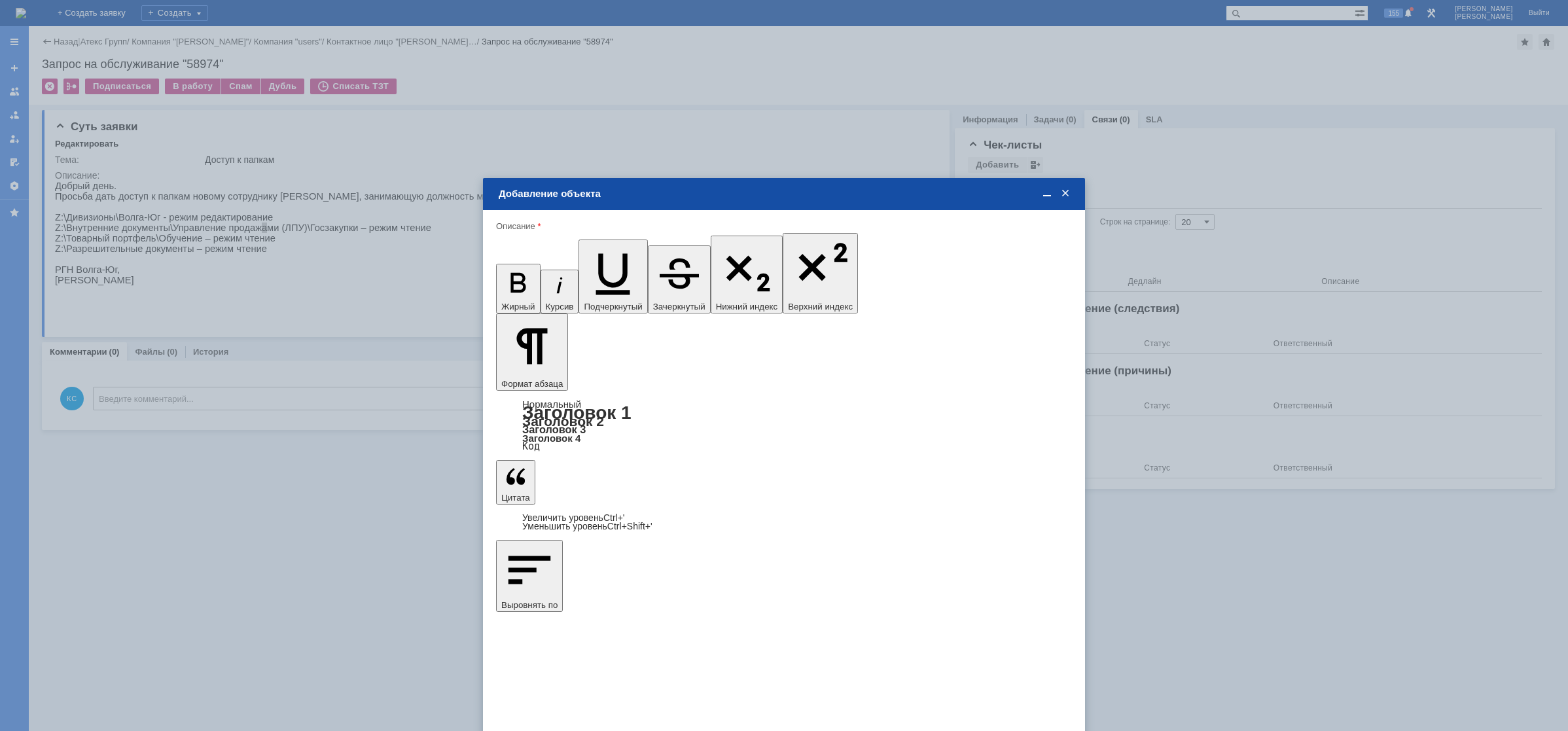
type input "1"
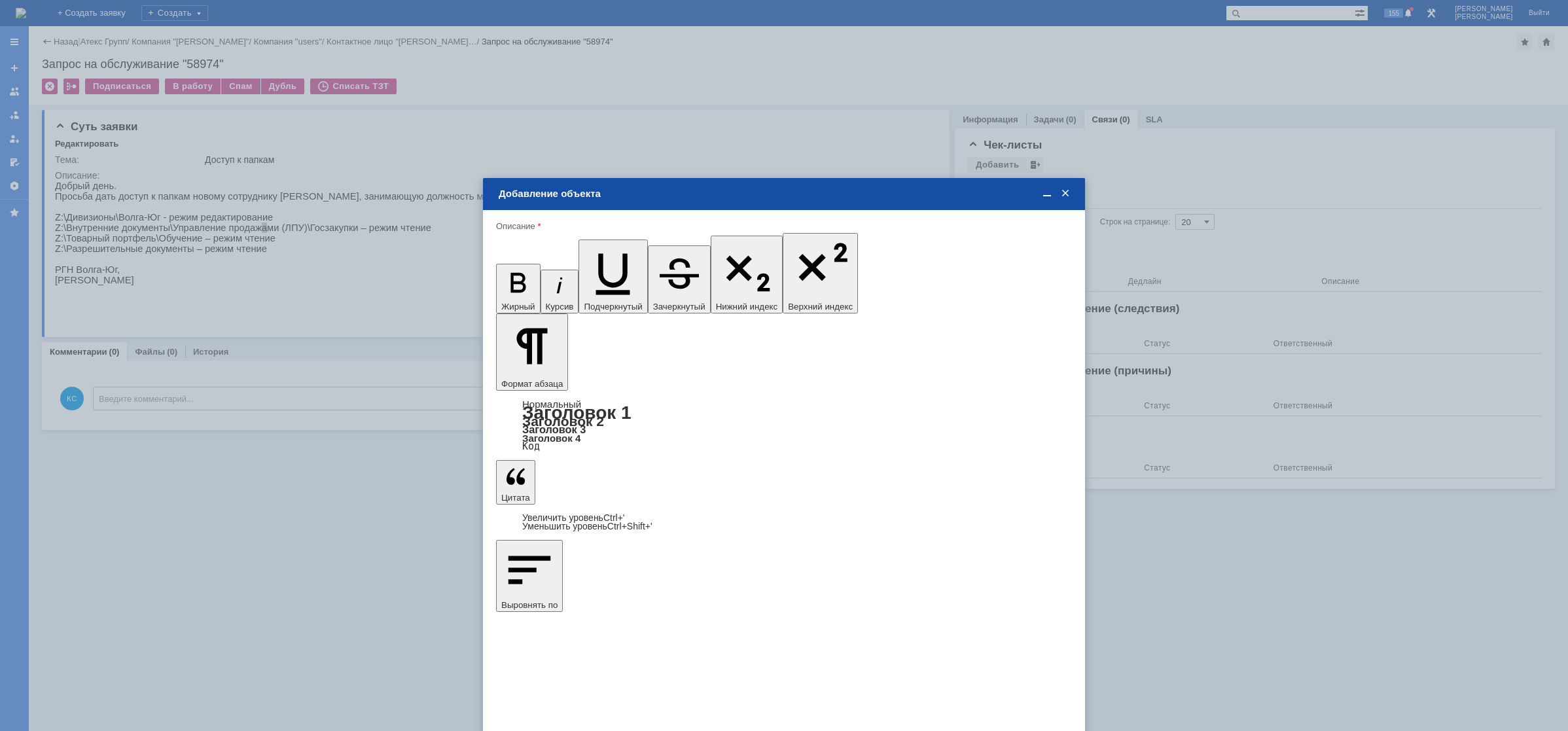
click at [870, 478] on span "дней" at bounding box center [881, 483] width 51 height 10
type input "дней"
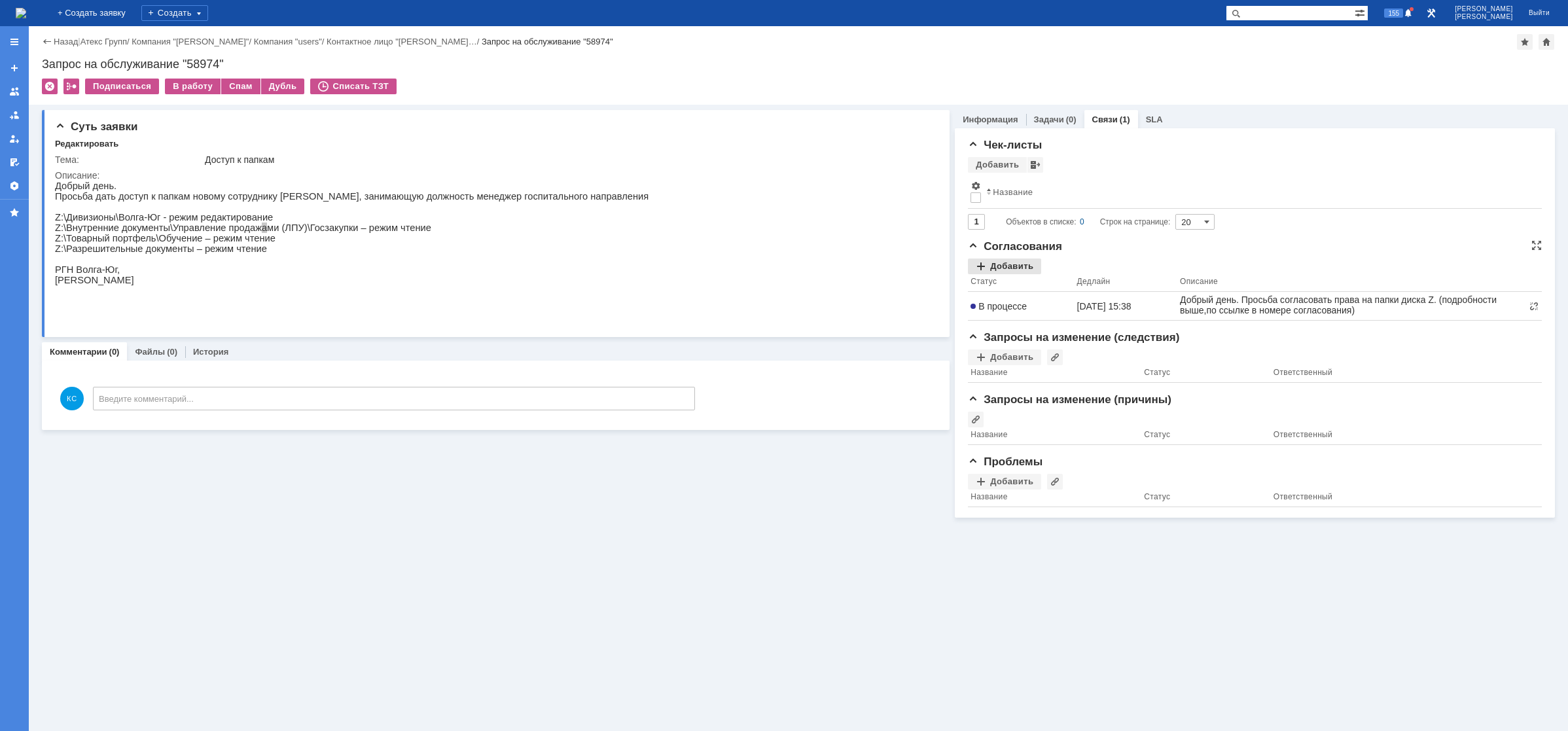
click at [1006, 266] on div "Добавить" at bounding box center [1004, 266] width 73 height 15
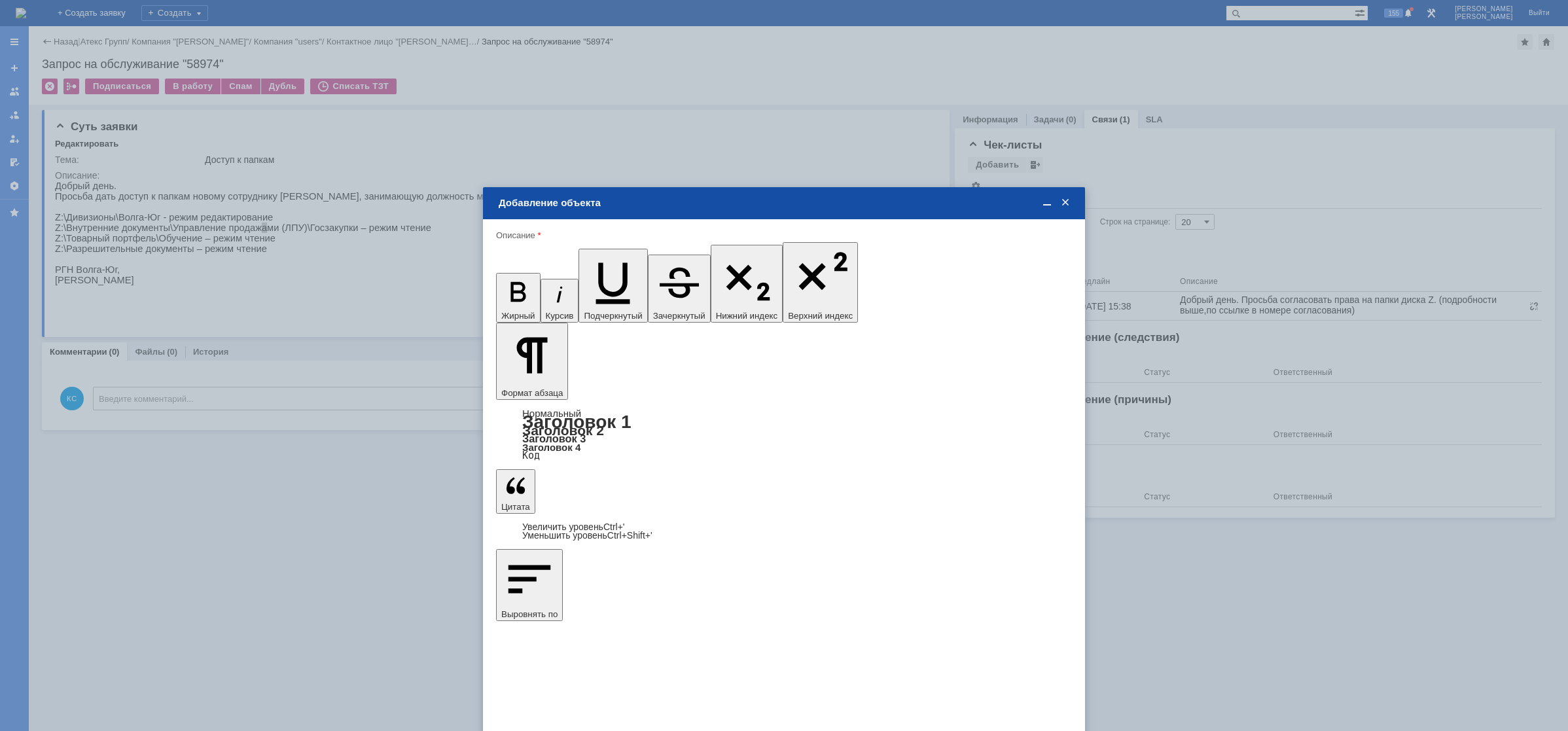
type input "Выбрано: 1 (объекты класса 'Сотрудник')"
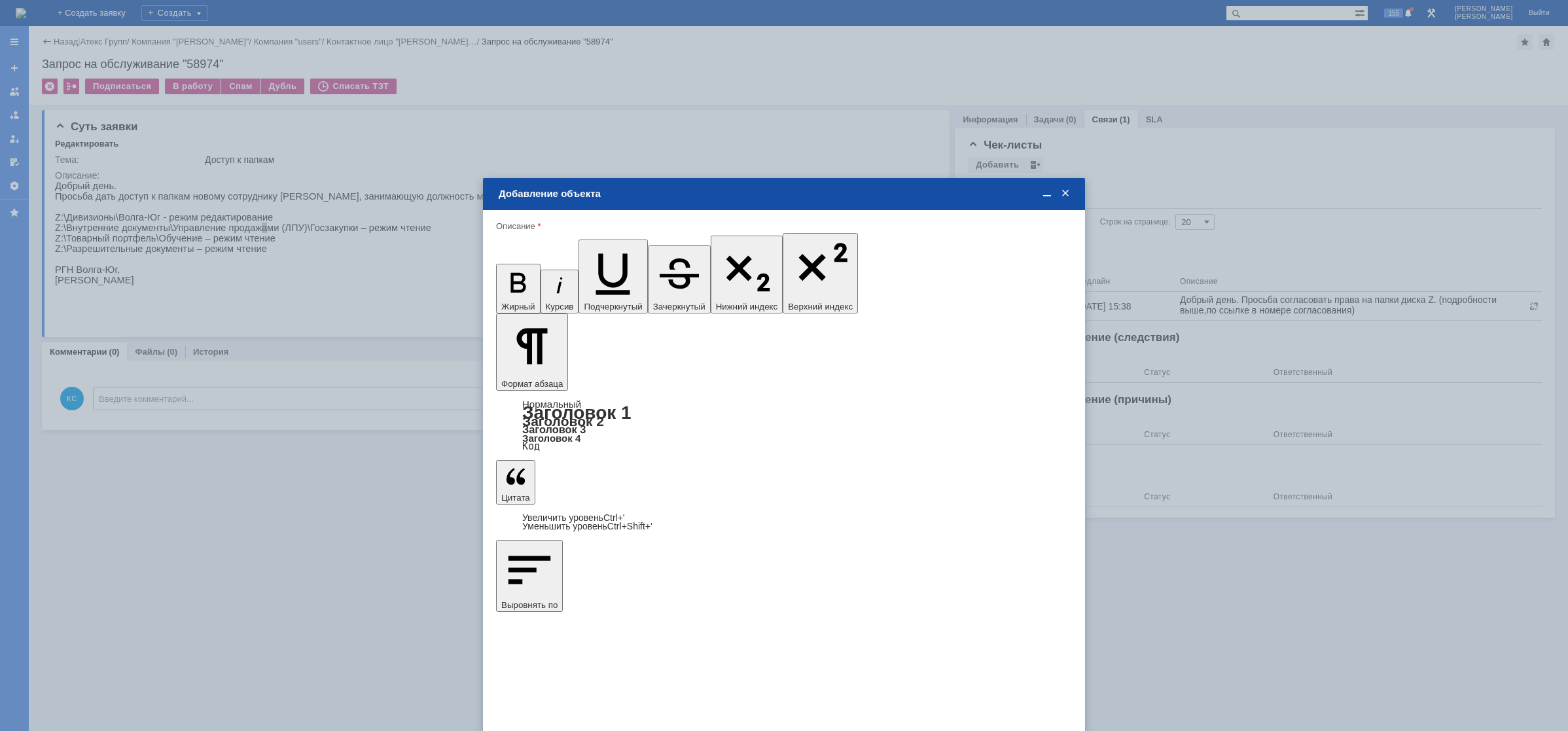
type input "1"
click at [867, 483] on span "дней" at bounding box center [881, 483] width 51 height 10
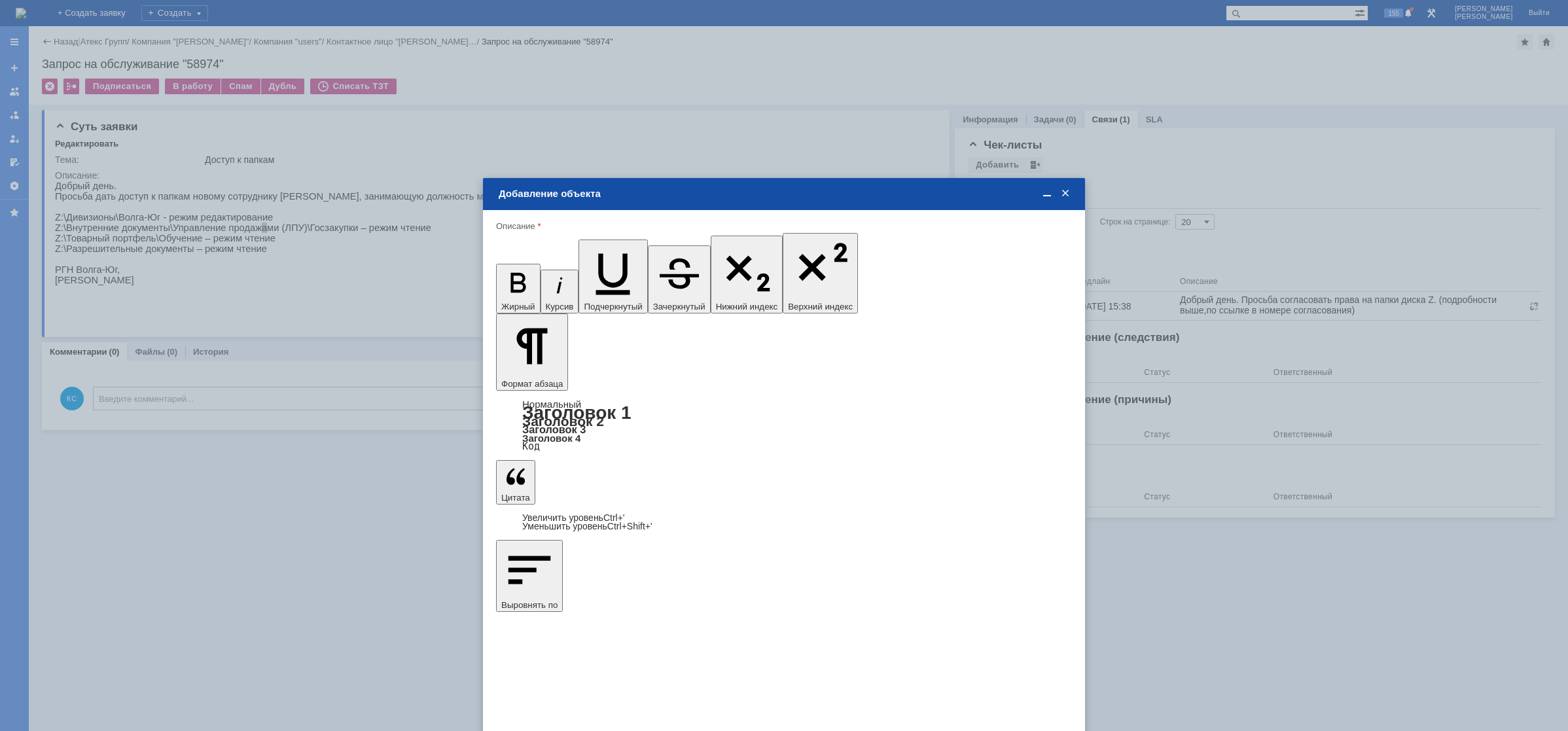
type input "дней"
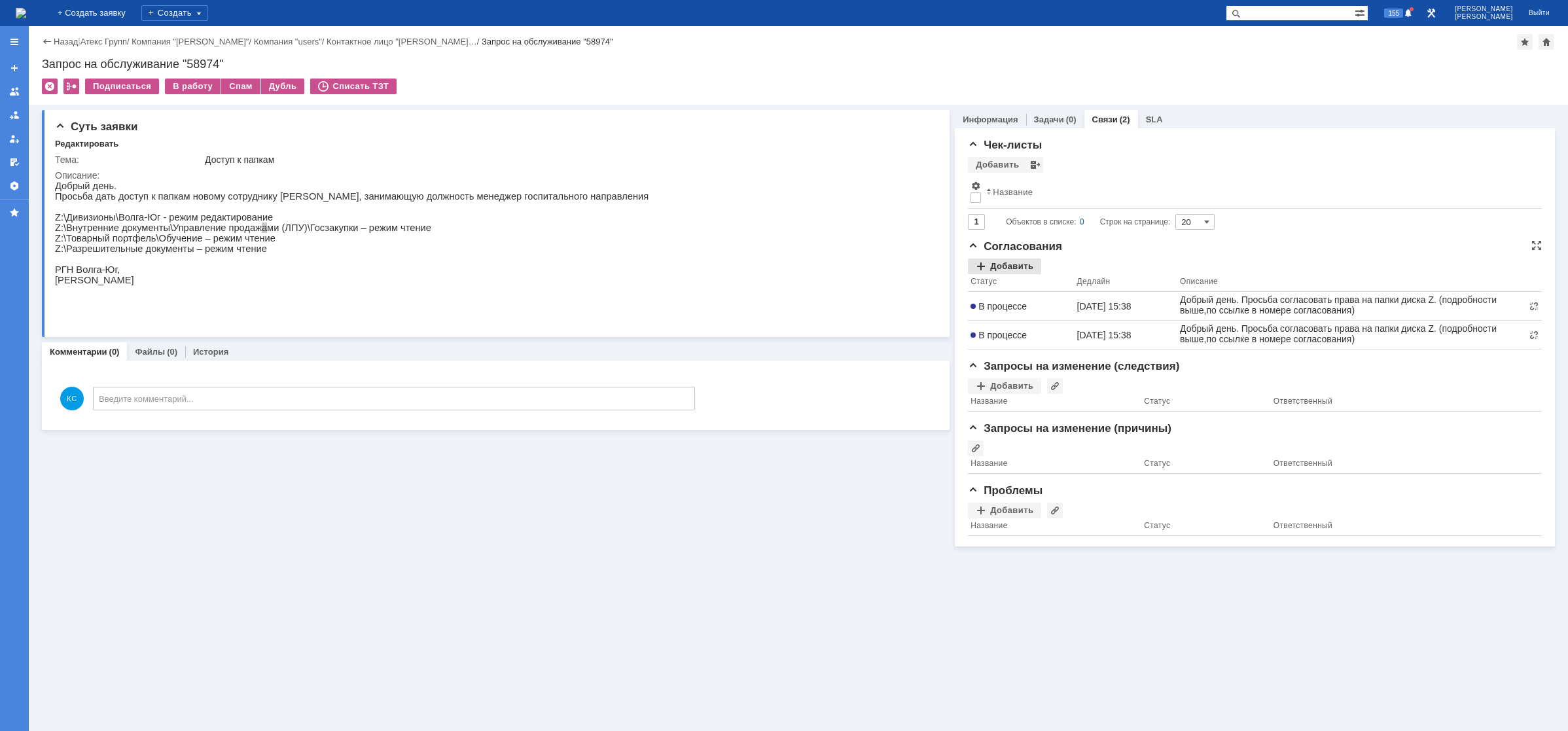
click at [1014, 267] on div "Добавить" at bounding box center [1004, 266] width 73 height 15
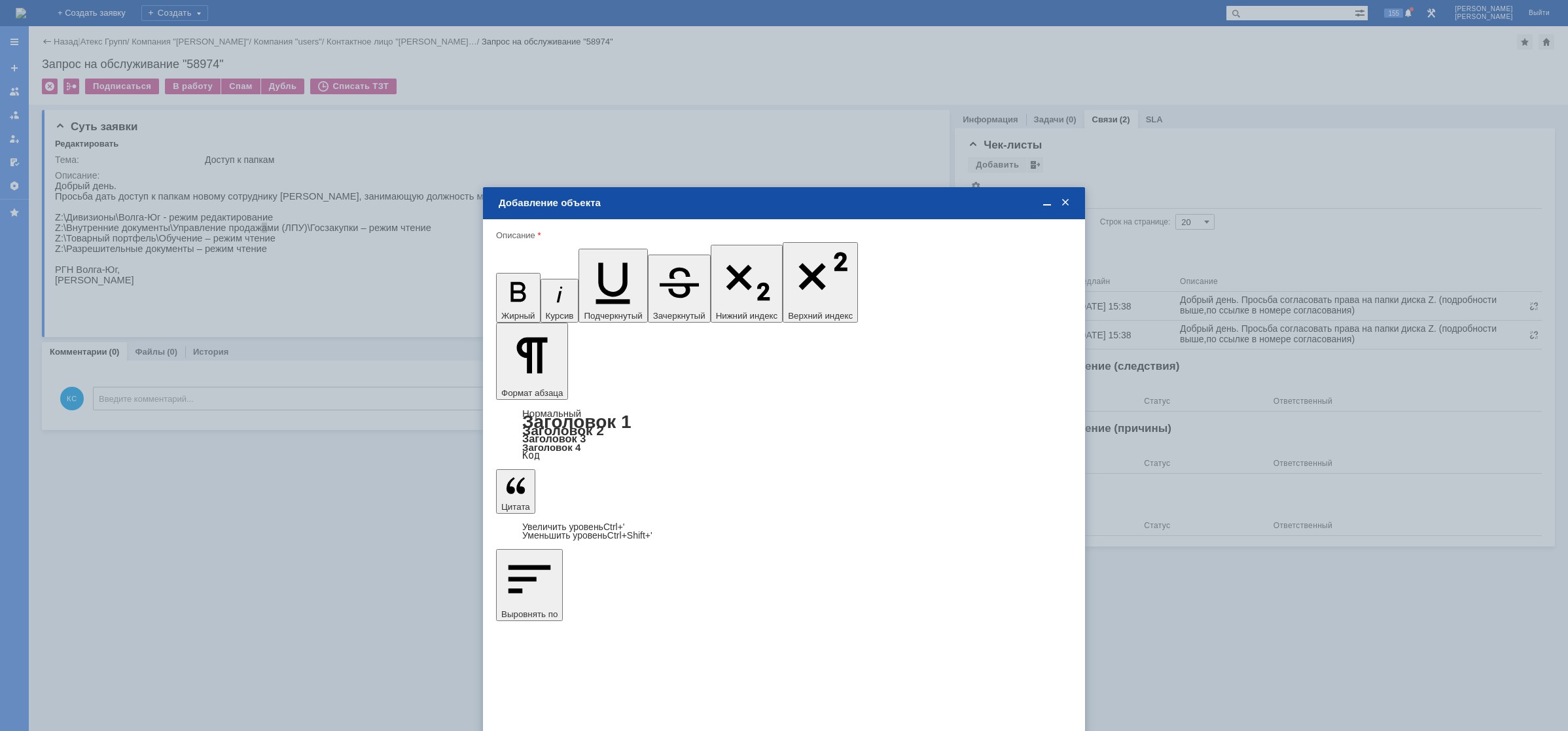
type input "Выбрано: 1 (объекты класса 'Сотрудник')"
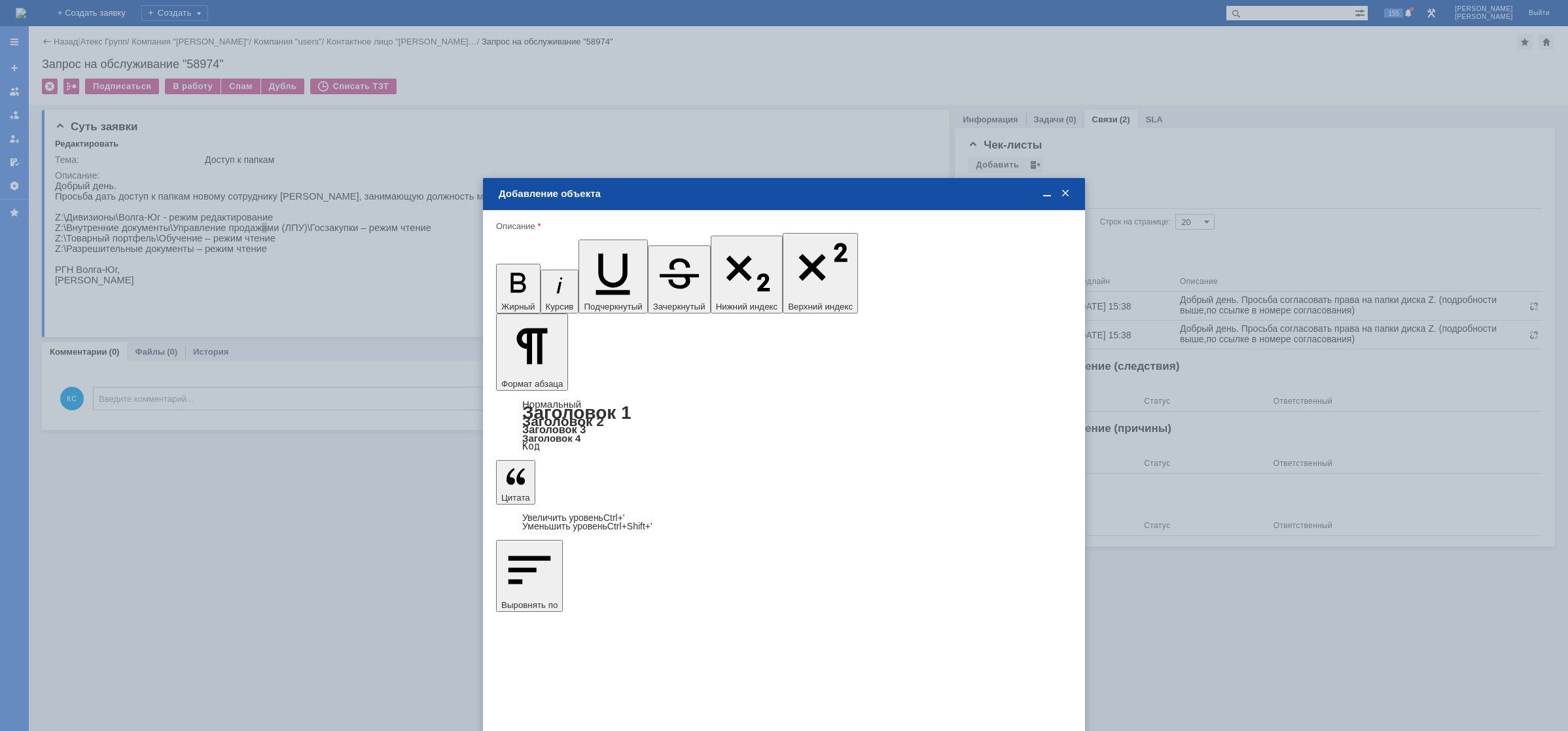
drag, startPoint x: 693, startPoint y: 488, endPoint x: 695, endPoint y: 481, distance: 7.3
type input "1"
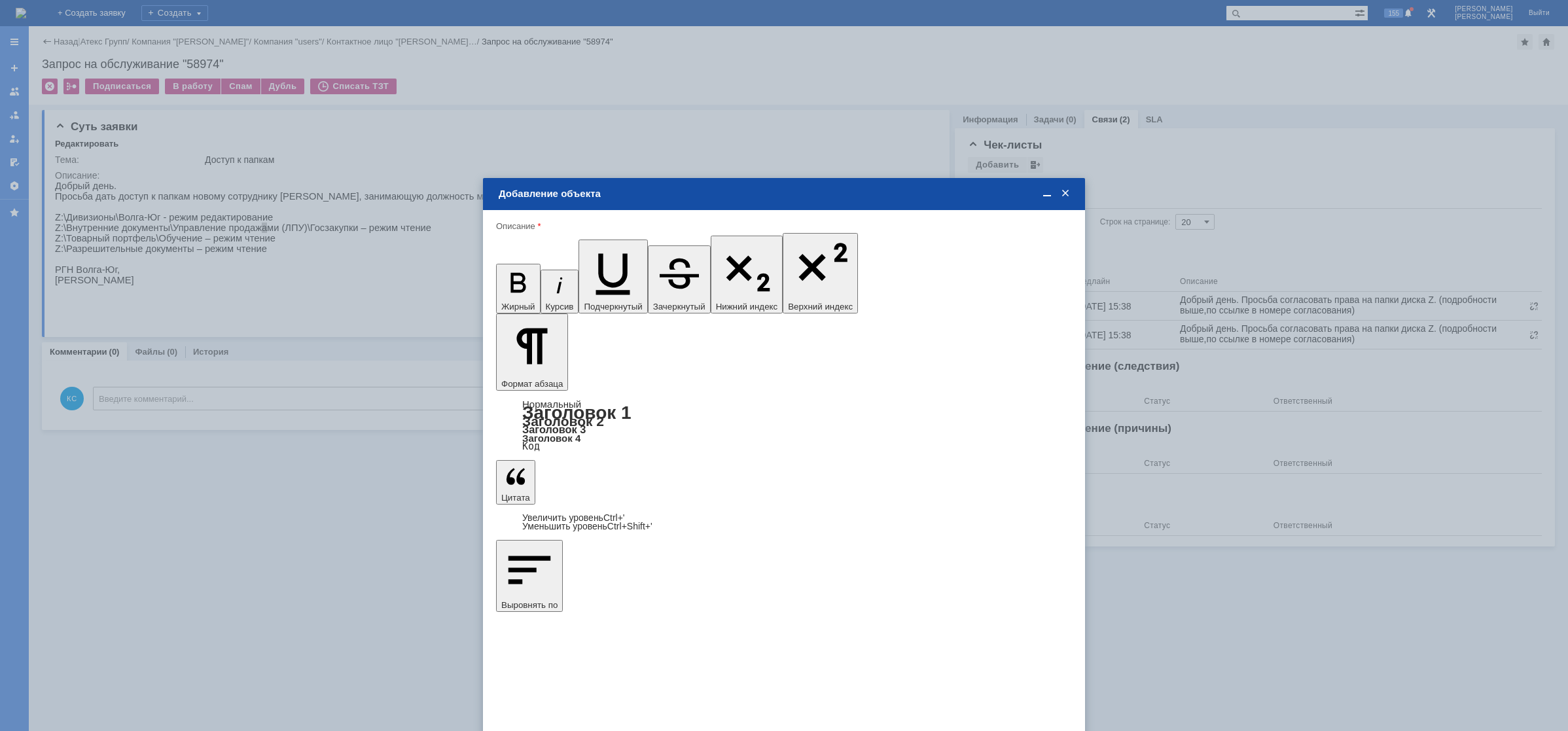
click at [871, 480] on span "дней" at bounding box center [881, 483] width 51 height 10
type input "дней"
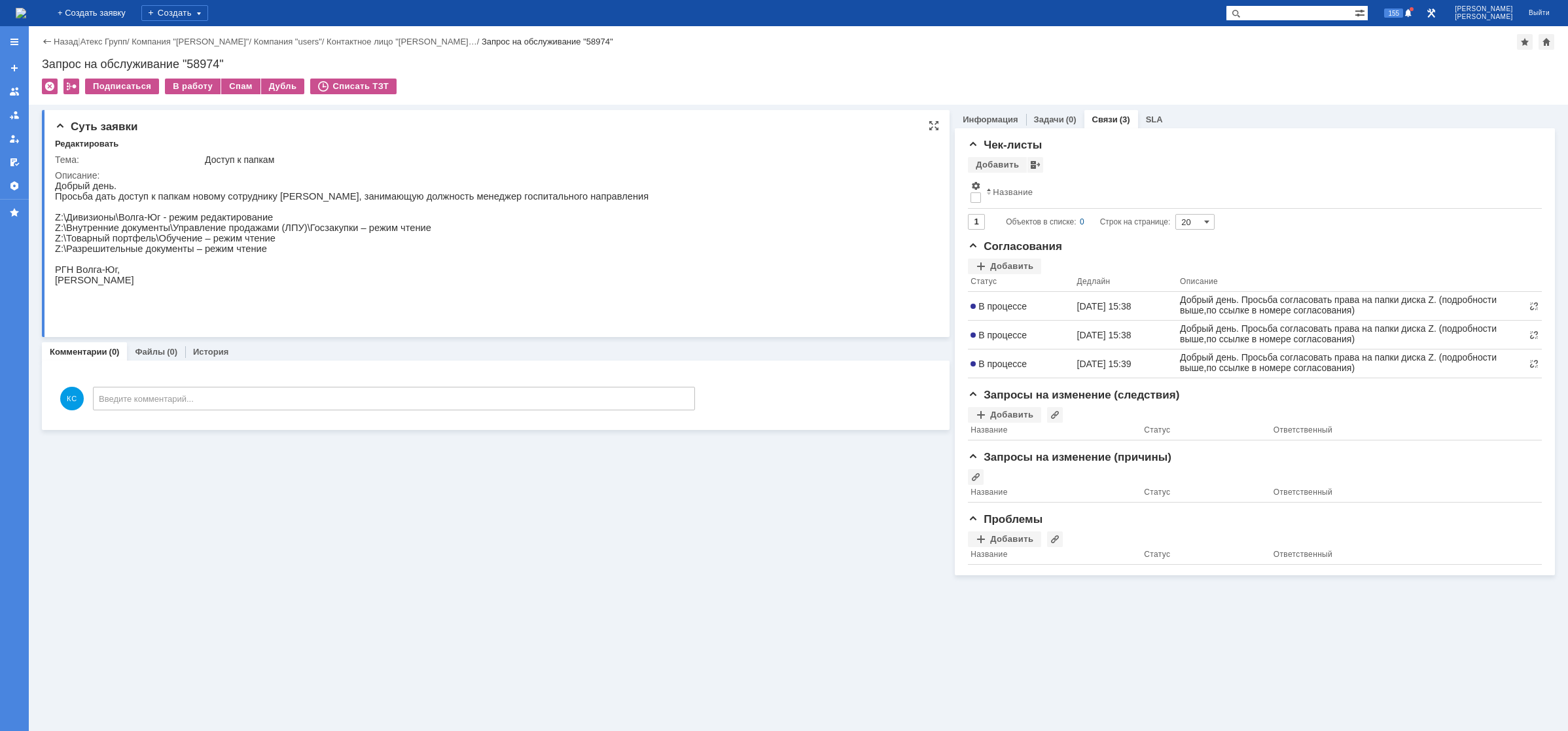
click at [228, 254] on p "Z:\Разрешительные документы – режим чтение" at bounding box center [351, 249] width 593 height 10
click at [26, 8] on img at bounding box center [20, 13] width 10 height 10
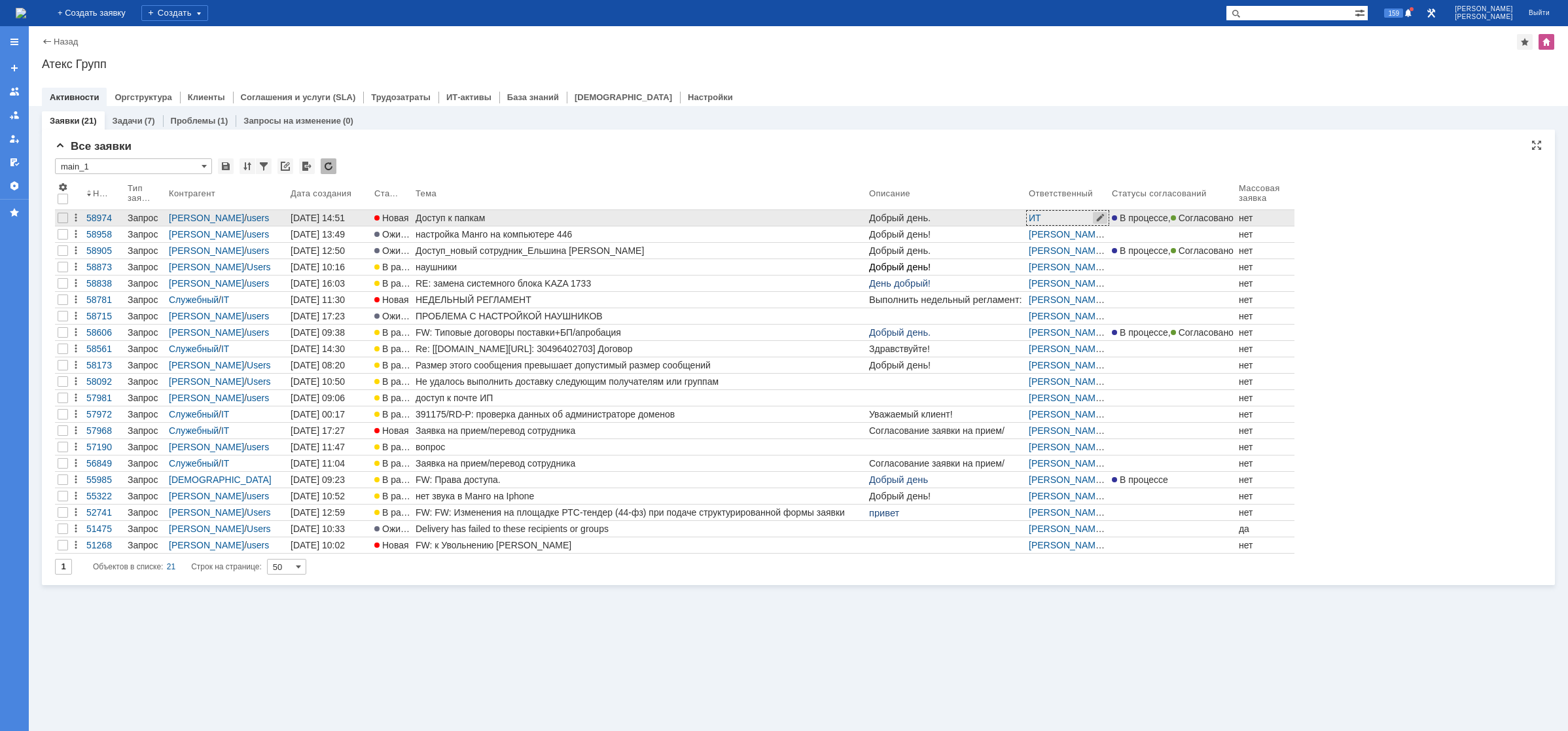
click at [1104, 219] on span at bounding box center [1101, 217] width 15 height 14
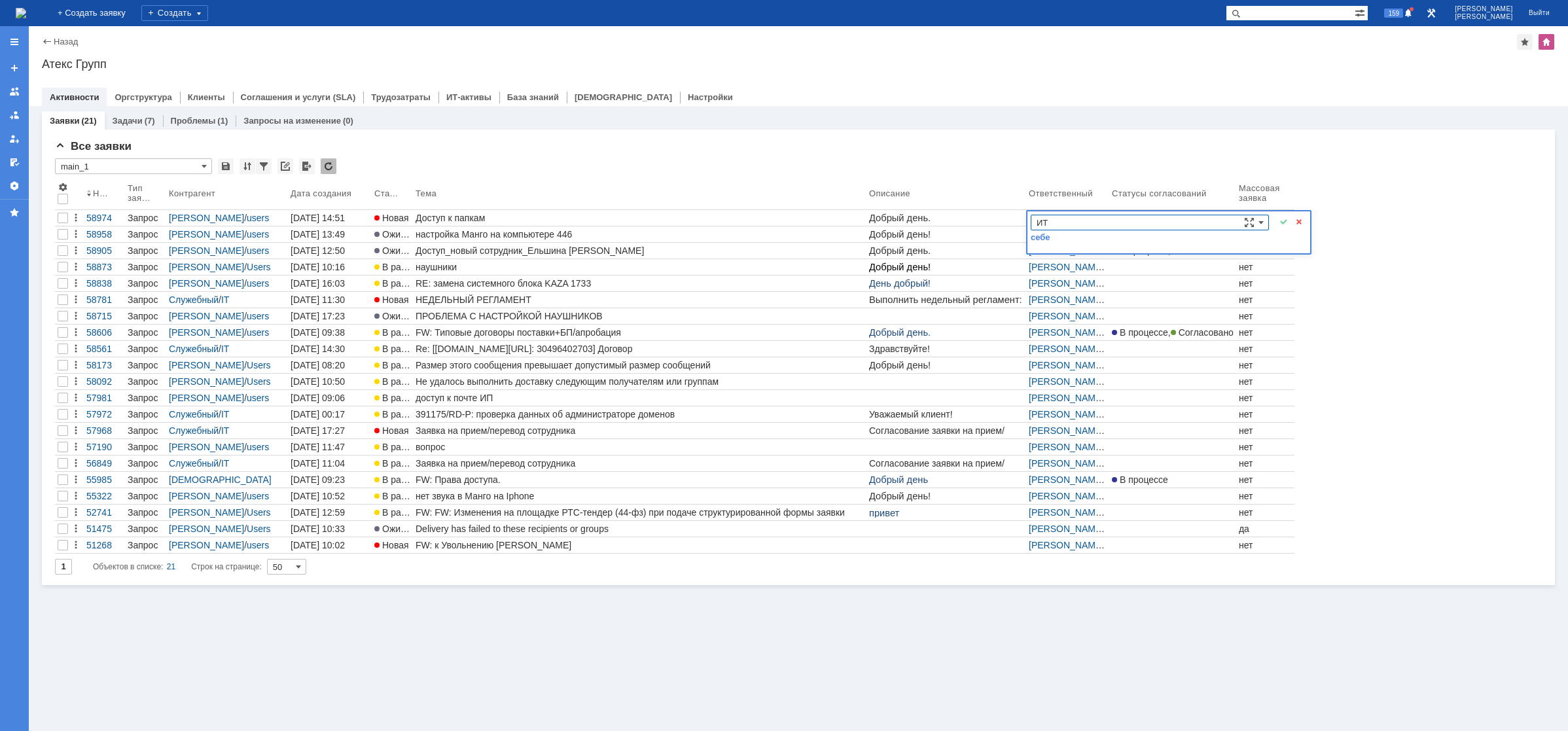
click at [1384, 223] on div at bounding box center [784, 365] width 1568 height 731
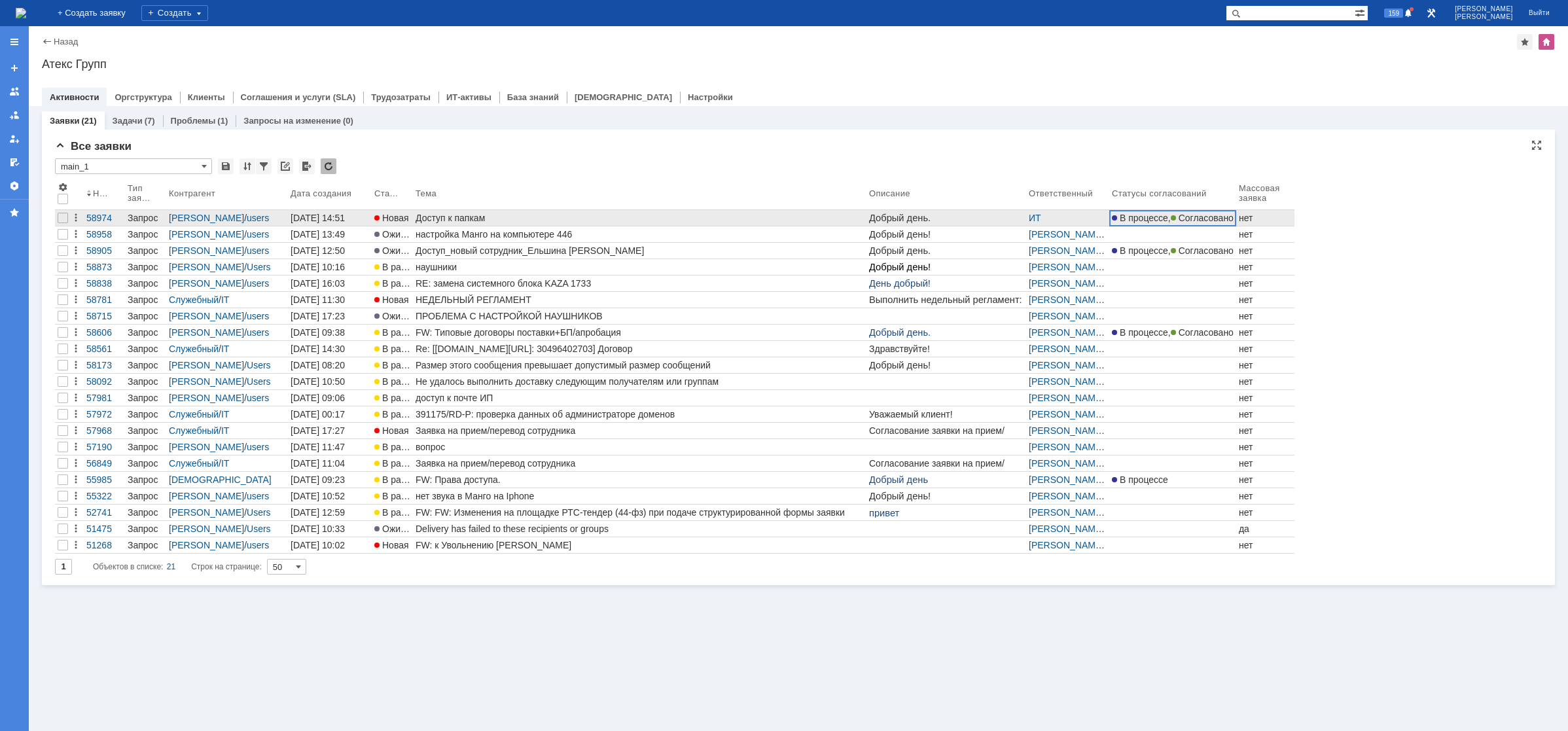
click at [1171, 222] on span "Согласовано" at bounding box center [1202, 218] width 63 height 10
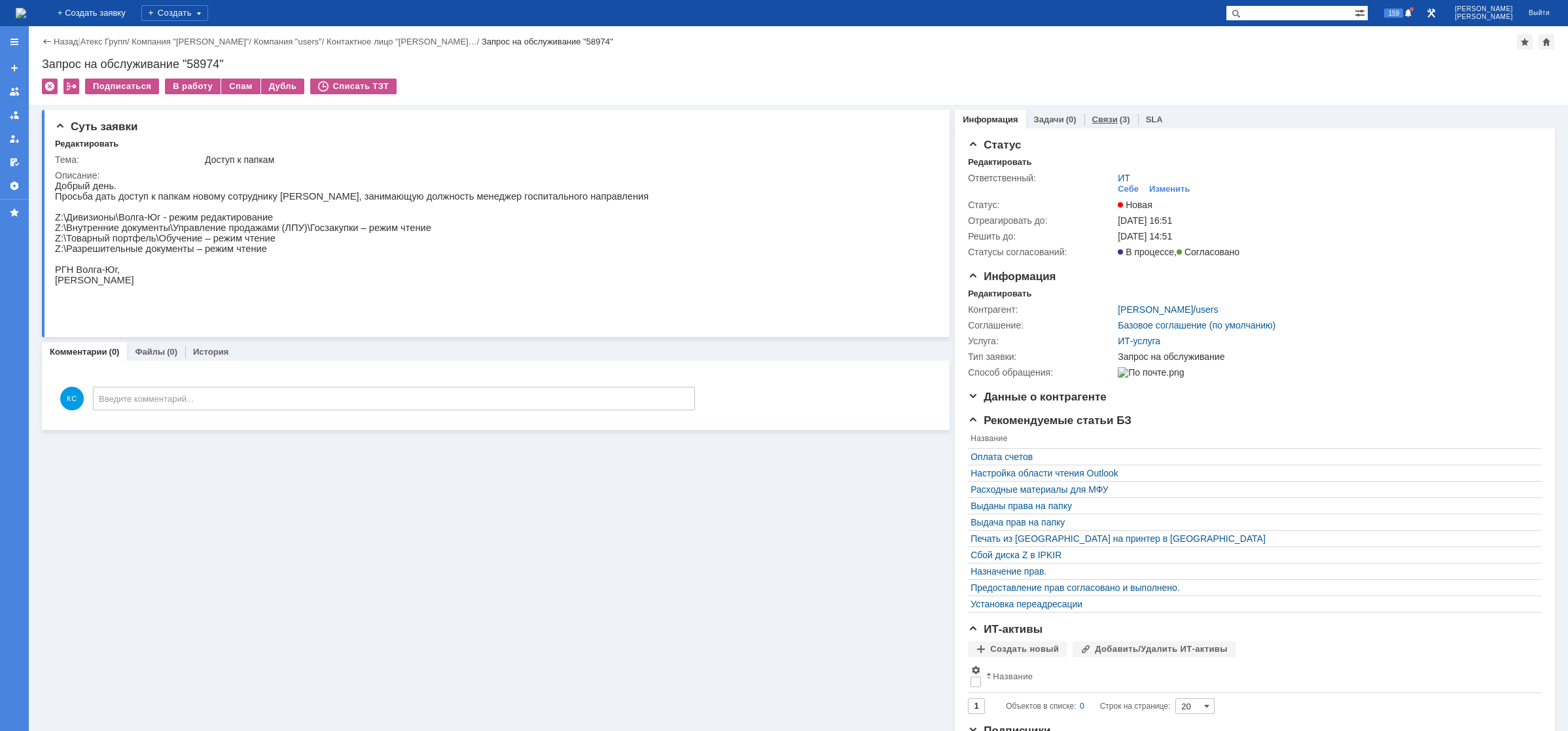
click at [1103, 117] on link "Связи" at bounding box center [1104, 120] width 25 height 10
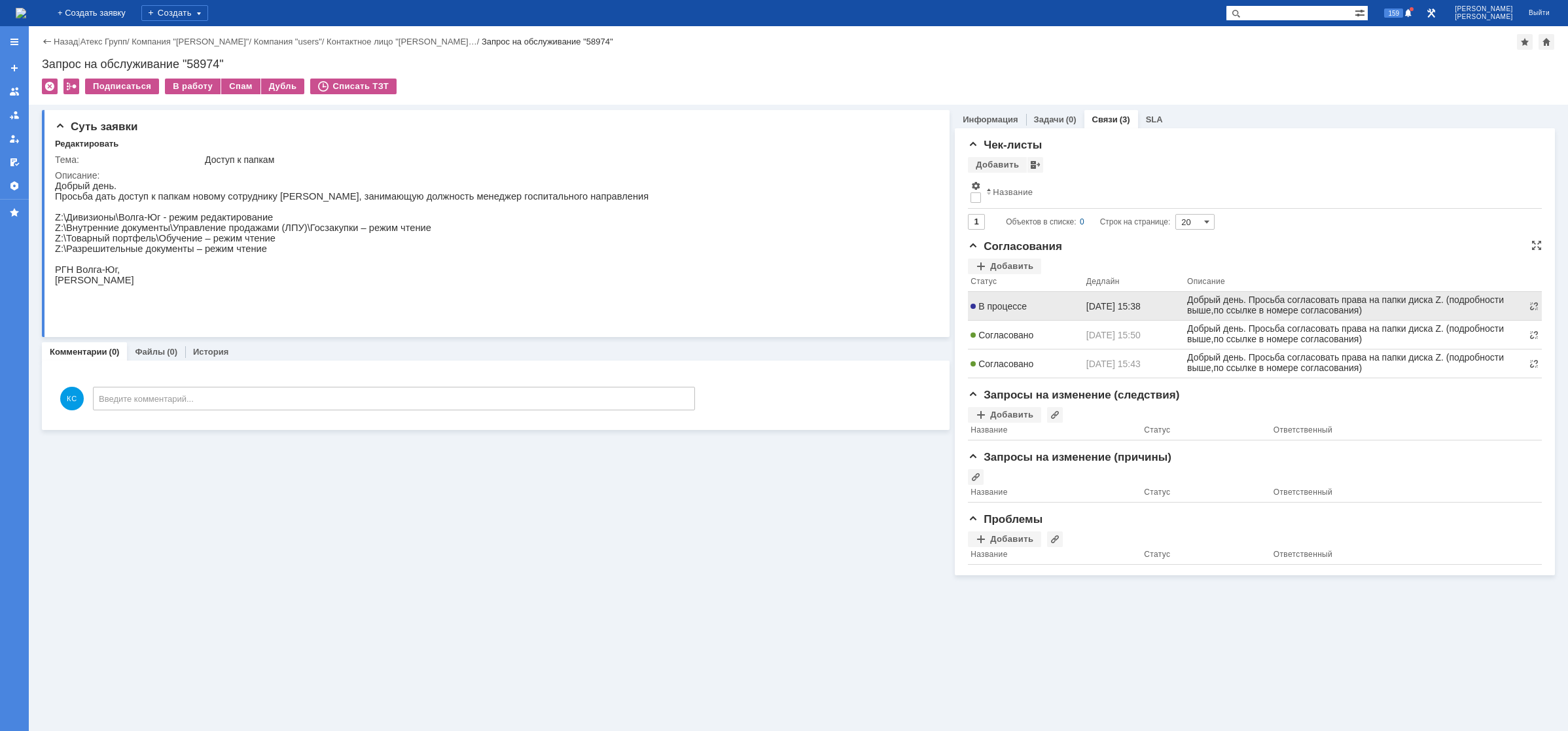
click at [1031, 303] on div "В процессе" at bounding box center [1026, 306] width 110 height 10
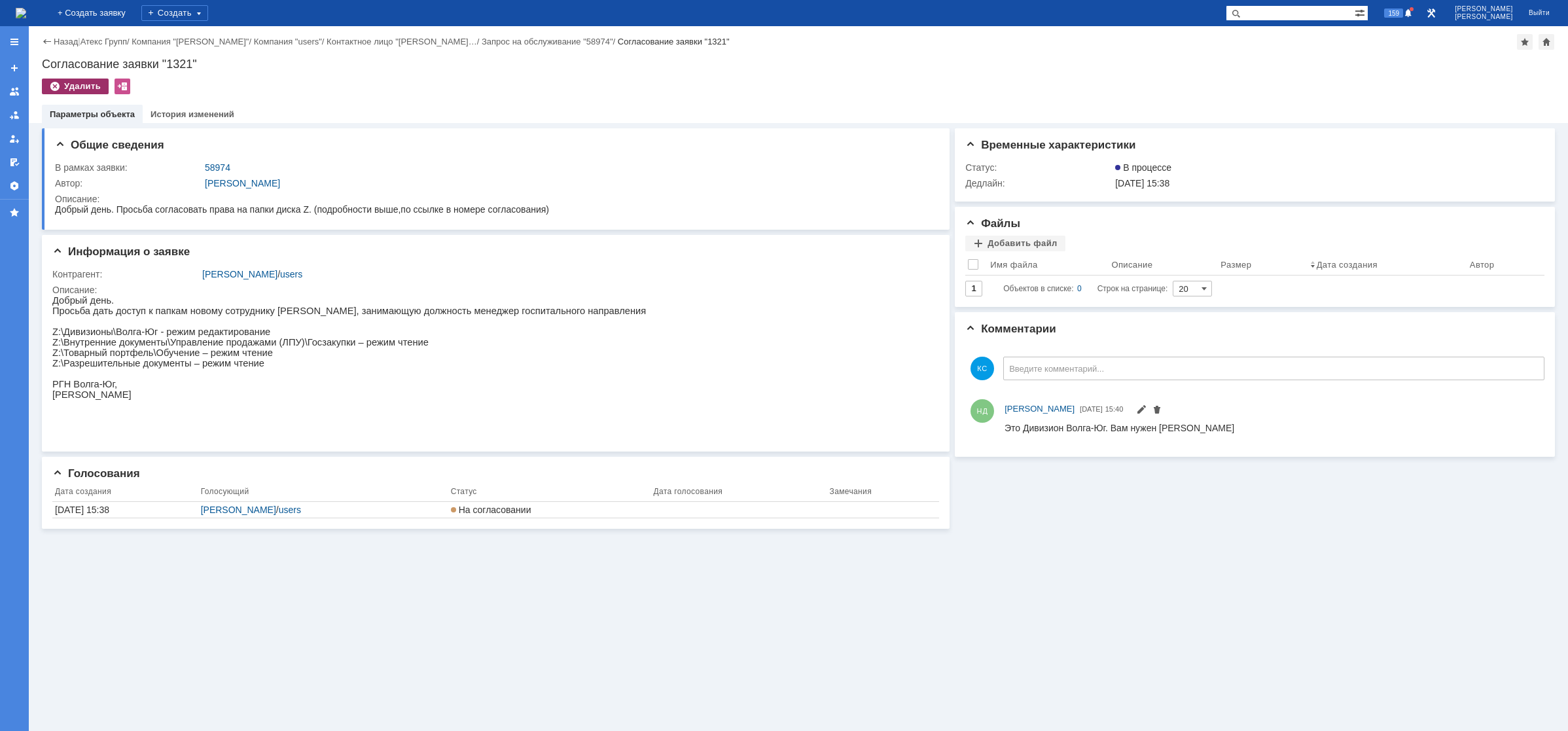
click at [90, 89] on div "Удалить" at bounding box center [75, 86] width 67 height 15
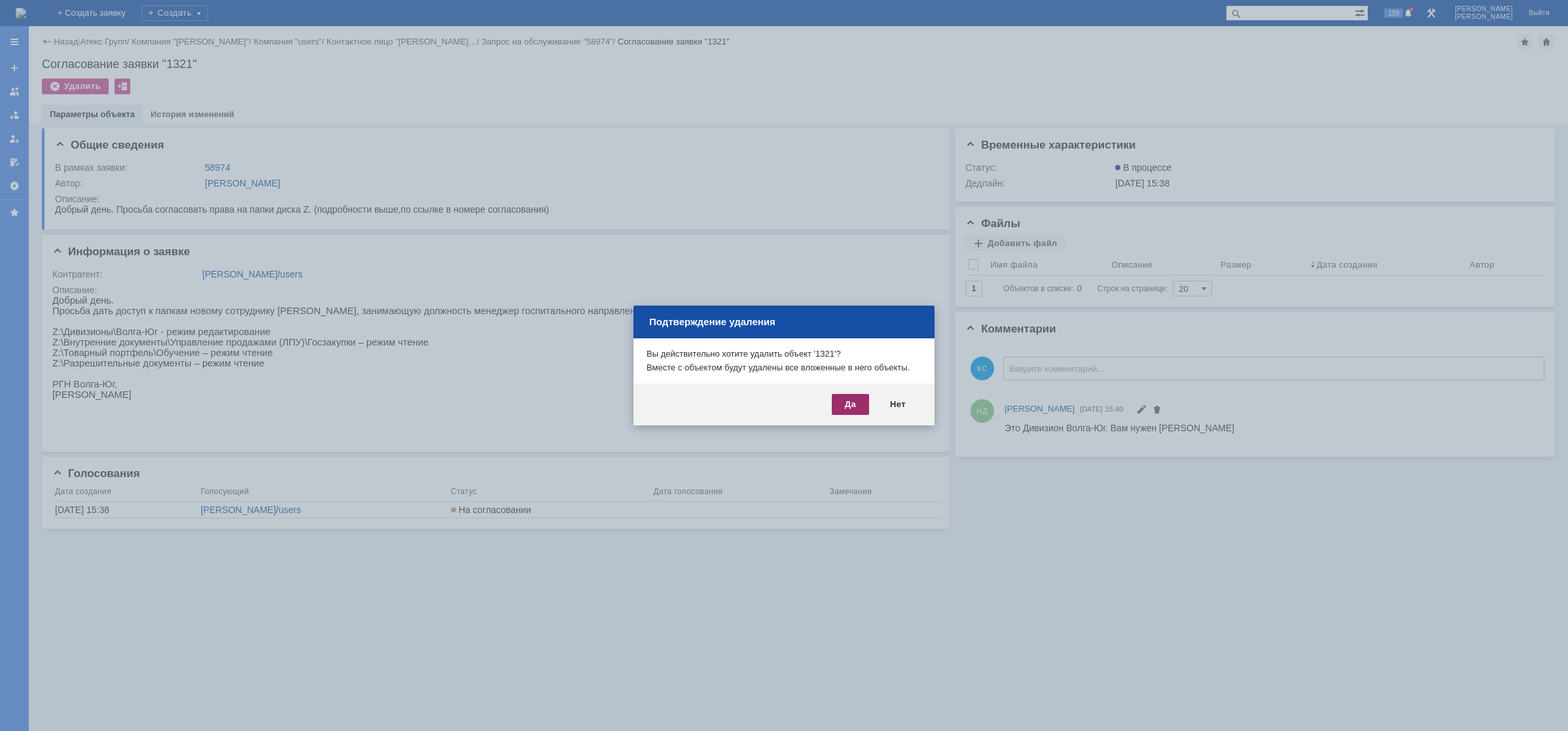
click at [851, 408] on div "Да" at bounding box center [851, 404] width 37 height 21
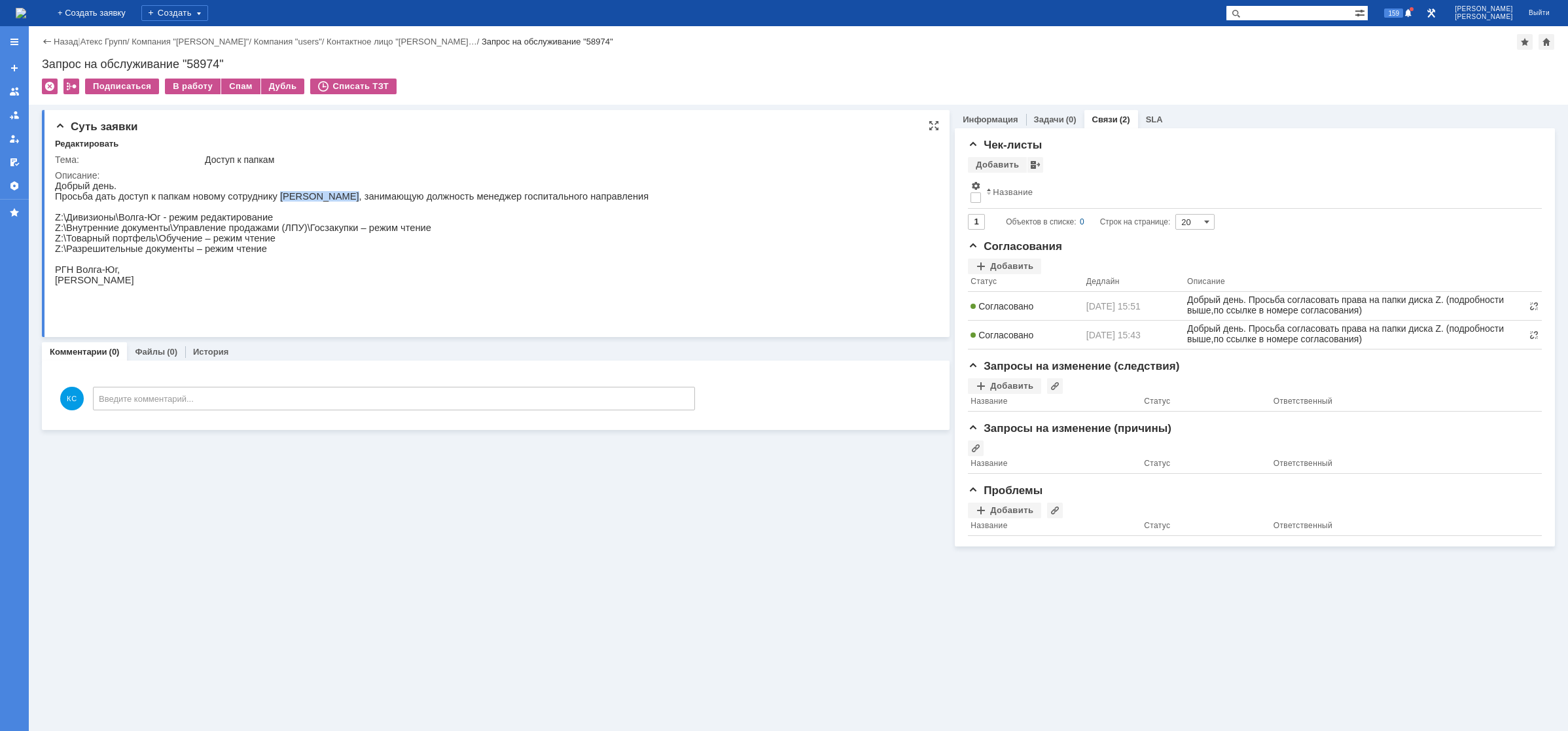
drag, startPoint x: 262, startPoint y: 199, endPoint x: 326, endPoint y: 196, distance: 64.1
click at [317, 195] on p "Просьба дать доступ к папкам новому сотруднику Леин Елене, занимающую должность…" at bounding box center [351, 196] width 593 height 10
click at [369, 199] on p "Просьба дать доступ к папкам новому сотруднику Леин Елене, занимающую должность…" at bounding box center [351, 196] width 593 height 10
click at [977, 119] on link "Информация" at bounding box center [990, 120] width 55 height 10
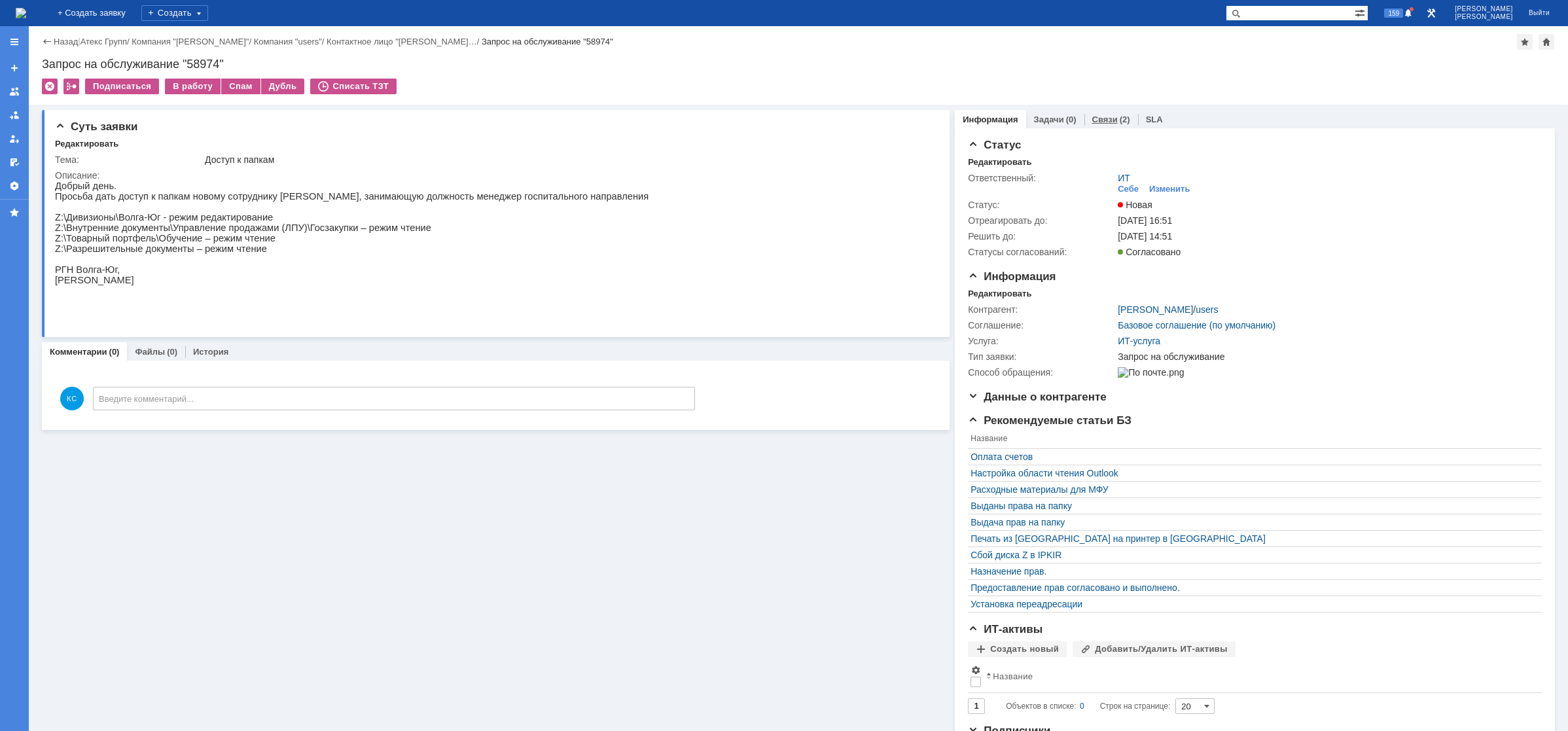
click at [1097, 127] on div "Связи (2)" at bounding box center [1110, 119] width 53 height 19
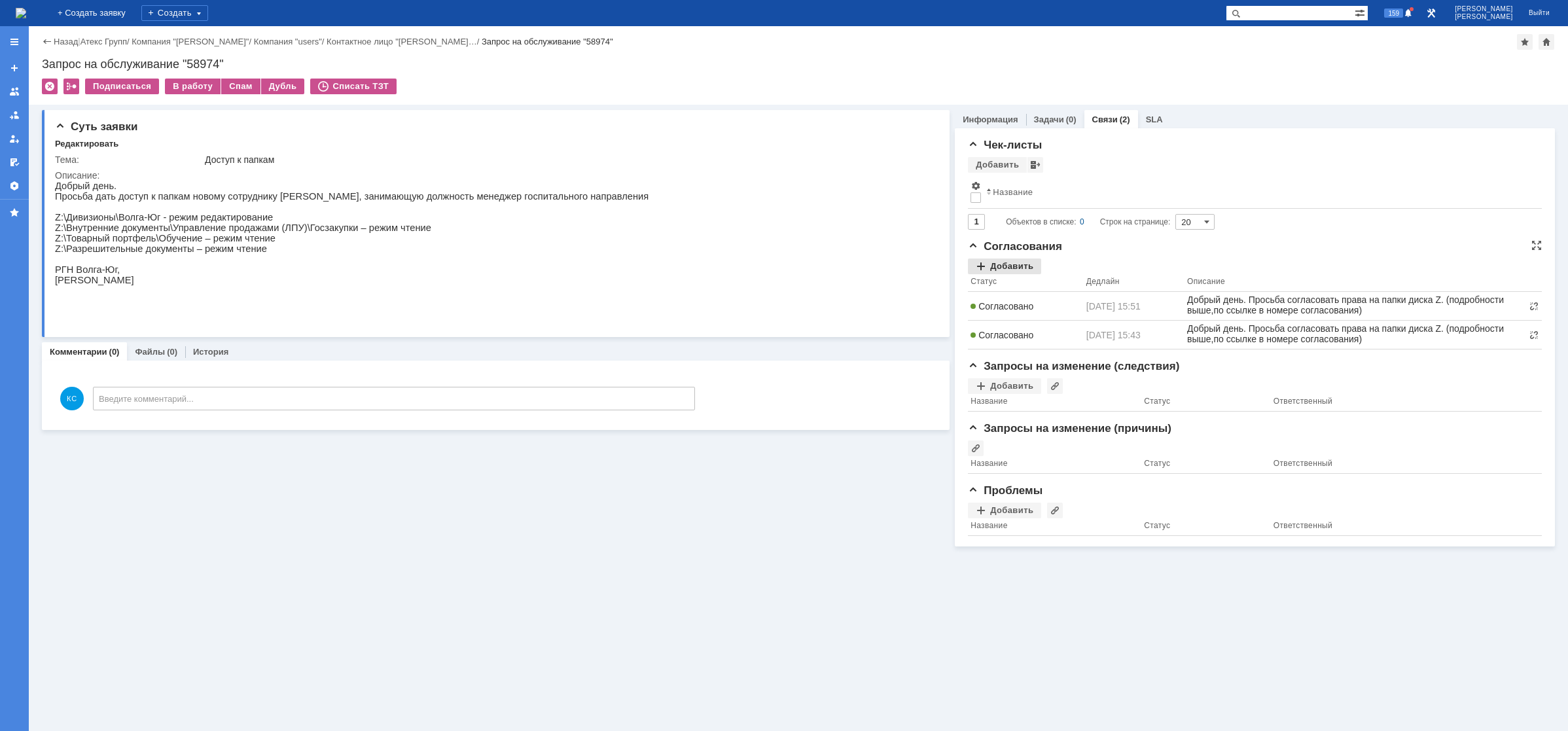
click at [1020, 267] on div "Добавить" at bounding box center [1004, 266] width 73 height 15
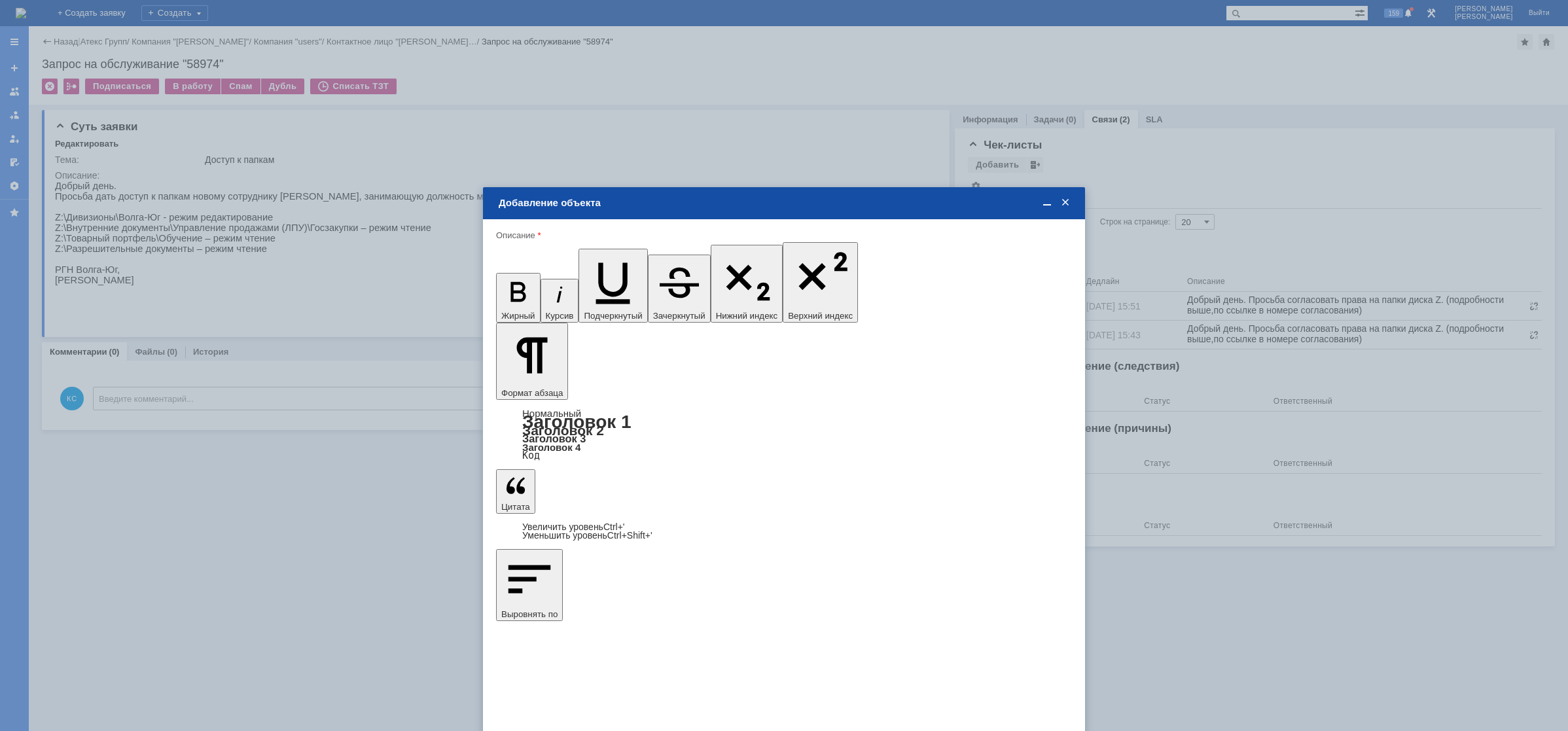
drag, startPoint x: 547, startPoint y: 389, endPoint x: 415, endPoint y: 389, distance: 132.0
click at [415, 389] on body "Идет загрузка, пожалуйста, подождите. На домашнюю + Создать заявку Создать 159 …" at bounding box center [784, 365] width 1568 height 731
click at [595, 520] on span "Бондарев Максим" at bounding box center [604, 520] width 70 height 10
click at [0, 0] on input "Бондарев Максим" at bounding box center [0, 0] width 0 height 0
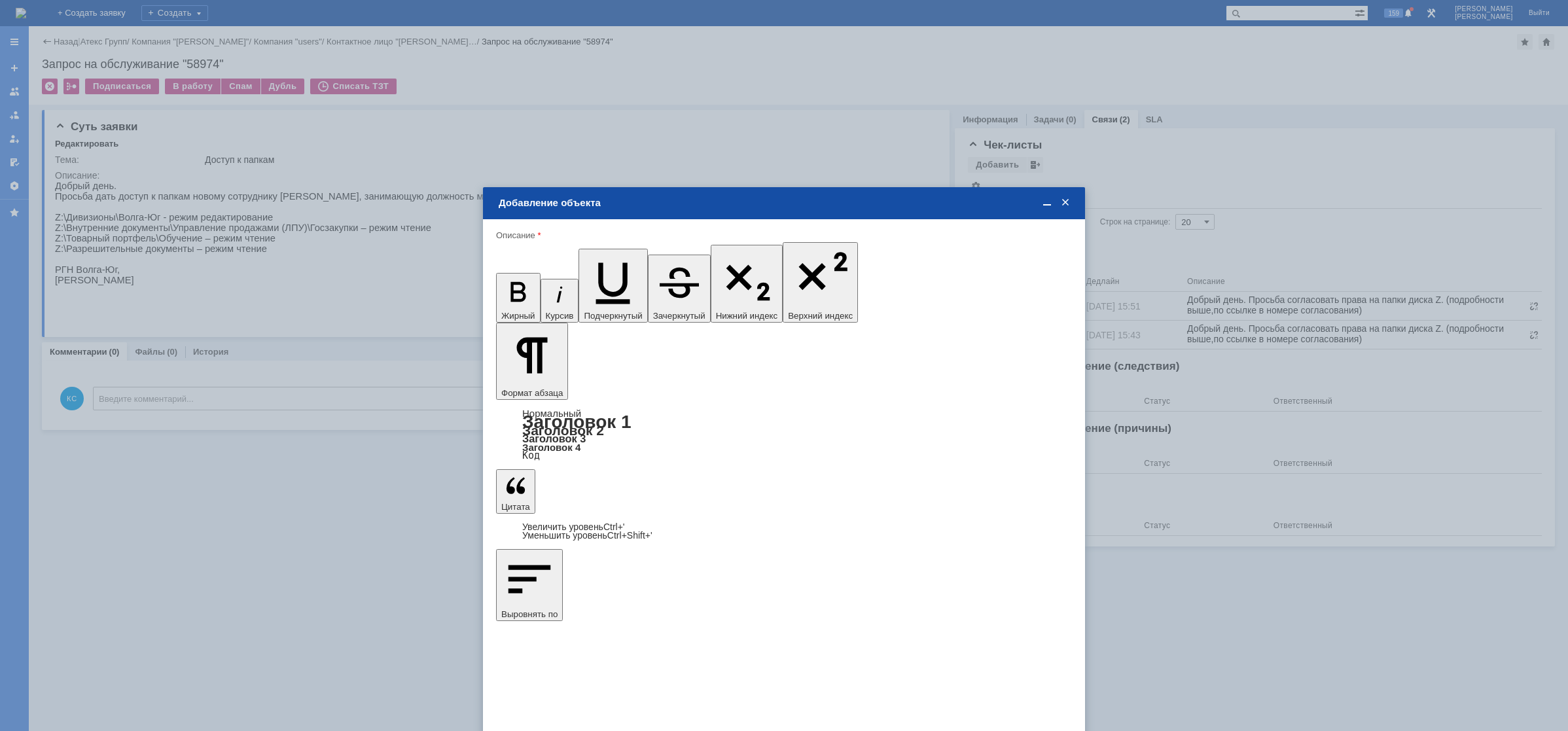
type input "Выбрано: 1 (объекты класса 'Сотрудник')"
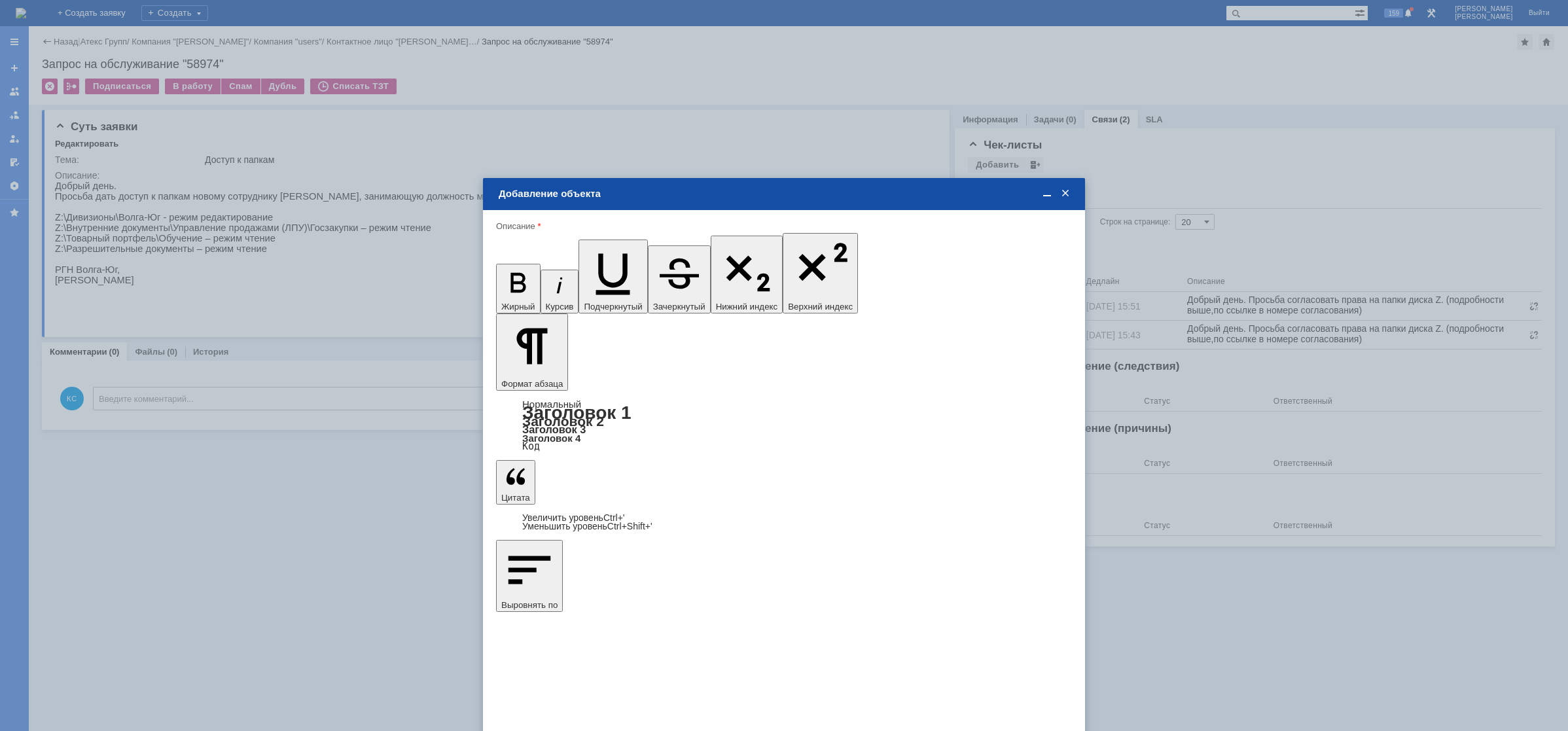
type input "1"
click at [863, 490] on div "дней" at bounding box center [881, 483] width 61 height 14
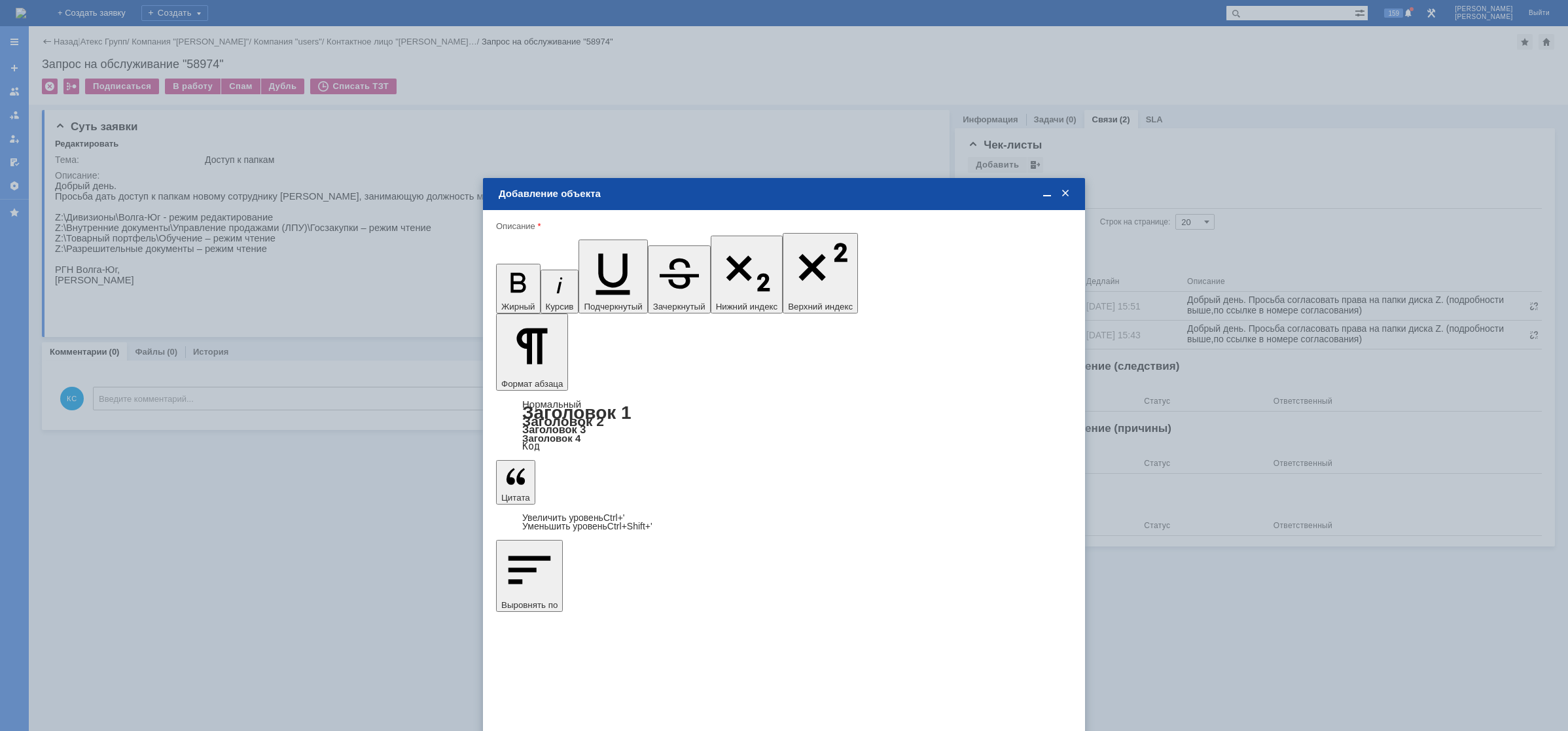
type input "дней"
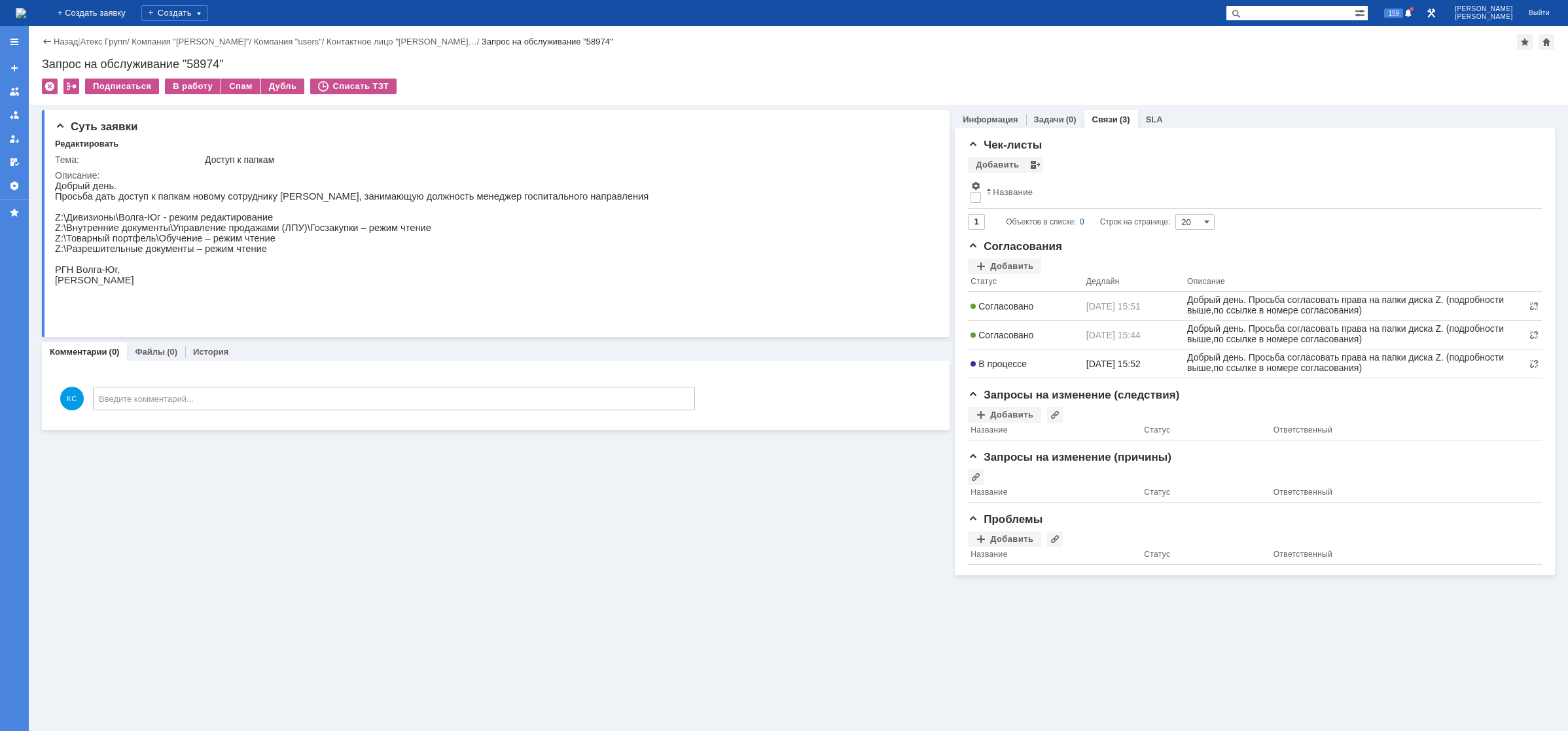
click at [26, 14] on img at bounding box center [20, 13] width 10 height 10
